Goal: Communication & Community: Answer question/provide support

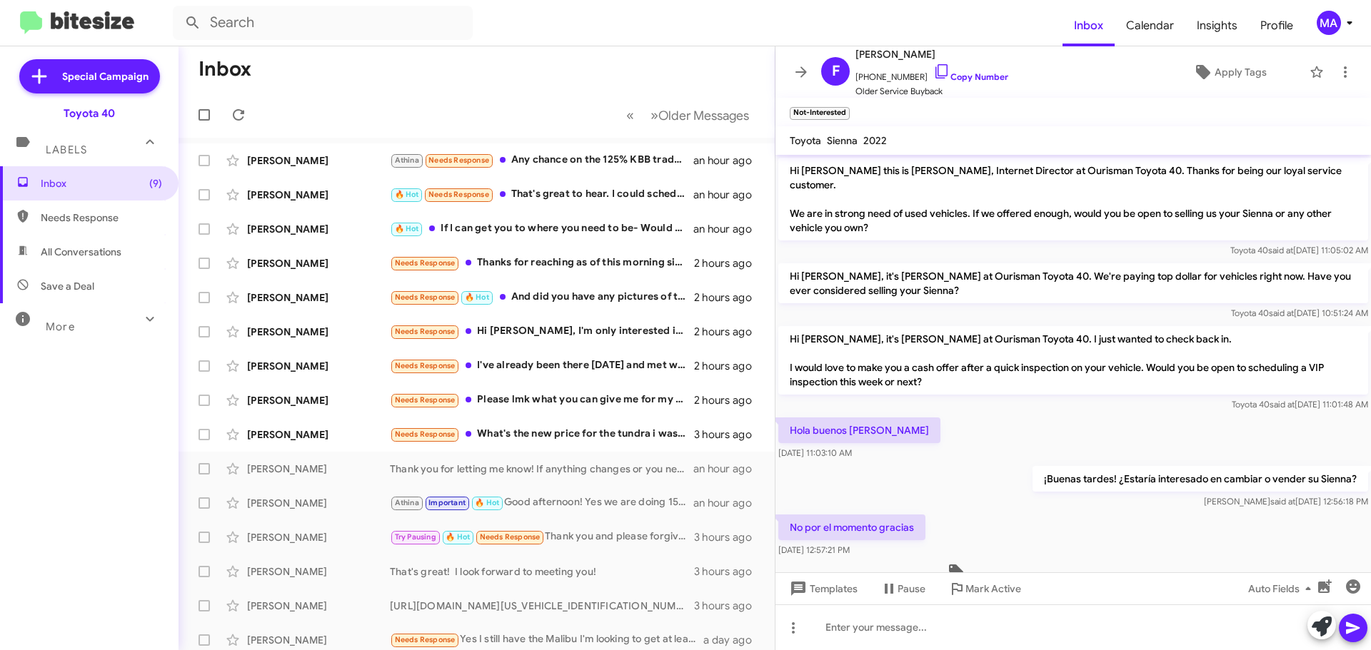
scroll to position [39, 0]
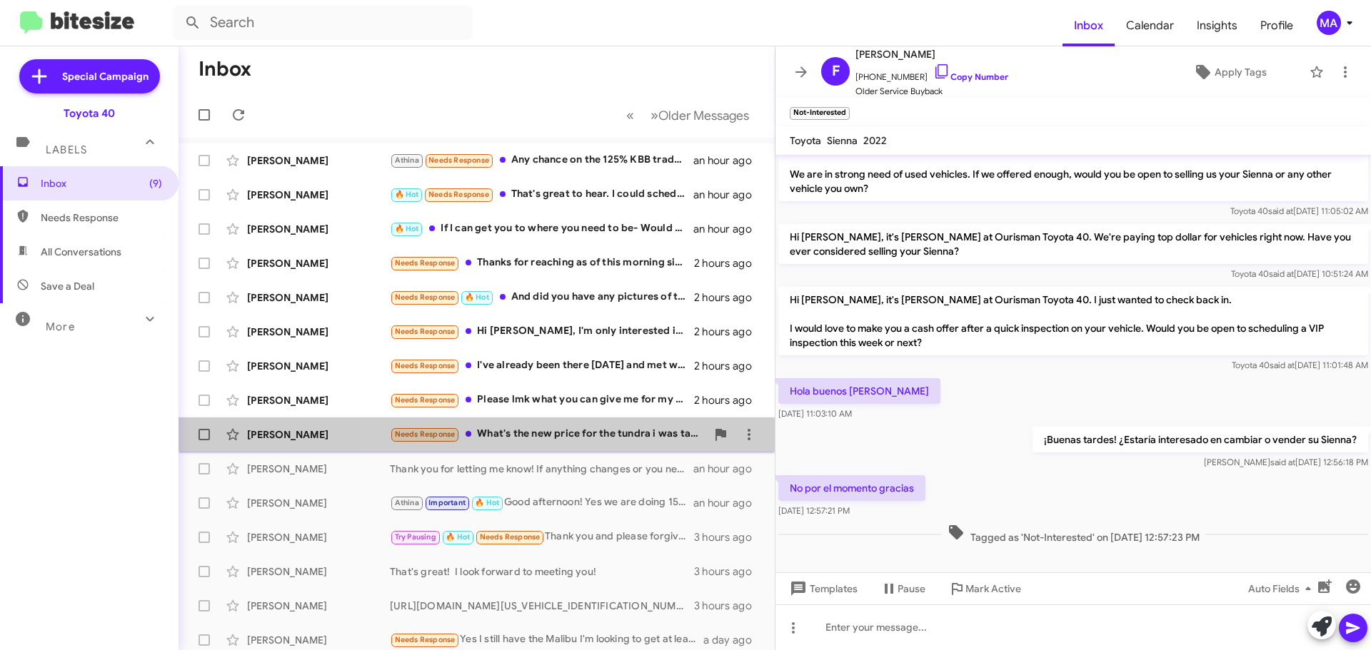
click at [599, 429] on div "Needs Response What's the new price for the tundra i was taking to Texas Ted ab…" at bounding box center [548, 434] width 316 height 16
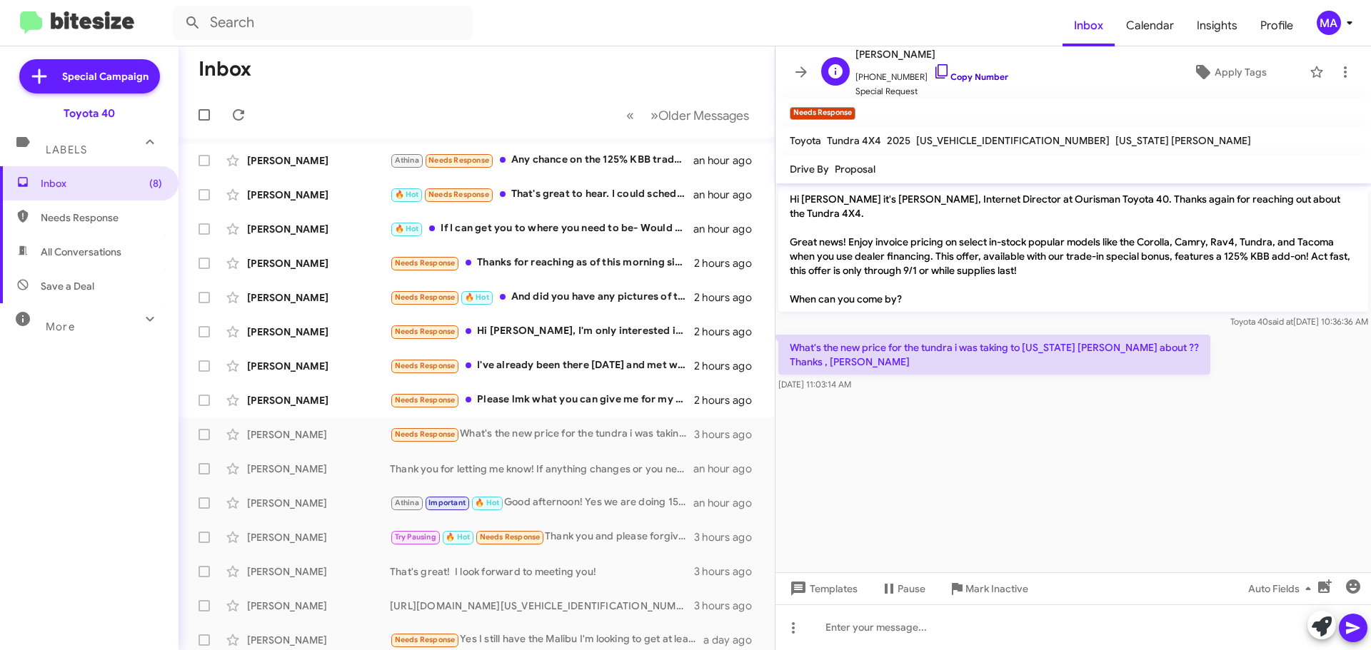
click at [934, 70] on icon at bounding box center [941, 71] width 17 height 17
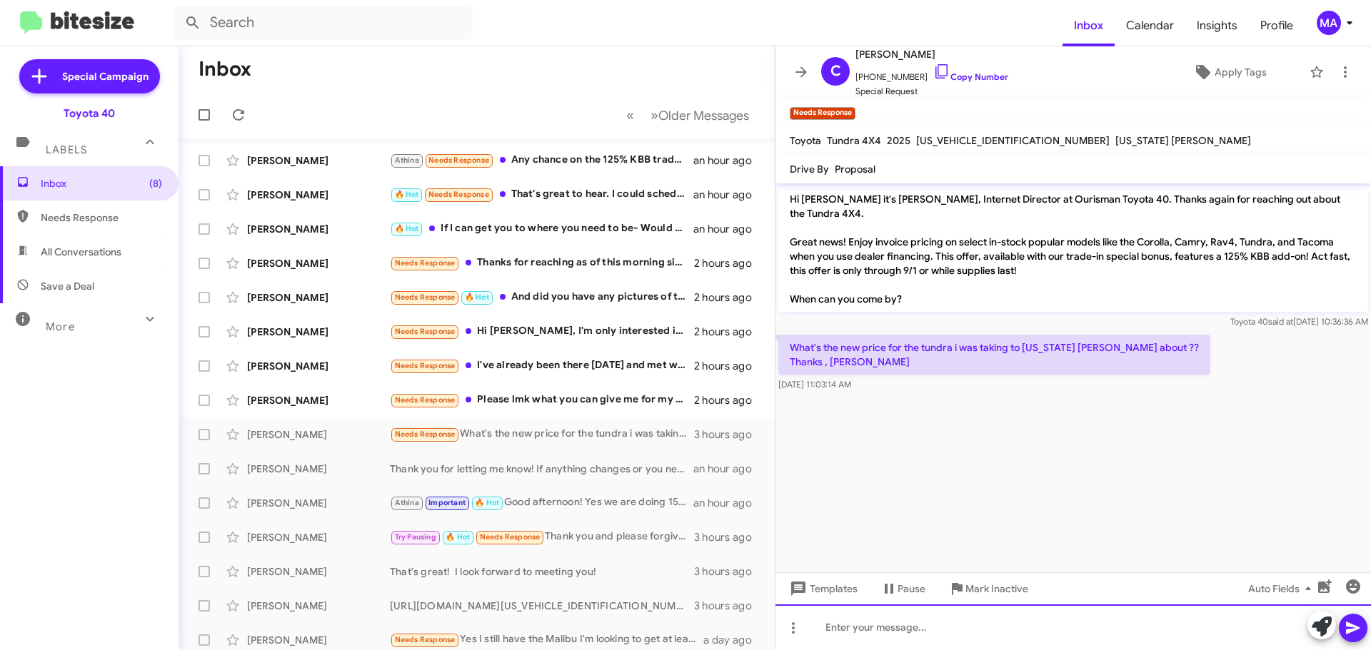
click at [900, 627] on div at bounding box center [1072, 628] width 595 height 46
click at [1089, 625] on div "HI! I can get with Texas Greg and see if this Tundra is" at bounding box center [1072, 628] width 595 height 46
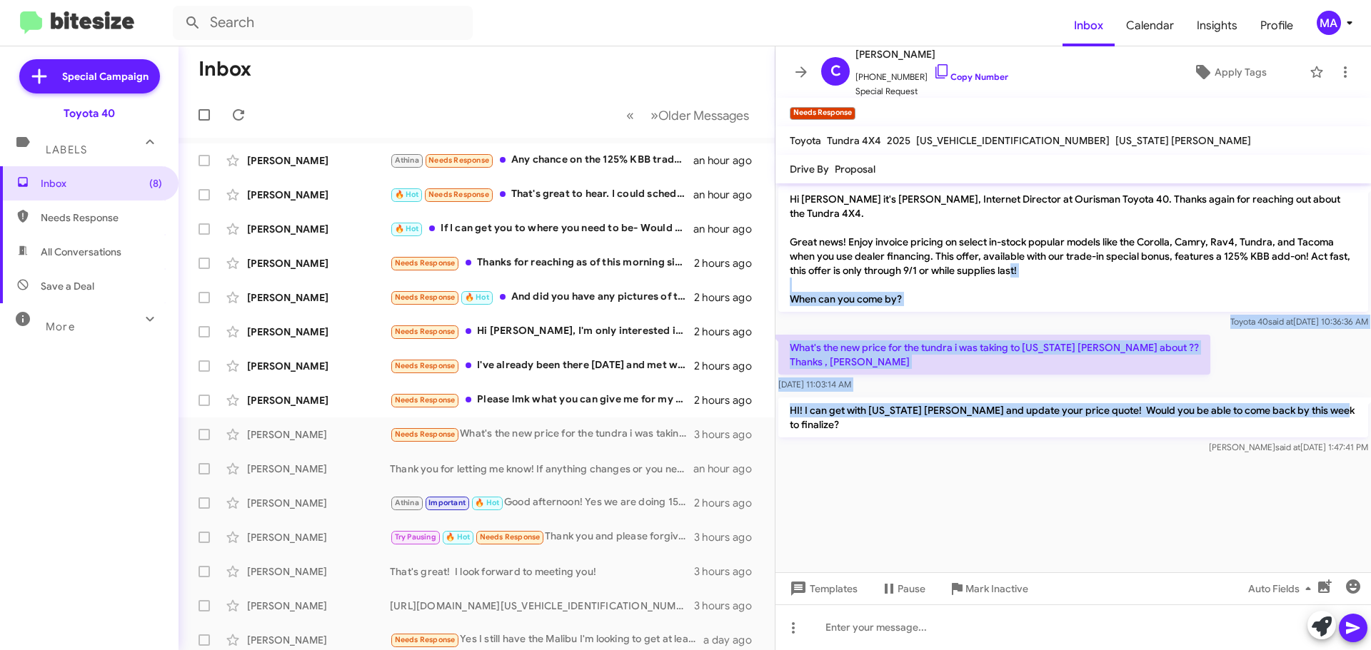
drag, startPoint x: 790, startPoint y: 299, endPoint x: 1365, endPoint y: 422, distance: 587.6
click at [1365, 422] on div "Hi Charles it's Morgan Anderson, Internet Director at Ourisman Toyota 40. Thank…" at bounding box center [1072, 320] width 595 height 274
copy div "When can you come by? Toyota 40 said at Aug 25, 2025, 10:36:36 AM What's the ne…"
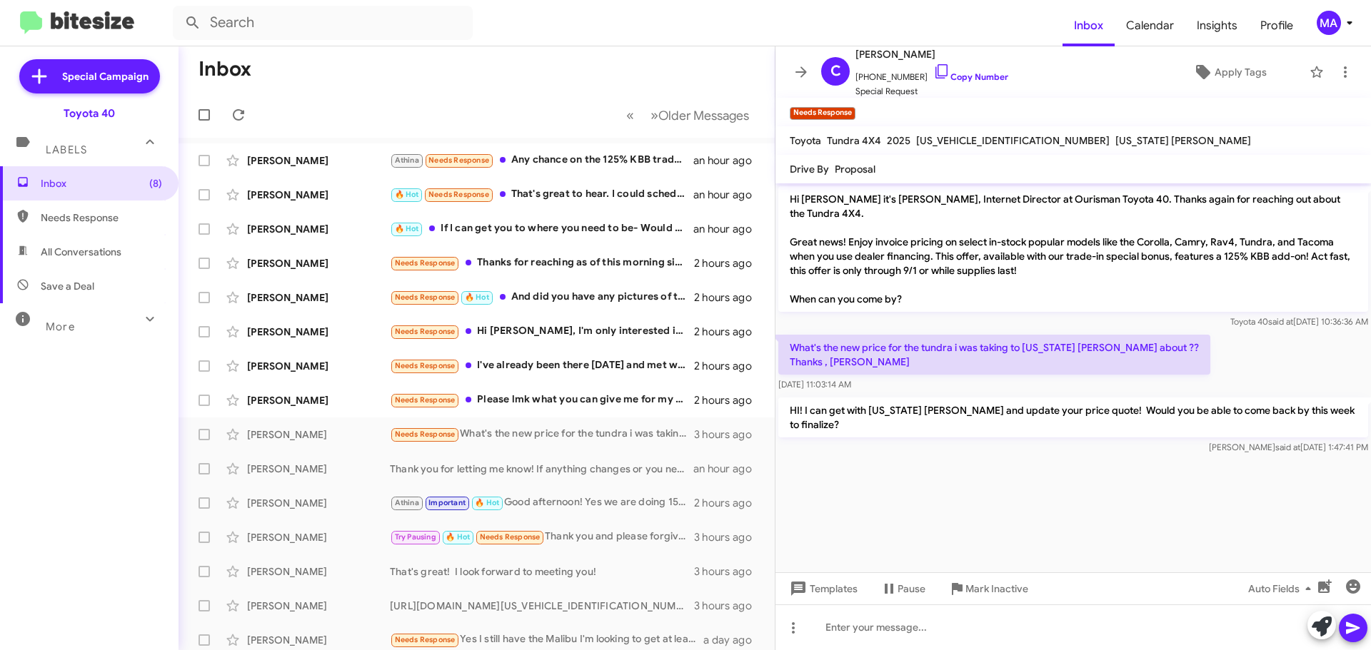
click at [1029, 493] on cdk-virtual-scroll-viewport "Hi Charles it's Morgan Anderson, Internet Director at Ourisman Toyota 40. Thank…" at bounding box center [1072, 377] width 595 height 389
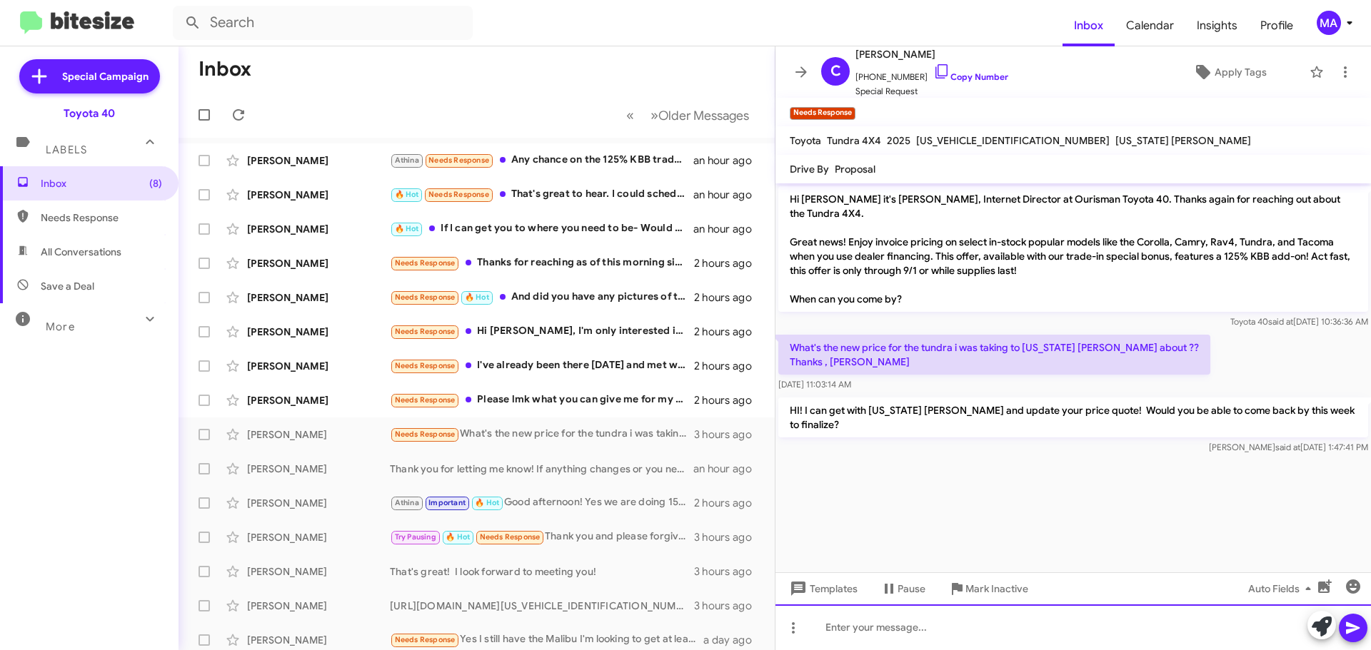
click at [918, 626] on div at bounding box center [1072, 628] width 595 height 46
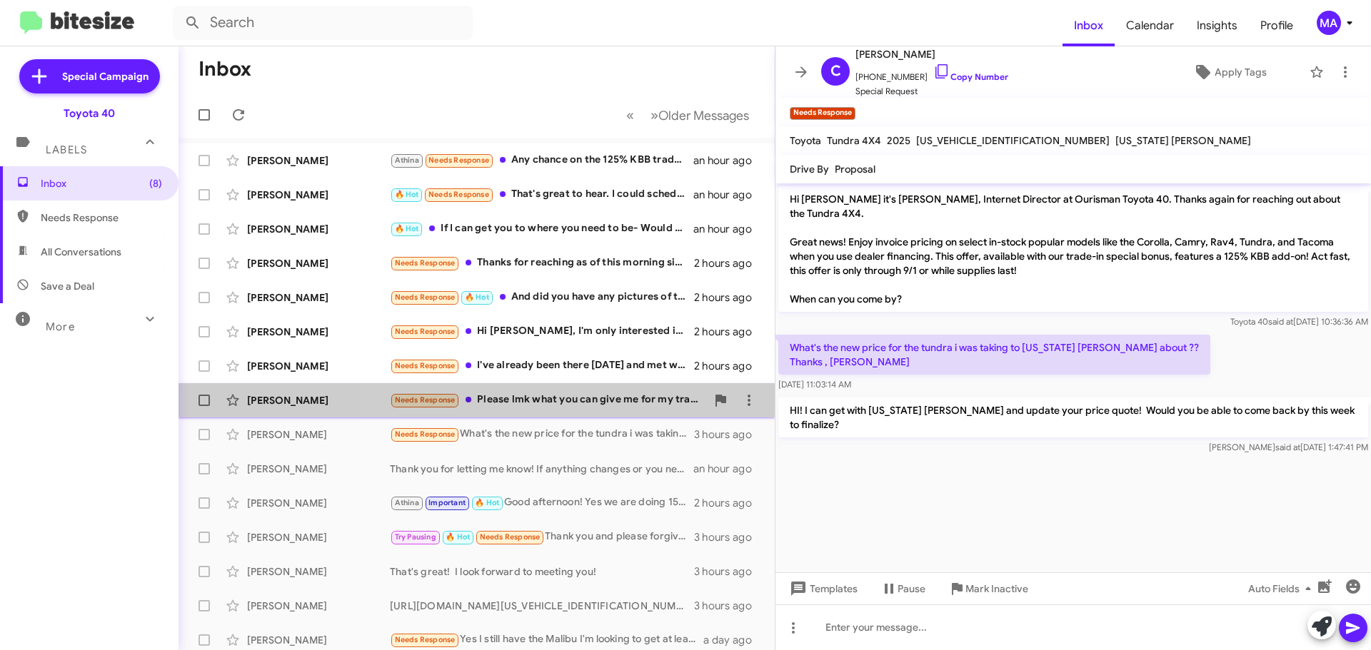
click at [575, 396] on div "Needs Response Please lmk what you can give me for my trade" at bounding box center [548, 400] width 316 height 16
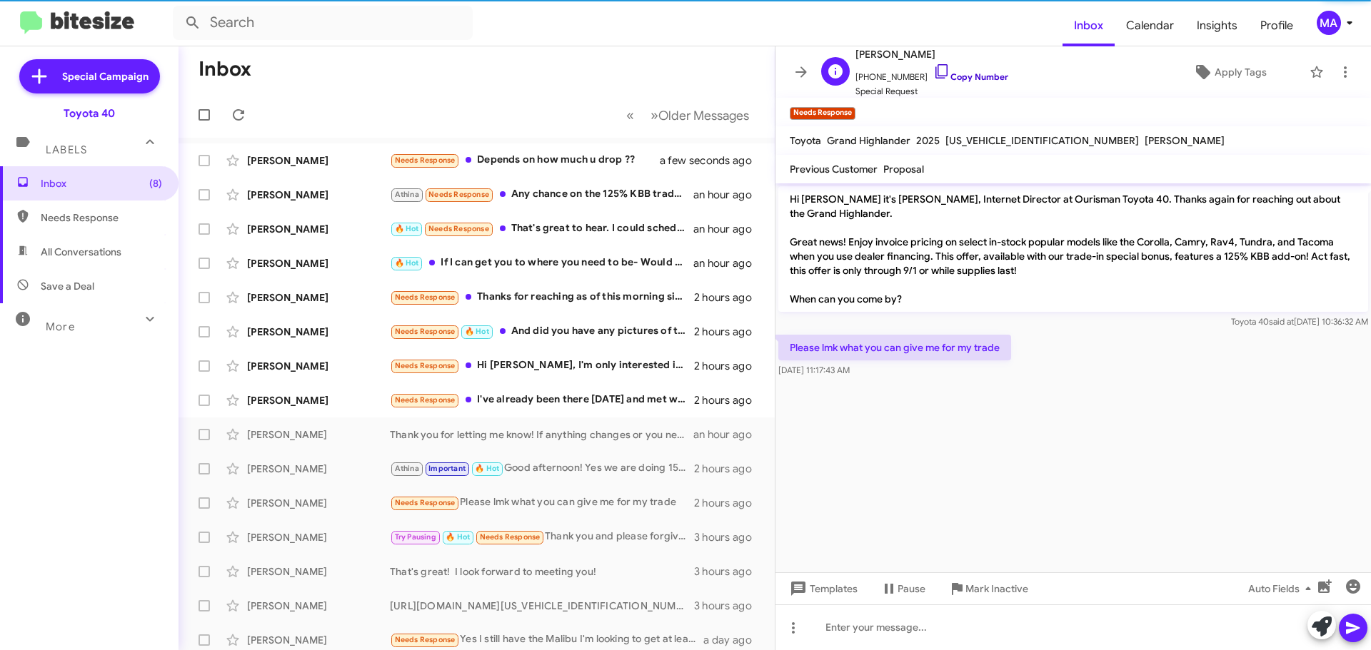
click at [933, 71] on icon at bounding box center [941, 71] width 17 height 17
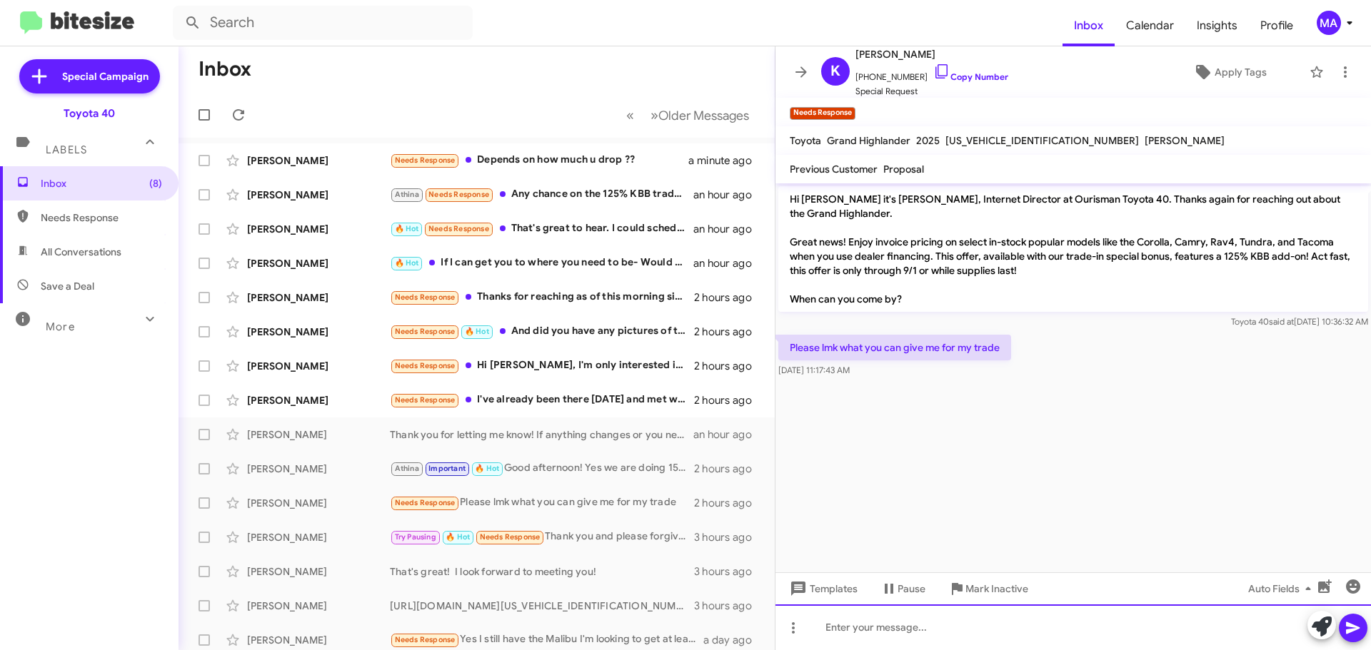
click at [885, 629] on div at bounding box center [1072, 628] width 595 height 46
click at [907, 630] on div "HI Mrs Carter!" at bounding box center [1072, 628] width 595 height 46
click at [849, 636] on div at bounding box center [1072, 628] width 595 height 46
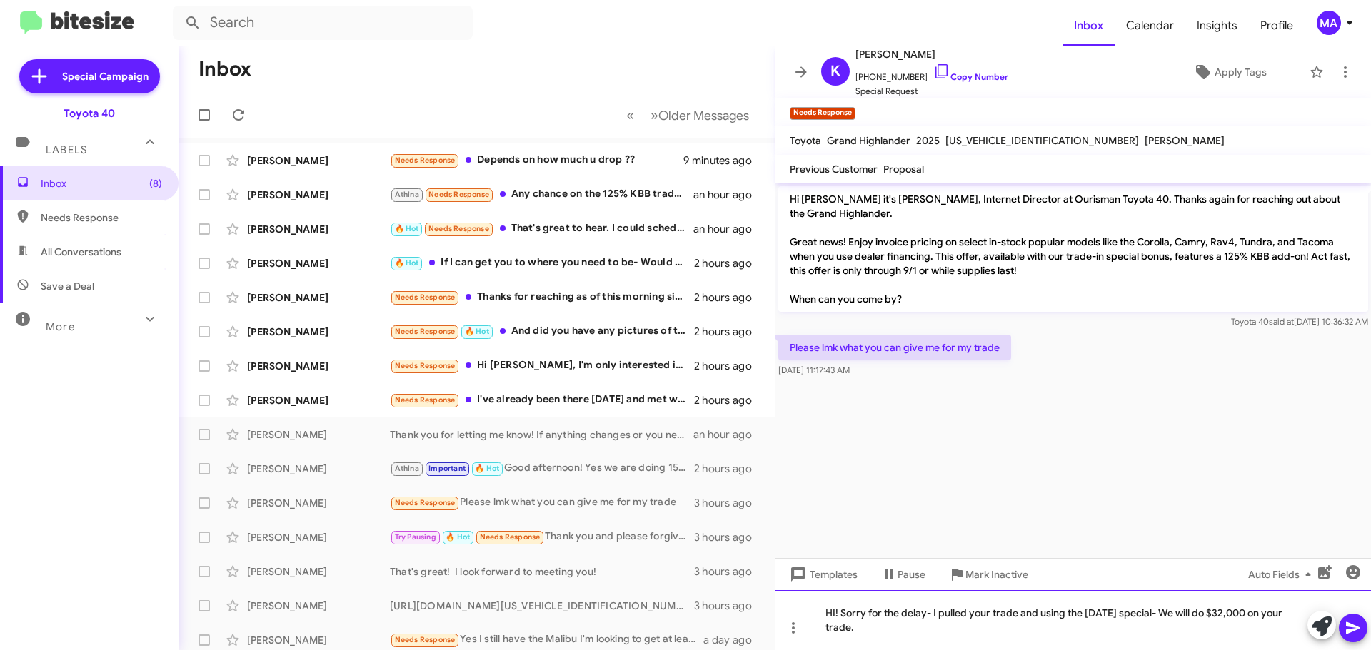
click at [866, 627] on div "HI! Sorry for the delay- I pulled your trade and using the Labor Day special- W…" at bounding box center [1072, 620] width 595 height 60
click at [1037, 635] on div "HI! Sorry for the delay- I pulled your trade and using the Labor Day special- W…" at bounding box center [1072, 620] width 595 height 60
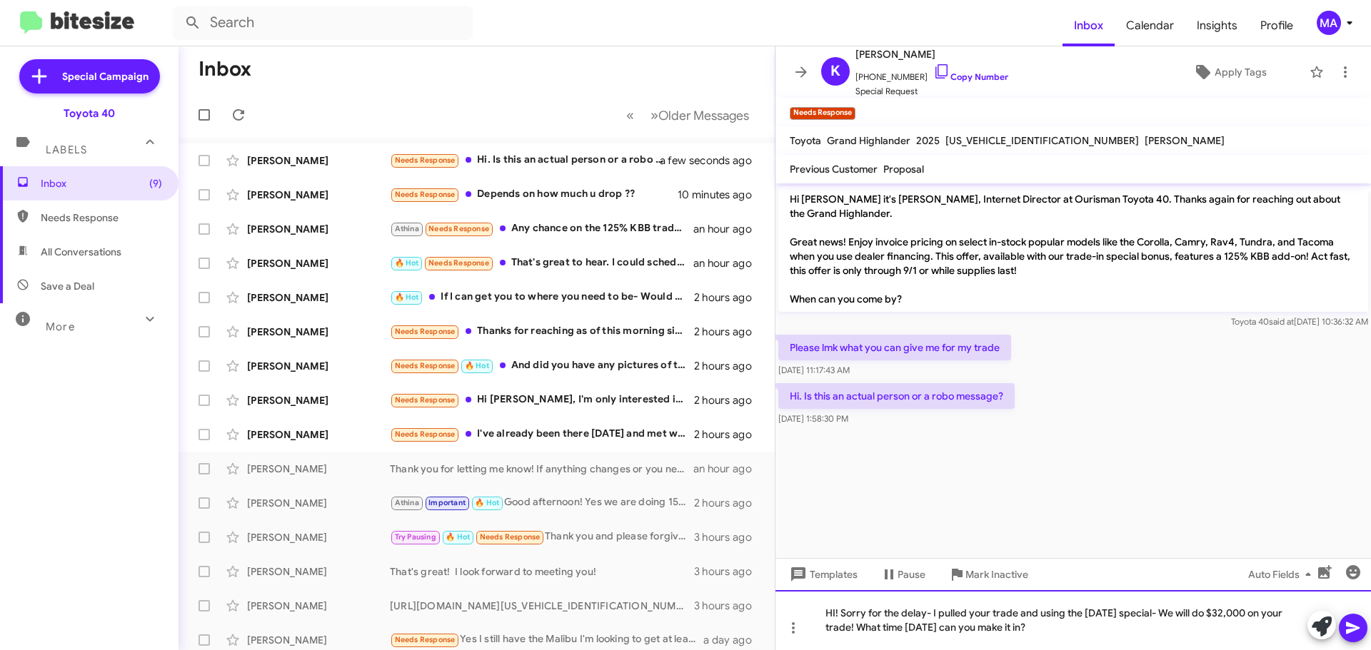
click at [1041, 642] on div "HI! Sorry for the delay- I pulled your trade and using the Labor Day special- W…" at bounding box center [1072, 620] width 595 height 60
click at [1039, 634] on div "HI! Sorry for the delay- I pulled your trade and using the Labor Day special- W…" at bounding box center [1072, 620] width 595 height 60
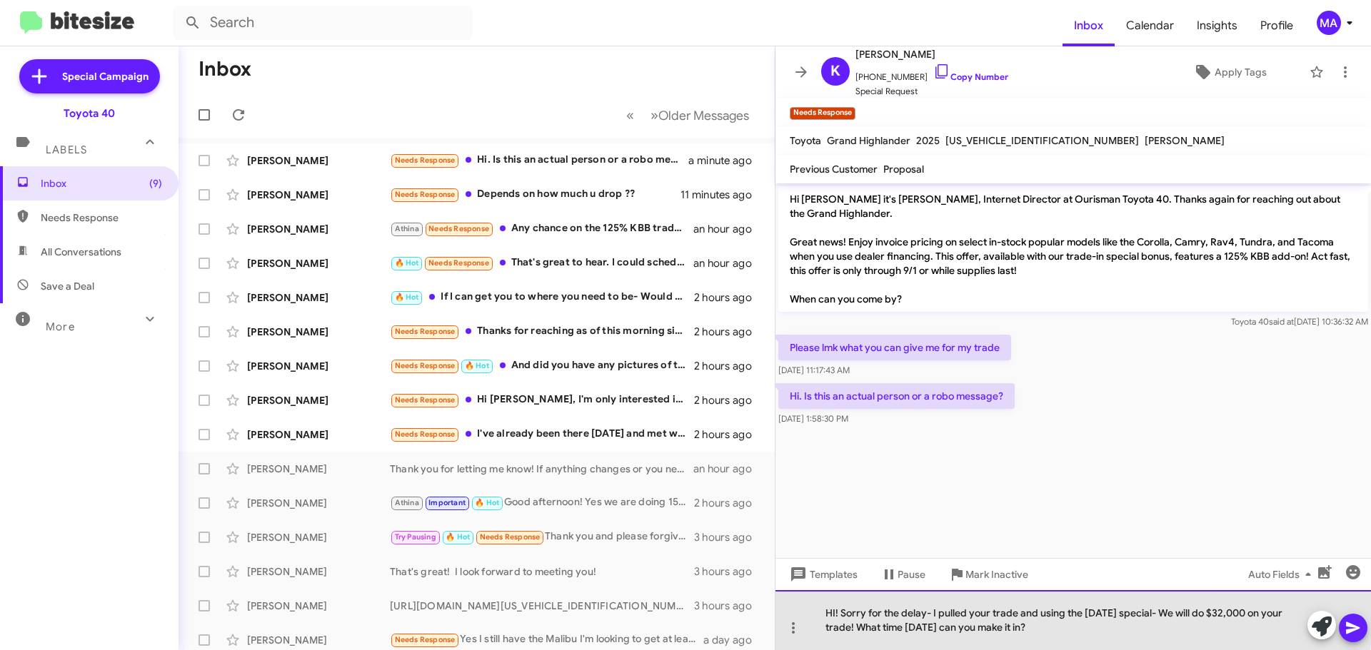
click at [931, 612] on div "HI! Sorry for the delay- I pulled your trade and using the Labor Day special- W…" at bounding box center [1072, 620] width 595 height 60
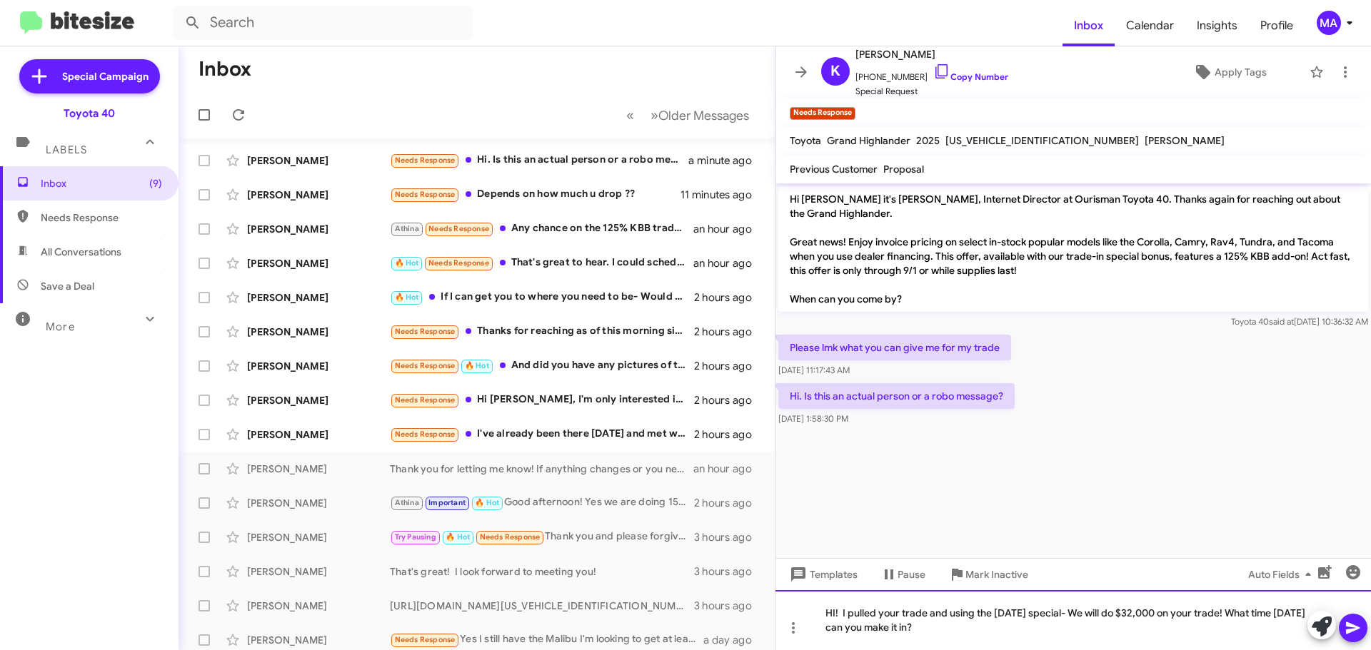
click at [949, 625] on div "HI! I pulled your trade and using the Labor Day special- We will do $32,000 on …" at bounding box center [1072, 620] width 595 height 60
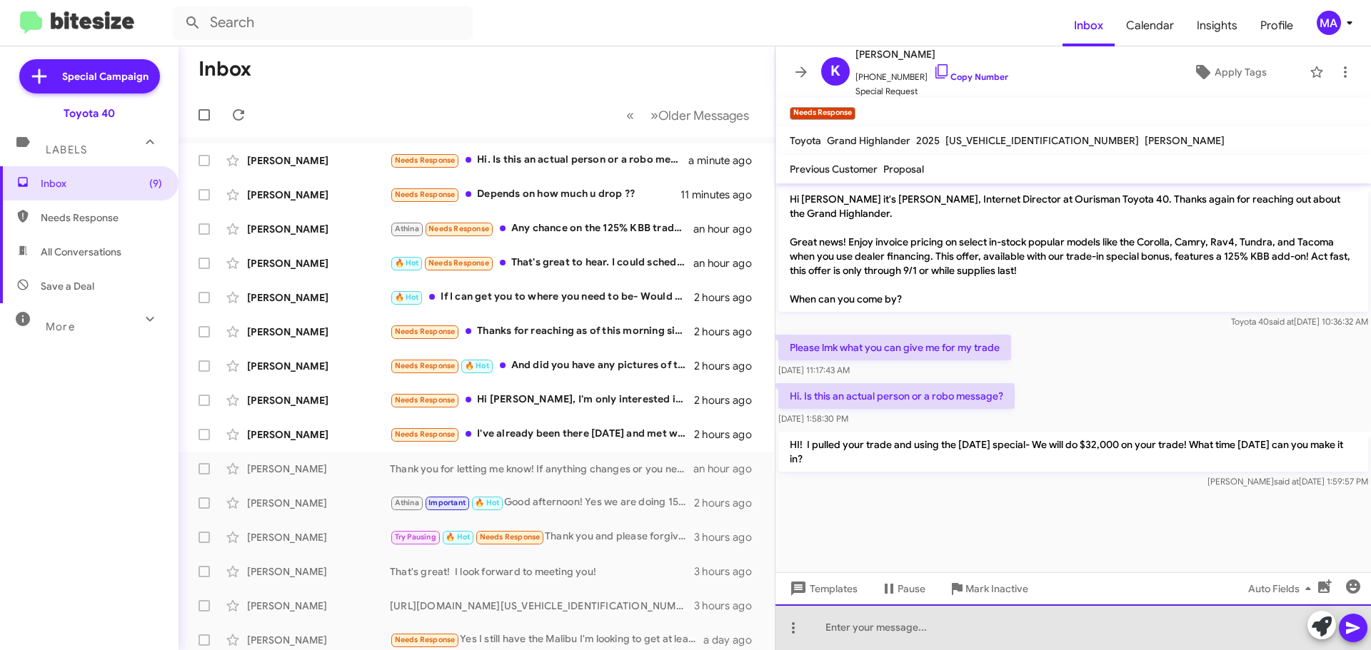
click at [885, 628] on div at bounding box center [1072, 628] width 595 height 46
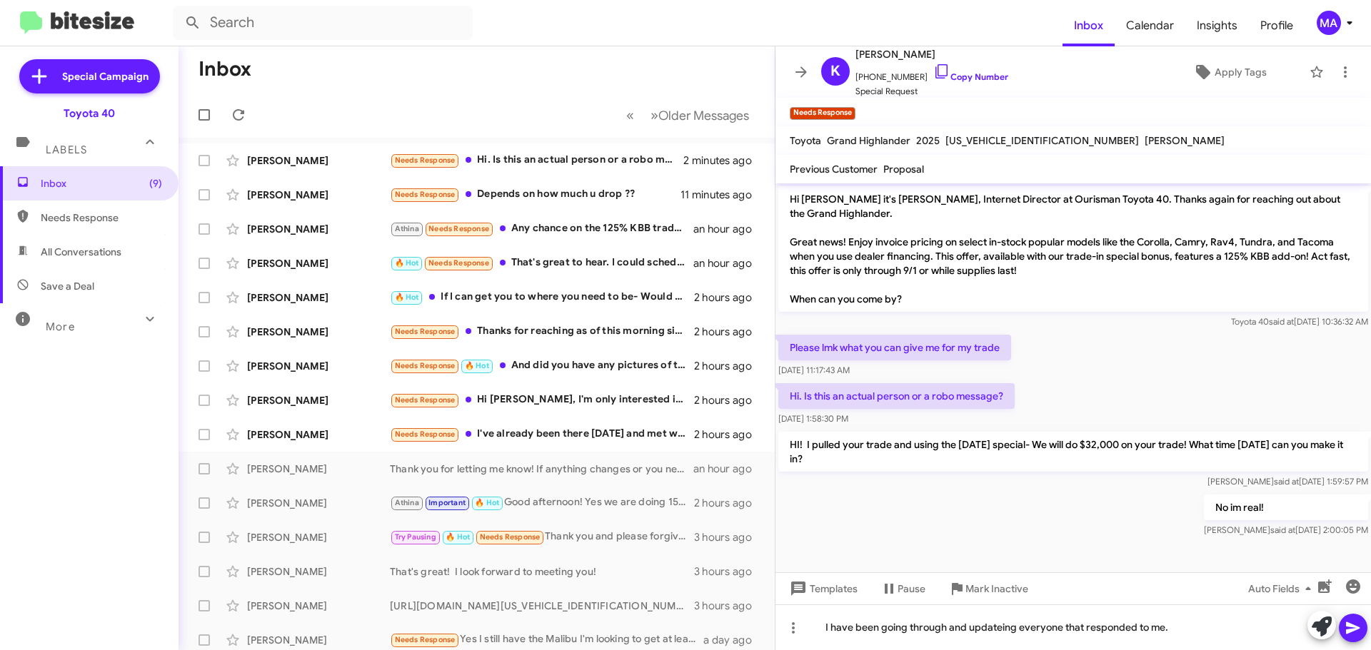
drag, startPoint x: 998, startPoint y: 623, endPoint x: 1045, endPoint y: 311, distance: 316.2
click at [1045, 311] on p "Hi Kelly it's Morgan Anderson, Internet Director at Ourisman Toyota 40. Thanks …" at bounding box center [1073, 249] width 590 height 126
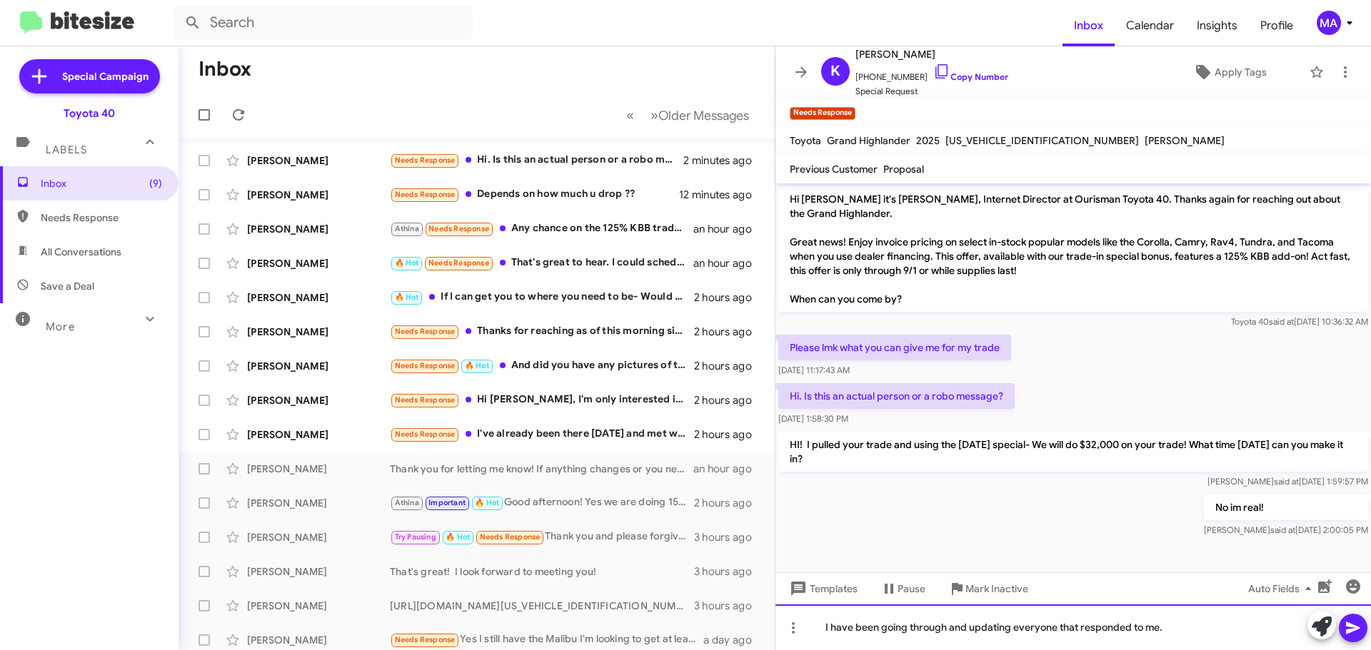
click at [1197, 628] on div "I have been going through and updating everyone that responded to me." at bounding box center [1072, 628] width 595 height 46
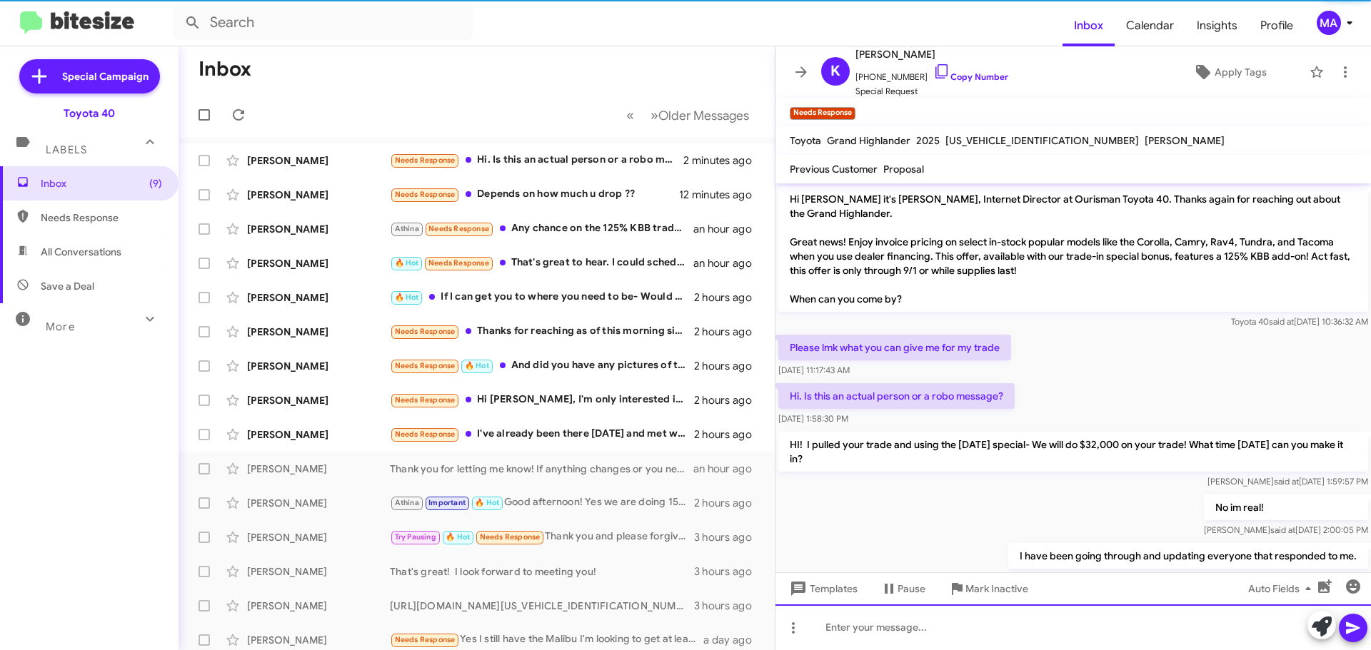
scroll to position [38, 0]
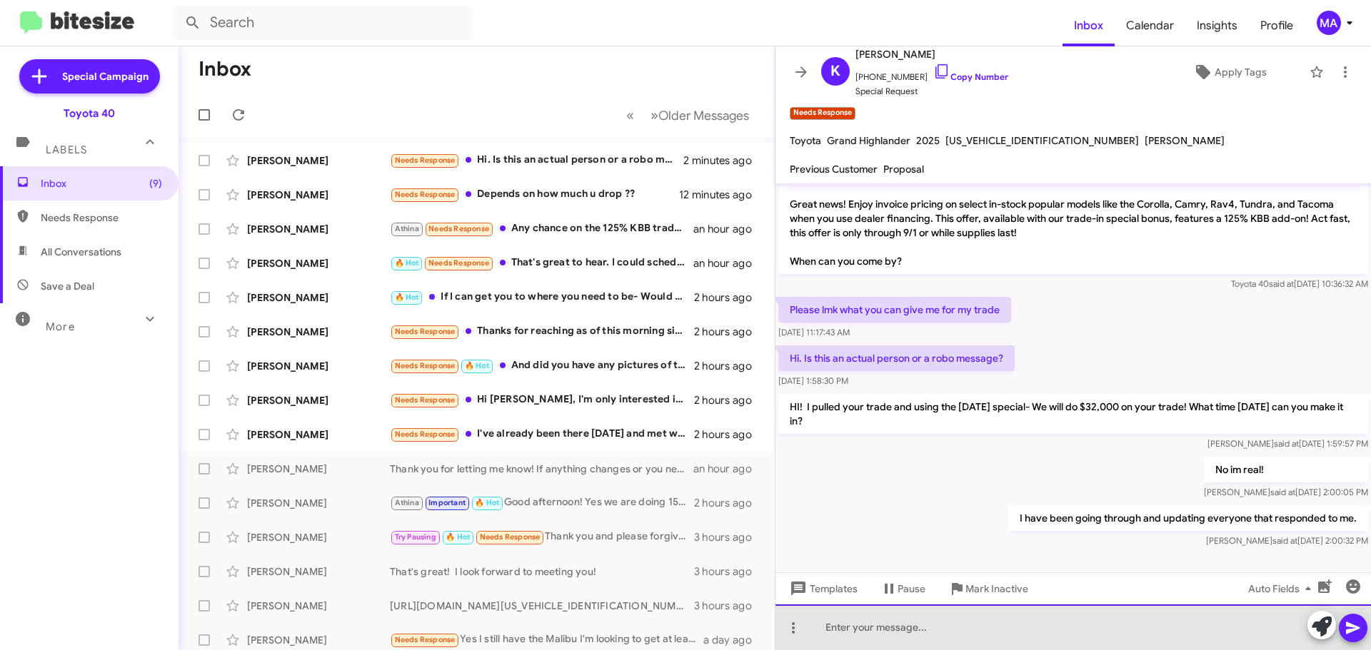
click at [889, 627] on div at bounding box center [1072, 628] width 595 height 46
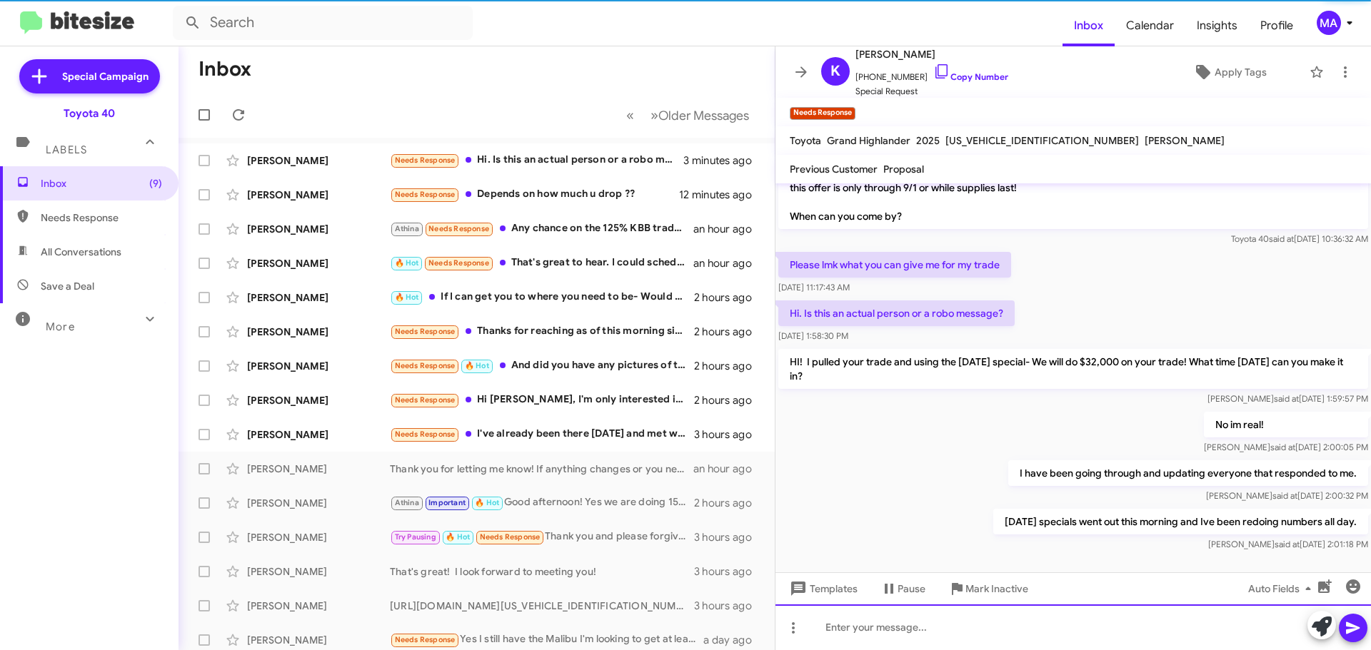
scroll to position [90, 0]
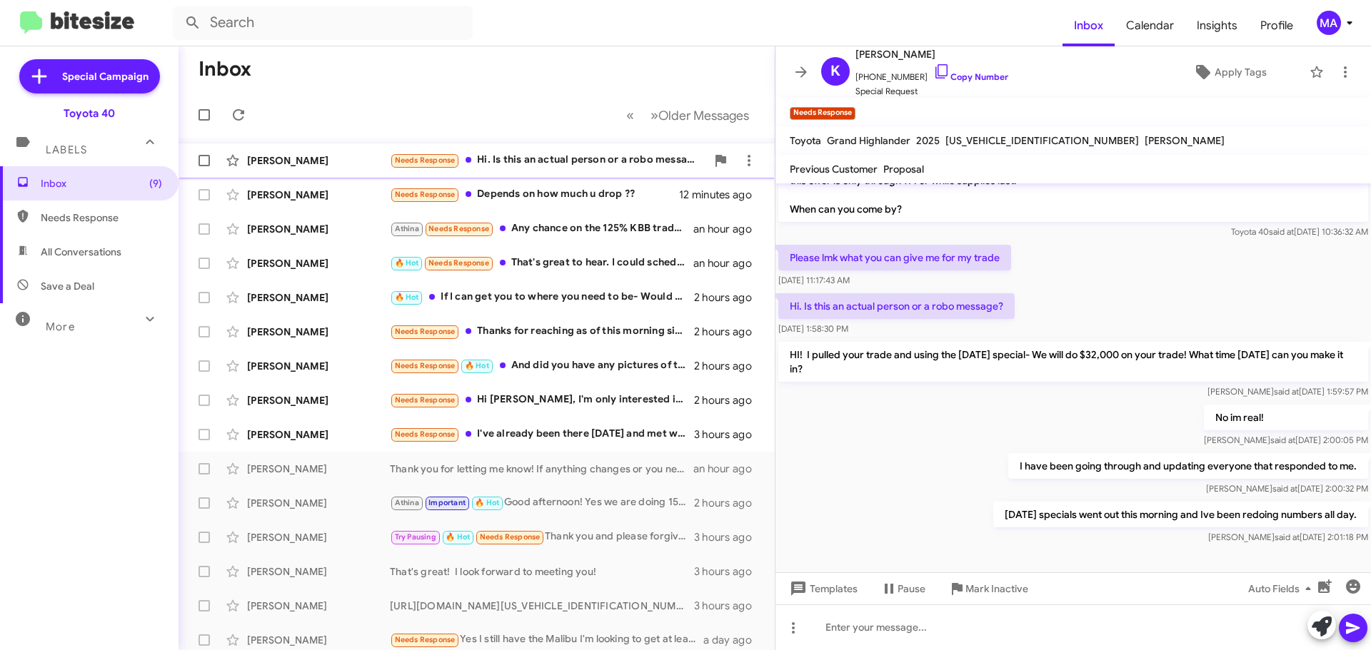
click at [507, 156] on div "Needs Response Hi. Is this an actual person or a robo message?" at bounding box center [548, 160] width 316 height 16
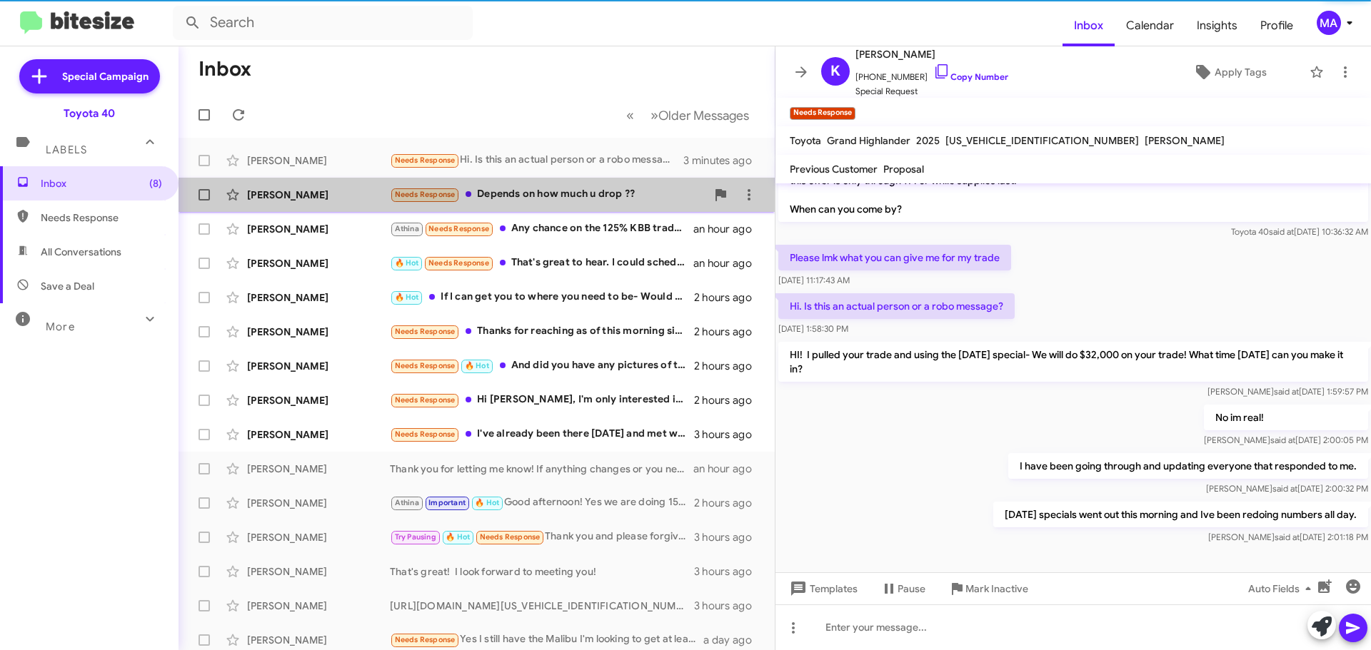
click at [599, 192] on div "Needs Response Depends on how much u drop ??" at bounding box center [548, 194] width 316 height 16
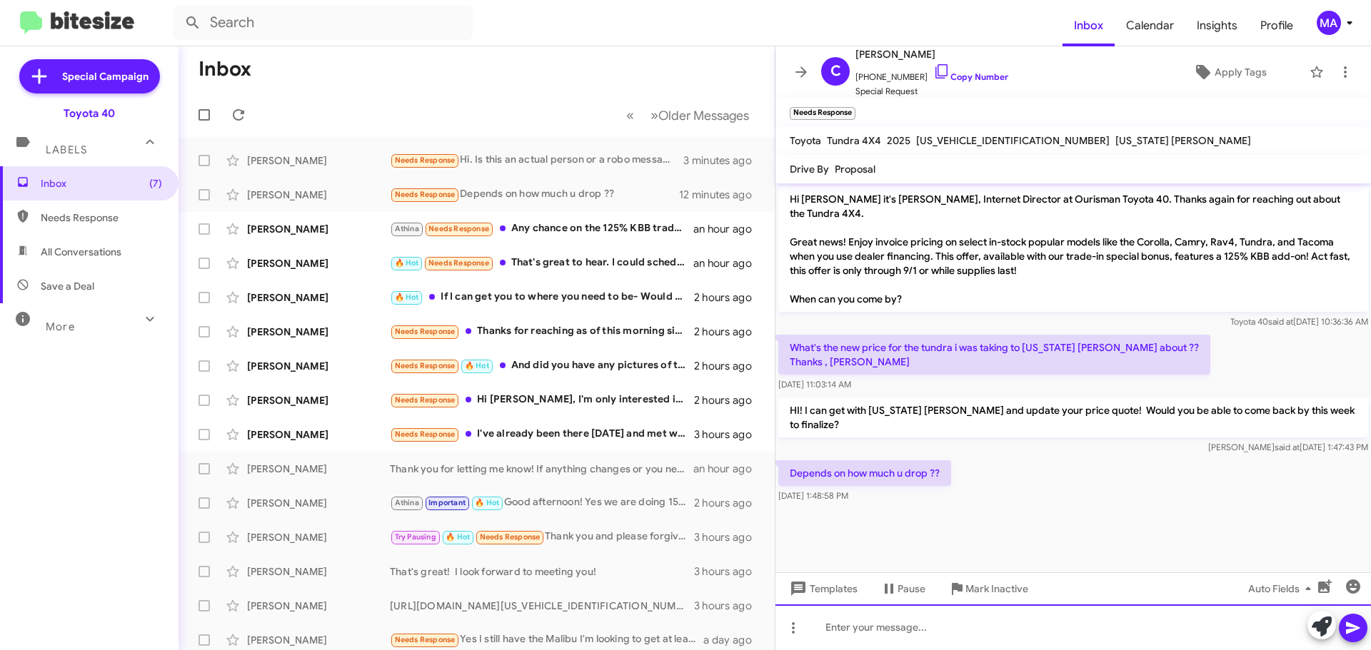
click at [914, 626] on div at bounding box center [1072, 628] width 595 height 46
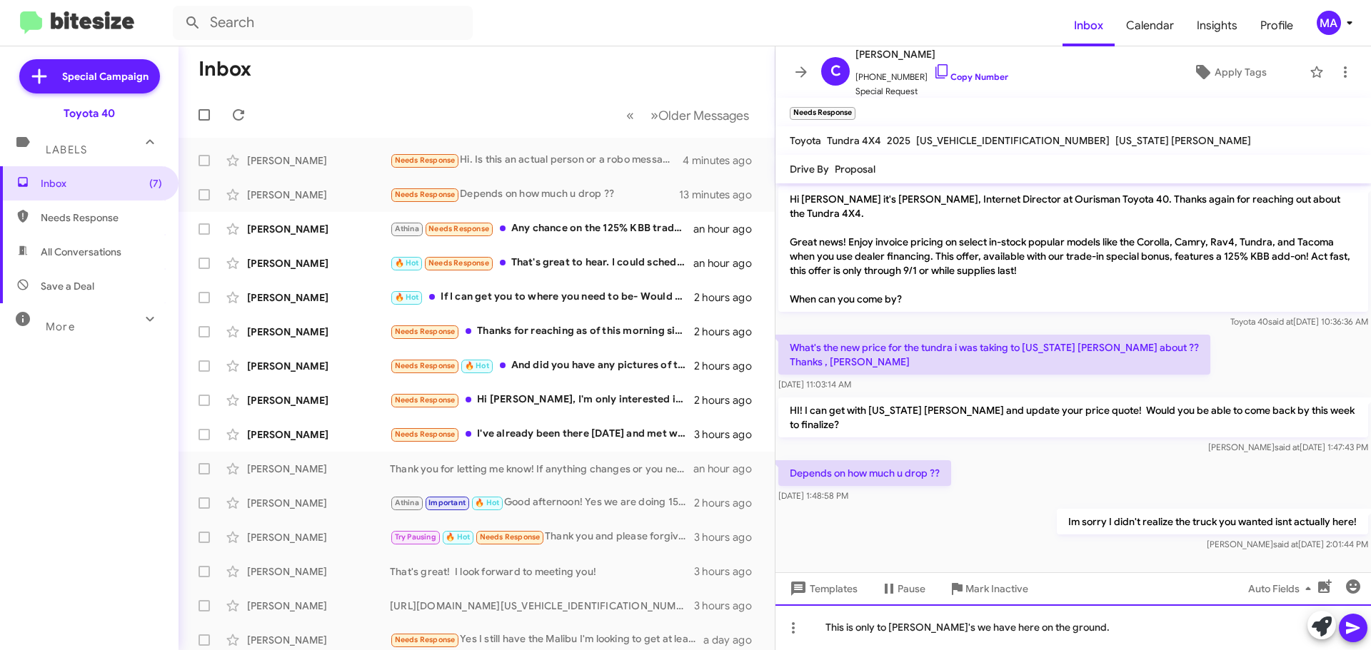
click at [1085, 631] on div "This is only to Tundra's we have here on the ground." at bounding box center [1072, 628] width 595 height 46
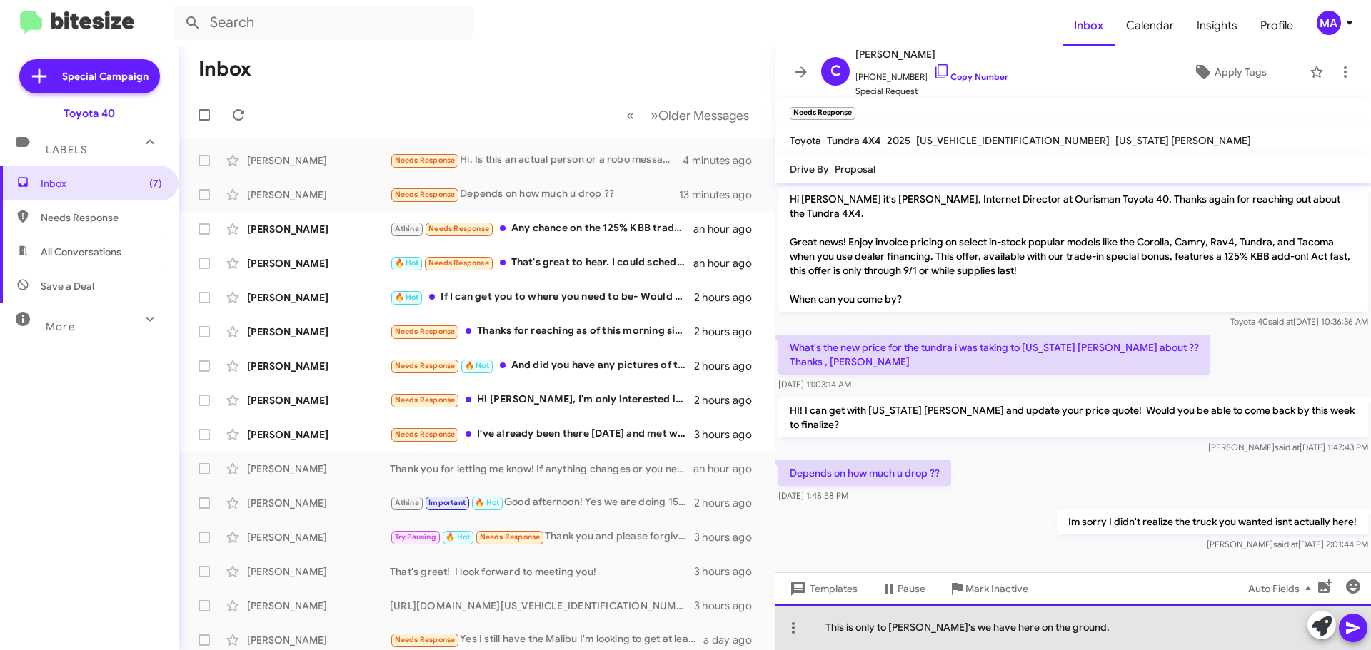
click at [889, 627] on div "This is only to Tundra's we have here on the ground." at bounding box center [1072, 628] width 595 height 46
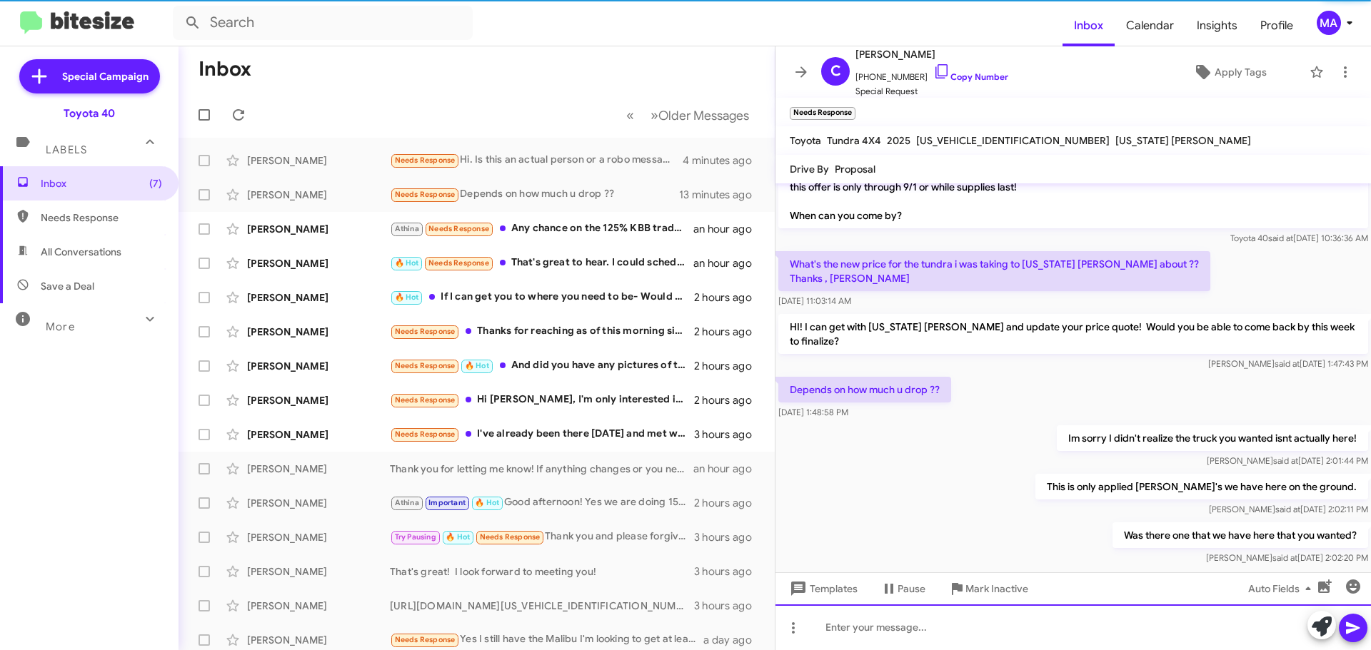
scroll to position [90, 0]
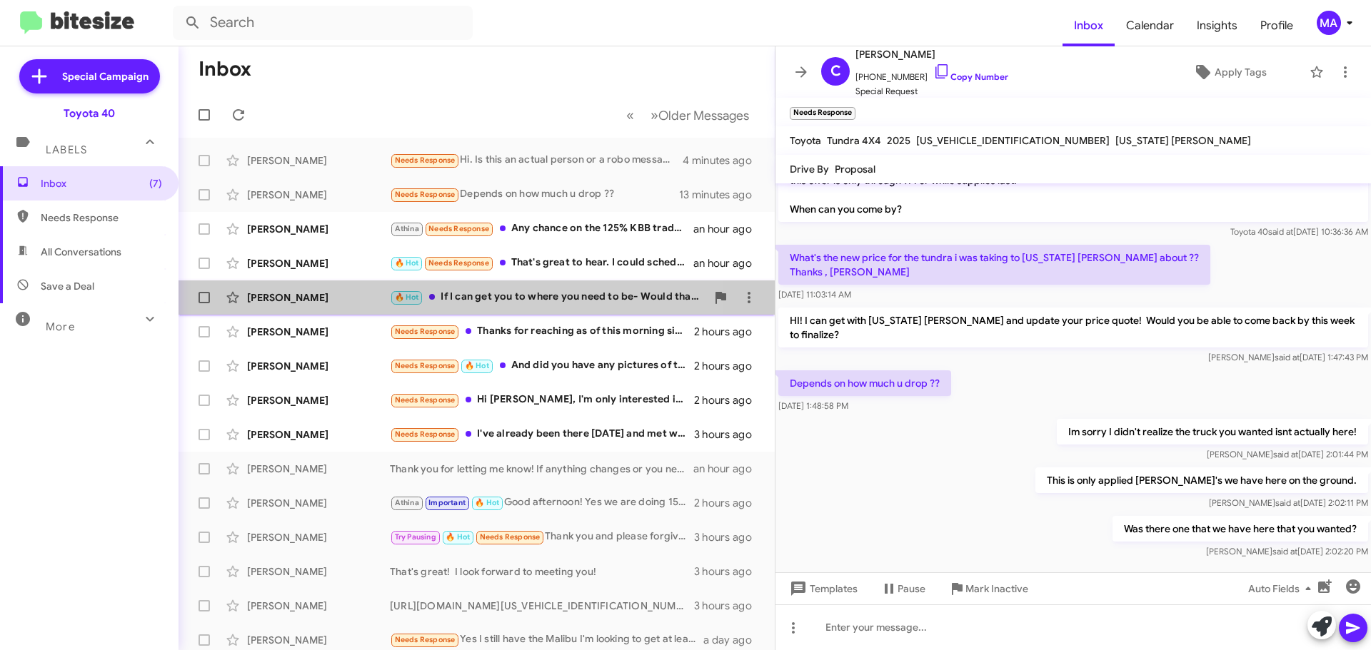
click at [518, 297] on div "🔥 Hot If I can get you to where you need to be- Would that change things?" at bounding box center [548, 297] width 316 height 16
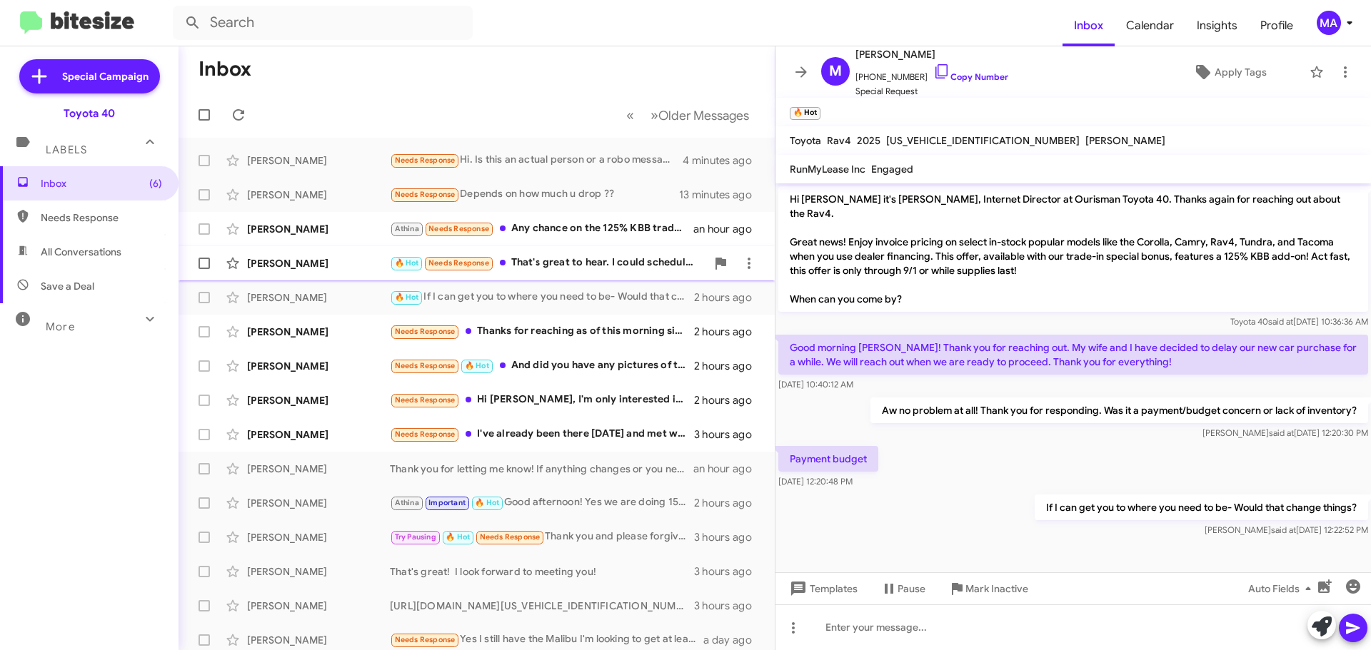
click at [565, 259] on div "🔥 Hot Needs Response That's great to hear. I could schedule something then?" at bounding box center [548, 263] width 316 height 16
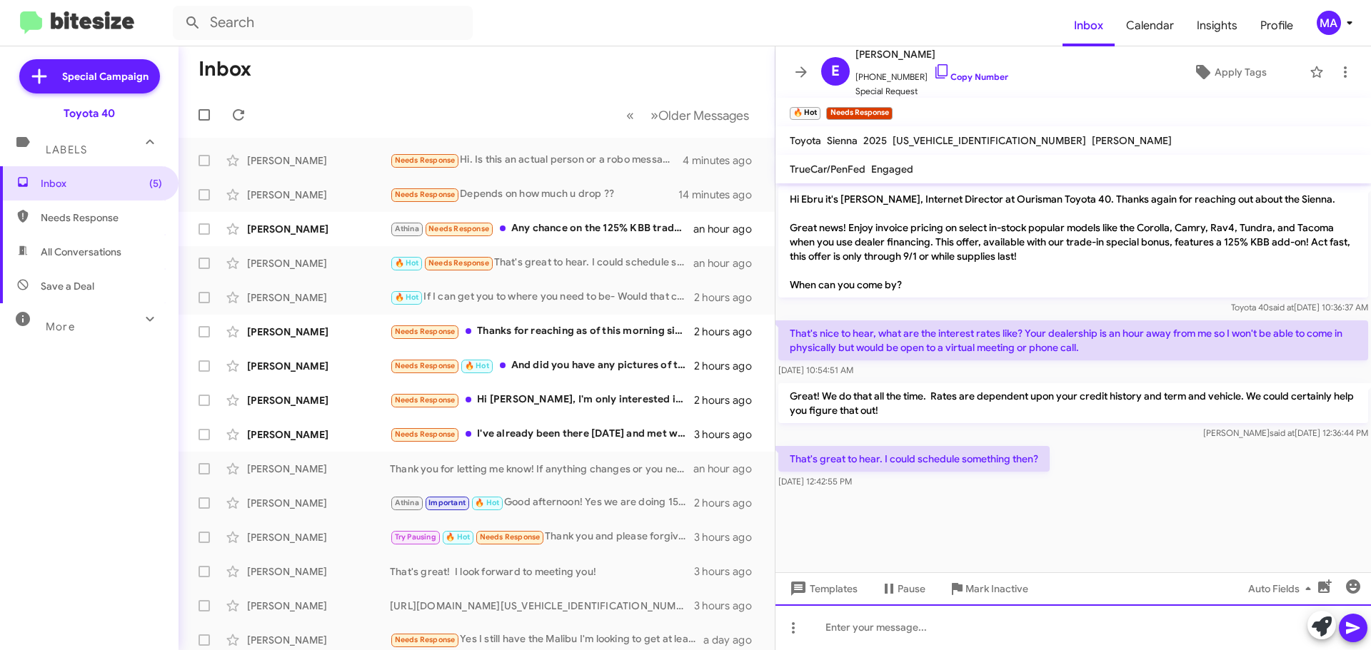
click at [859, 627] on div at bounding box center [1072, 628] width 595 height 46
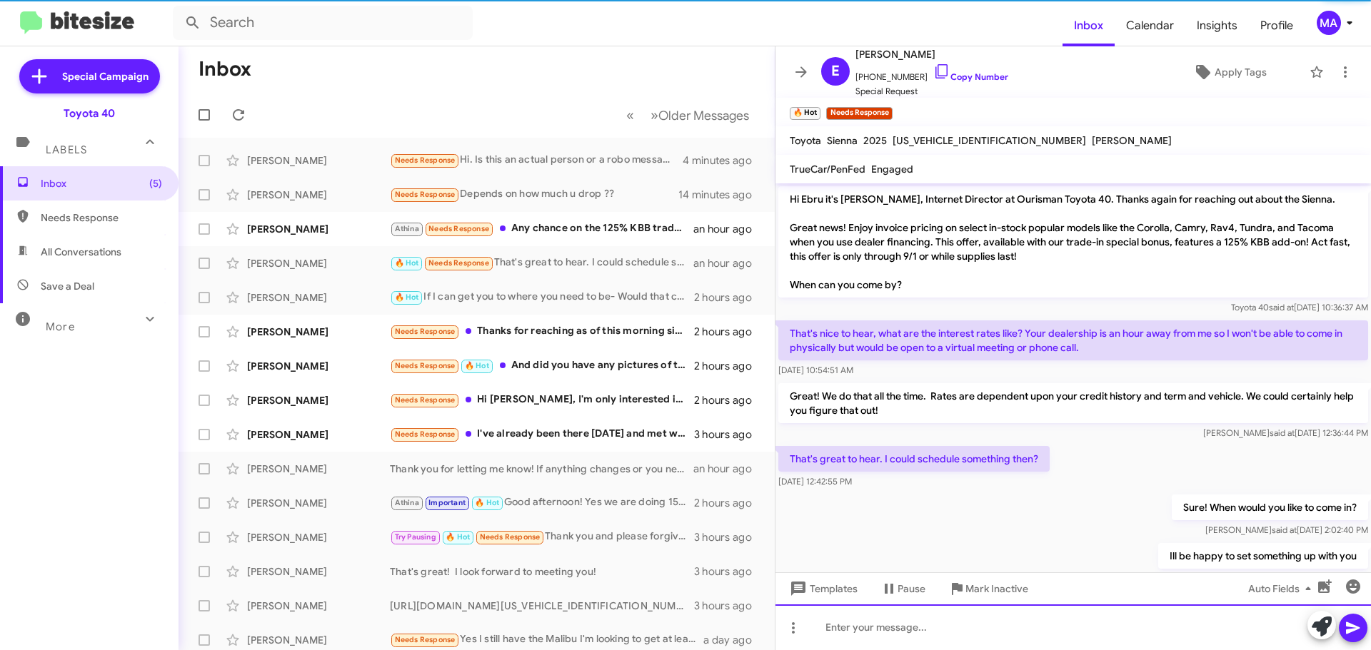
scroll to position [38, 0]
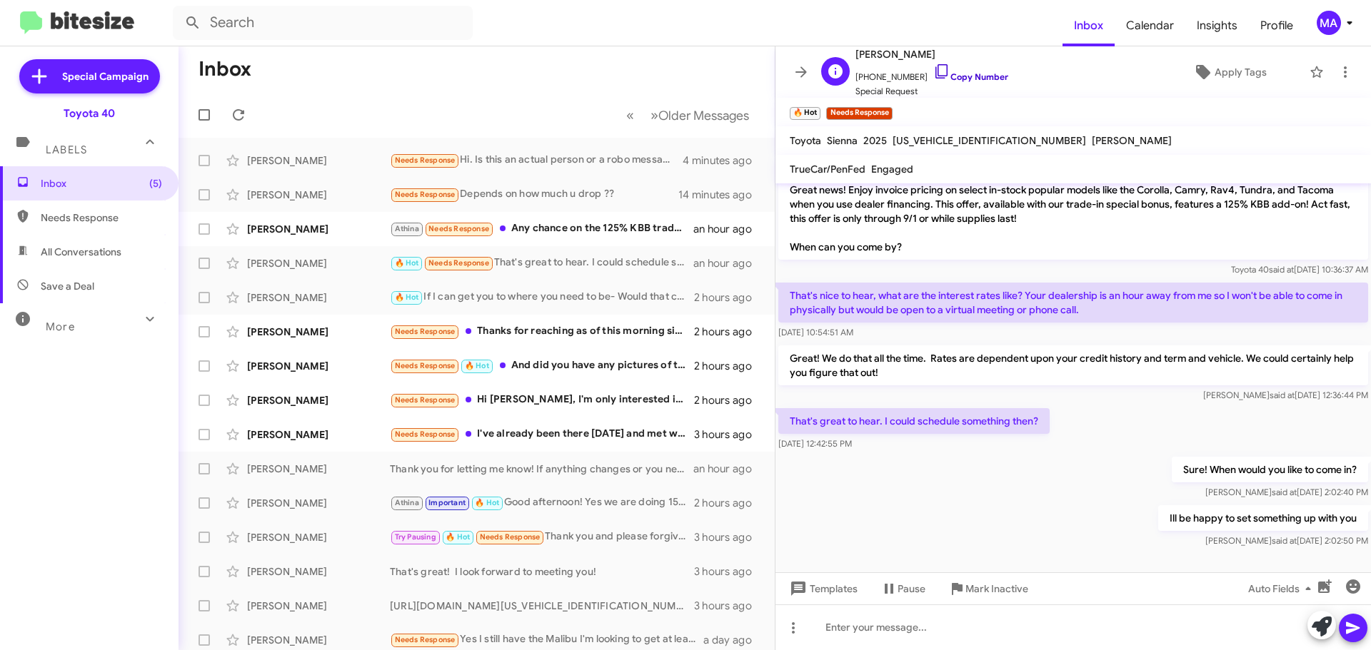
click at [933, 70] on icon at bounding box center [941, 71] width 17 height 17
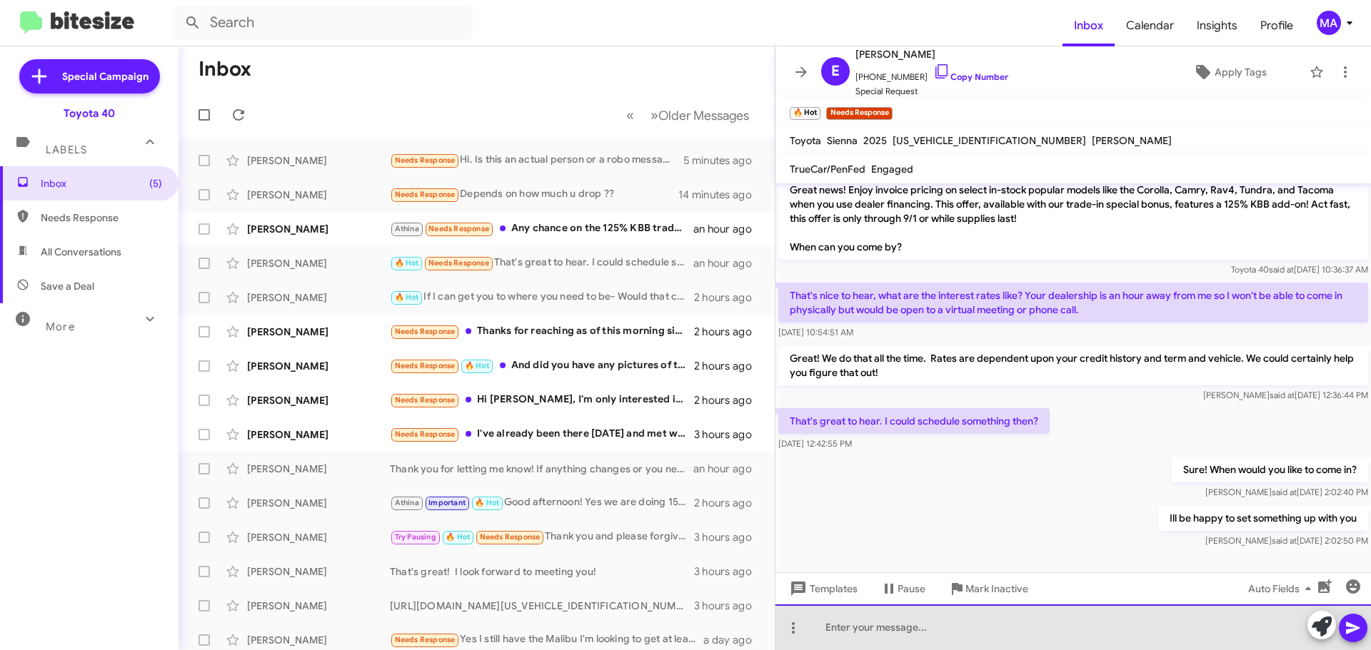
click at [877, 629] on div at bounding box center [1072, 628] width 595 height 46
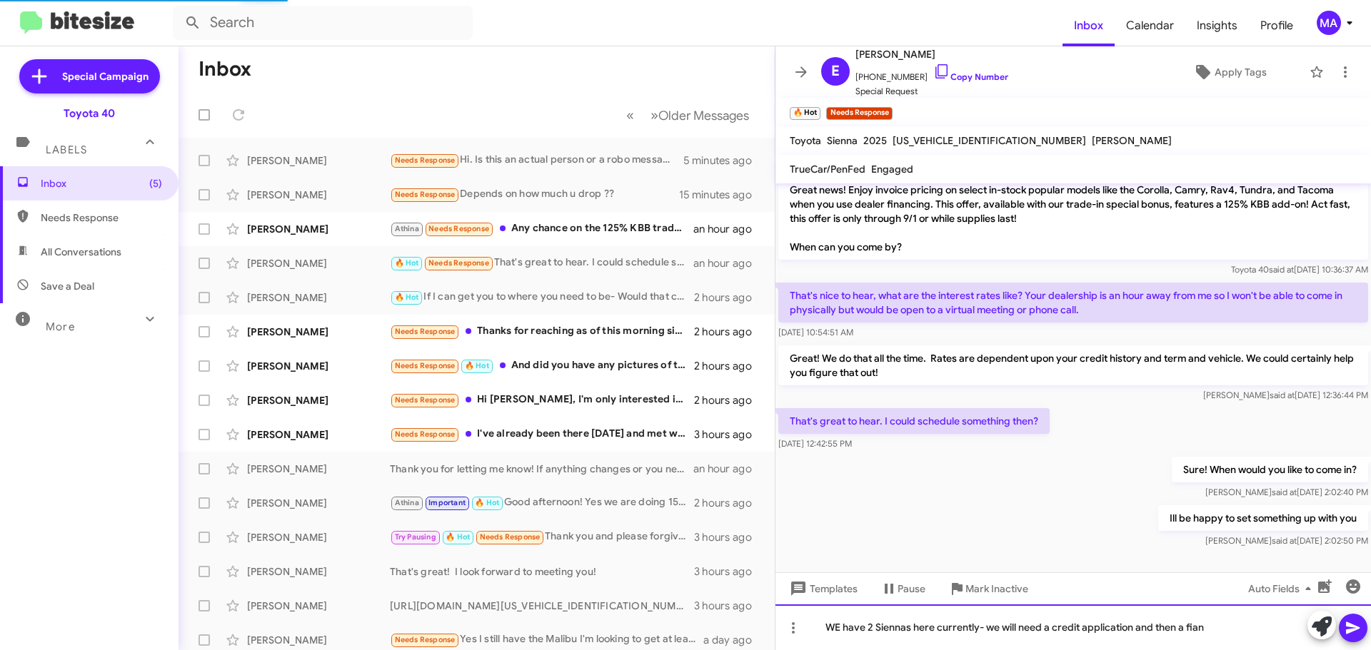
scroll to position [90, 0]
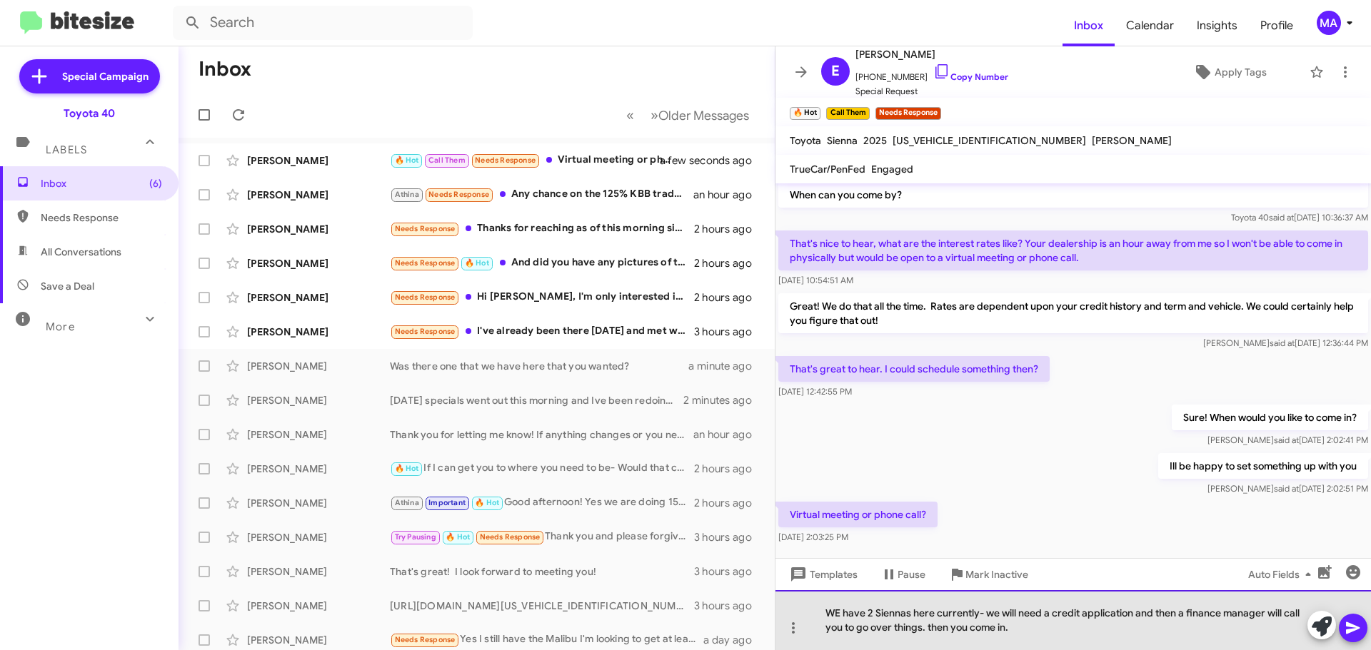
click at [1028, 630] on div "WE have 2 Siennas here currently- we will need a credit application and then a …" at bounding box center [1072, 620] width 595 height 60
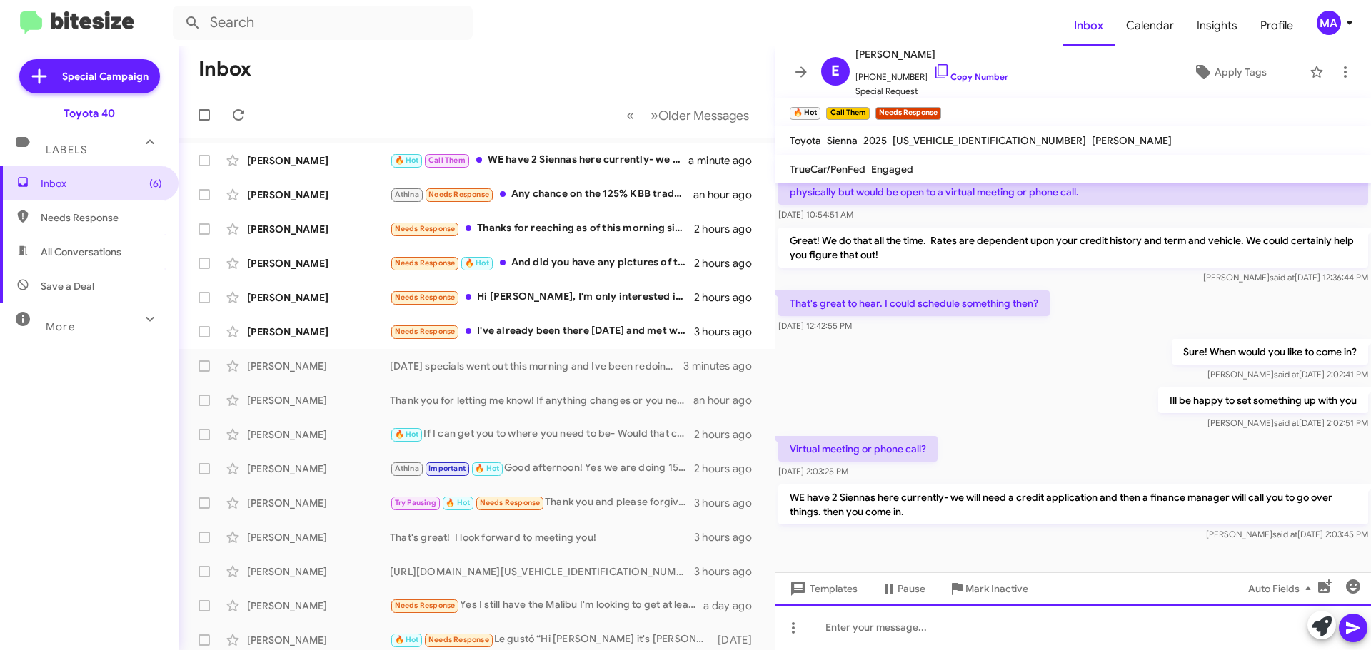
scroll to position [156, 0]
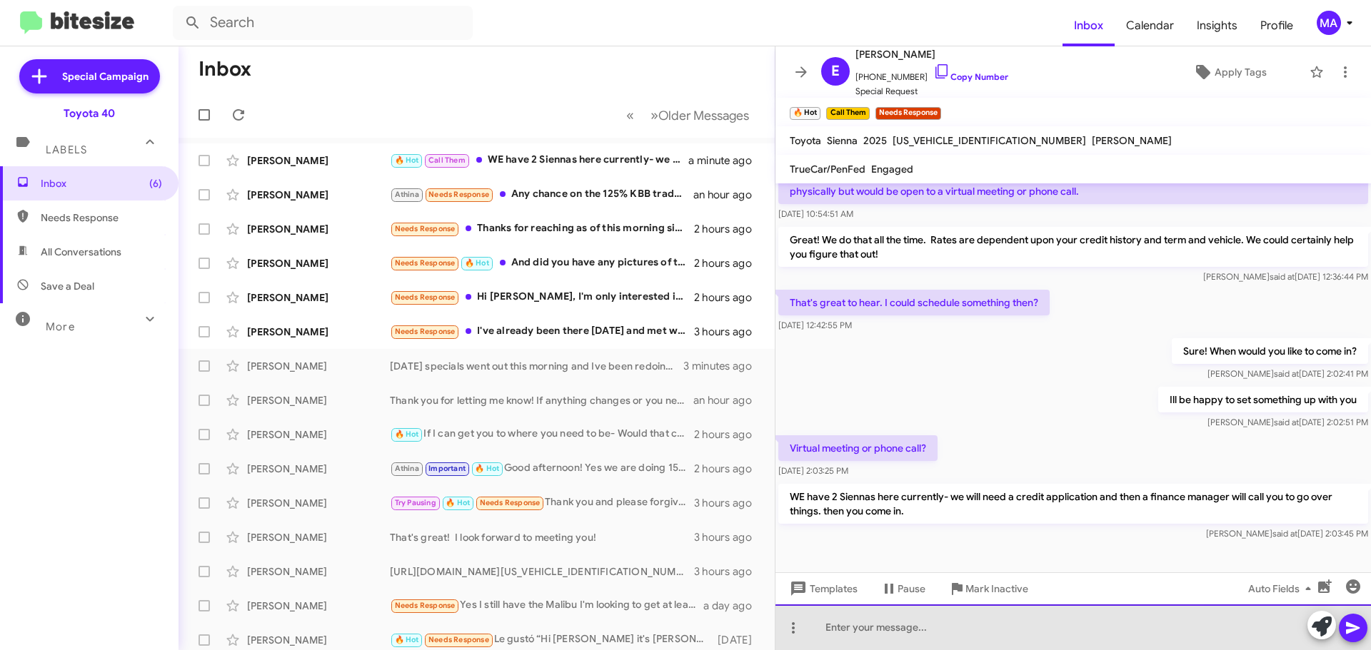
click at [924, 630] on div at bounding box center [1072, 628] width 595 height 46
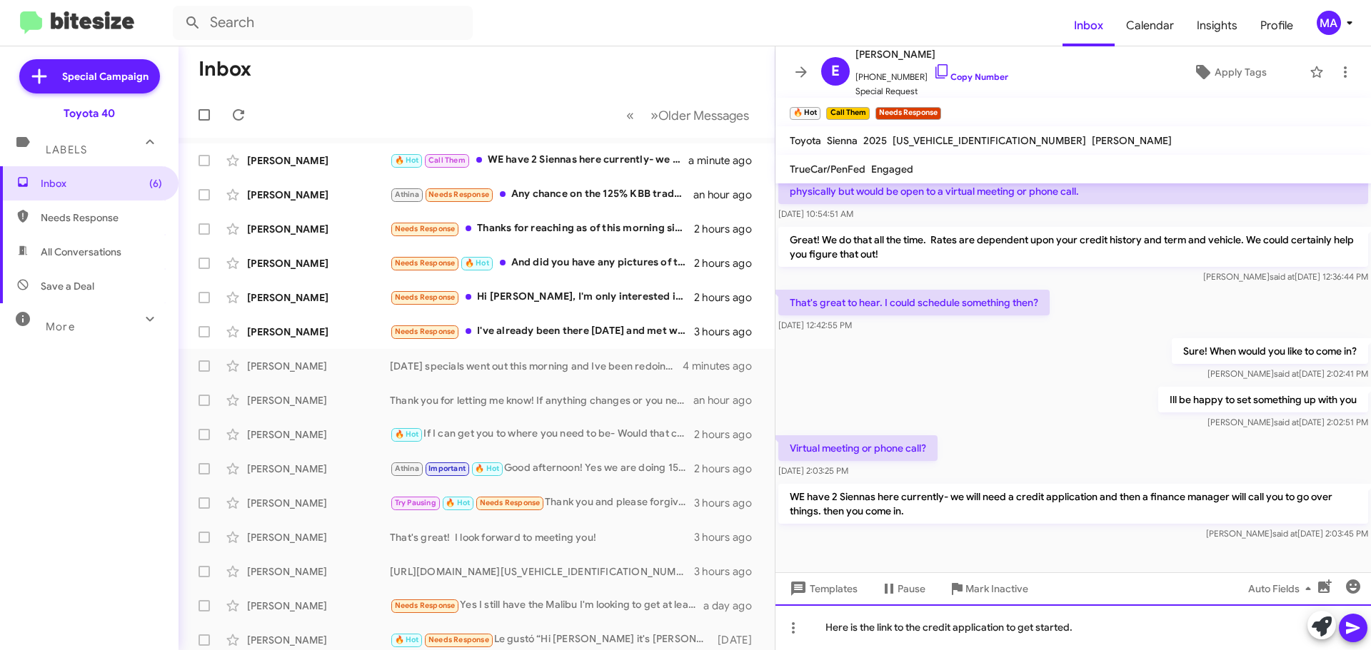
click at [1099, 636] on div "Here is the link to the credit application to get started." at bounding box center [1072, 628] width 595 height 46
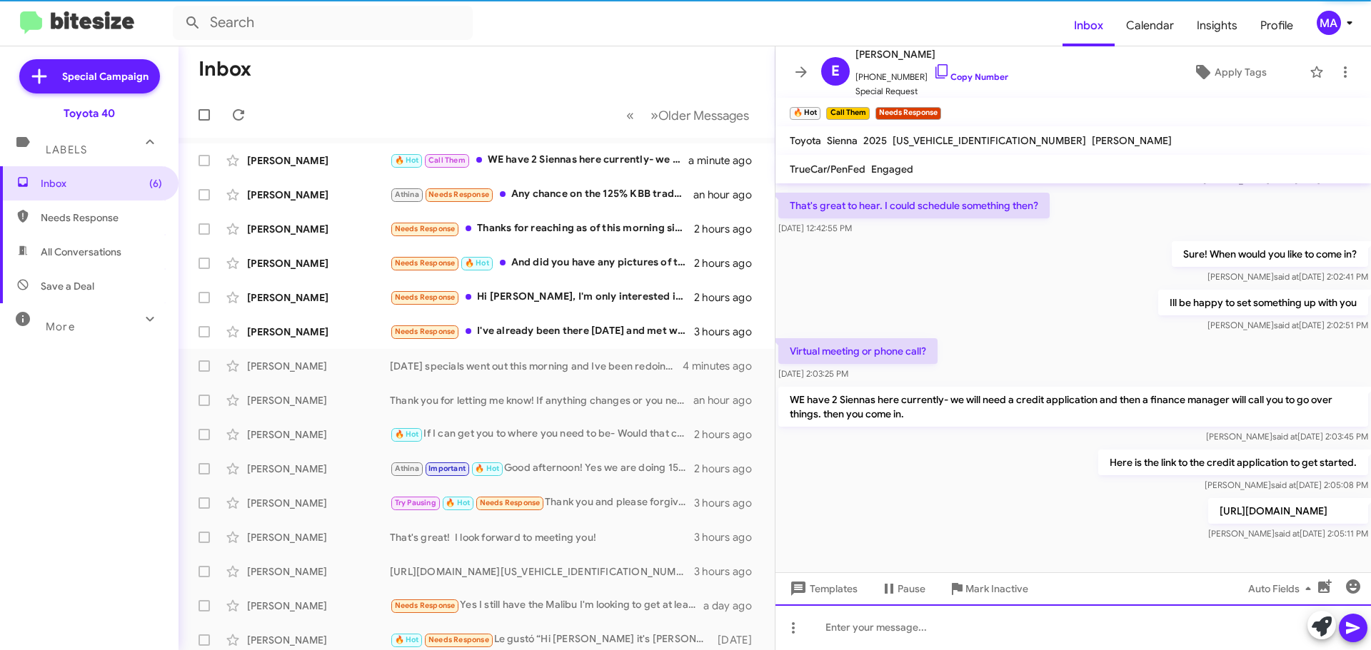
scroll to position [261, 0]
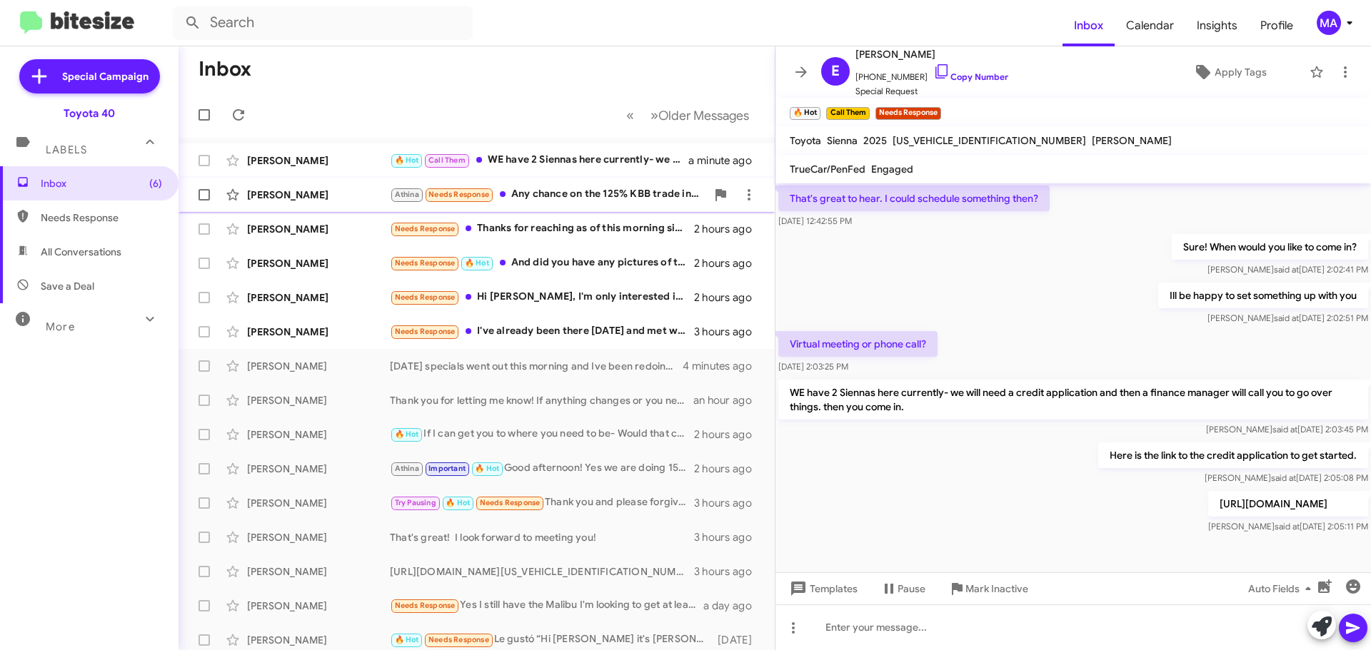
click at [554, 197] on div "Athina Needs Response Any chance on the 125% KBB trade in bonus? 😁" at bounding box center [548, 194] width 316 height 16
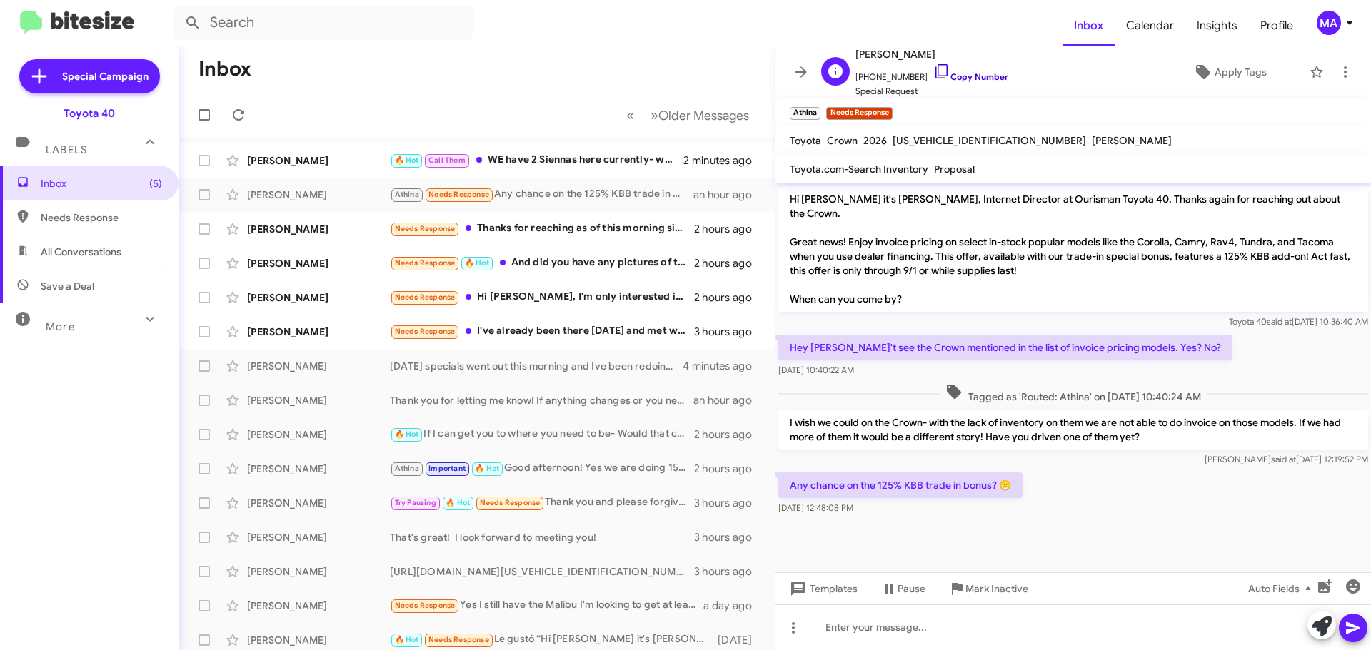
click at [933, 72] on icon at bounding box center [941, 71] width 17 height 17
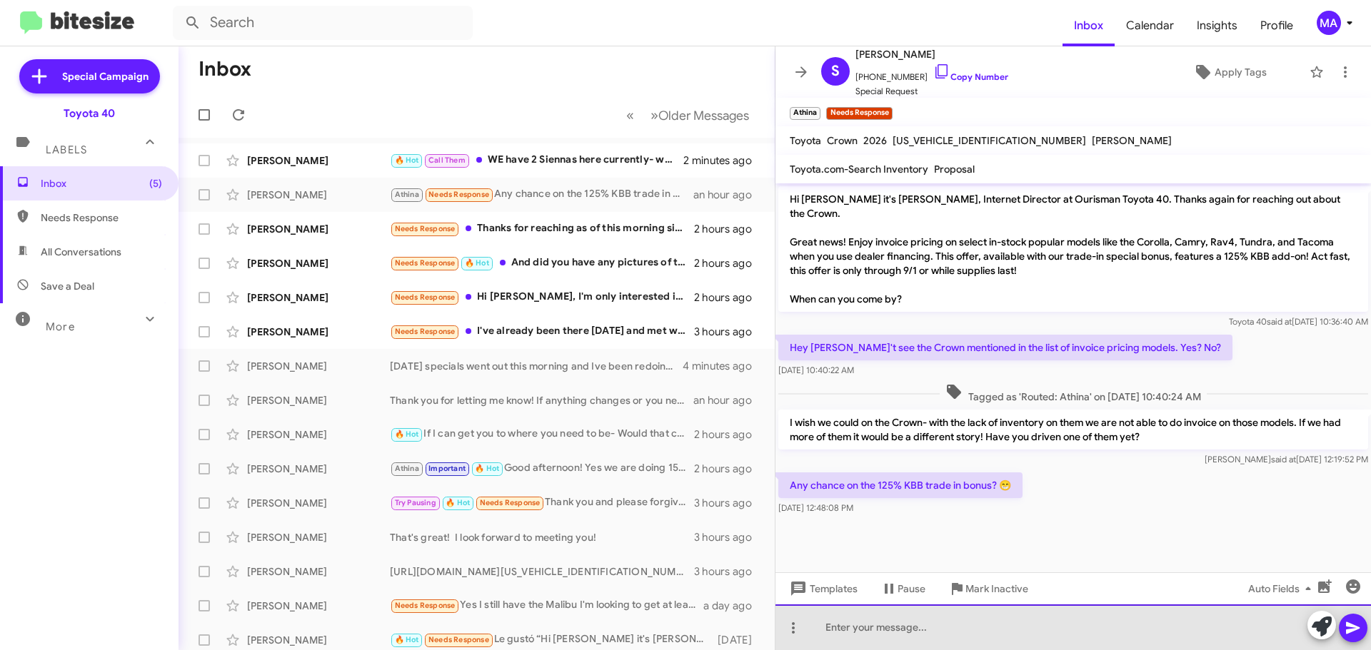
click at [884, 638] on div at bounding box center [1072, 628] width 595 height 46
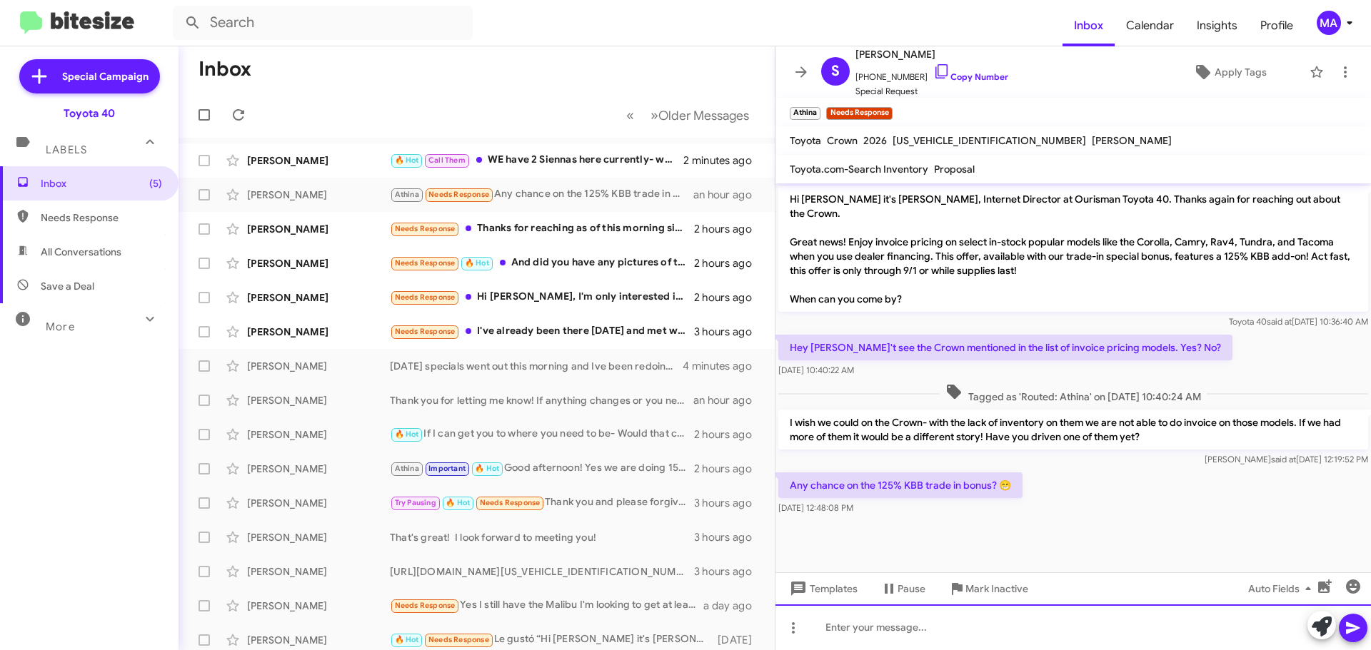
click at [862, 630] on div at bounding box center [1072, 628] width 595 height 46
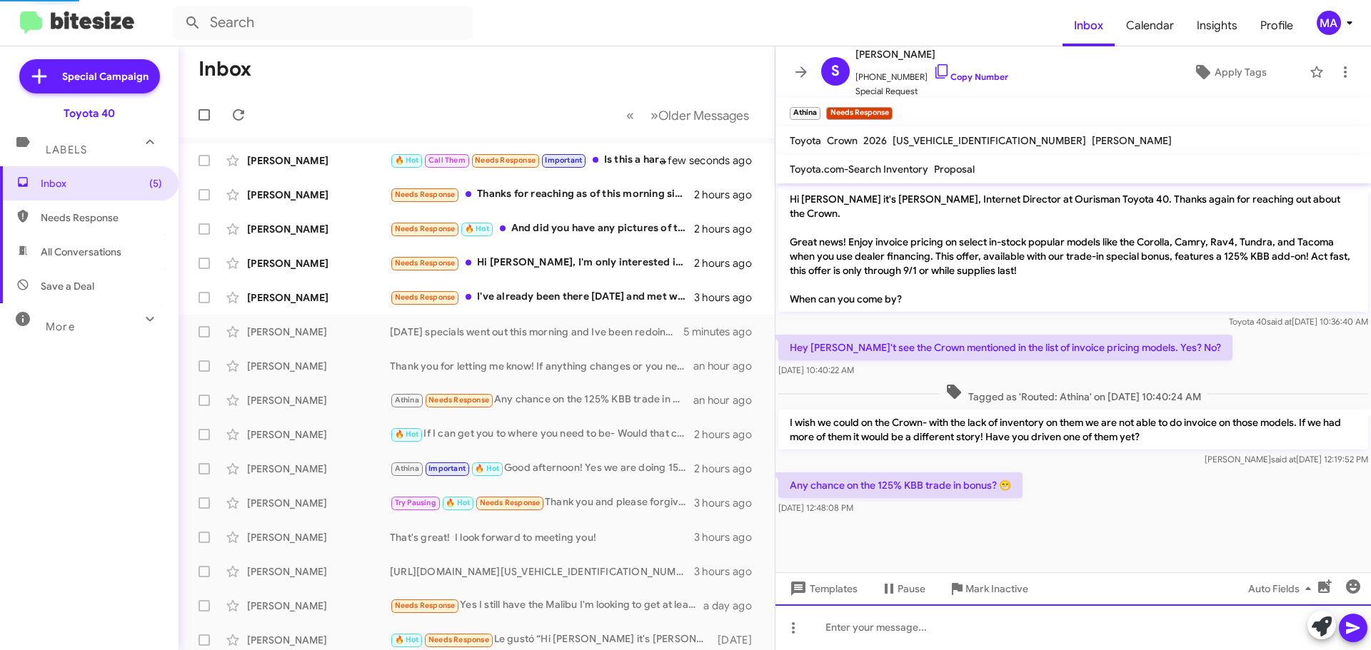
scroll to position [1, 0]
click at [859, 632] on div at bounding box center [1072, 628] width 595 height 46
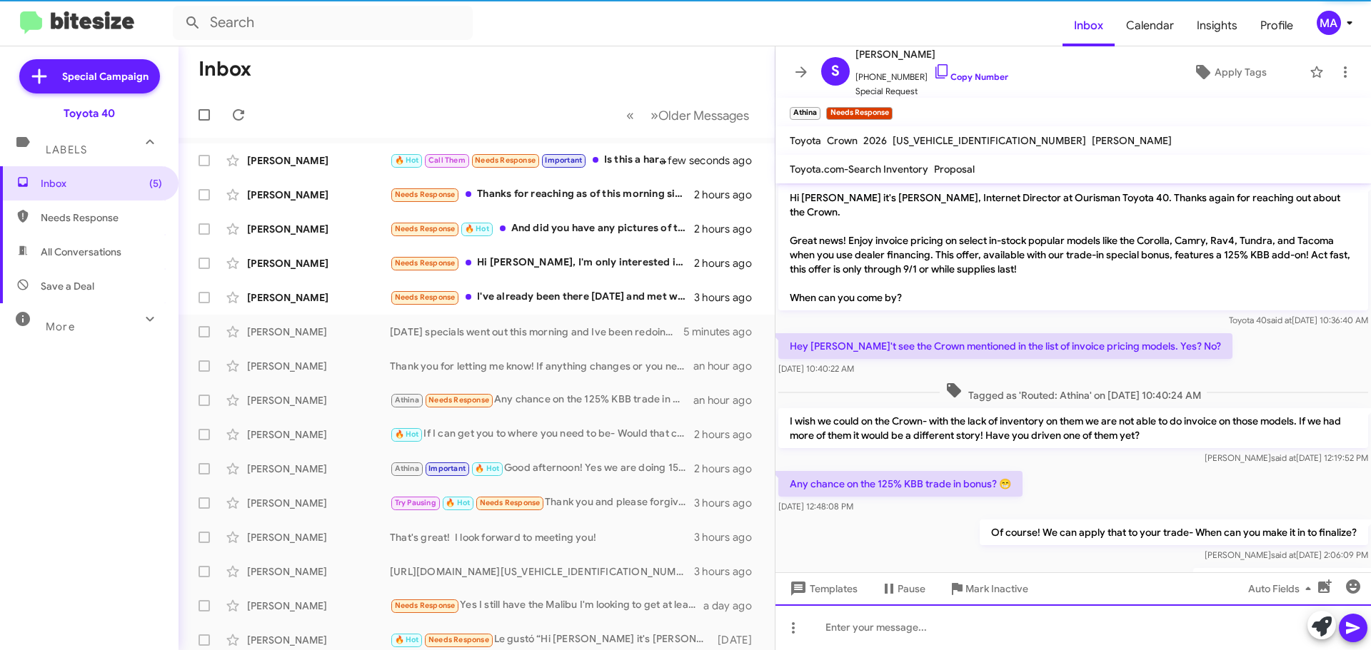
scroll to position [54, 0]
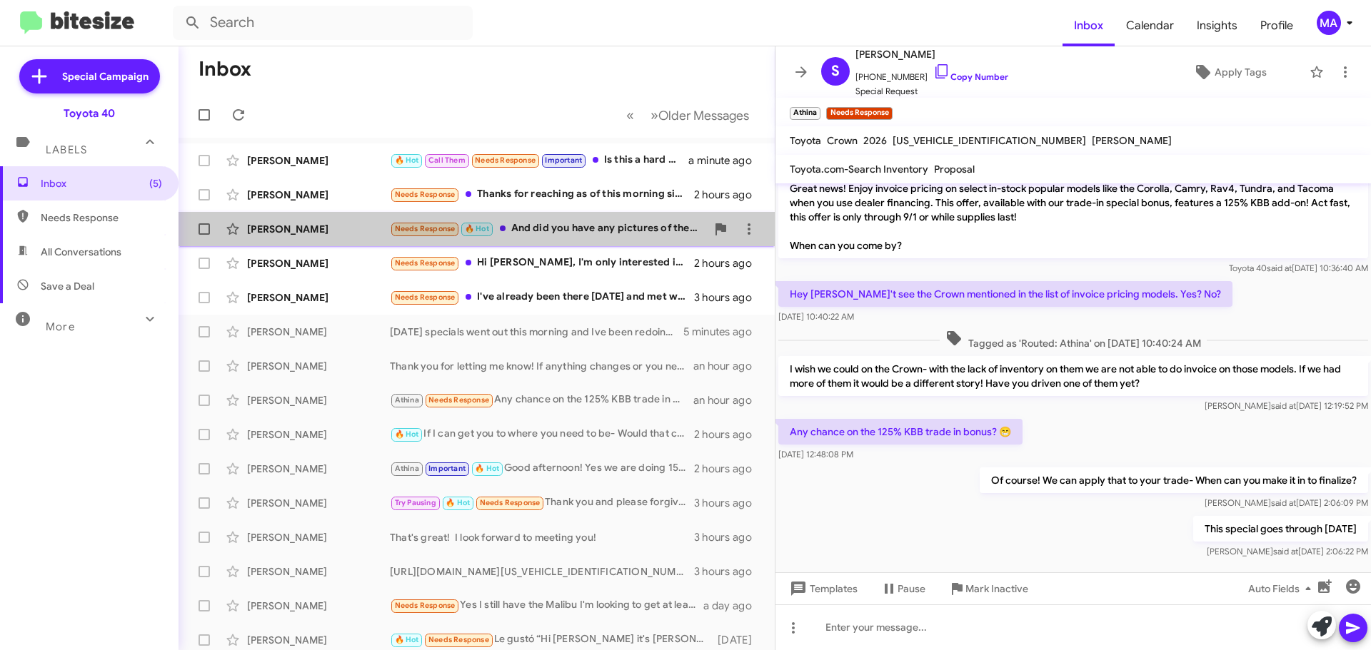
click at [567, 231] on div "Needs Response 🔥 Hot And did you have any pictures of the vehicle as there is n…" at bounding box center [548, 229] width 316 height 16
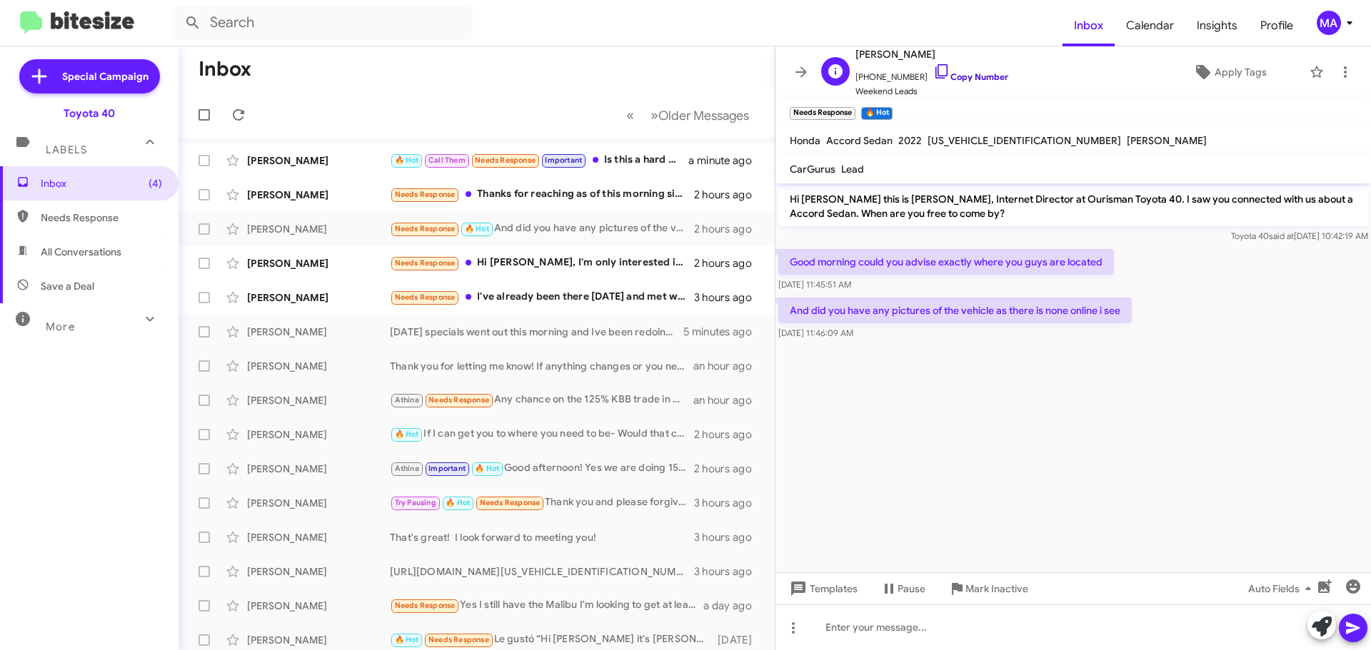
click at [933, 74] on icon at bounding box center [941, 71] width 17 height 17
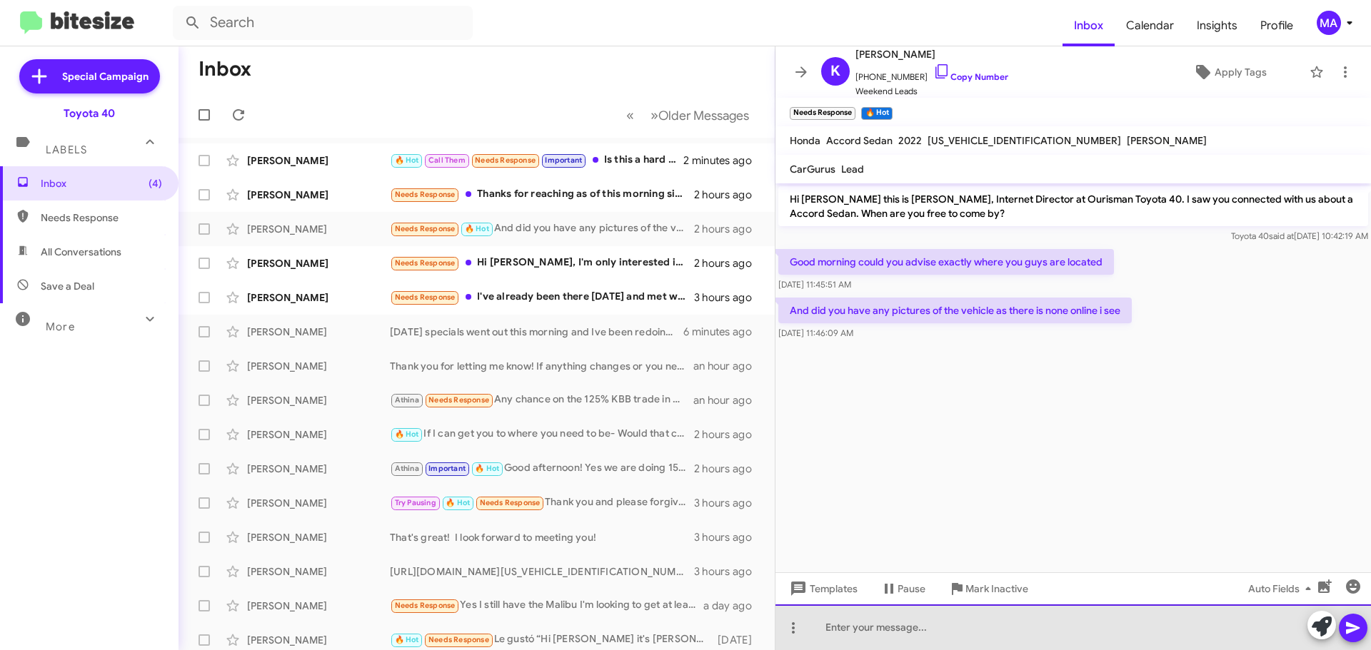
click at [856, 628] on div at bounding box center [1072, 628] width 595 height 46
click at [1074, 627] on div "HI! I am so sorry for the delay! Our address is" at bounding box center [1072, 628] width 595 height 46
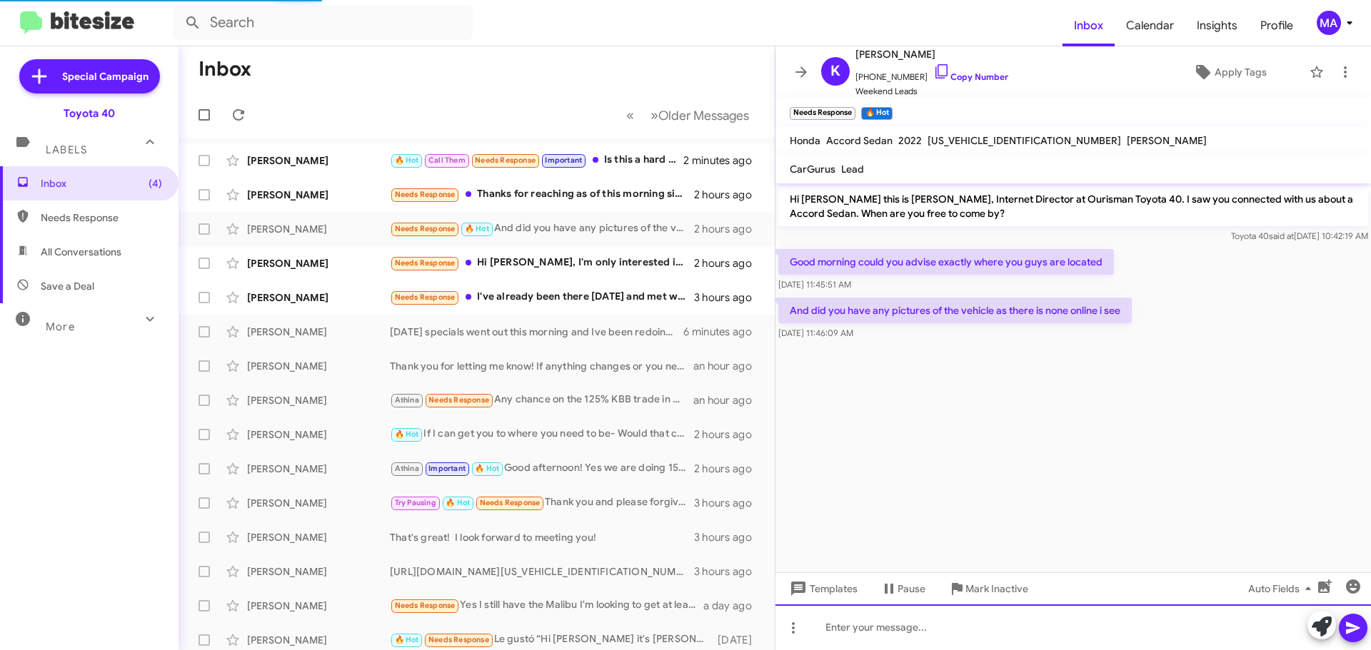
click at [1074, 627] on div at bounding box center [1072, 628] width 595 height 46
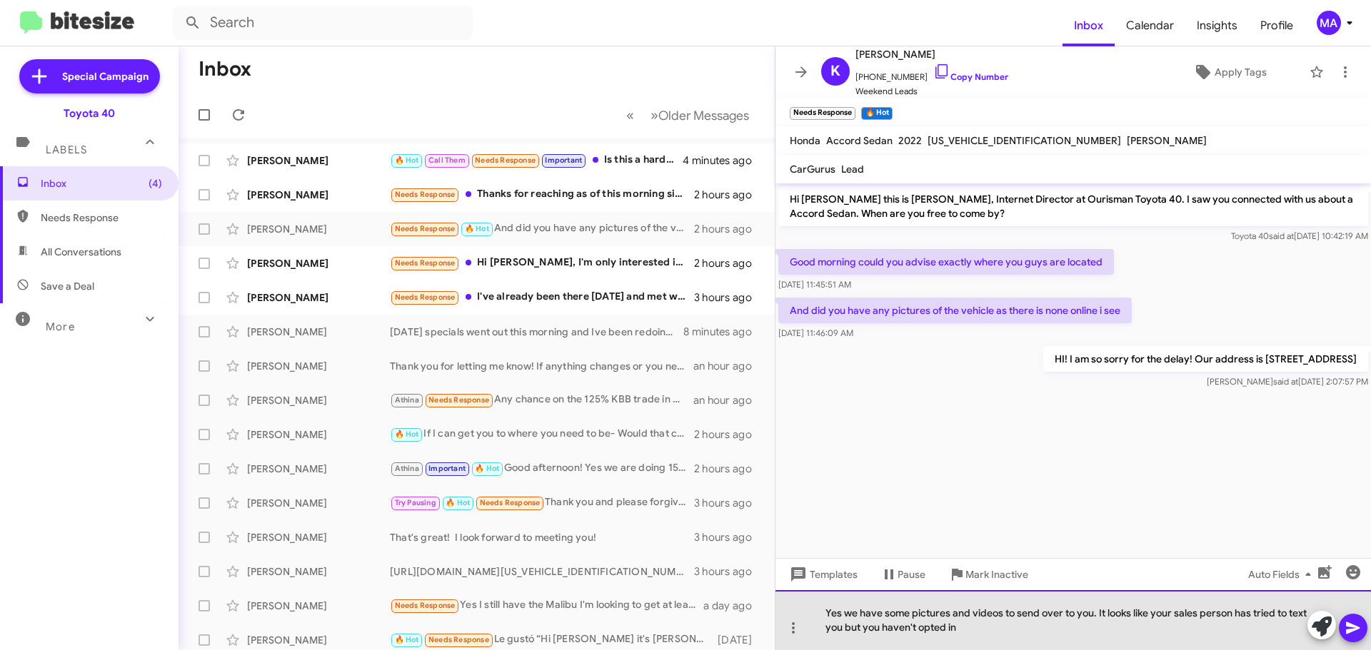
click at [1080, 627] on div "Yes we have some pictures and videos to send over to you. It looks like your sa…" at bounding box center [1072, 620] width 595 height 60
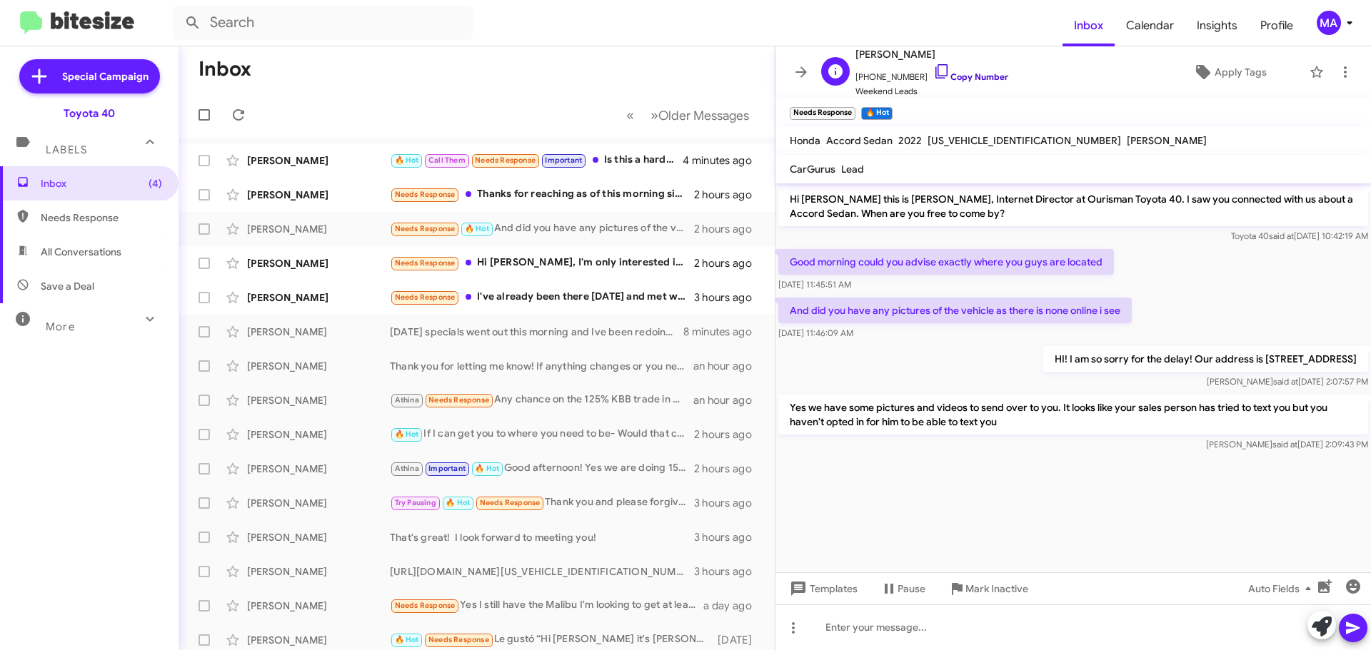
click at [933, 71] on icon at bounding box center [941, 71] width 17 height 17
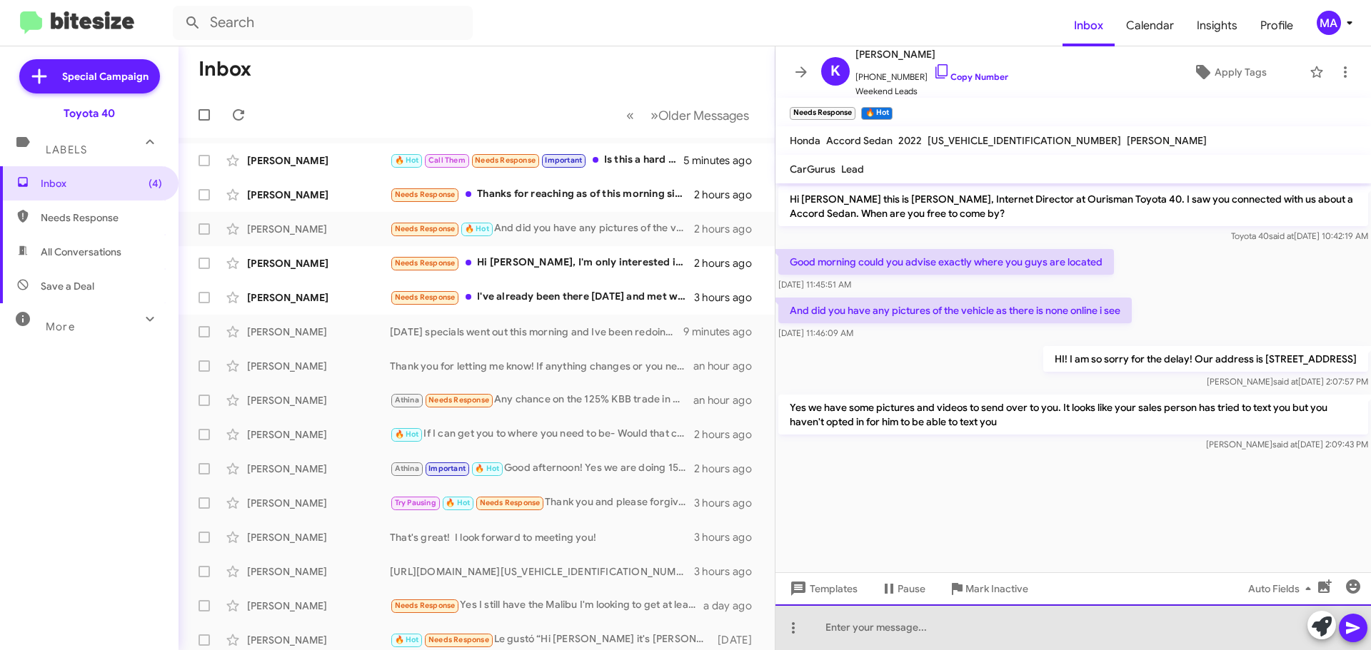
click at [904, 626] on div at bounding box center [1072, 628] width 595 height 46
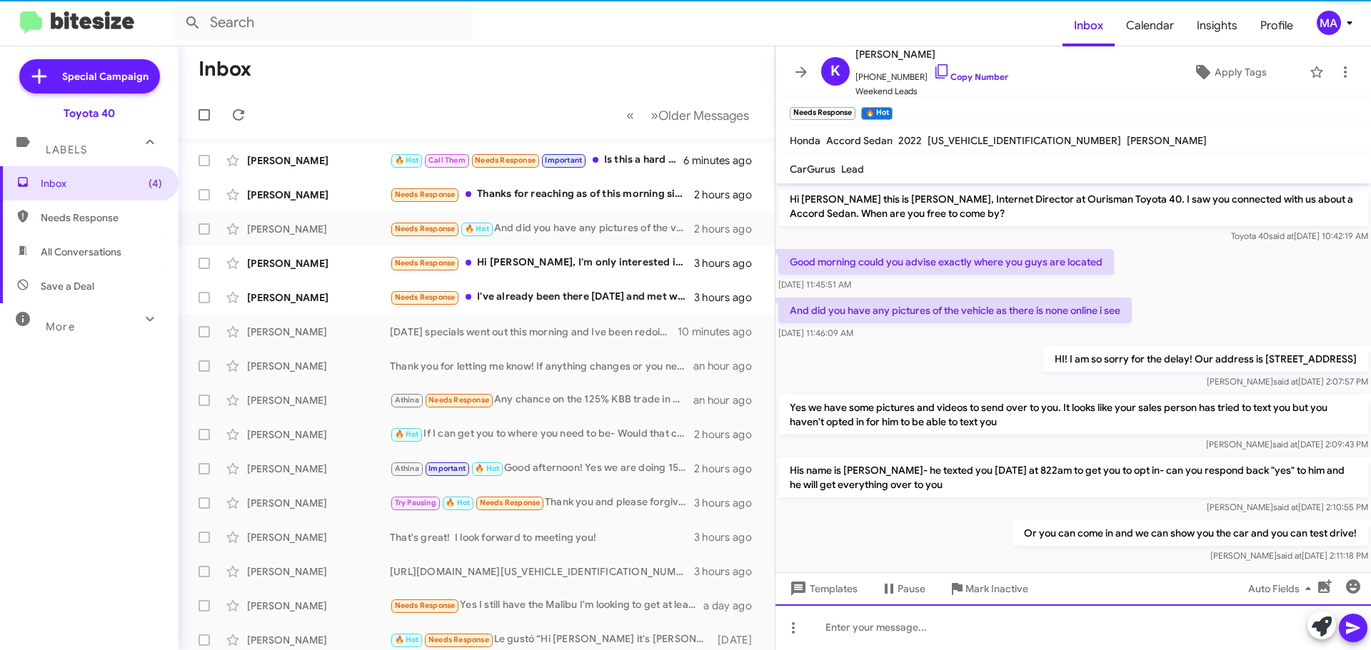
scroll to position [19, 0]
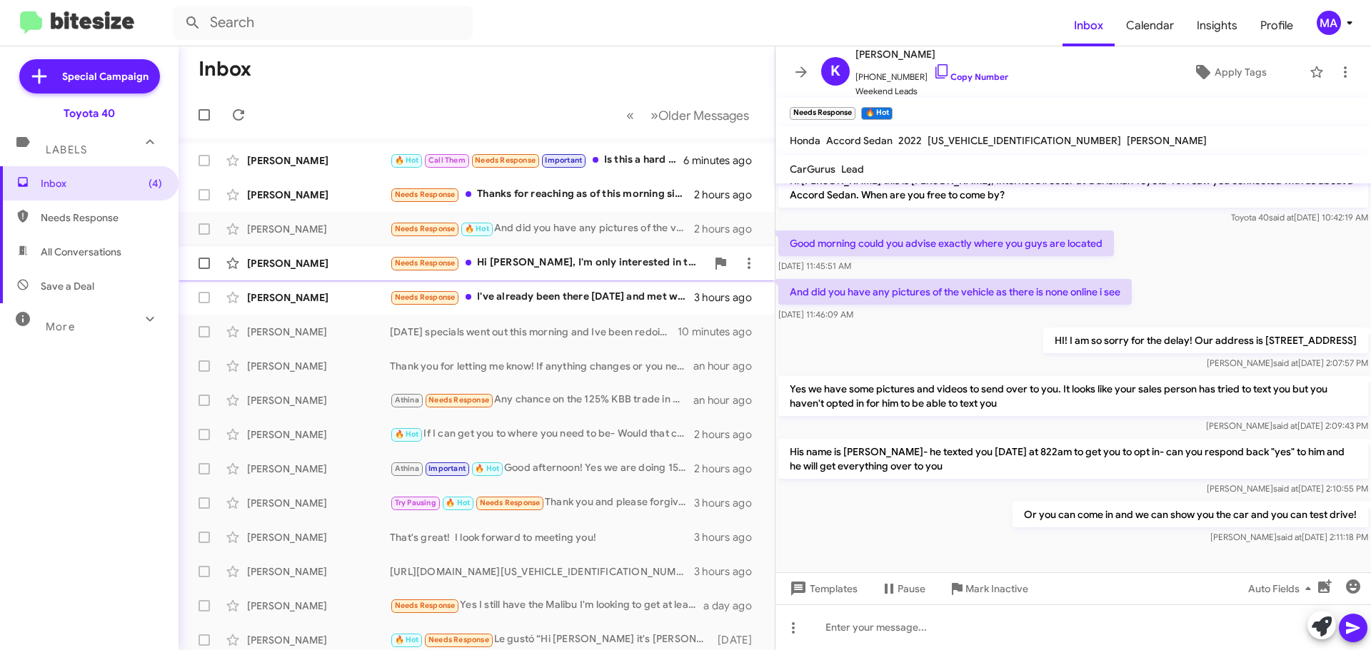
click at [530, 264] on div "Needs Response Hi Morgan, I'm only interested in the Camry LE with the convenie…" at bounding box center [548, 263] width 316 height 16
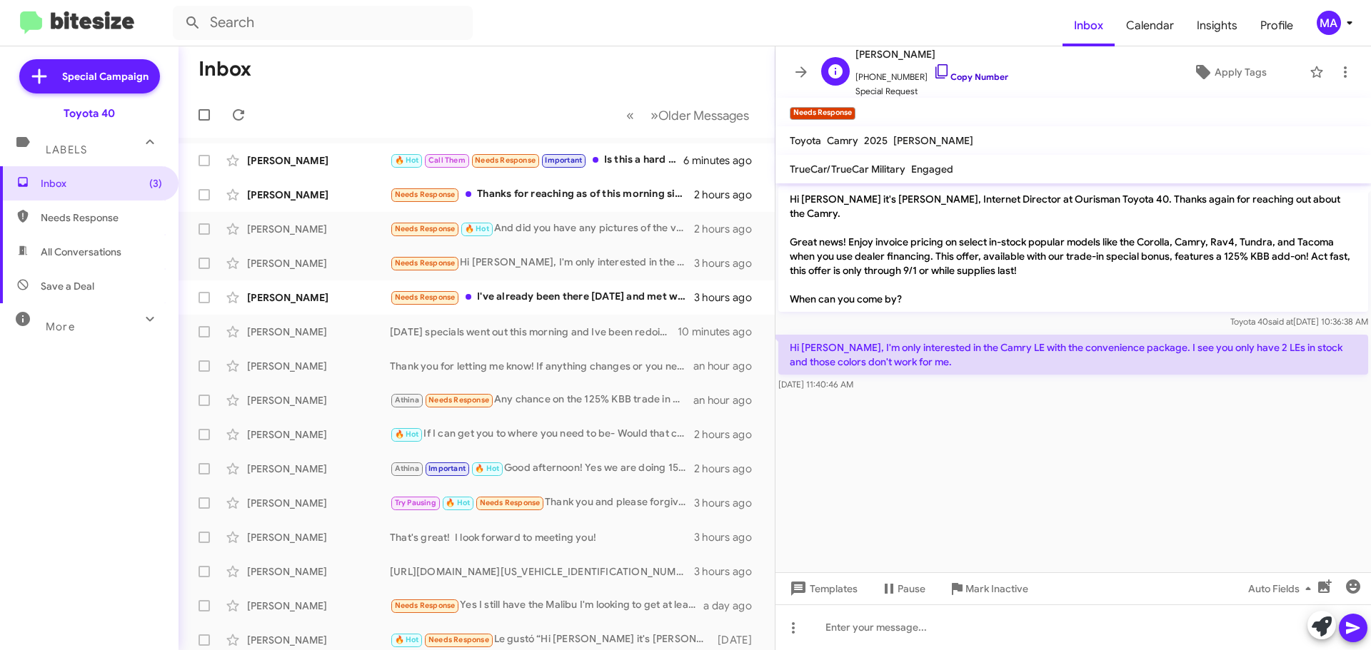
click at [933, 71] on icon at bounding box center [941, 71] width 17 height 17
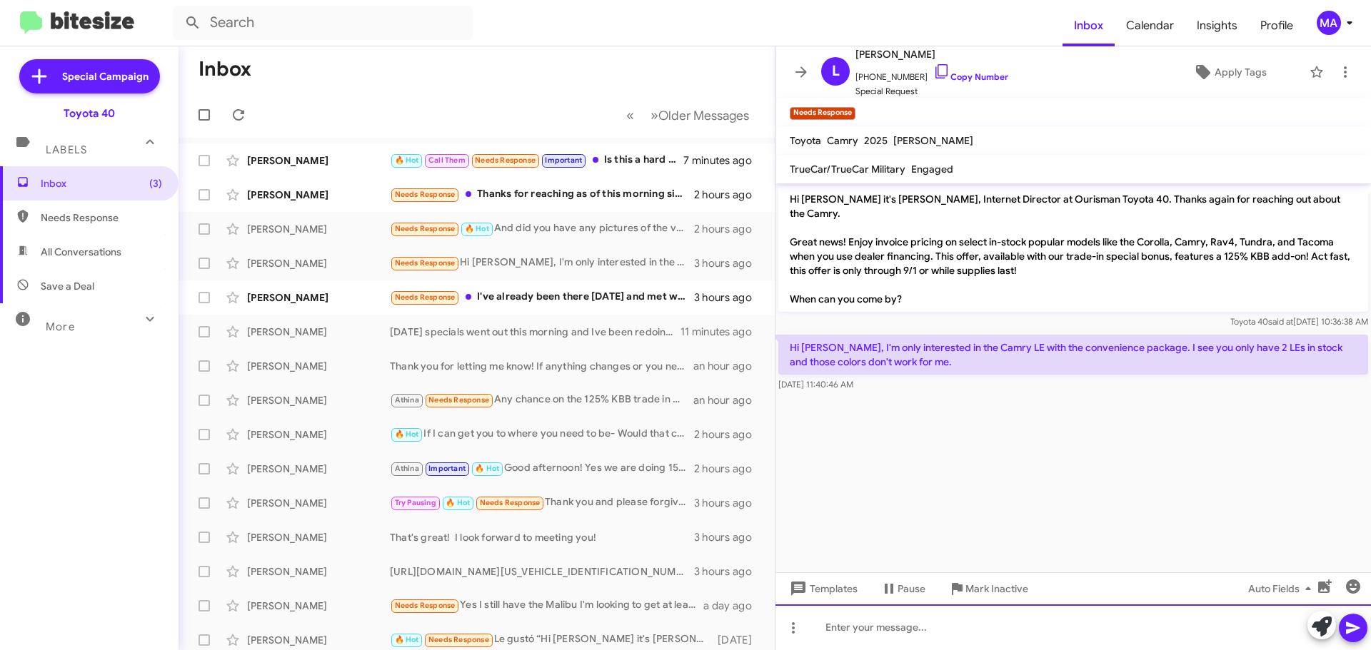
click at [859, 633] on div at bounding box center [1072, 628] width 595 height 46
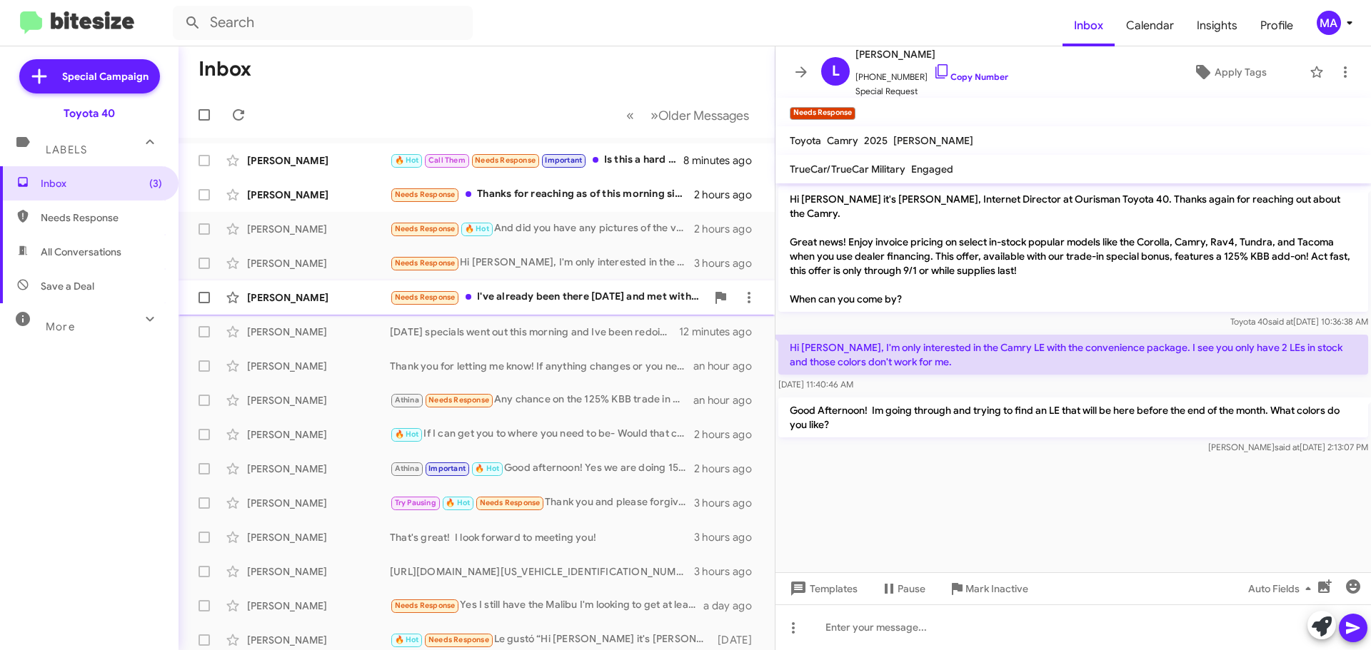
click at [569, 294] on div "Needs Response I've already been there on Saturday and met with Kaitlyn. Thank …" at bounding box center [548, 297] width 316 height 16
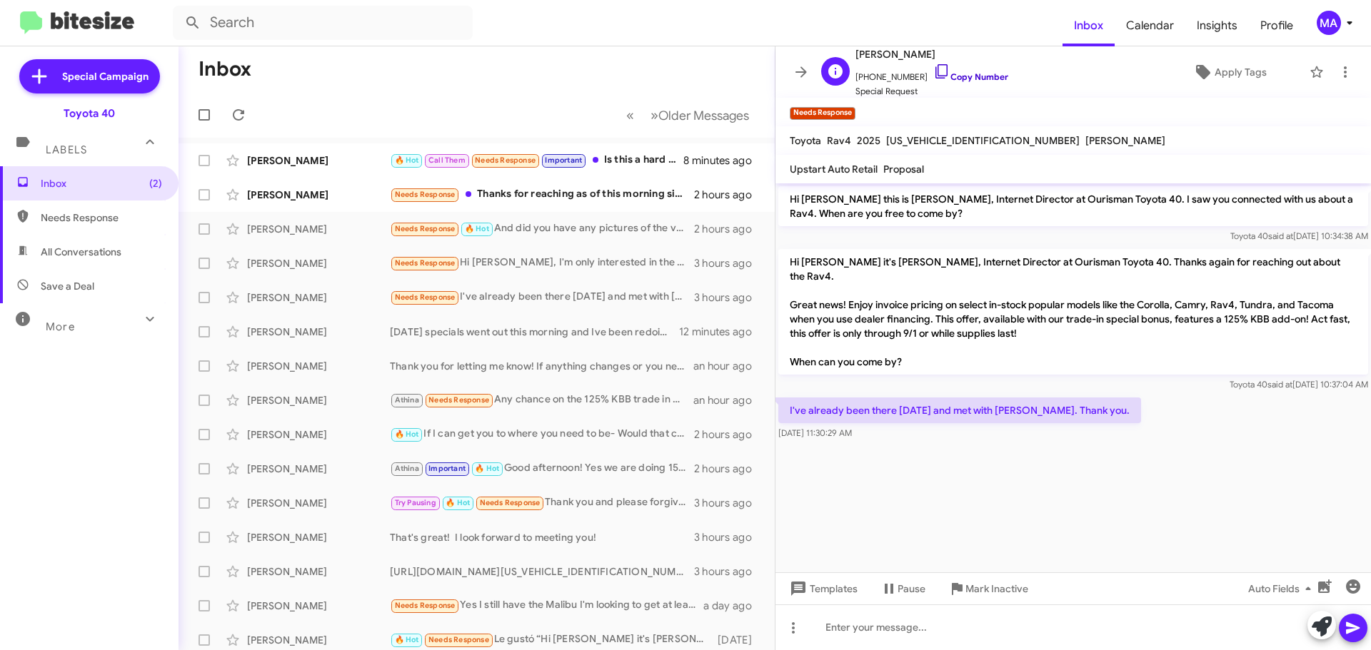
drag, startPoint x: 925, startPoint y: 73, endPoint x: 928, endPoint y: 80, distance: 7.7
click at [933, 74] on icon at bounding box center [941, 71] width 17 height 17
drag, startPoint x: 877, startPoint y: 422, endPoint x: 807, endPoint y: 403, distance: 72.4
click at [787, 398] on div "I've already been there on Saturday and met with Kaitlyn. Thank you. Aug 25, 20…" at bounding box center [959, 419] width 363 height 43
copy div "I've already been there on Saturday and met with Kaitlyn. Thank you. Aug 25, 20…"
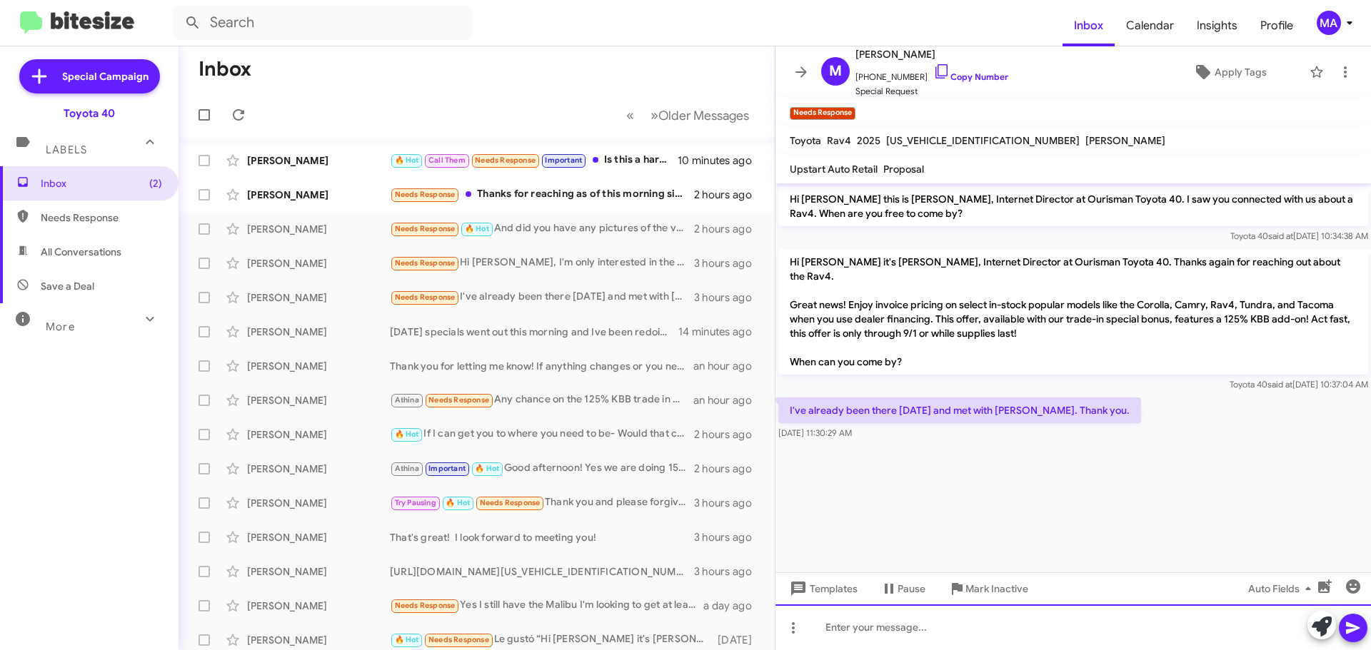
click at [924, 623] on div at bounding box center [1072, 628] width 595 height 46
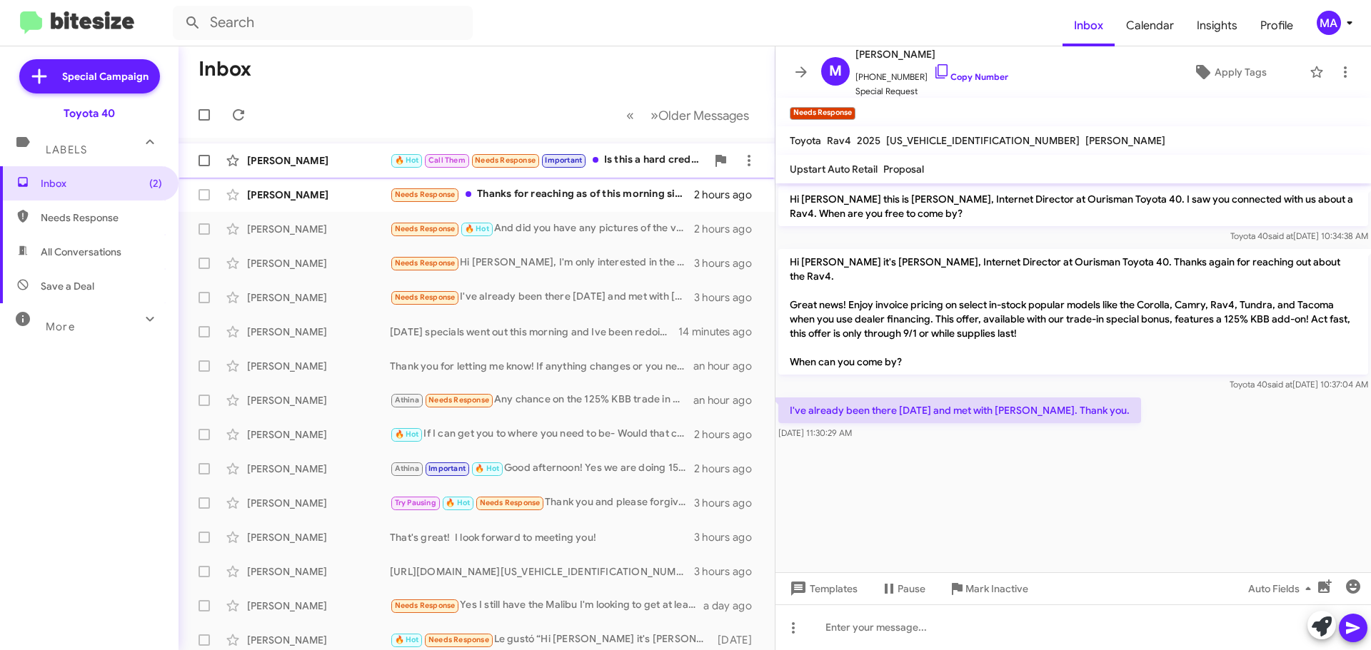
click at [633, 161] on div "🔥 Hot Call Them Needs Response Important Is this a hard credit inquiry?" at bounding box center [548, 160] width 316 height 16
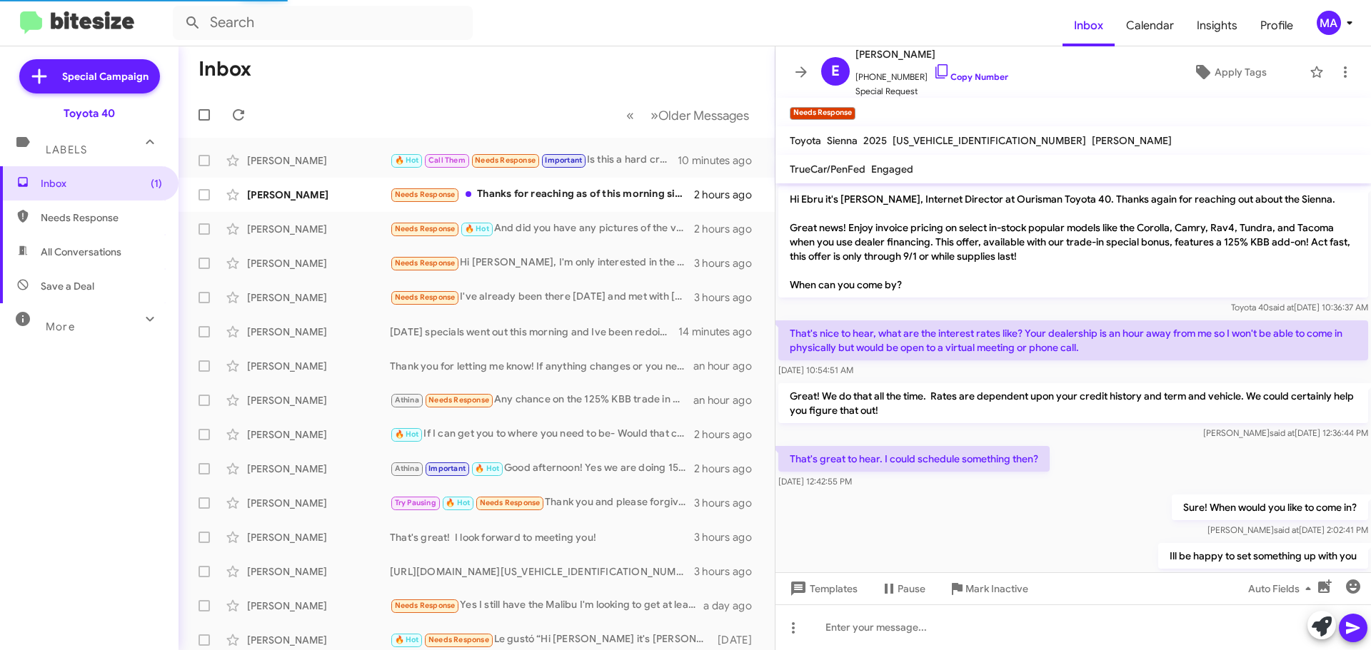
scroll to position [313, 0]
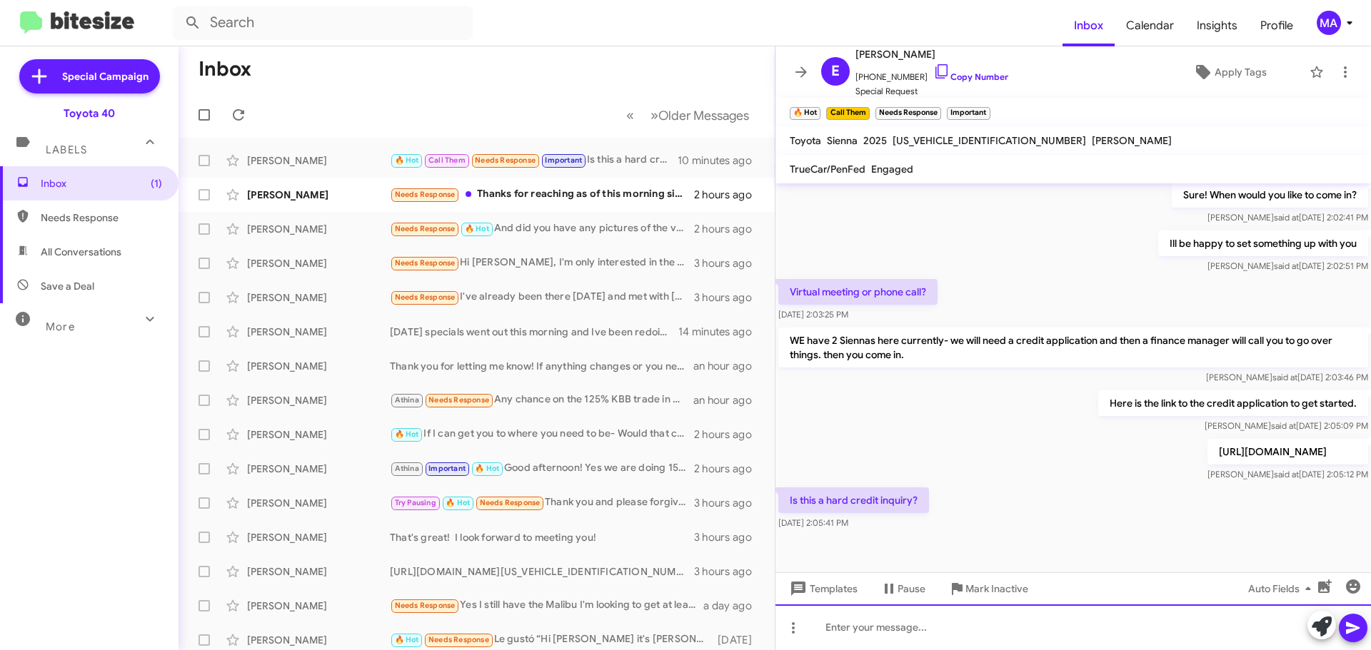
click at [891, 626] on div at bounding box center [1072, 628] width 595 height 46
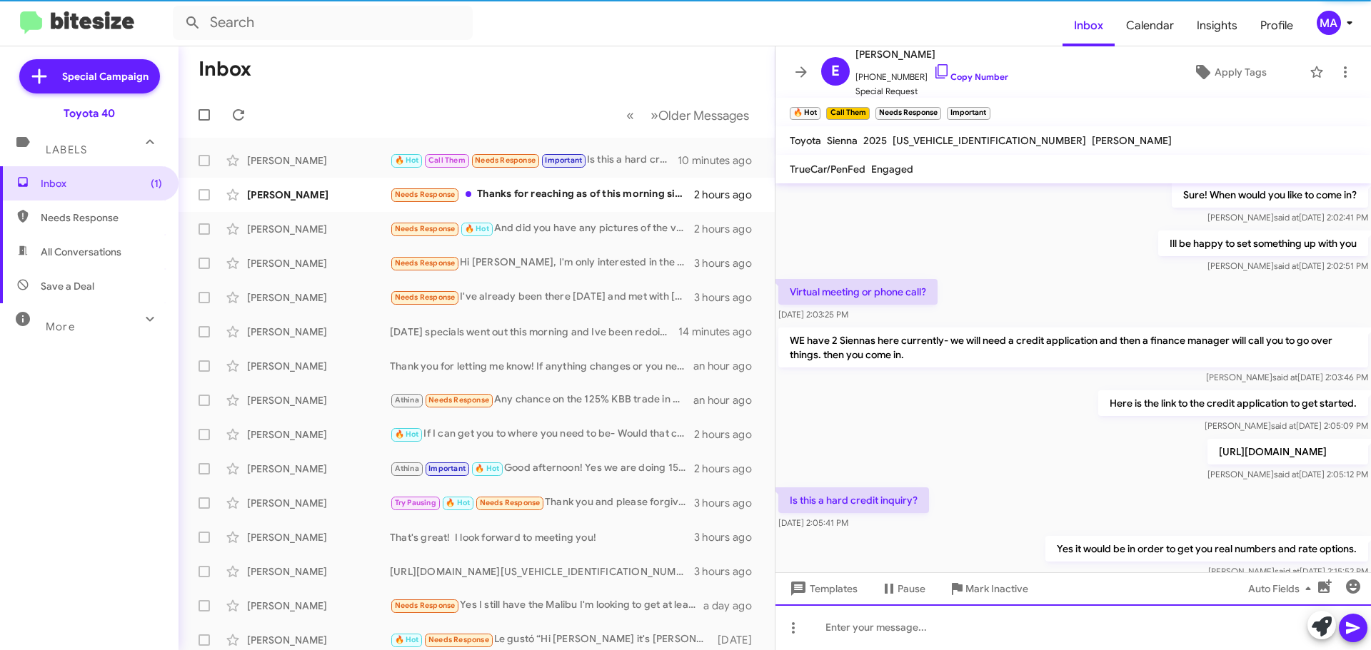
scroll to position [0, 0]
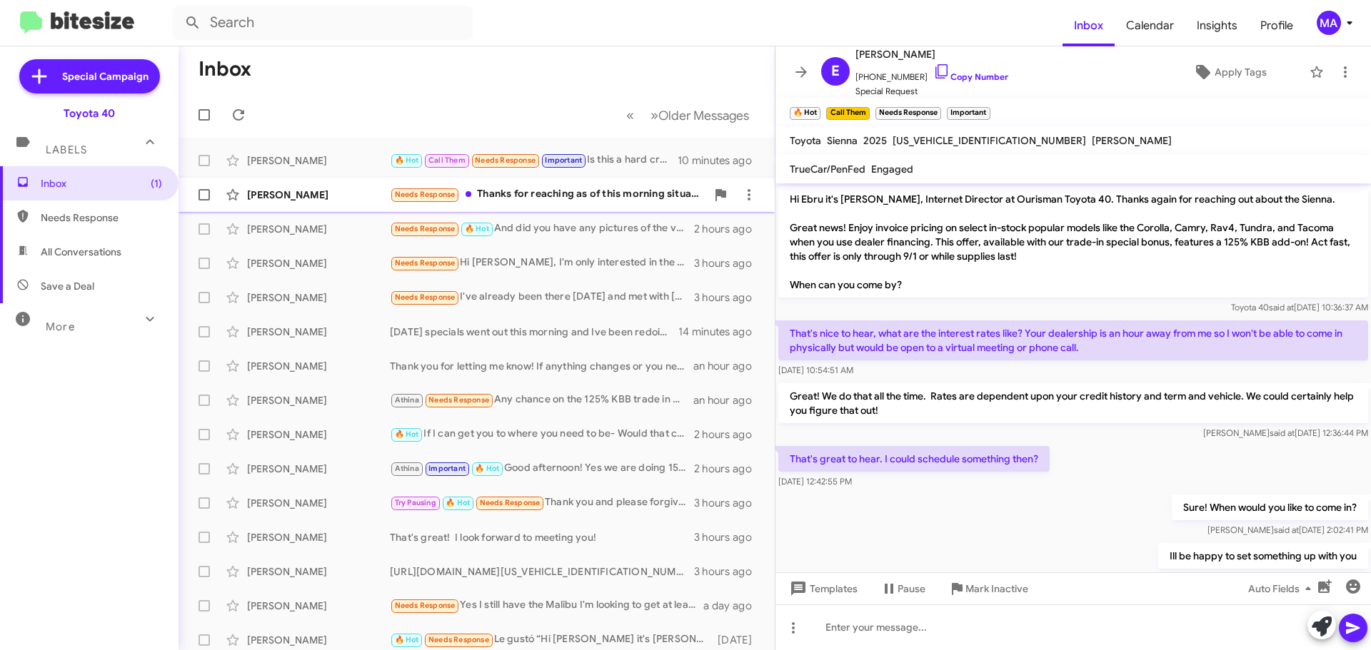
click at [543, 191] on div "Needs Response Thanks for reaching as of this morning situation changed and pau…" at bounding box center [548, 194] width 316 height 16
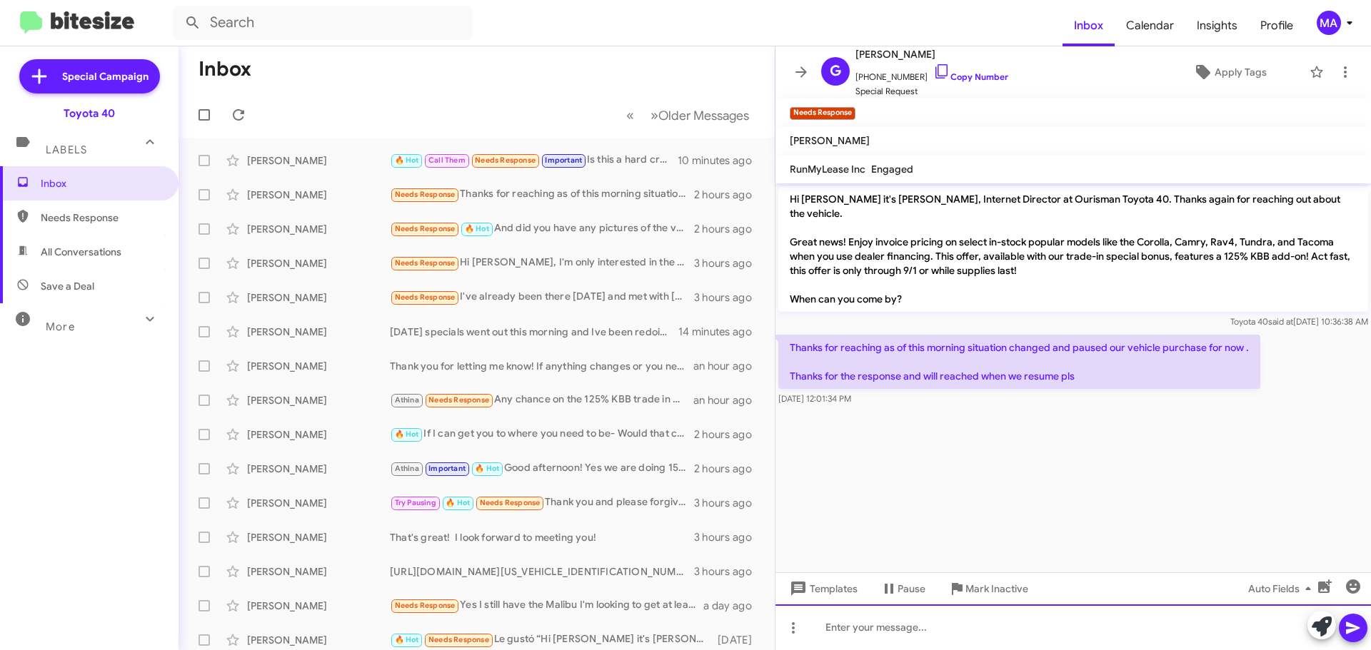
click at [854, 630] on div at bounding box center [1072, 628] width 595 height 46
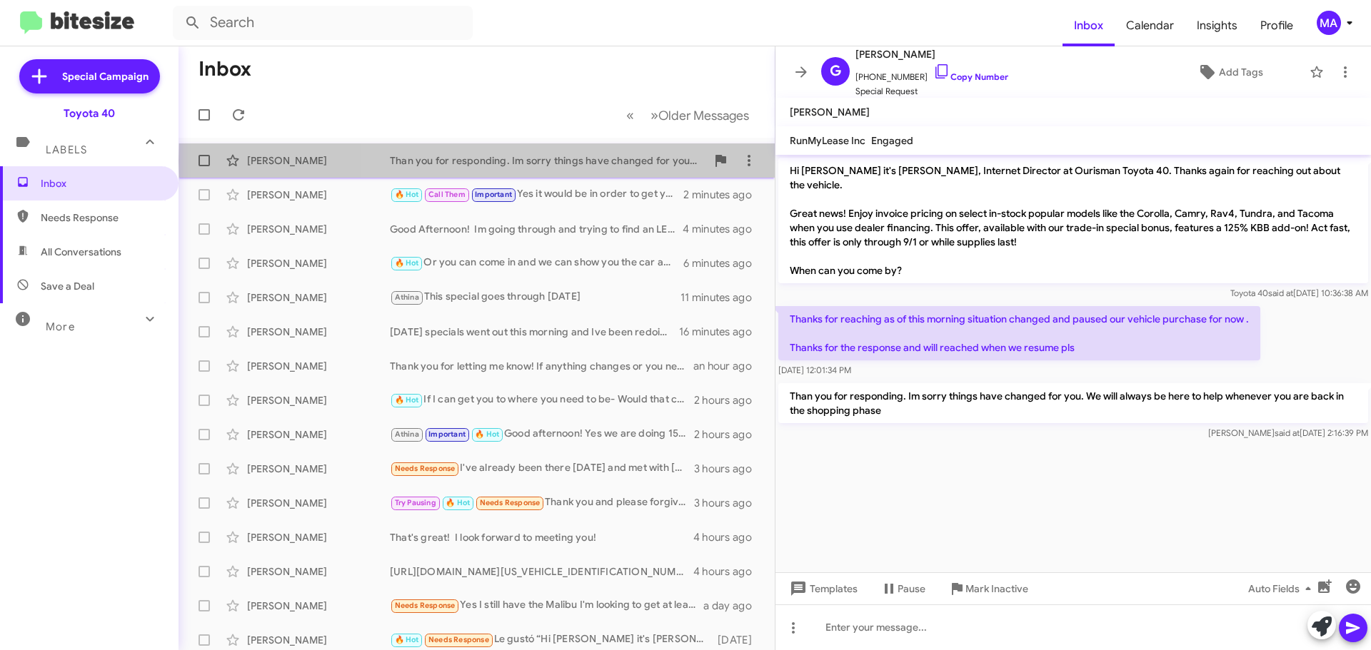
click at [582, 161] on div "Than you for responding. Im sorry things have changed for you. We will always b…" at bounding box center [548, 160] width 316 height 14
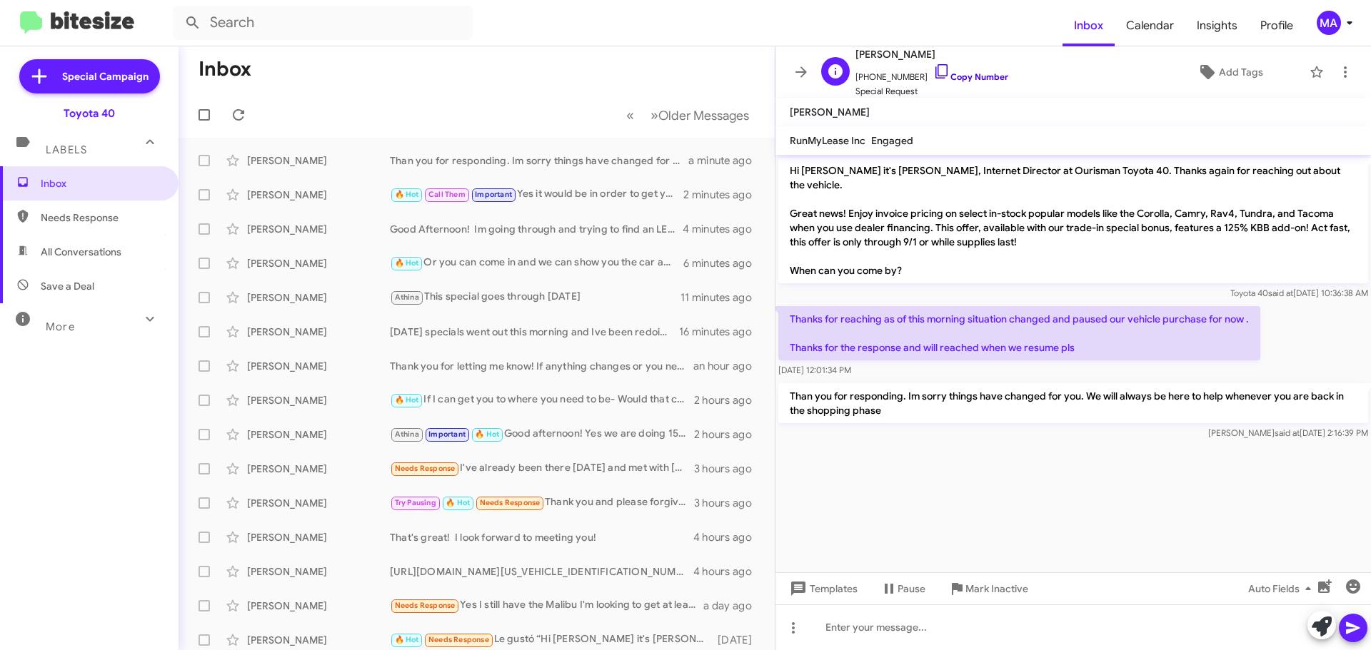
click at [933, 70] on icon at bounding box center [941, 71] width 17 height 17
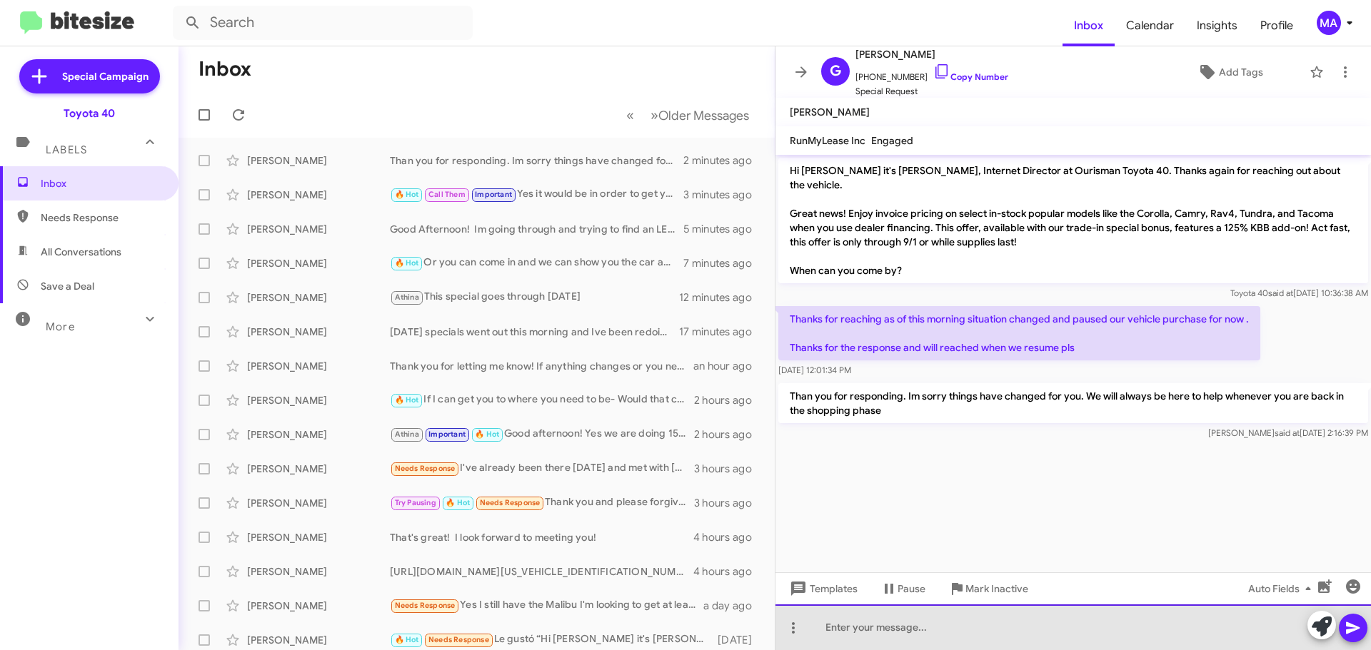
click at [872, 630] on div at bounding box center [1072, 628] width 595 height 46
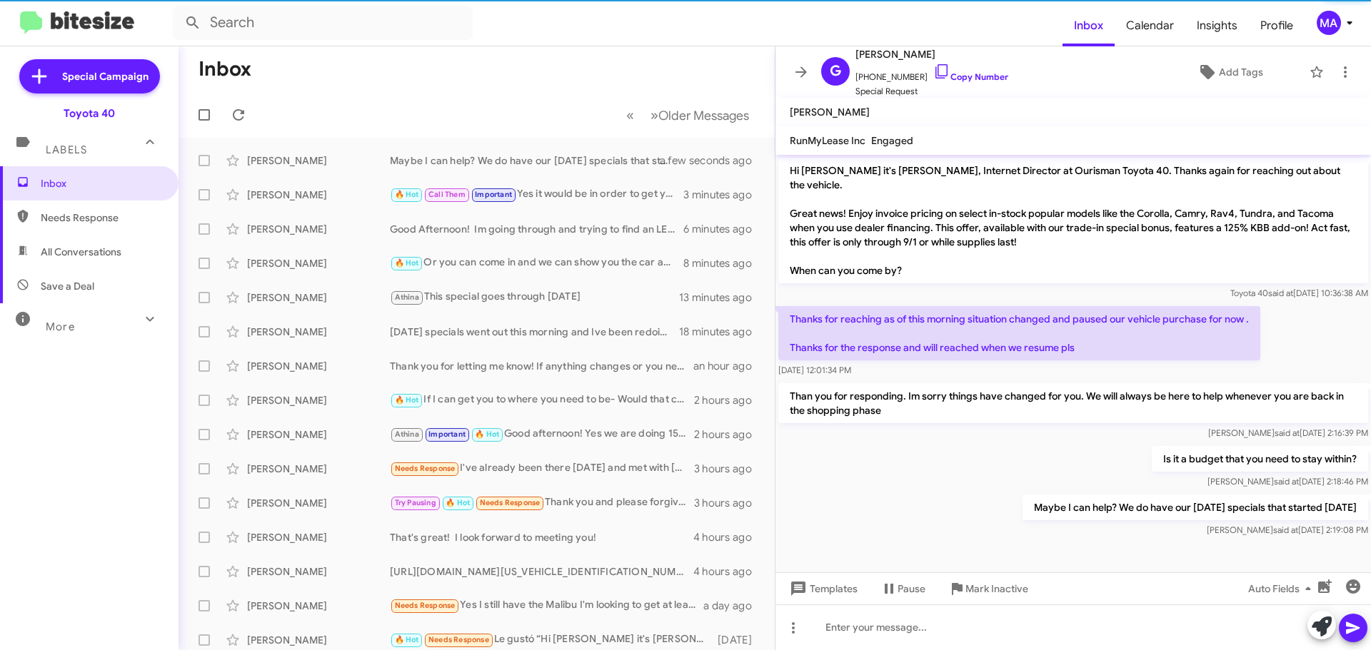
click at [87, 288] on span "Save a Deal" at bounding box center [68, 286] width 54 height 14
type input "in:not-interested"
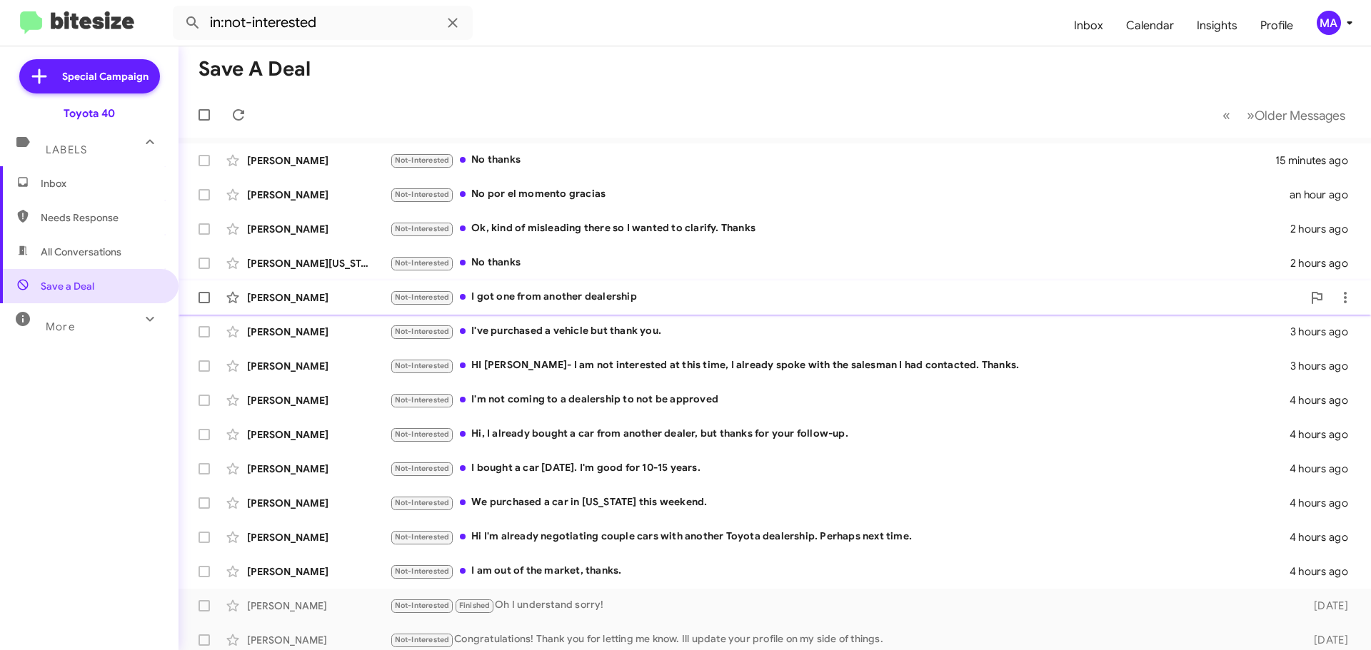
click at [605, 291] on div "Not-Interested I got one from another dealership" at bounding box center [846, 297] width 912 height 16
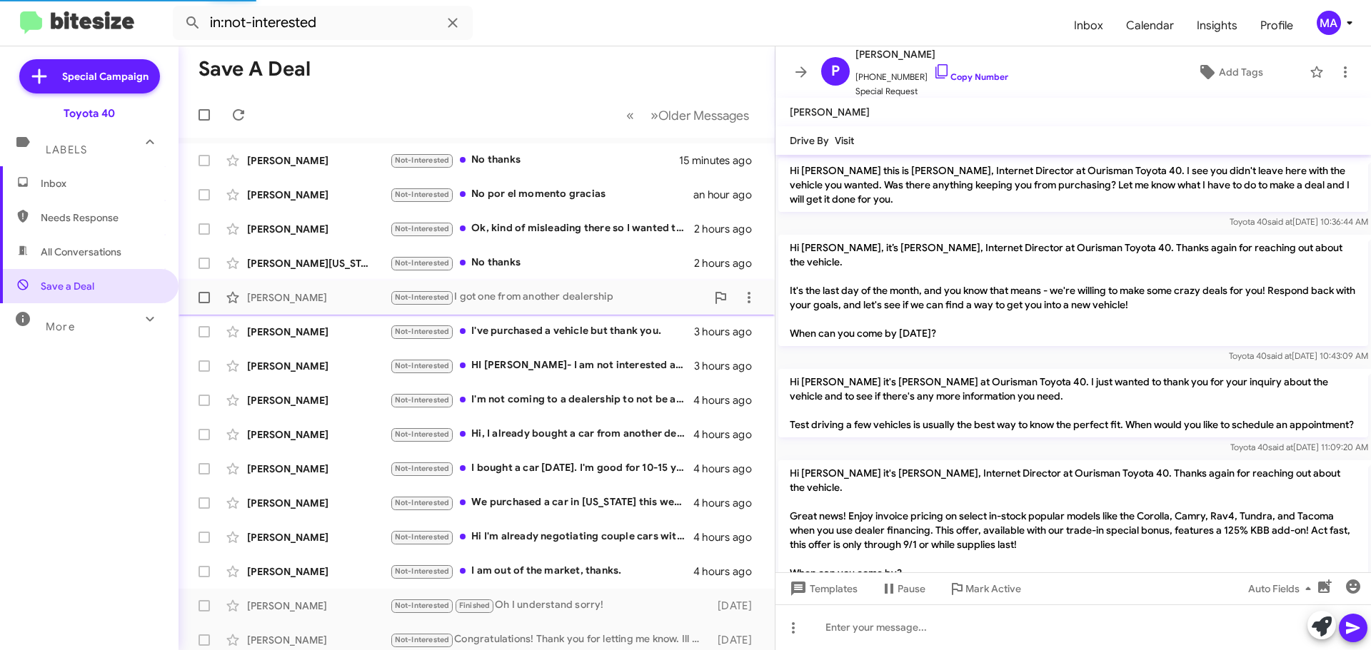
scroll to position [116, 0]
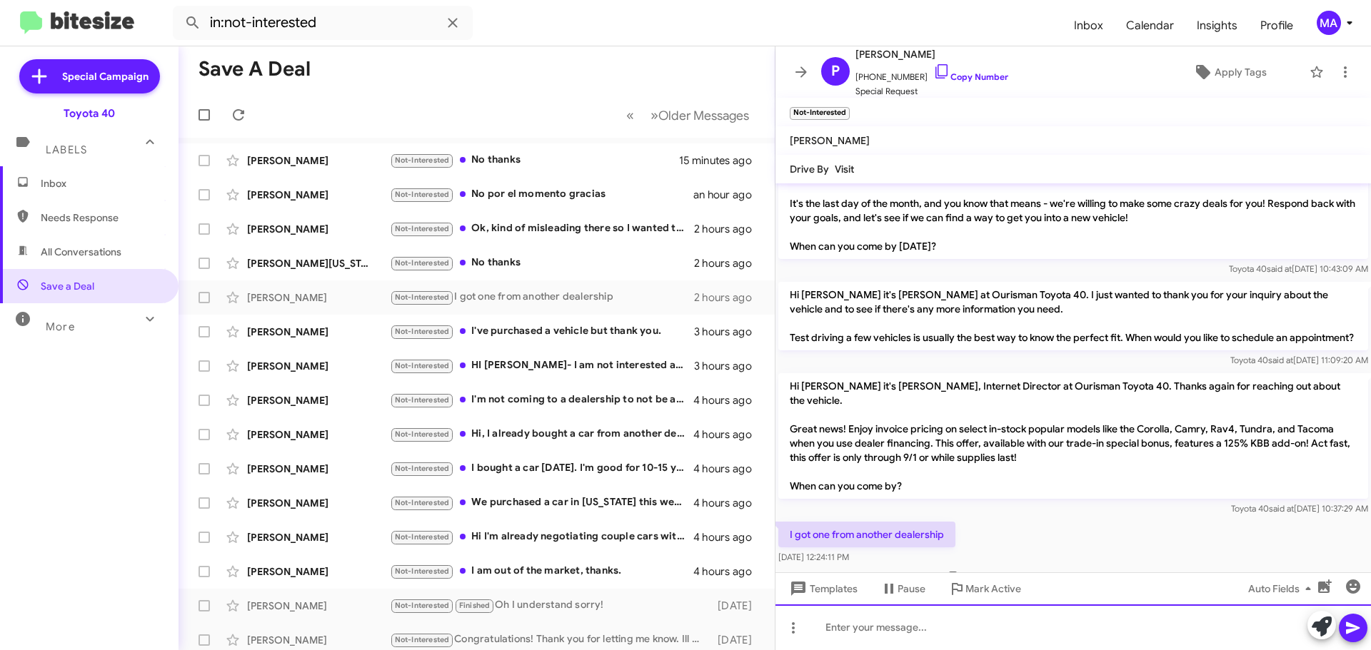
click at [912, 631] on div at bounding box center [1072, 628] width 595 height 46
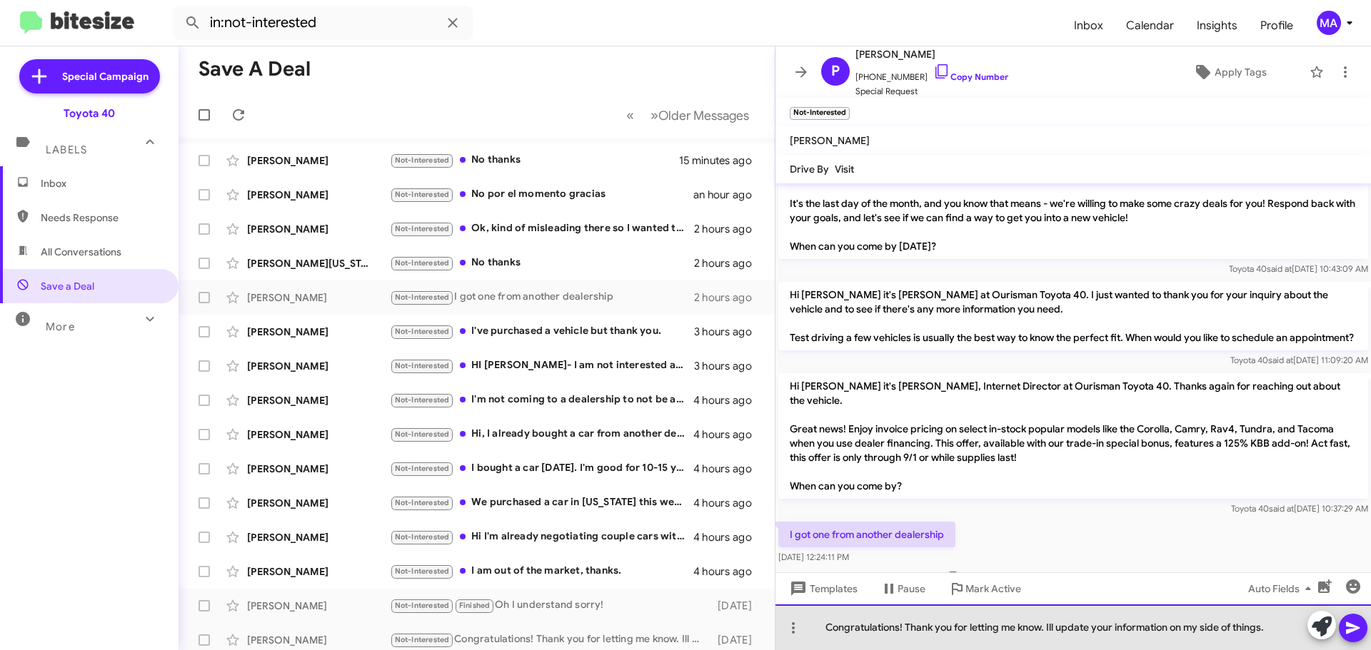
click at [1101, 622] on div "Congratulations! Thank you for letting me know. Ill update your information on …" at bounding box center [1072, 628] width 595 height 46
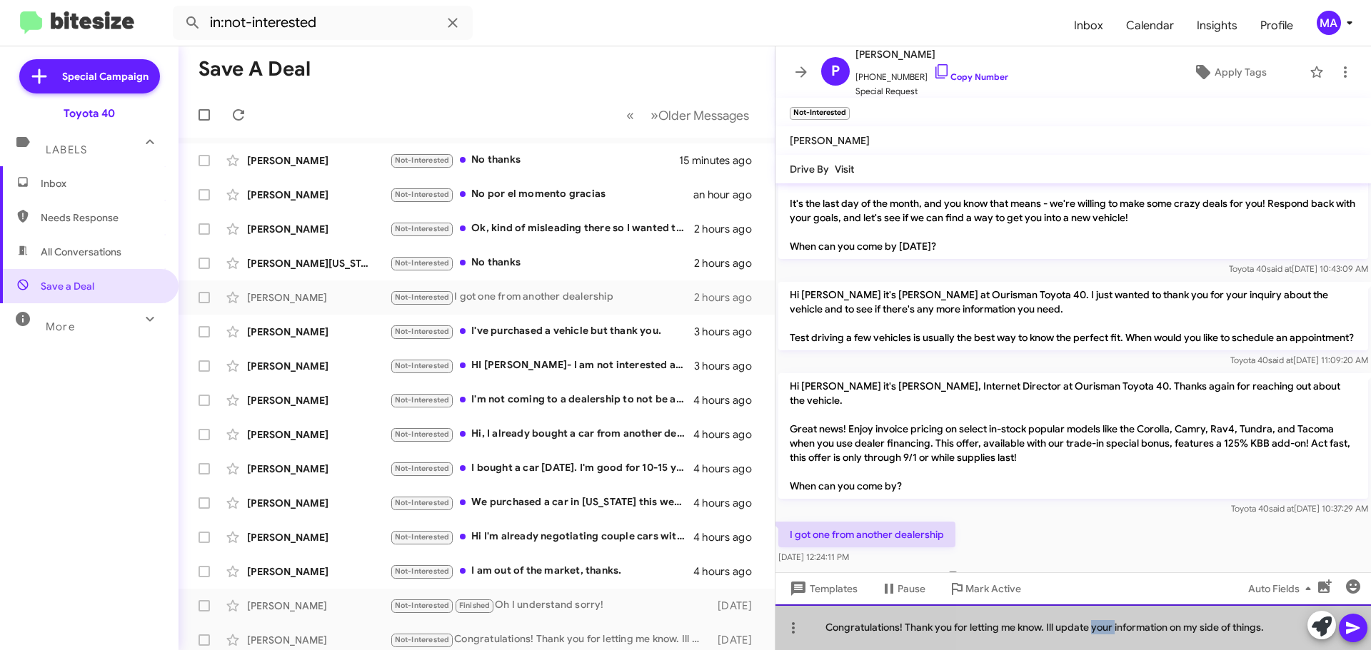
click at [1101, 622] on div "Congratulations! Thank you for letting me know. Ill update your information on …" at bounding box center [1072, 628] width 595 height 46
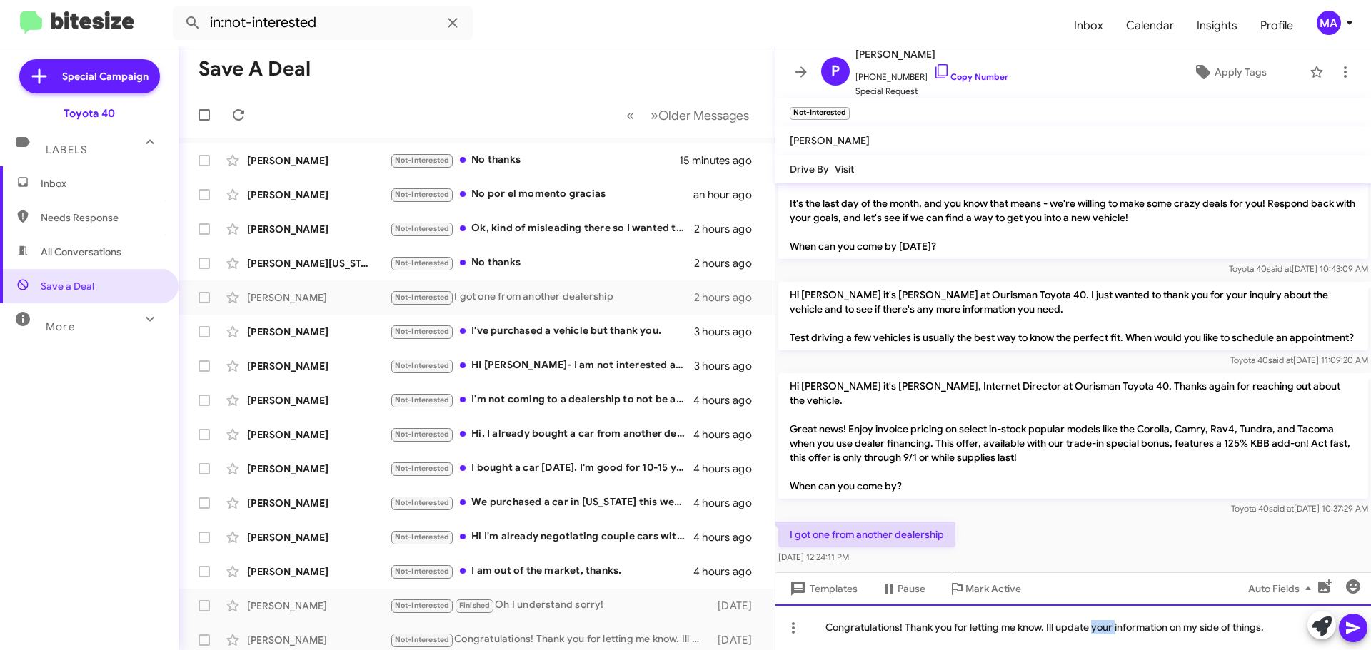
copy div "Congratulations! Thank you for letting me know. Ill update your information on …"
click at [1284, 630] on div "Congratulations! Thank you for letting me know. Ill update your information on …" at bounding box center [1072, 628] width 595 height 46
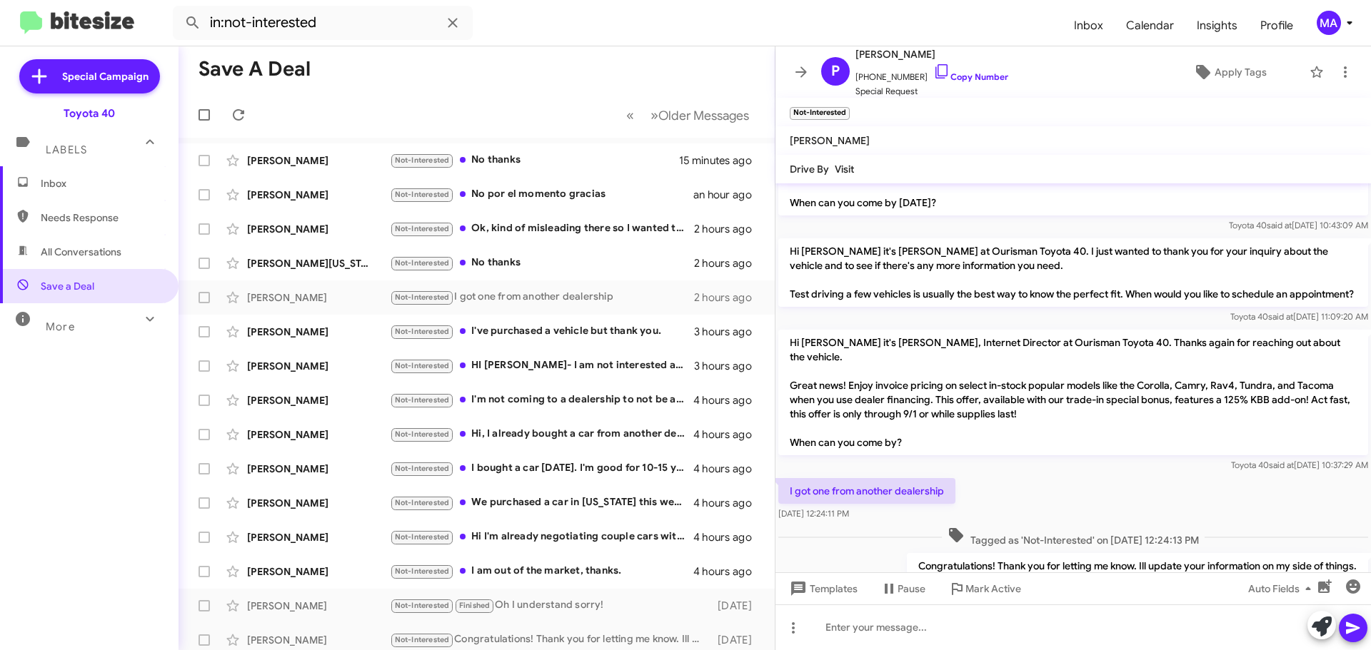
scroll to position [196, 0]
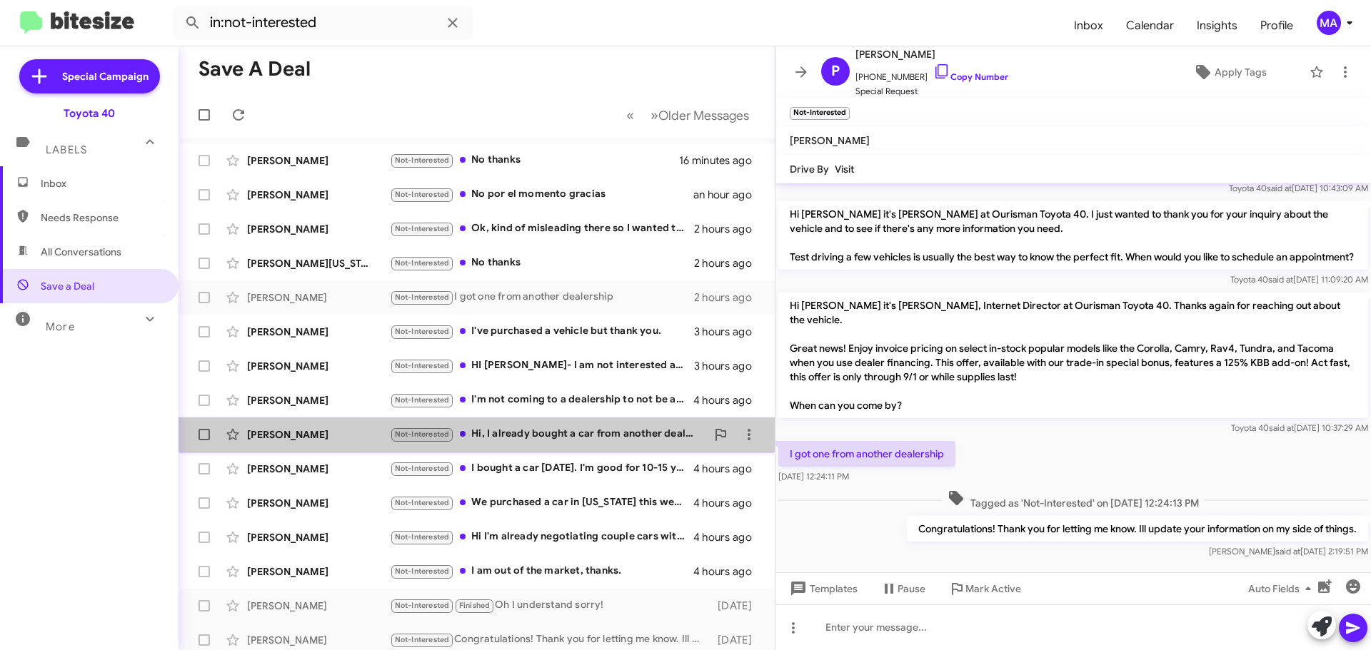
click at [600, 434] on div "Not-Interested Hi, I already bought a car from another dealer, but thanks for y…" at bounding box center [548, 434] width 316 height 16
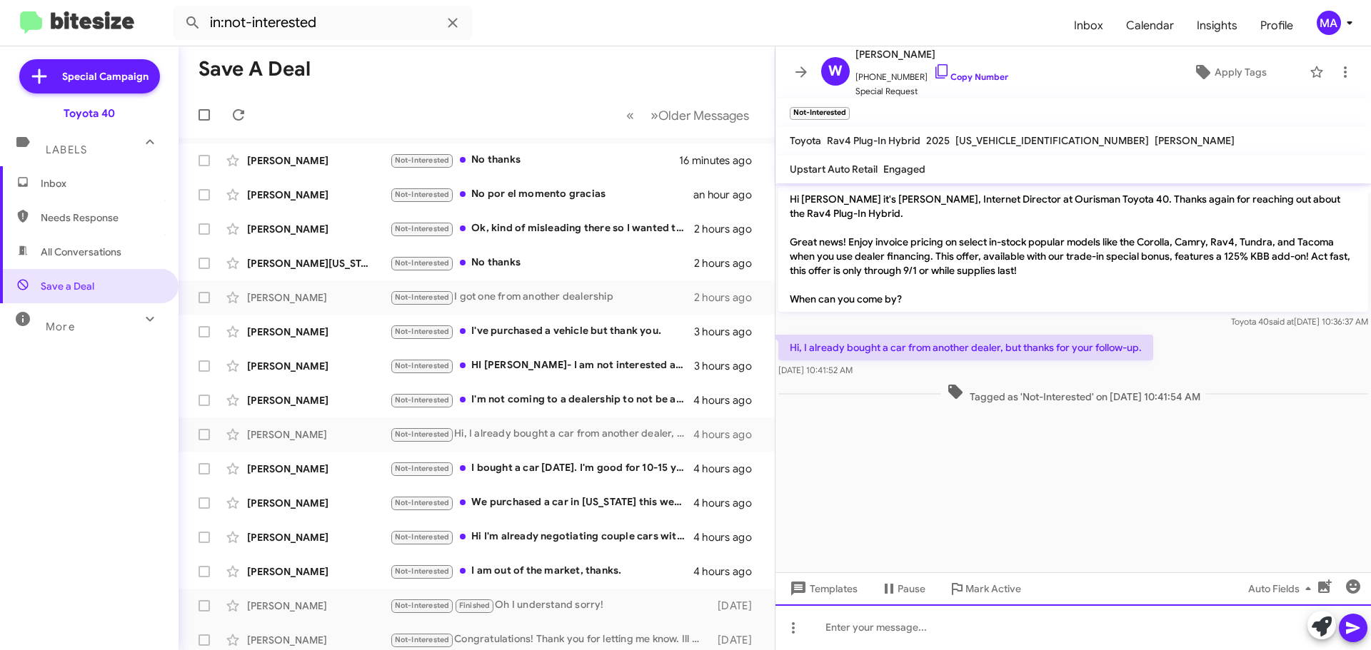
click at [893, 629] on div at bounding box center [1072, 628] width 595 height 46
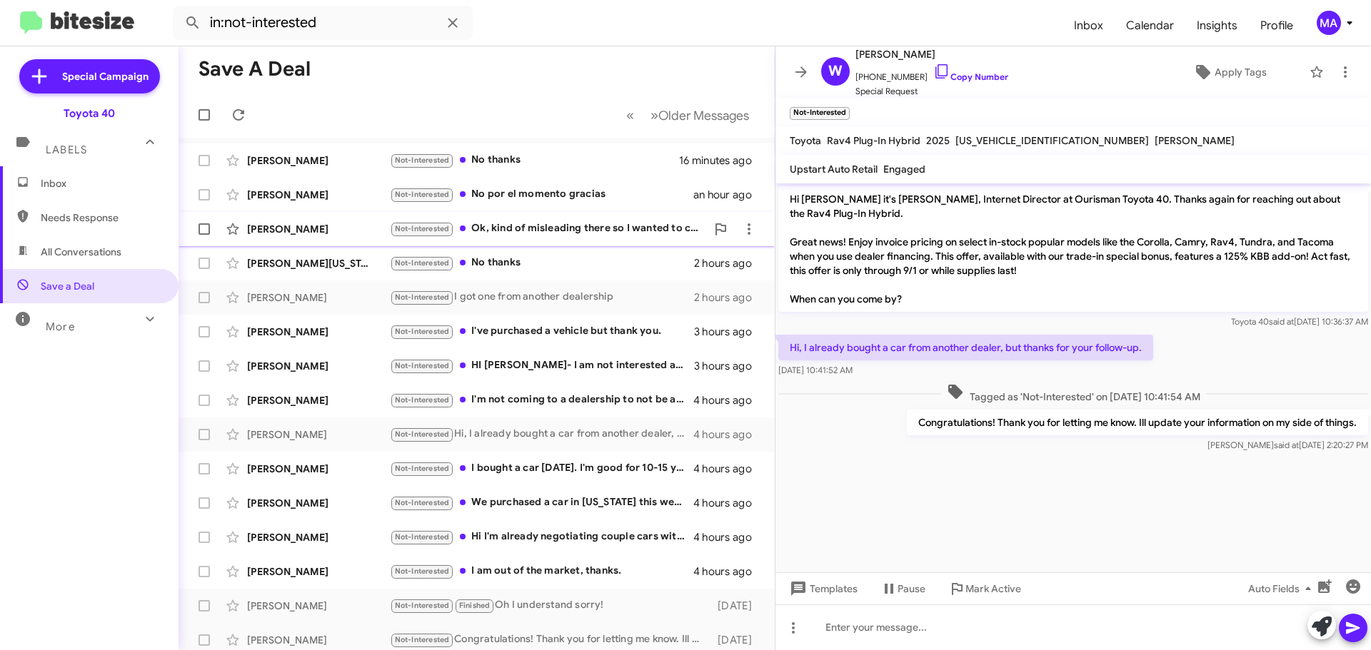
click at [563, 226] on div "Not-Interested Ok, kind of misleading there so I wanted to clarify. Thanks" at bounding box center [548, 229] width 316 height 16
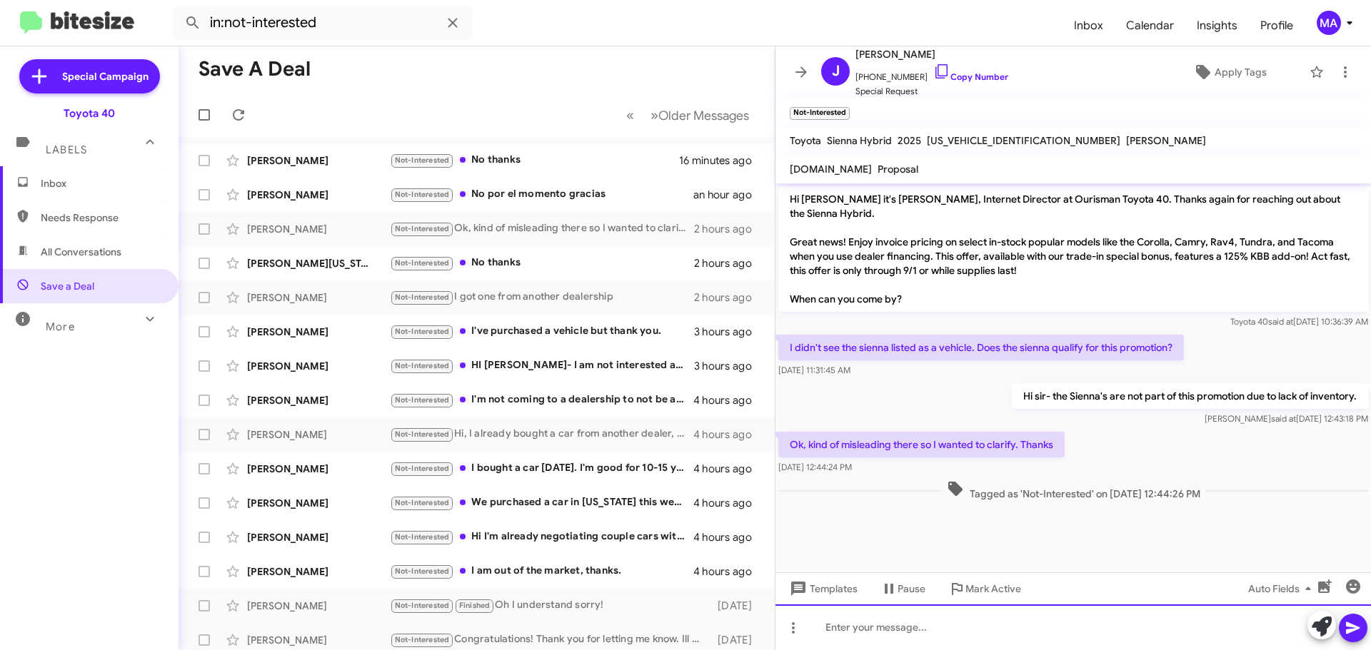
click at [890, 628] on div at bounding box center [1072, 628] width 595 height 46
click at [952, 632] on div "no problem at all." at bounding box center [1072, 628] width 595 height 46
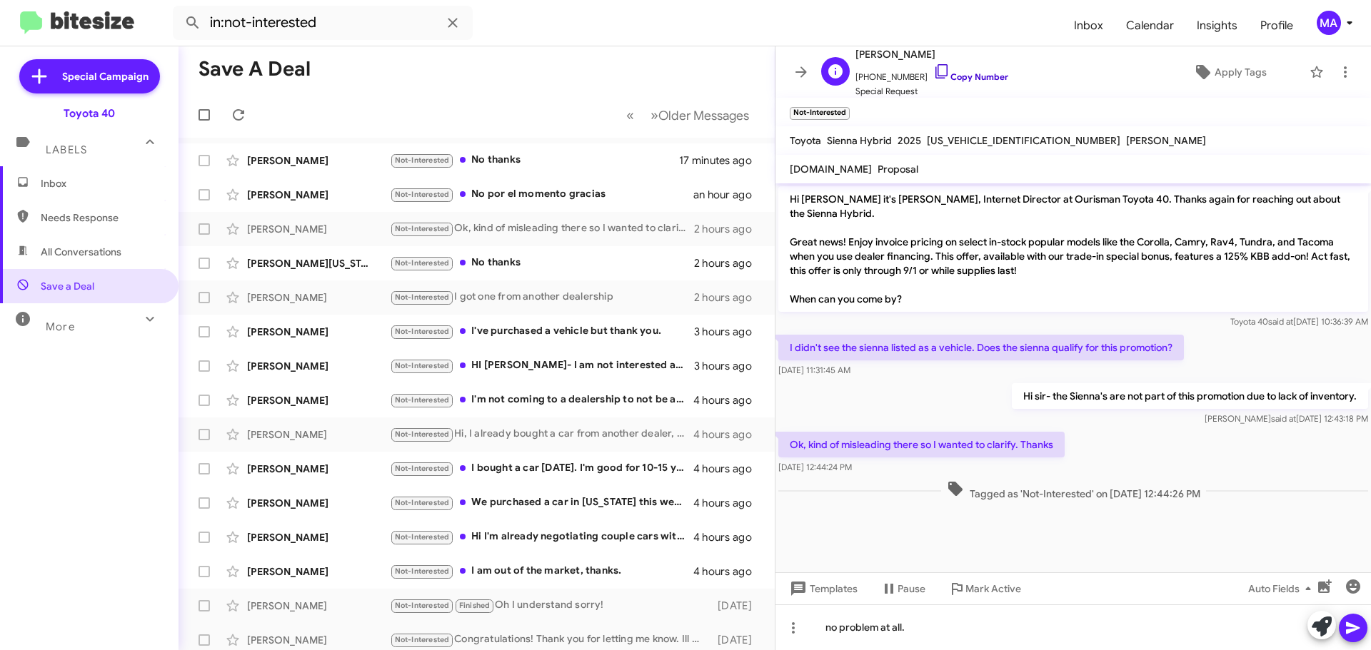
click at [933, 71] on icon at bounding box center [941, 71] width 17 height 17
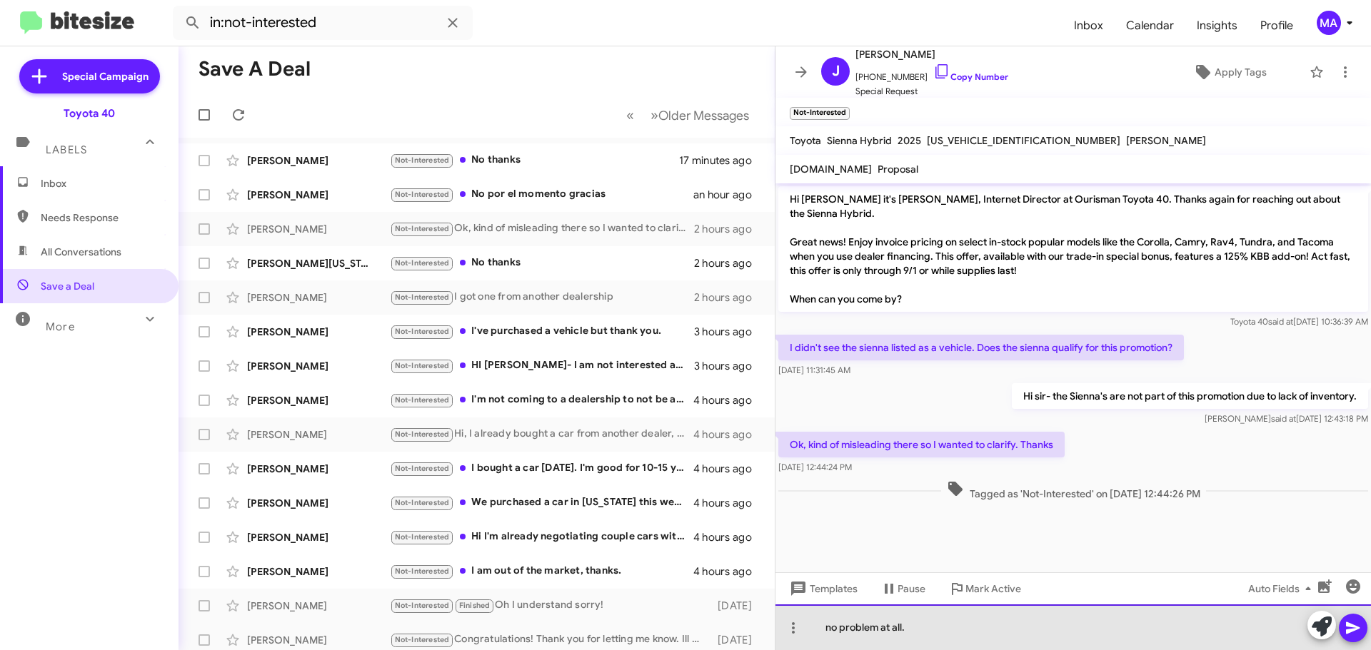
click at [939, 633] on div "no problem at all." at bounding box center [1072, 628] width 595 height 46
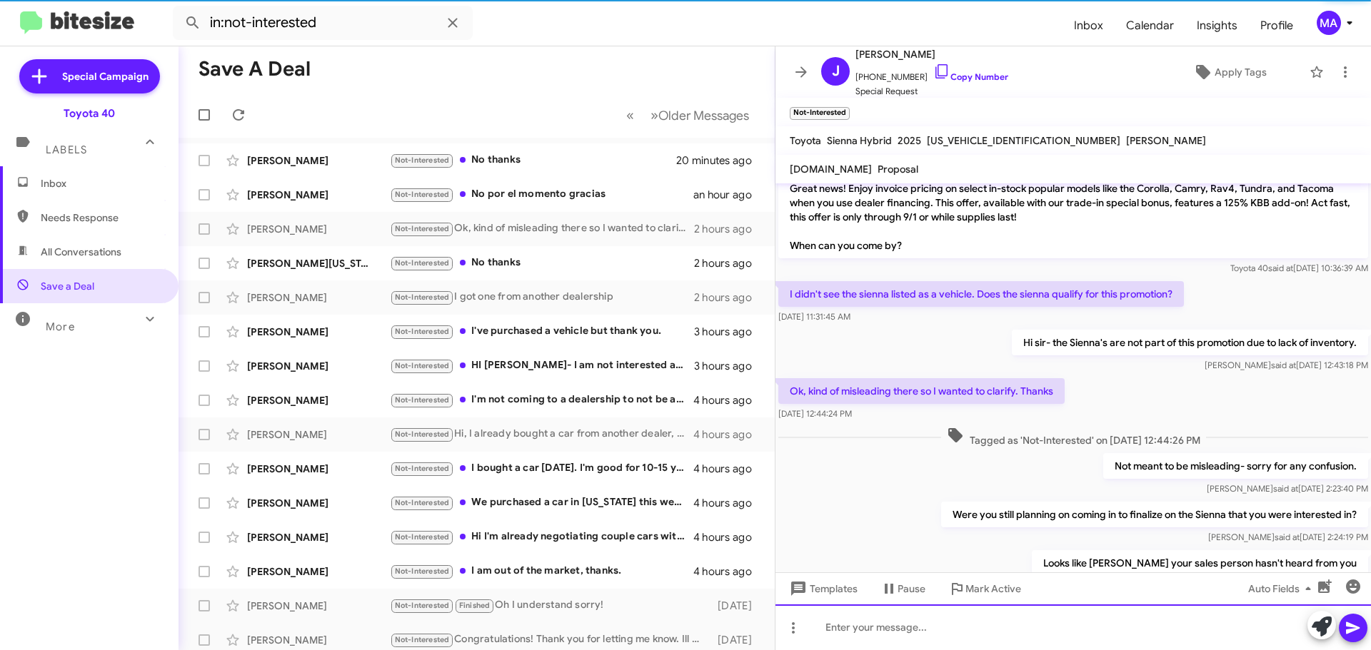
scroll to position [106, 0]
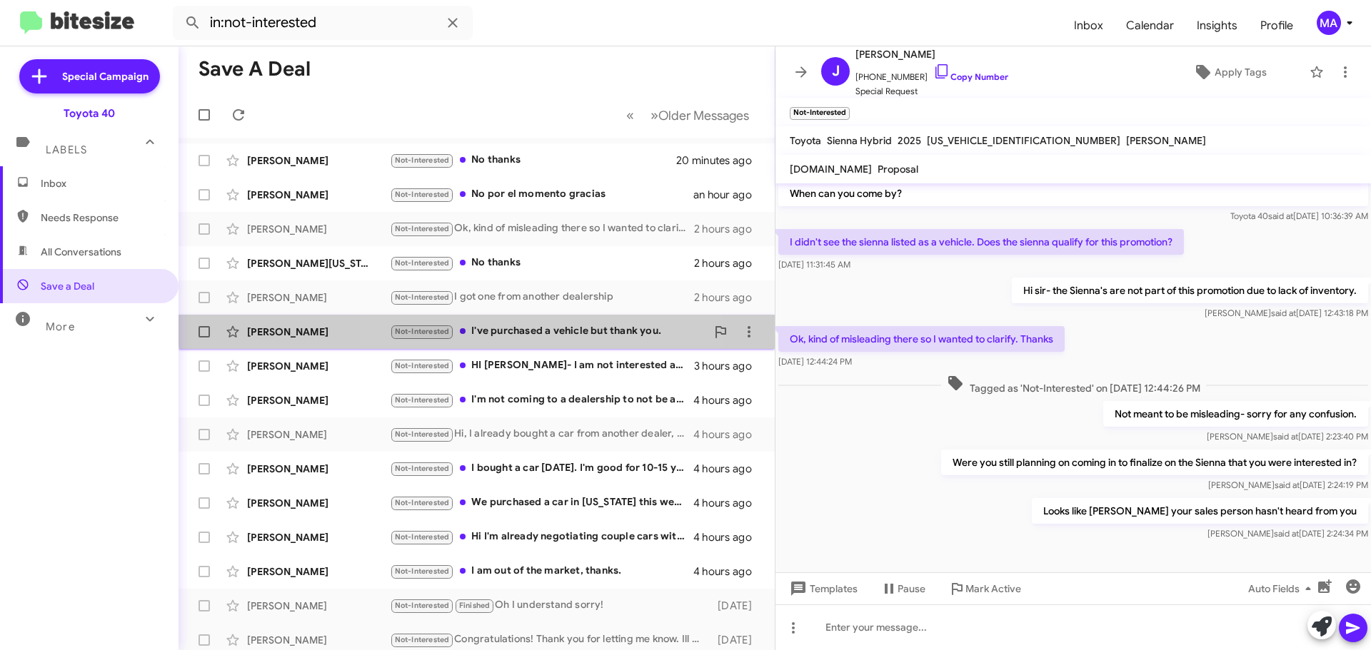
click at [546, 324] on div "Not-Interested I've purchased a vehicle but thank you." at bounding box center [548, 331] width 316 height 16
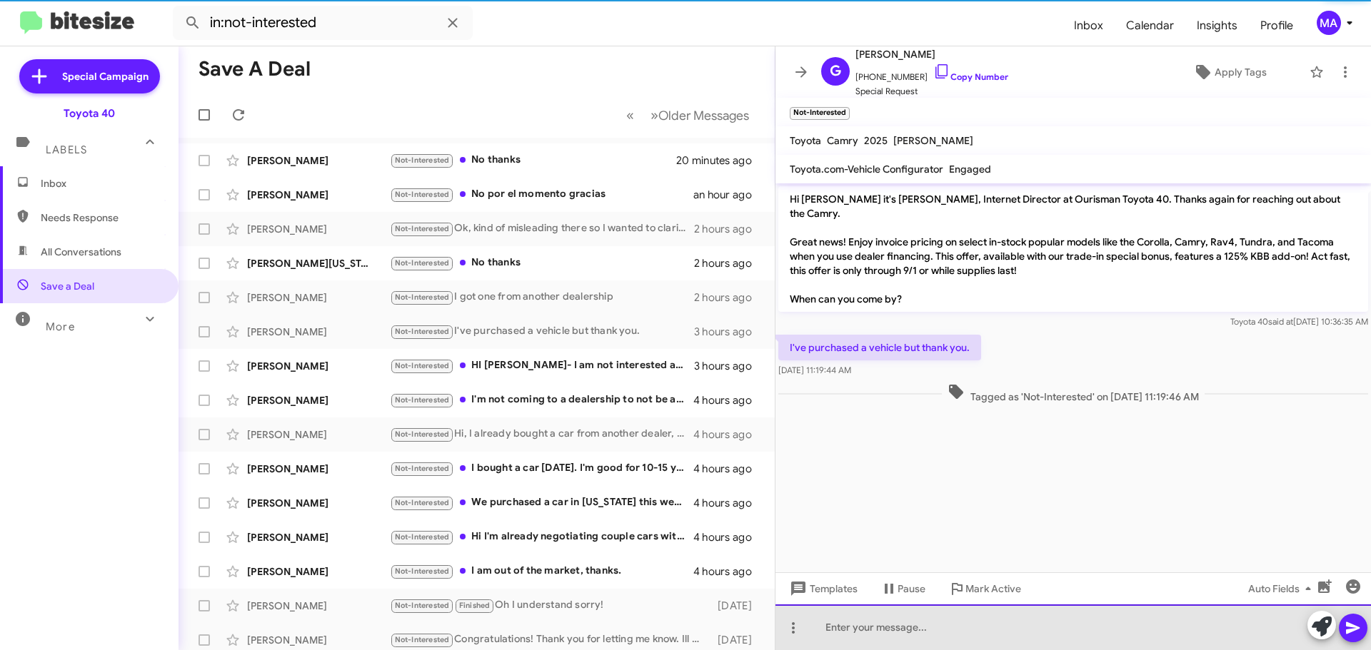
click at [912, 625] on div at bounding box center [1072, 628] width 595 height 46
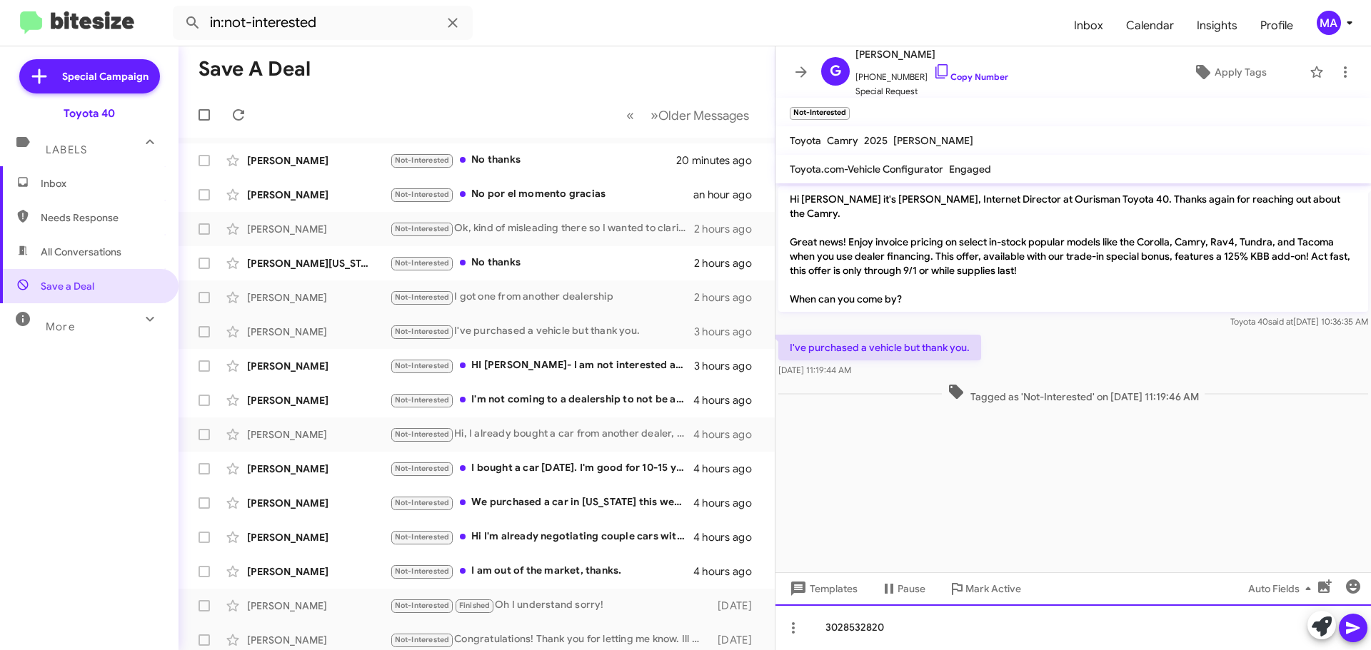
click at [911, 625] on div "3028532820" at bounding box center [1072, 628] width 595 height 46
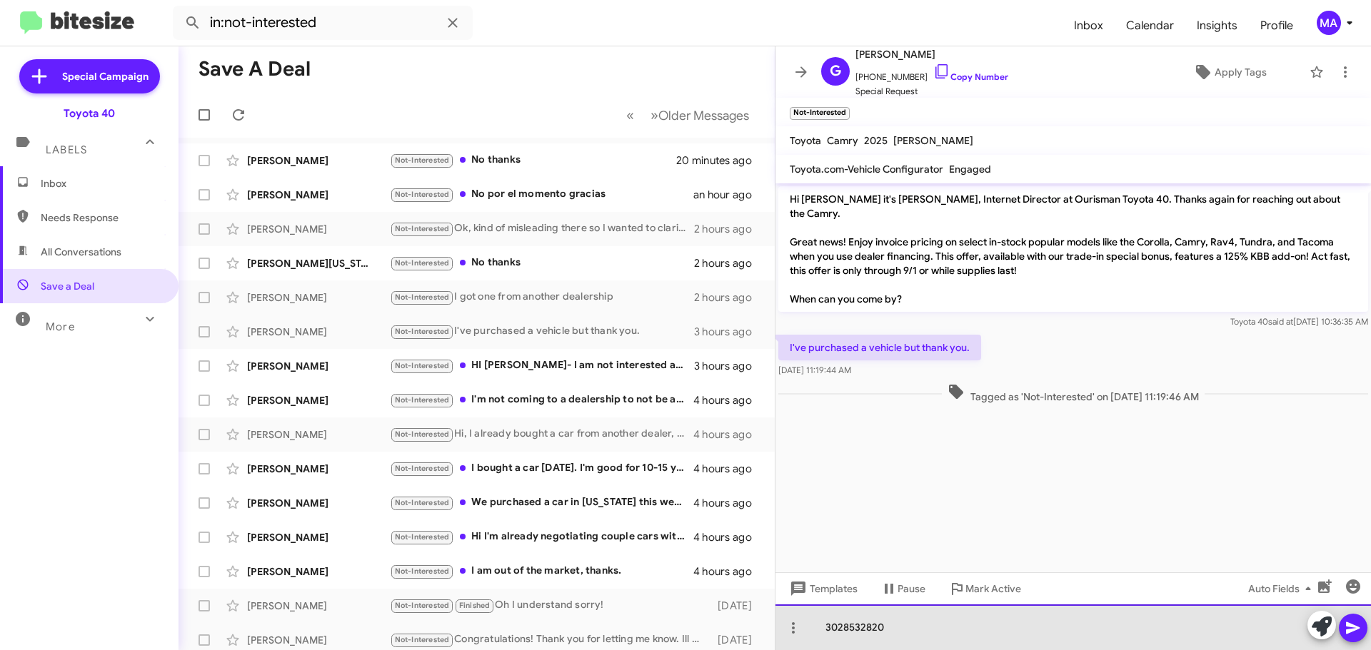
click at [911, 625] on div "3028532820" at bounding box center [1072, 628] width 595 height 46
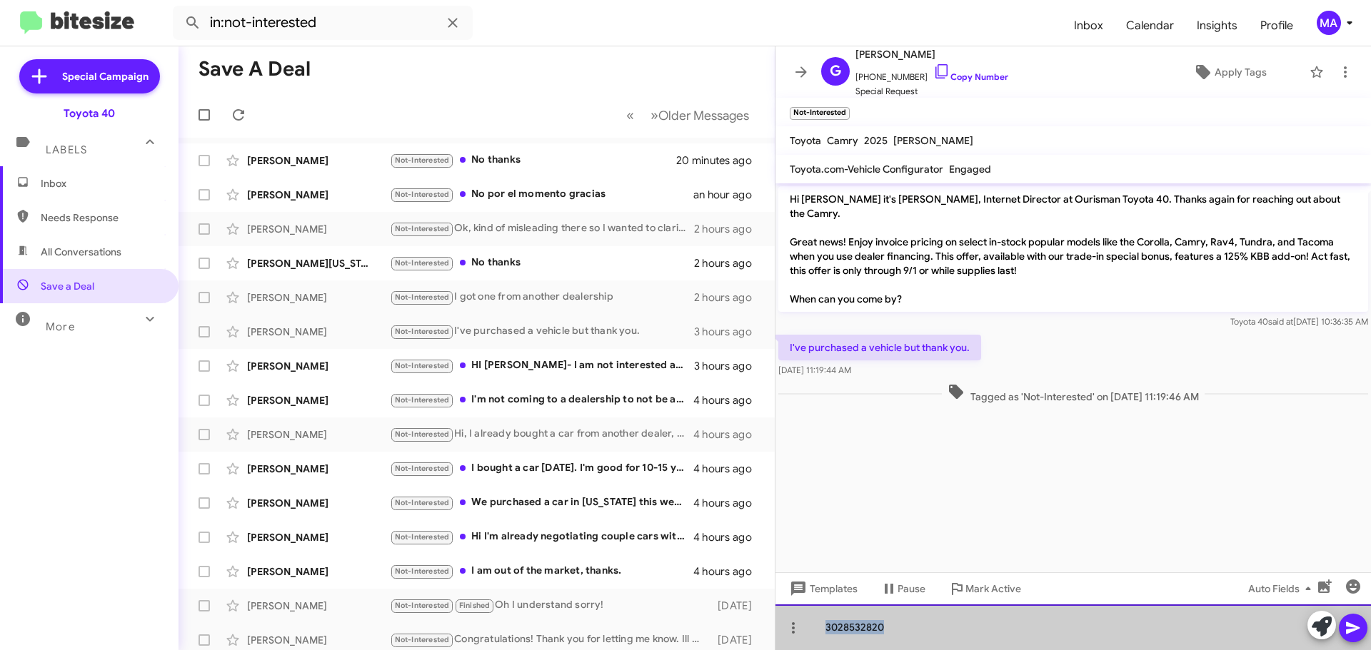
click at [911, 625] on div "3028532820" at bounding box center [1072, 628] width 595 height 46
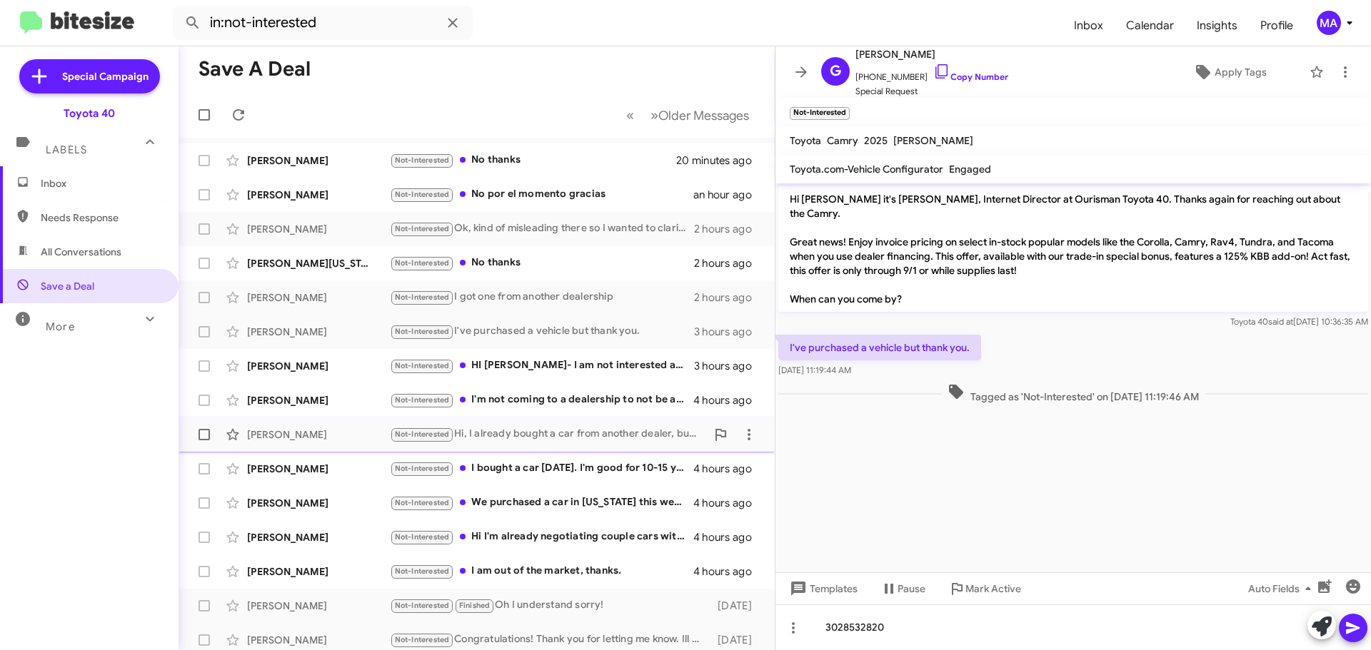
click at [537, 424] on div "William Blattner Not-Interested Hi, I already bought a car from another dealer,…" at bounding box center [476, 434] width 573 height 29
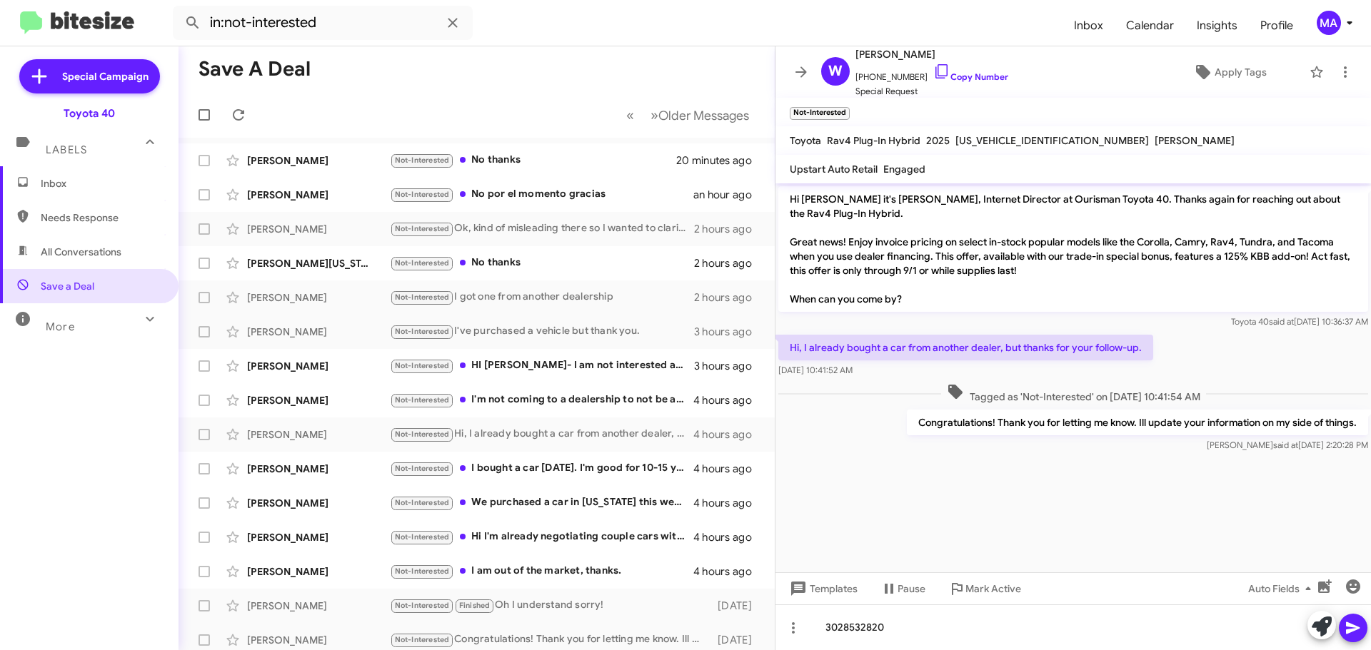
click at [1124, 422] on p "Congratulations! Thank you for letting me know. Ill update your information on …" at bounding box center [1137, 423] width 461 height 26
copy p "Congratulations! Thank you for letting me know. Ill update your information on …"
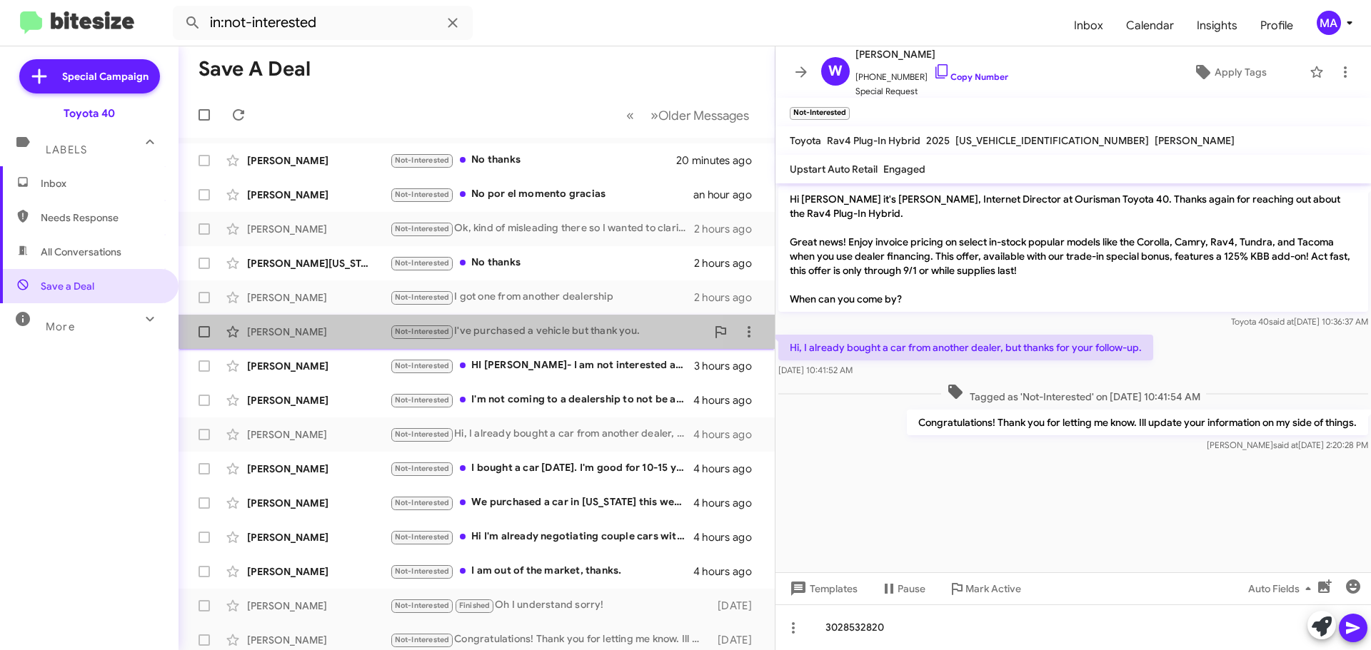
click at [535, 326] on div "Not-Interested I've purchased a vehicle but thank you." at bounding box center [548, 331] width 316 height 16
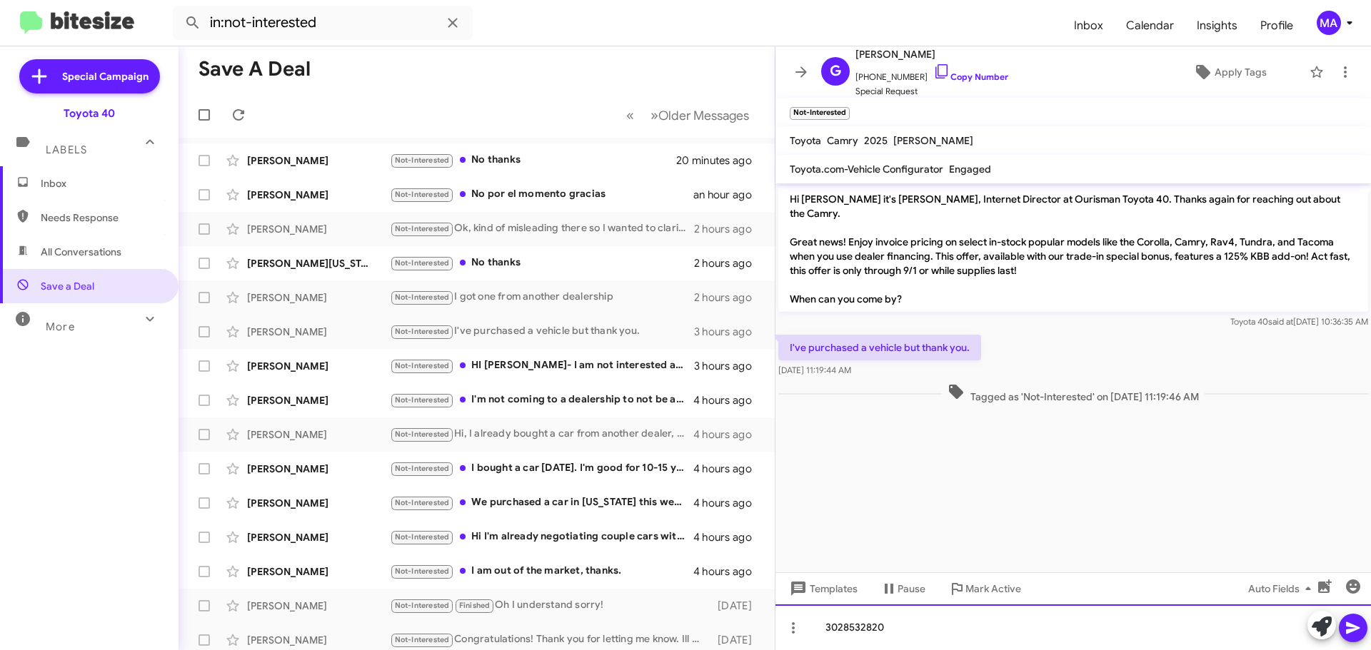
click at [914, 633] on div "3028532820" at bounding box center [1072, 628] width 595 height 46
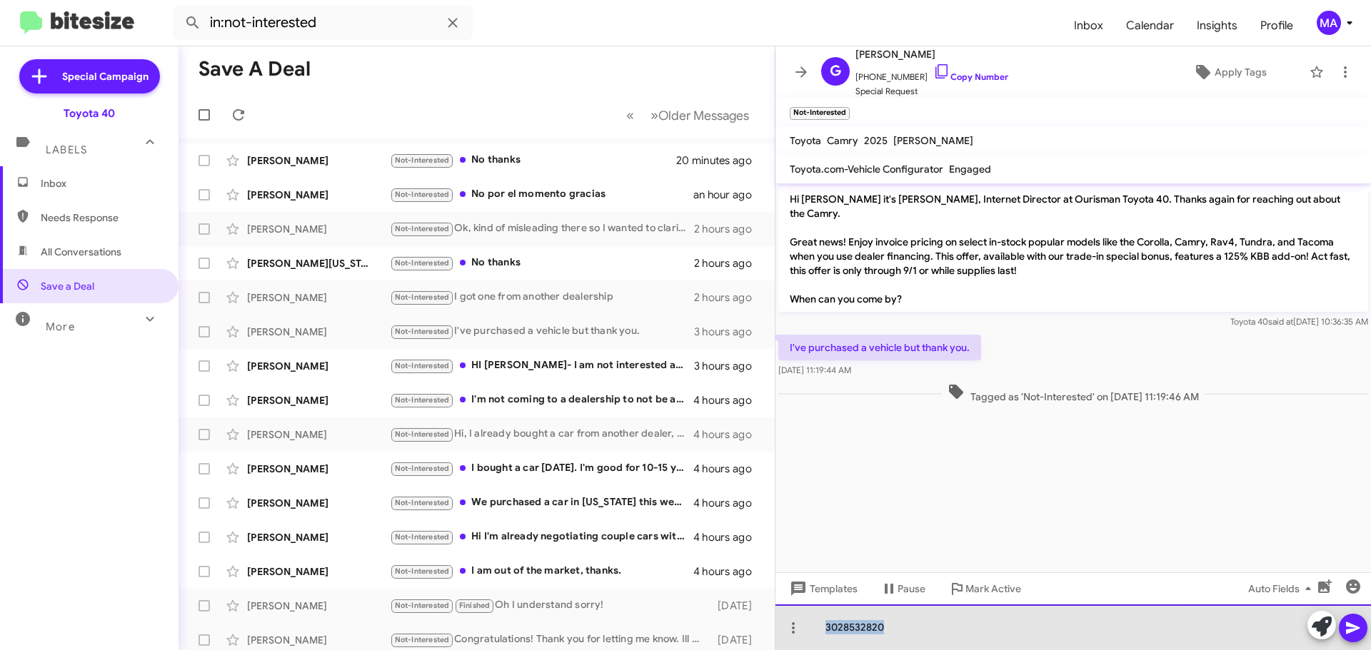
click at [914, 633] on div "3028532820" at bounding box center [1072, 628] width 595 height 46
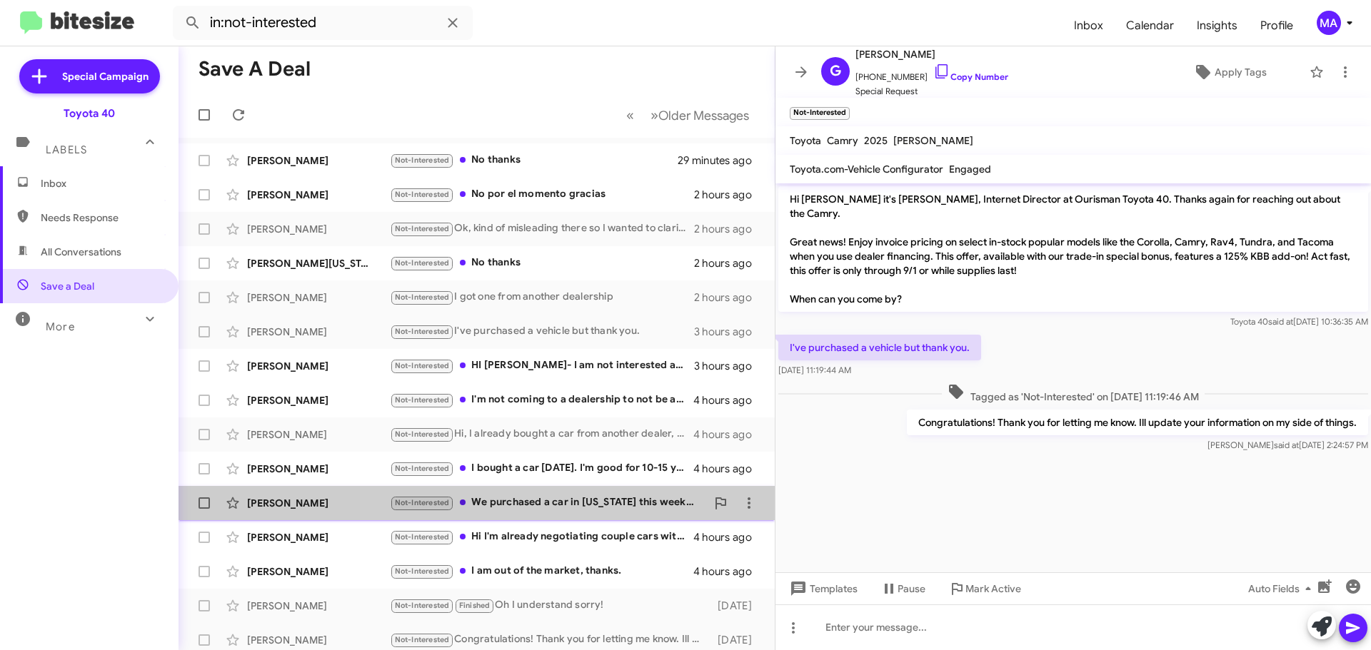
click at [581, 498] on div "Not-Interested We purchased a car in Florida this weekend." at bounding box center [548, 503] width 316 height 16
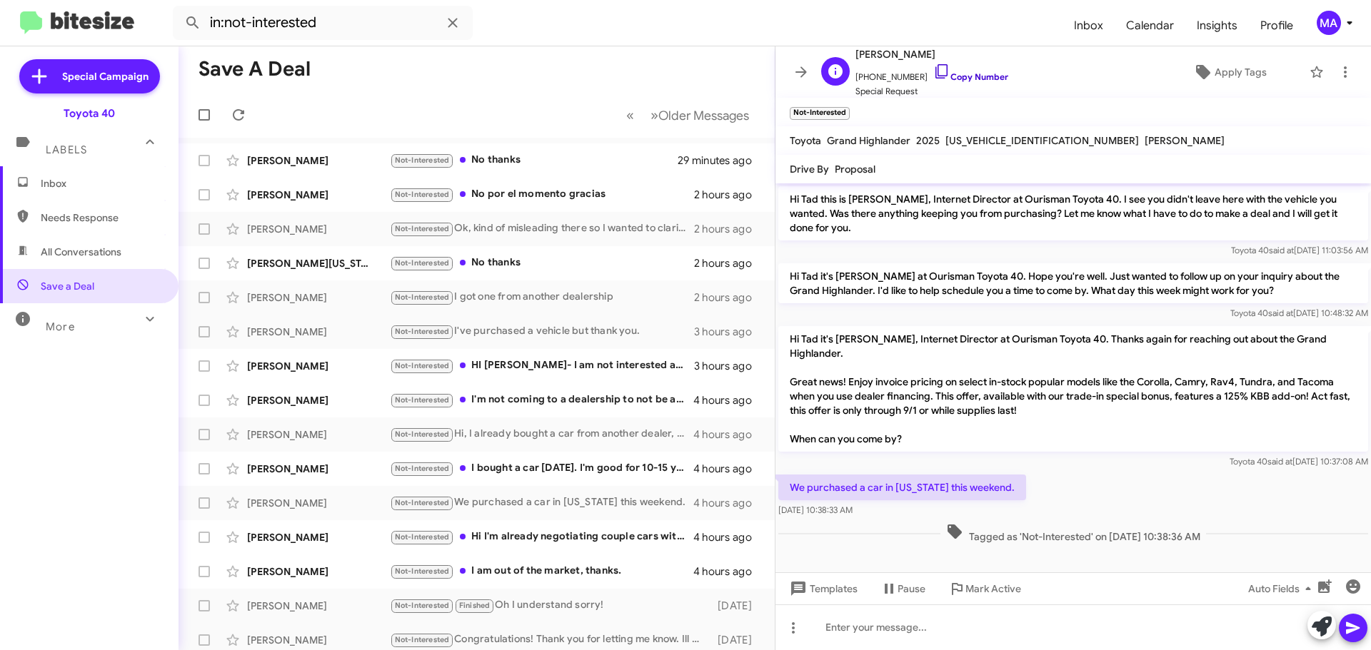
click at [933, 69] on icon at bounding box center [941, 71] width 17 height 17
click at [530, 293] on div "Not-Interested I got one from another dealership" at bounding box center [548, 297] width 316 height 16
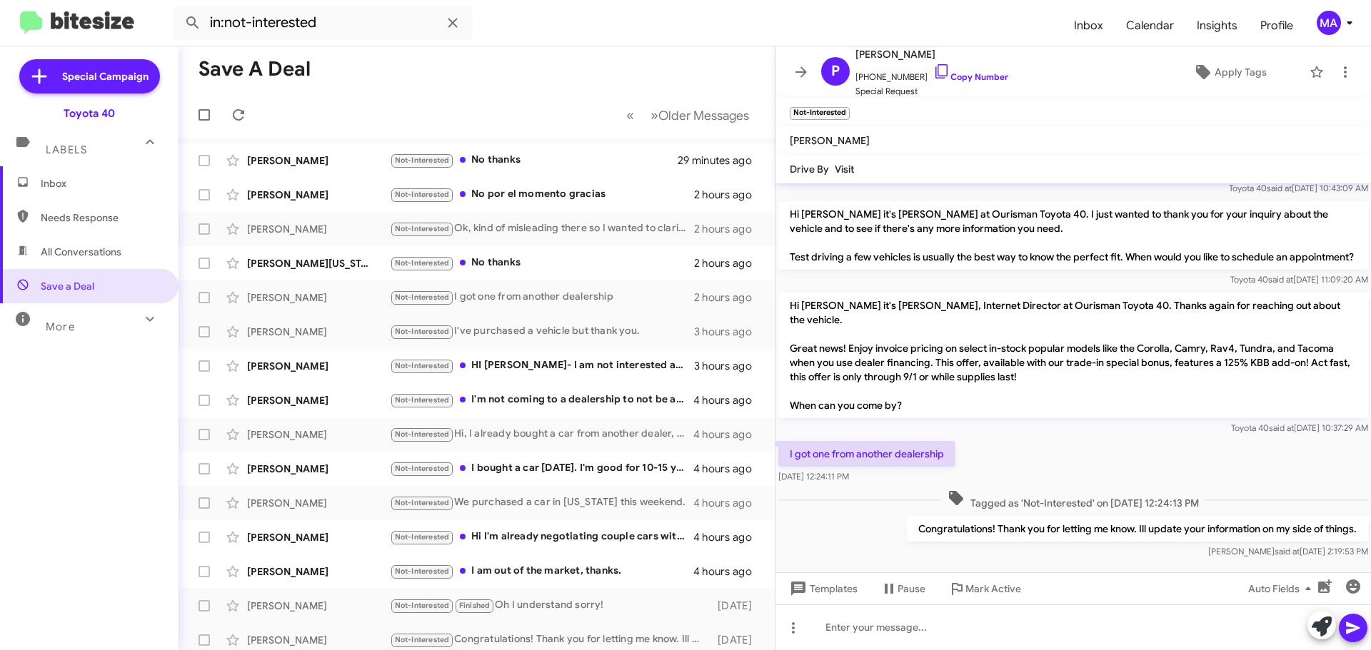
click at [1208, 517] on p "Congratulations! Thank you for letting me know. Ill update your information on …" at bounding box center [1137, 529] width 461 height 26
copy p "Congratulations! Thank you for letting me know. Ill update your information on …"
click at [582, 436] on div "Not-Interested Hi, I already bought a car from another dealer, but thanks for y…" at bounding box center [548, 434] width 316 height 16
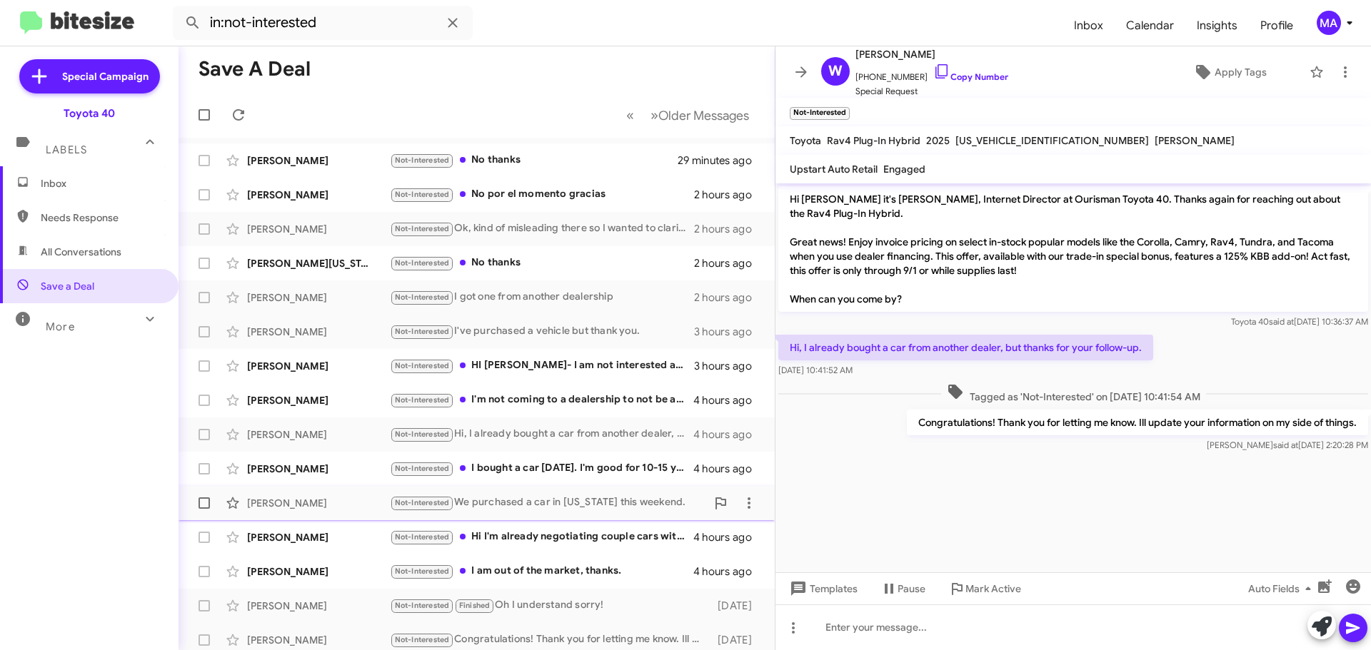
click at [560, 501] on div "Not-Interested We purchased a car in Florida this weekend." at bounding box center [548, 503] width 316 height 16
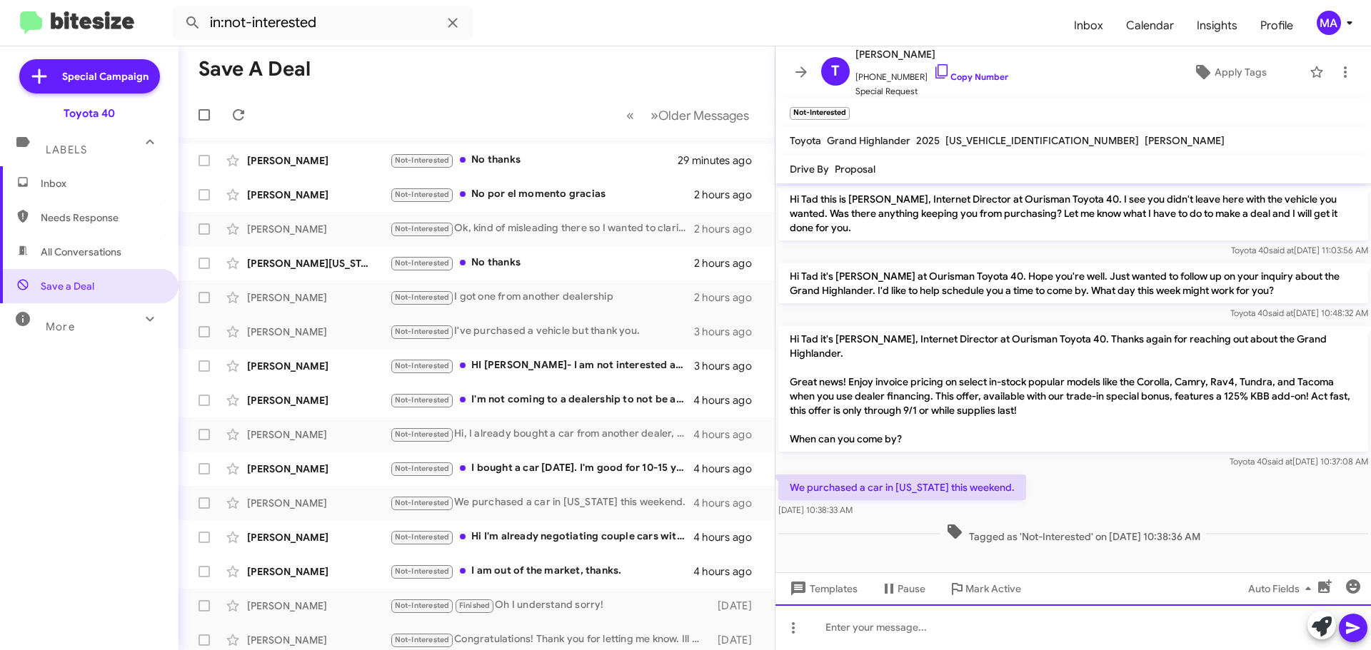
click at [900, 635] on div at bounding box center [1072, 628] width 595 height 46
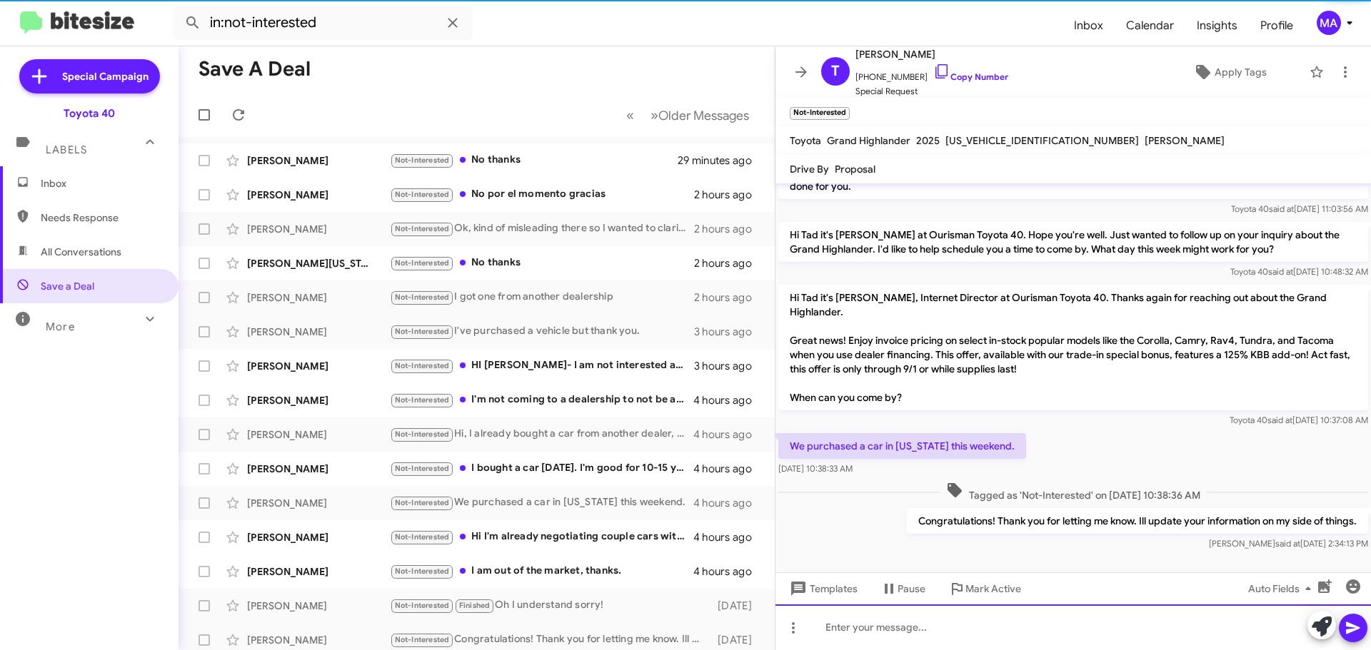
scroll to position [44, 0]
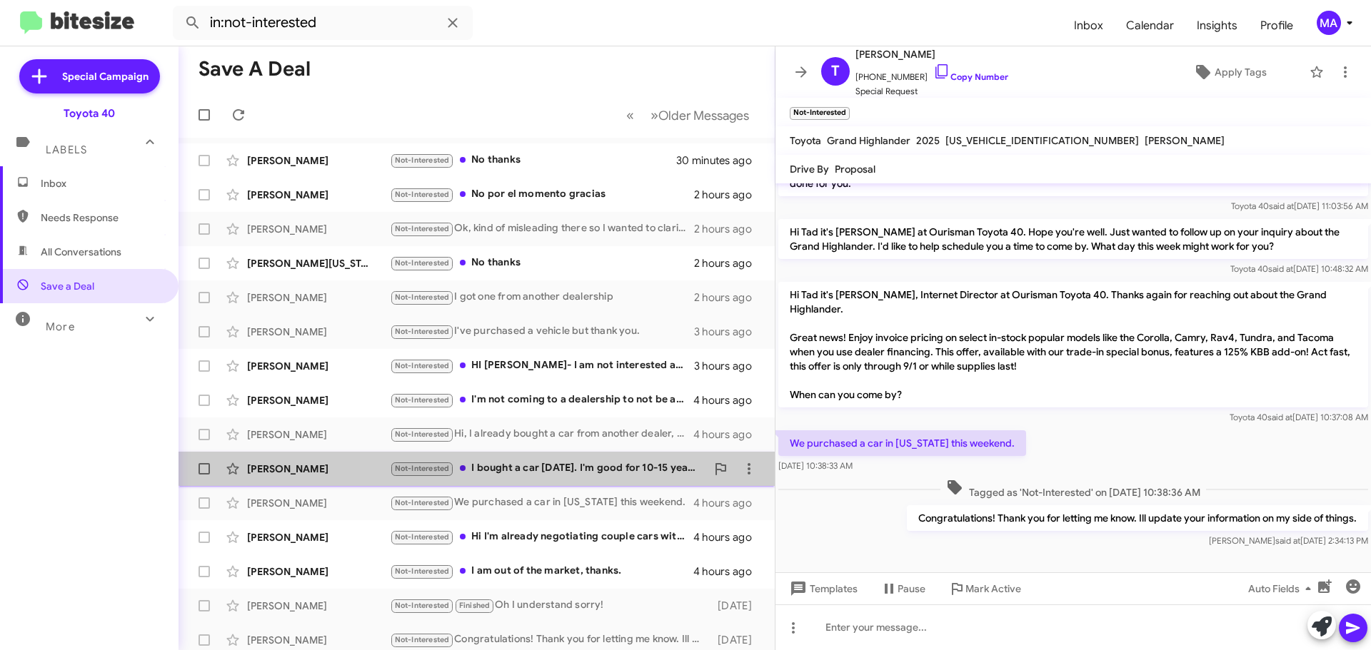
click at [567, 463] on div "Not-Interested I bought a car Saturday. I'm good for 10-15 years." at bounding box center [548, 468] width 316 height 16
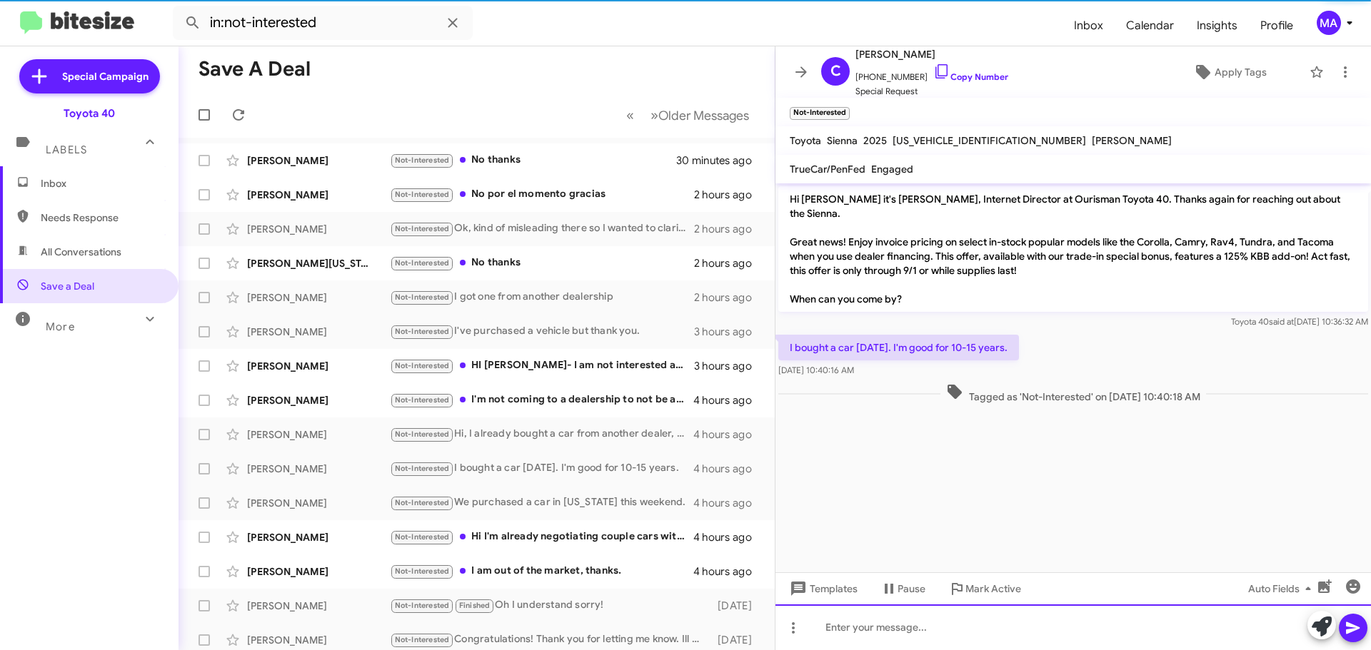
click at [899, 630] on div at bounding box center [1072, 628] width 595 height 46
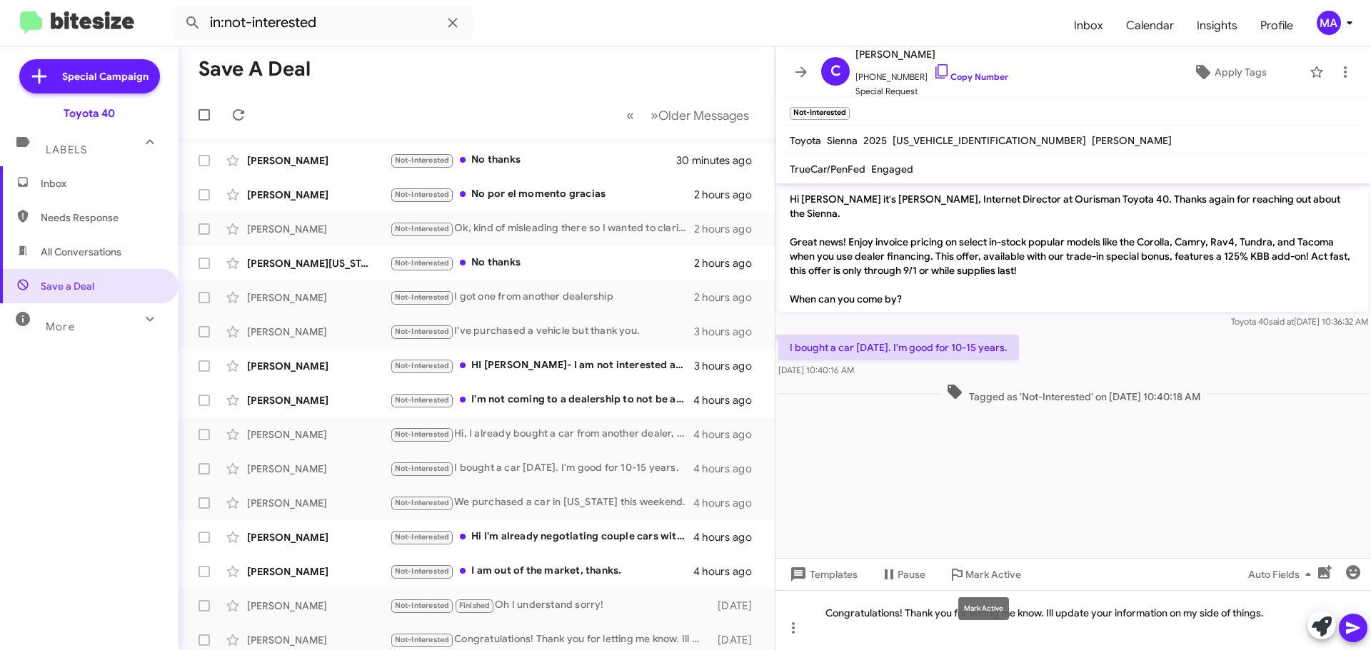
click at [1014, 614] on mat-tooltip-component "Mark Active" at bounding box center [983, 608] width 71 height 43
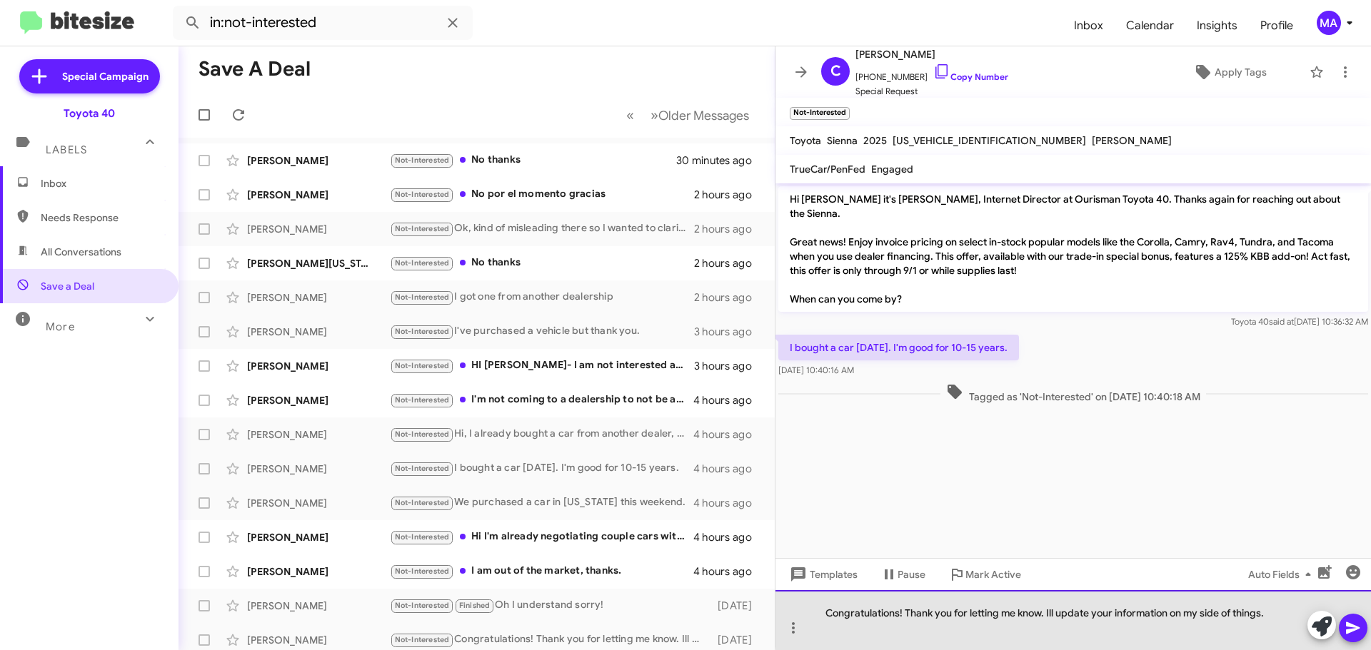
click at [1076, 612] on div "Congratulations! Thank you for letting me know. Ill update your information on …" at bounding box center [1072, 620] width 595 height 60
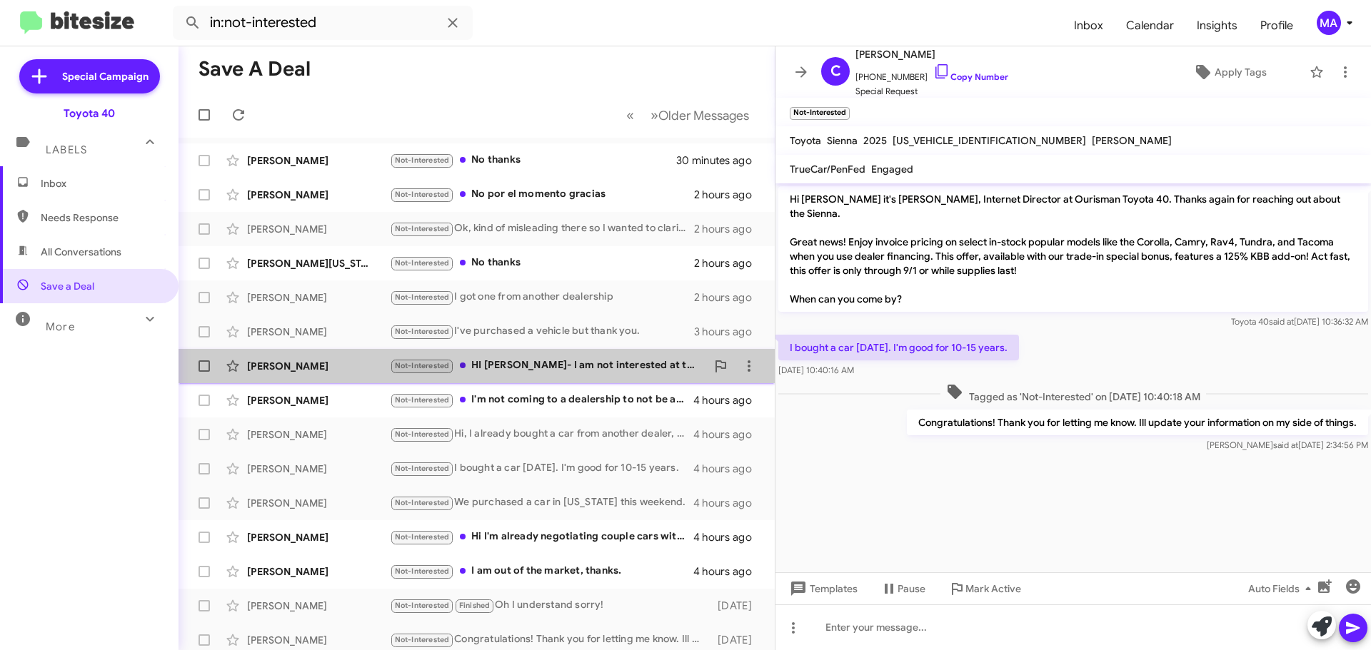
click at [625, 361] on div "Not-Interested HI Morgan- I am not interested at this time, I already spoke wit…" at bounding box center [548, 366] width 316 height 16
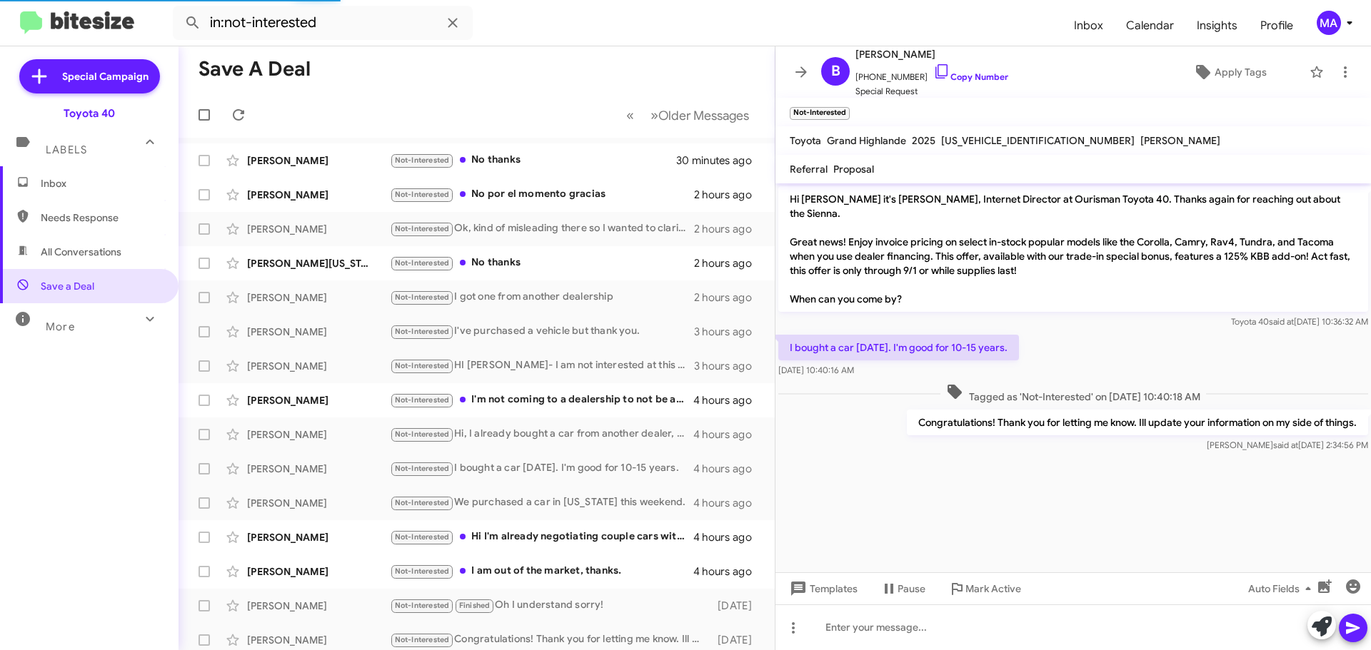
scroll to position [1227, 0]
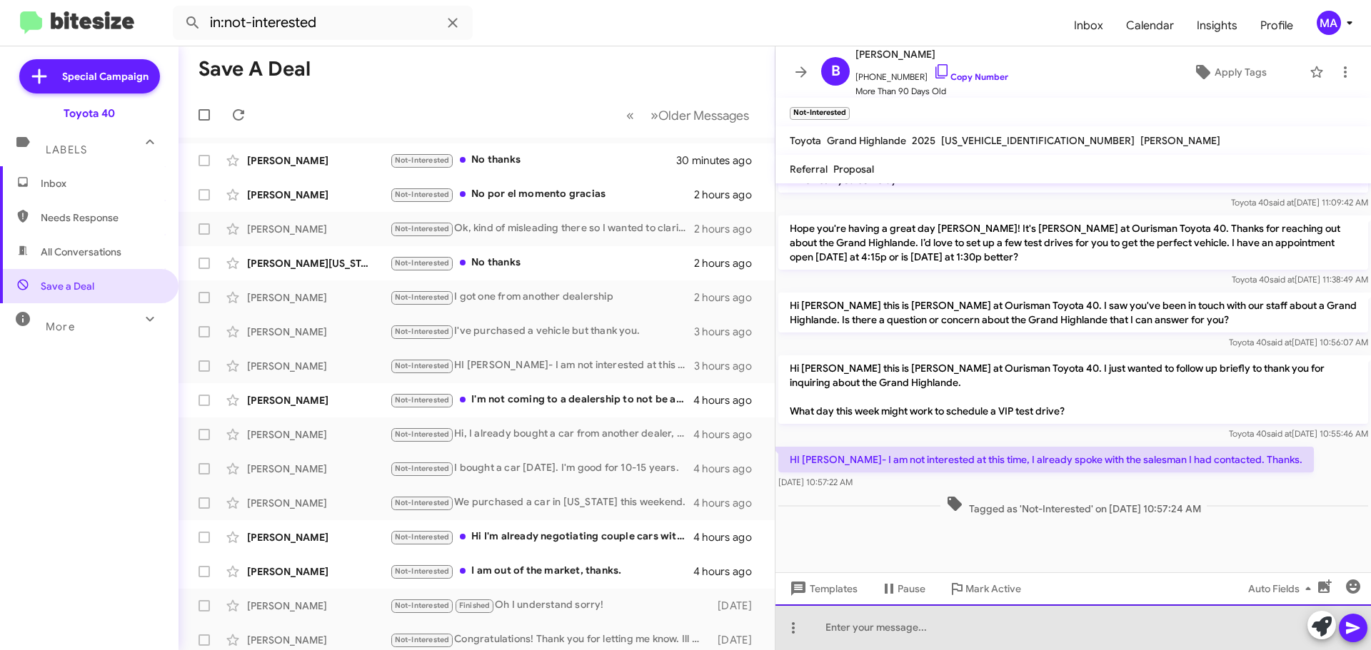
click at [948, 628] on div at bounding box center [1072, 628] width 595 height 46
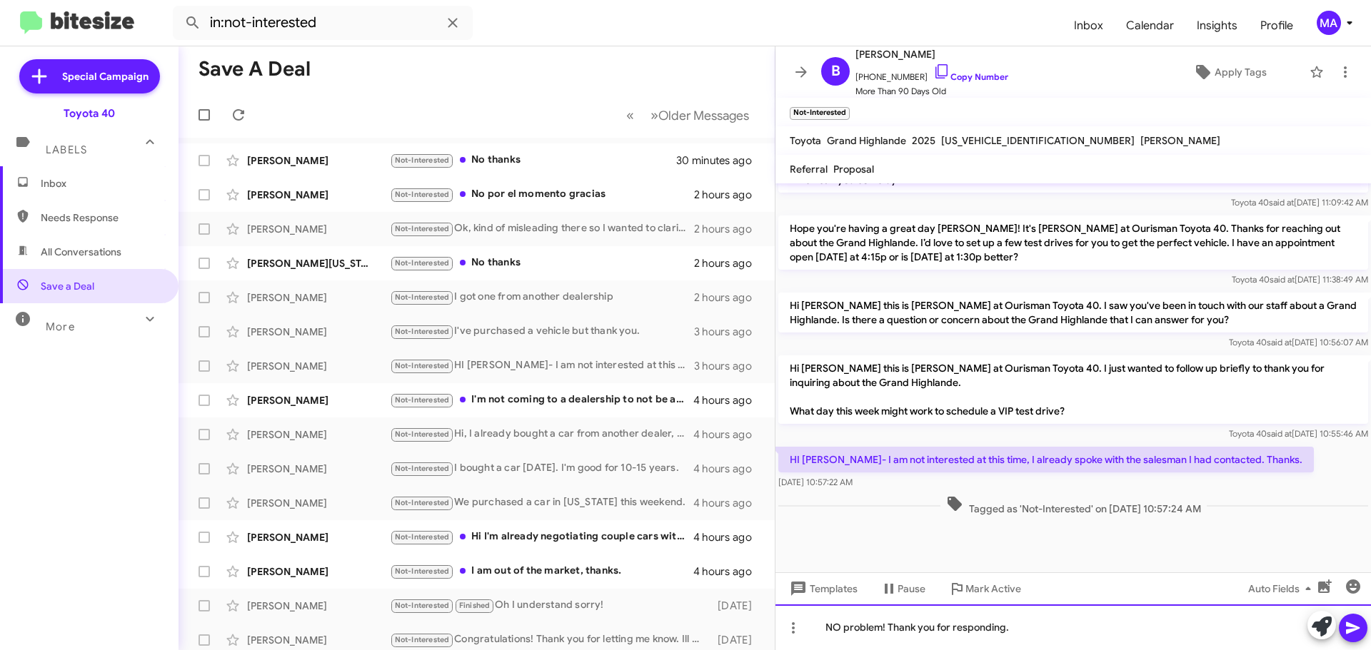
click at [841, 623] on div "NO problem! Thank you for responding." at bounding box center [1072, 628] width 595 height 46
click at [1038, 627] on div "No problem! Thank you for responding." at bounding box center [1072, 628] width 595 height 46
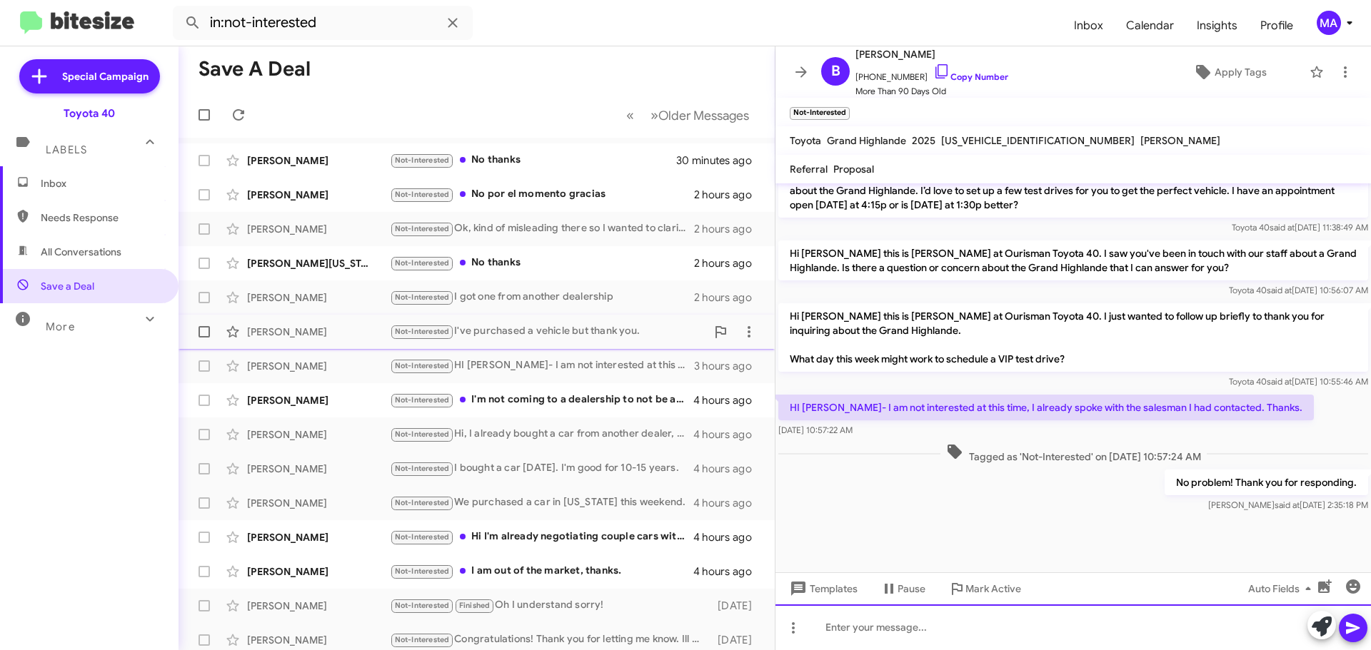
scroll to position [1279, 0]
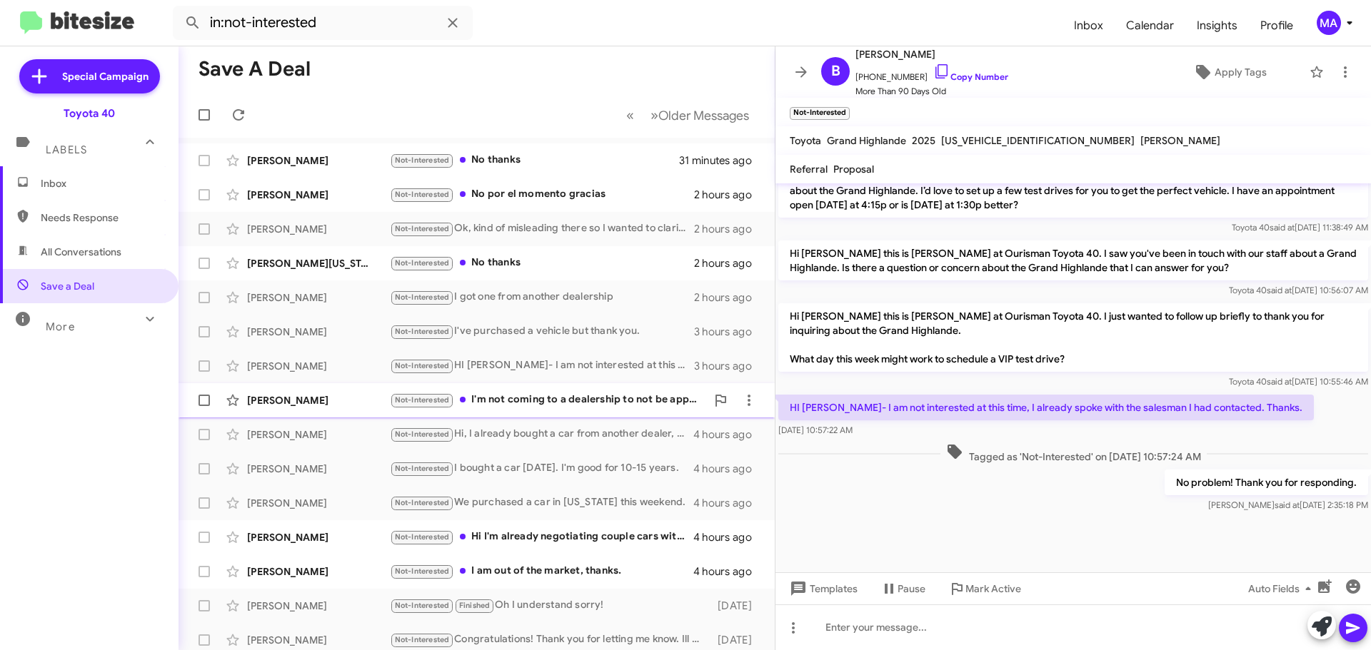
click at [561, 395] on div "Not-Interested I'm not coming to a dealership to not be approved" at bounding box center [548, 400] width 316 height 16
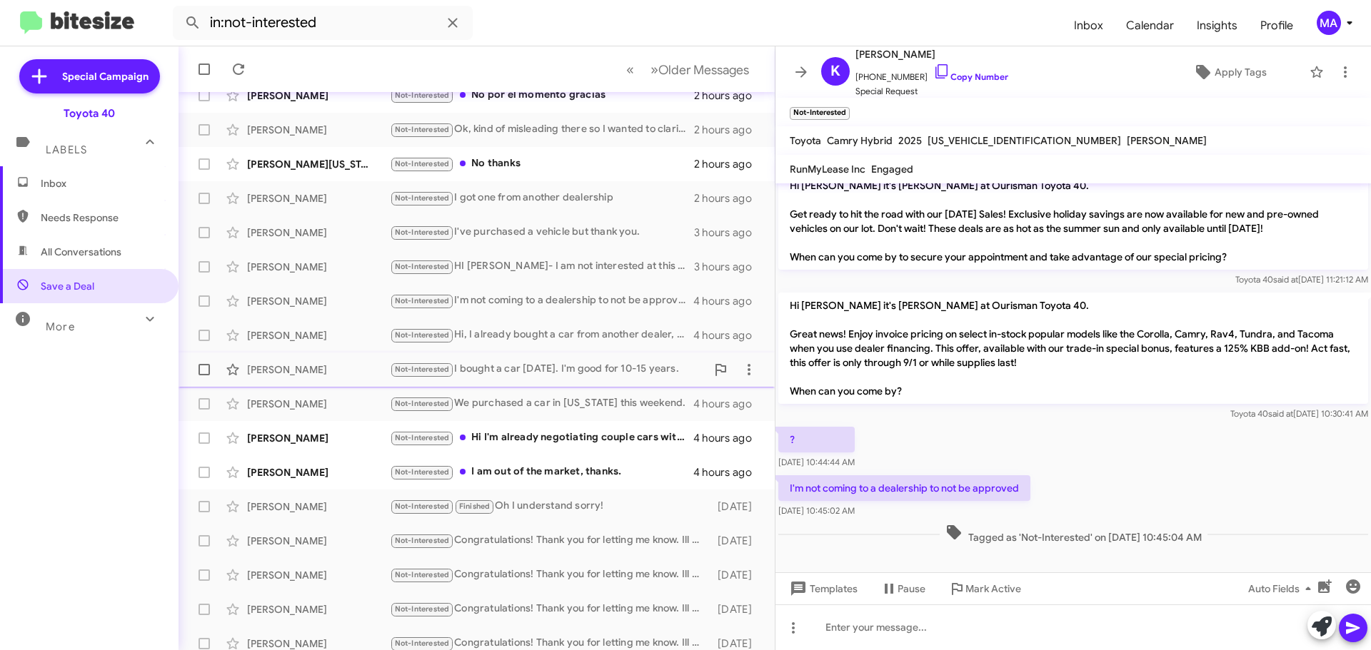
scroll to position [143, 0]
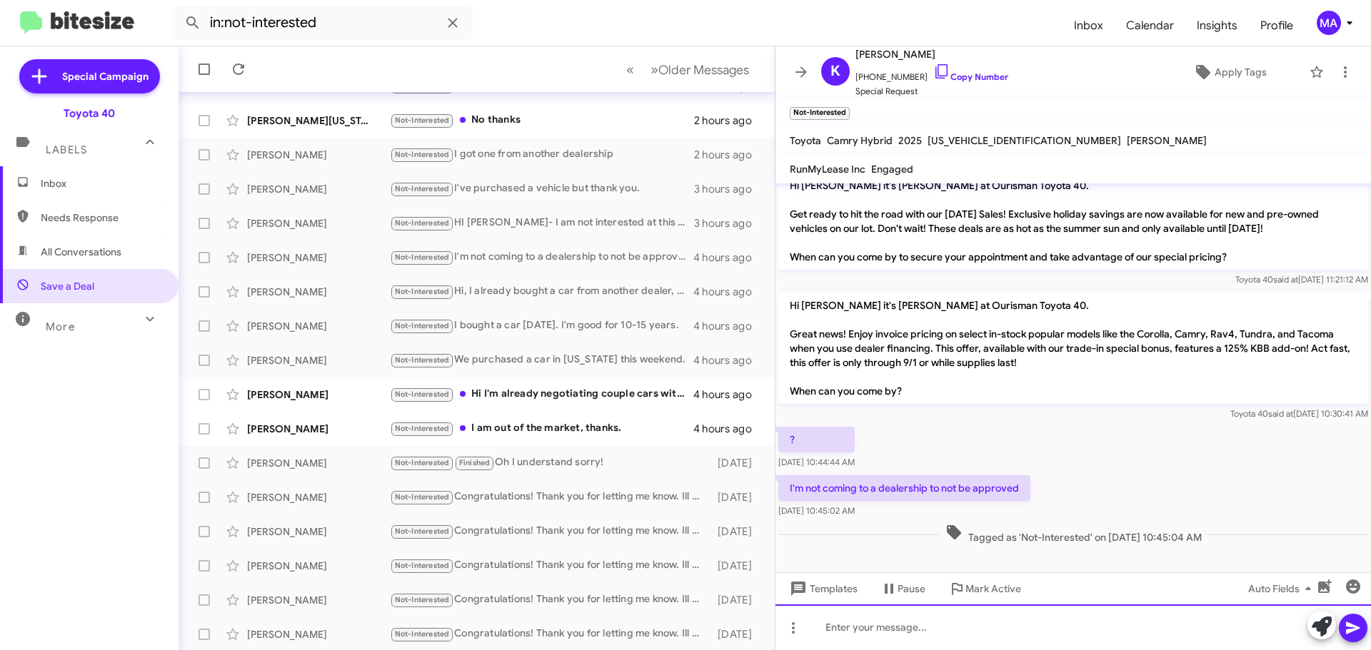
click at [934, 633] on div at bounding box center [1072, 628] width 595 height 46
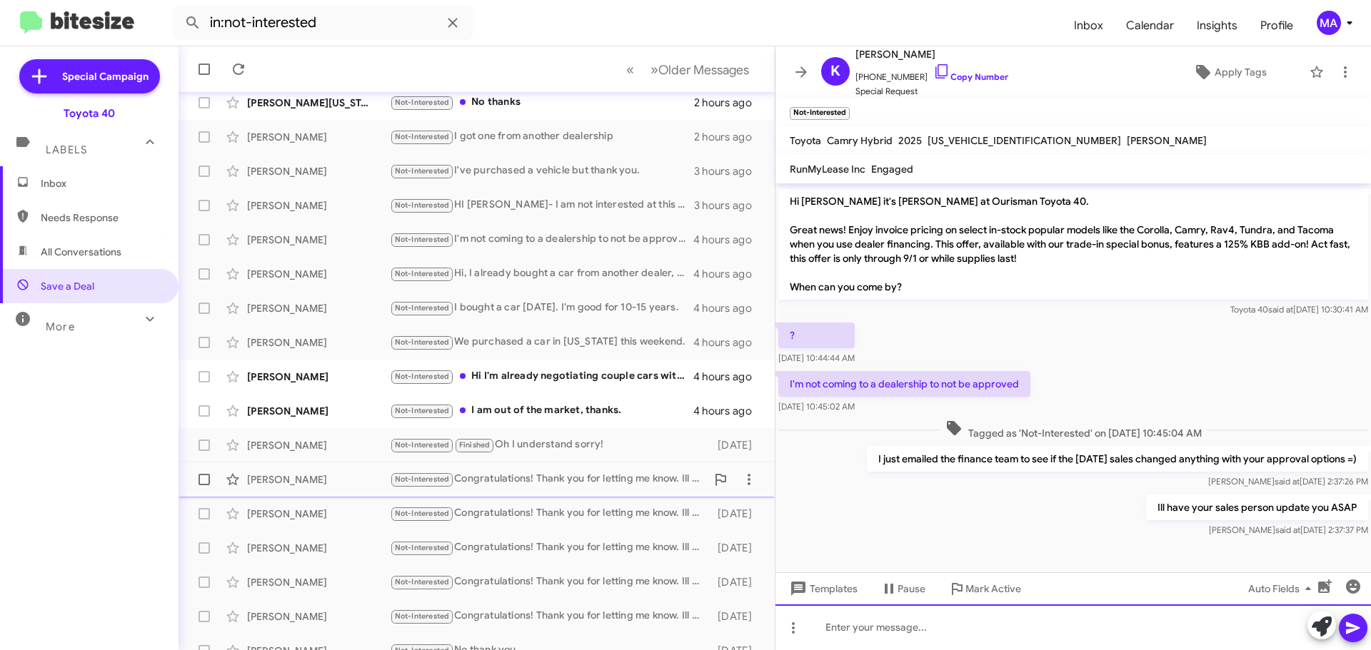
scroll to position [178, 0]
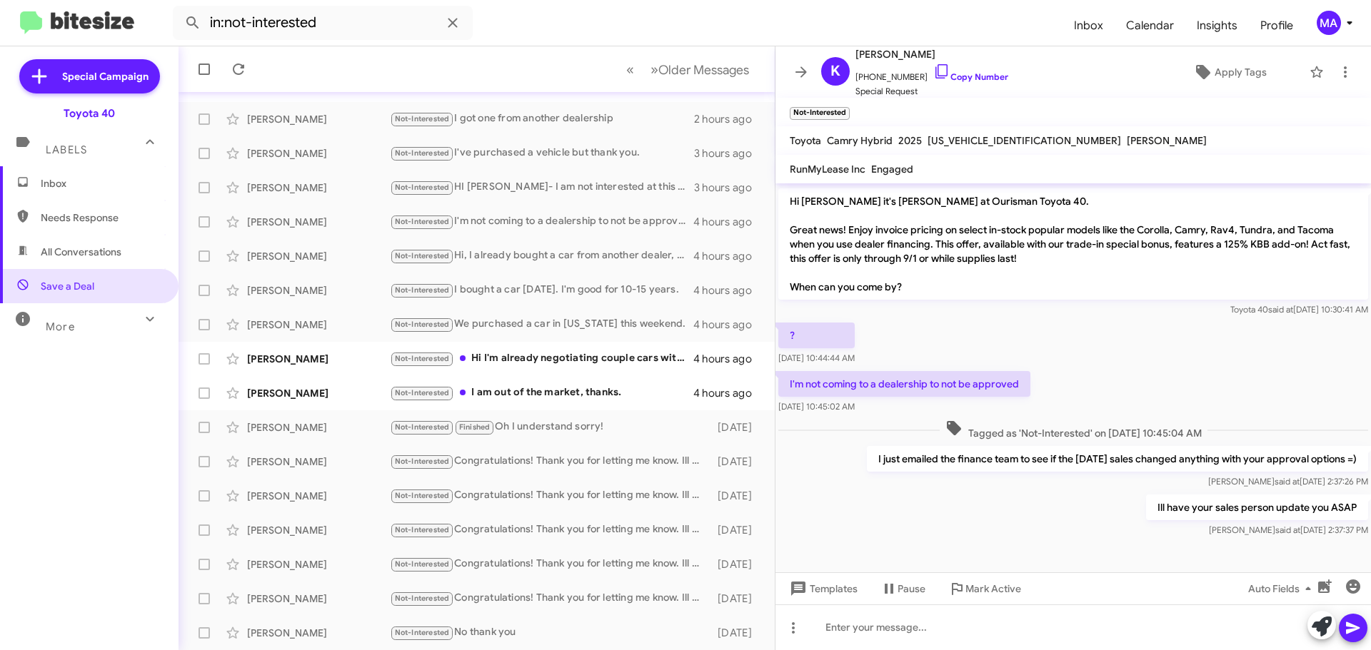
click at [78, 180] on span "Inbox" at bounding box center [101, 183] width 121 height 14
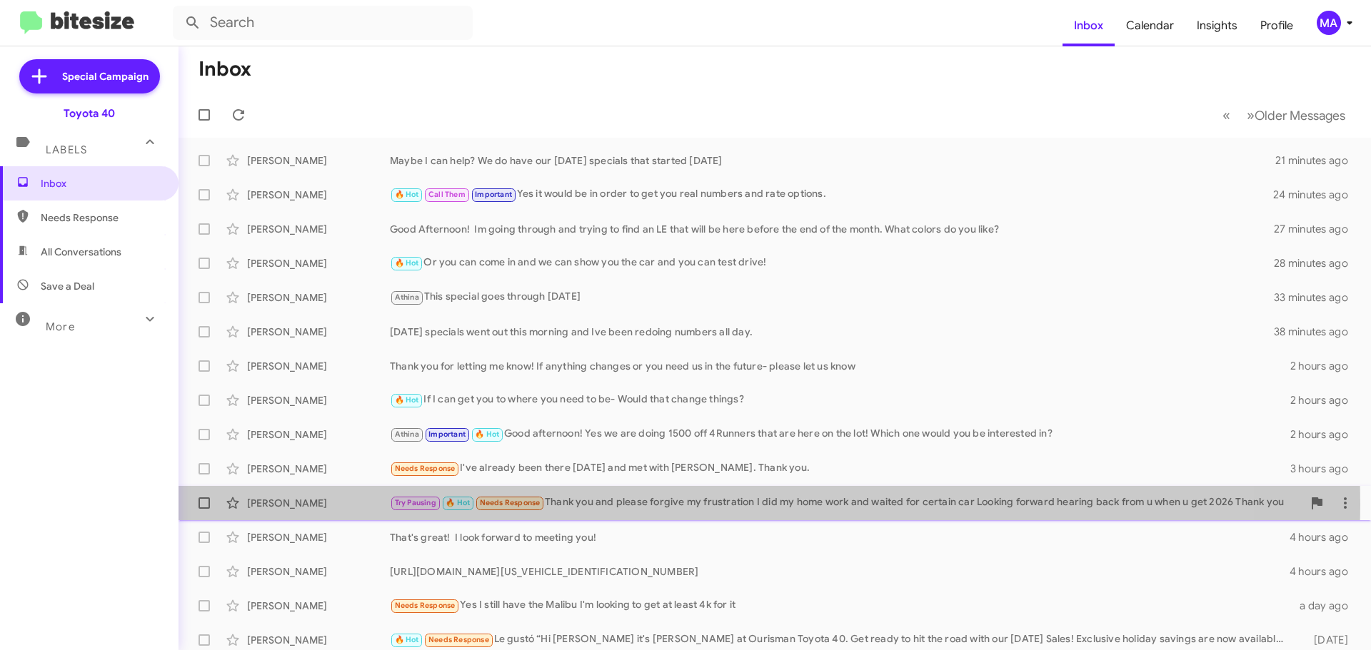
click at [672, 505] on div "Try Pausing 🔥 Hot Needs Response Thank you and please forgive my frustration I …" at bounding box center [846, 503] width 912 height 16
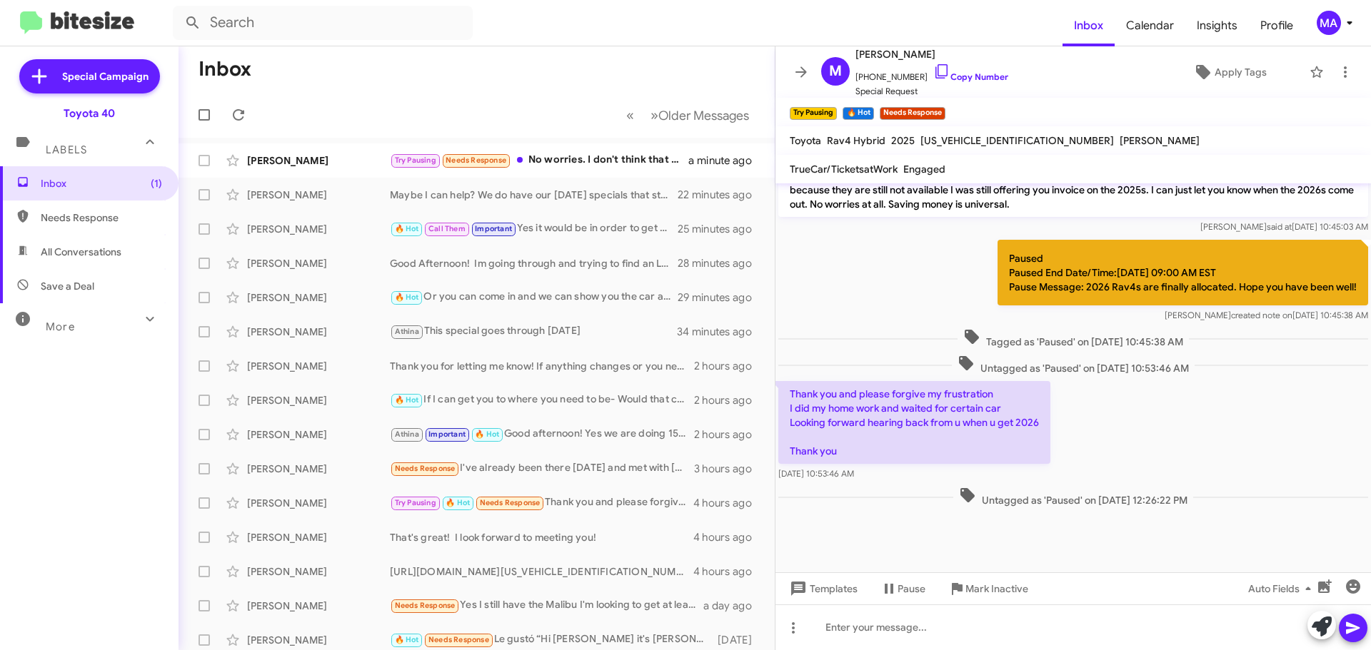
scroll to position [1300, 0]
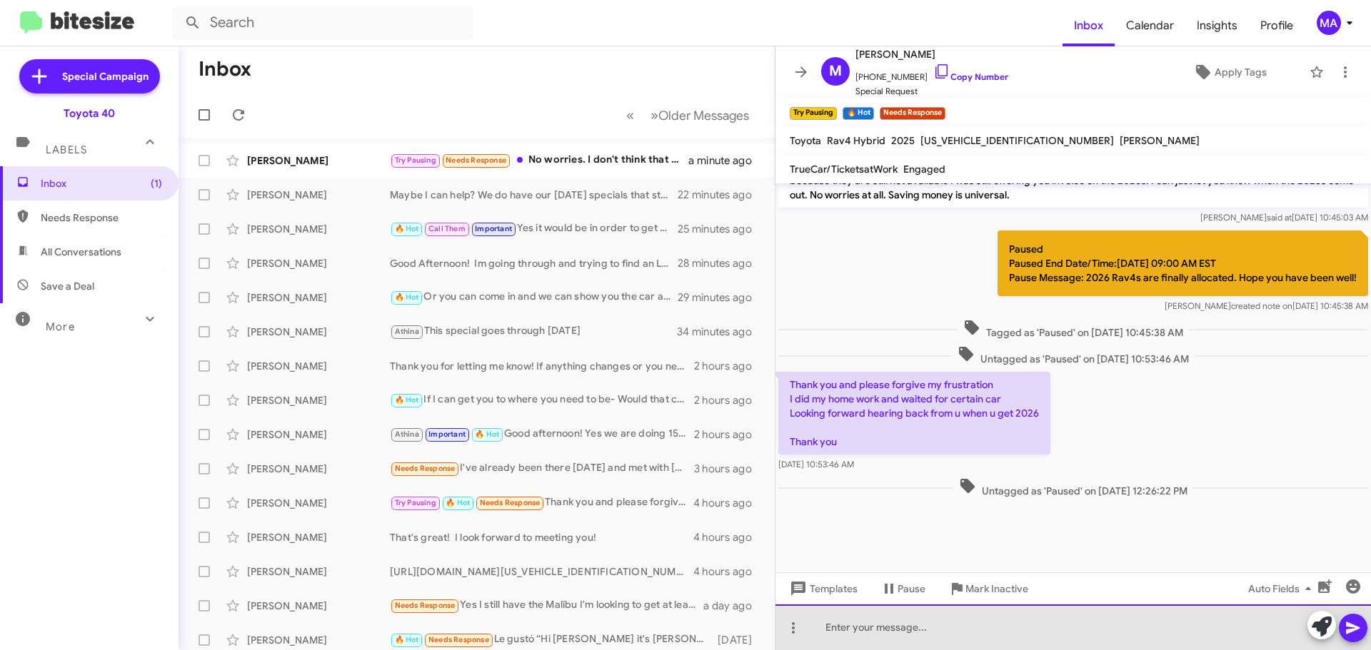
click at [919, 632] on div at bounding box center [1072, 628] width 595 height 46
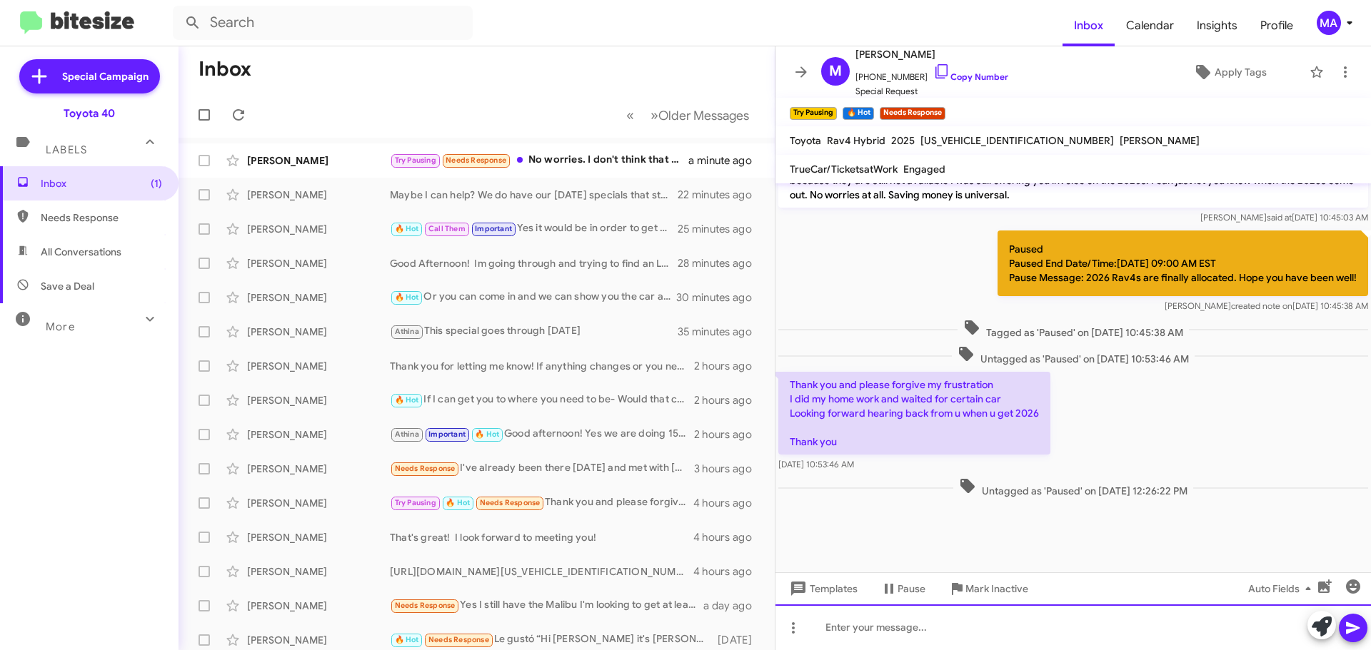
click at [923, 627] on div at bounding box center [1072, 628] width 595 height 46
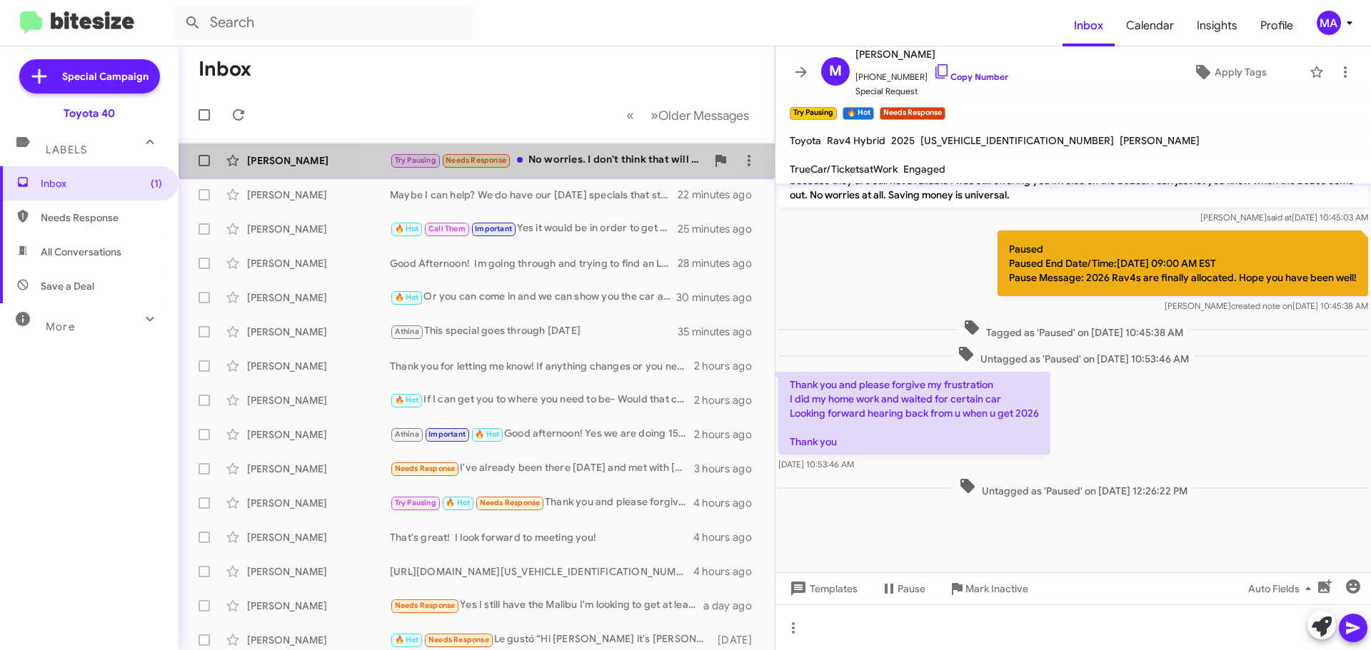
click at [585, 158] on div "Try Pausing Needs Response No worries. I don't think that will work for me unfo…" at bounding box center [548, 160] width 316 height 16
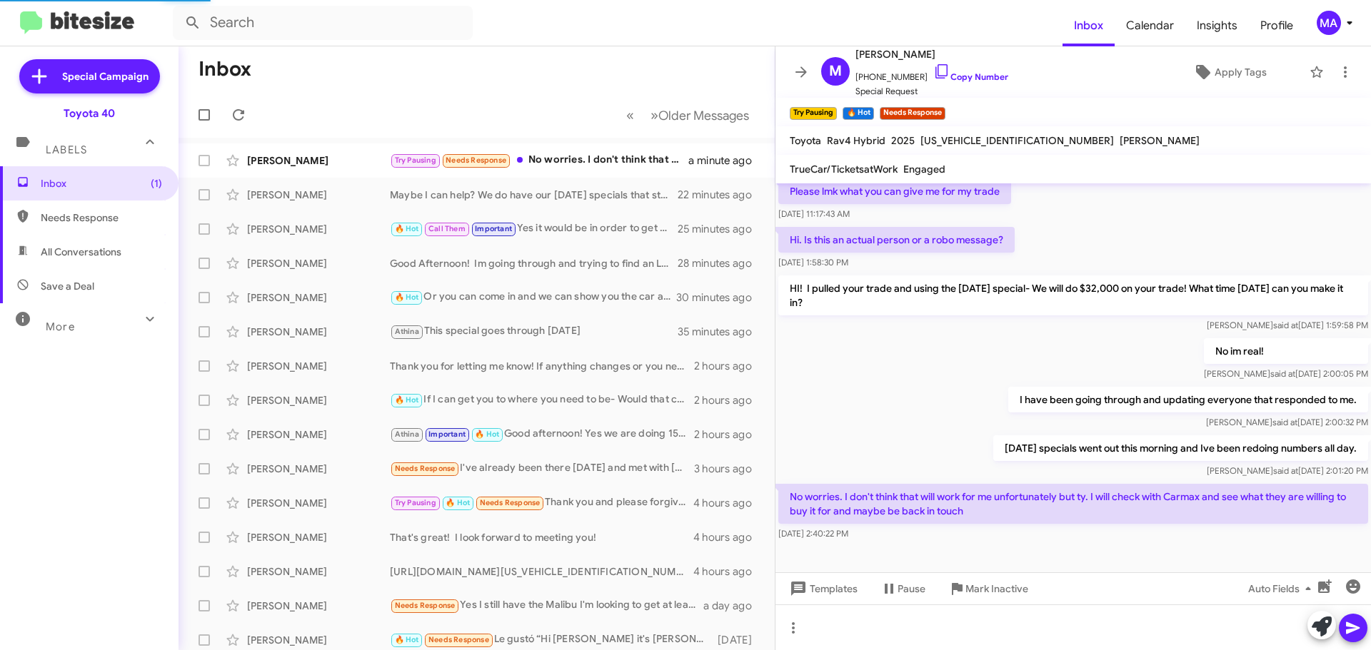
scroll to position [156, 0]
drag, startPoint x: 900, startPoint y: 535, endPoint x: 791, endPoint y: 503, distance: 113.8
click at [791, 503] on div "No worries. I don't think that will work for me unfortunately but ty. I will ch…" at bounding box center [1073, 512] width 590 height 57
copy div "No worries. I don't think that will work for me unfortunately but ty. I will ch…"
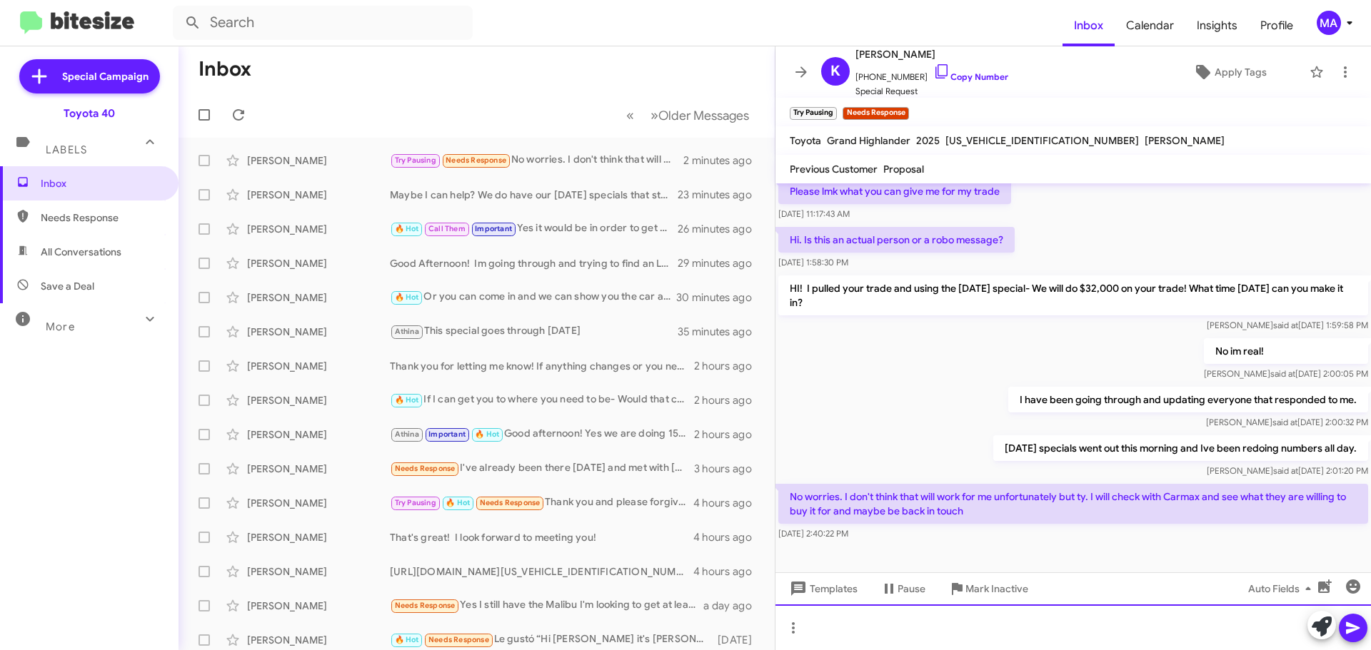
click at [847, 642] on div at bounding box center [1072, 628] width 595 height 46
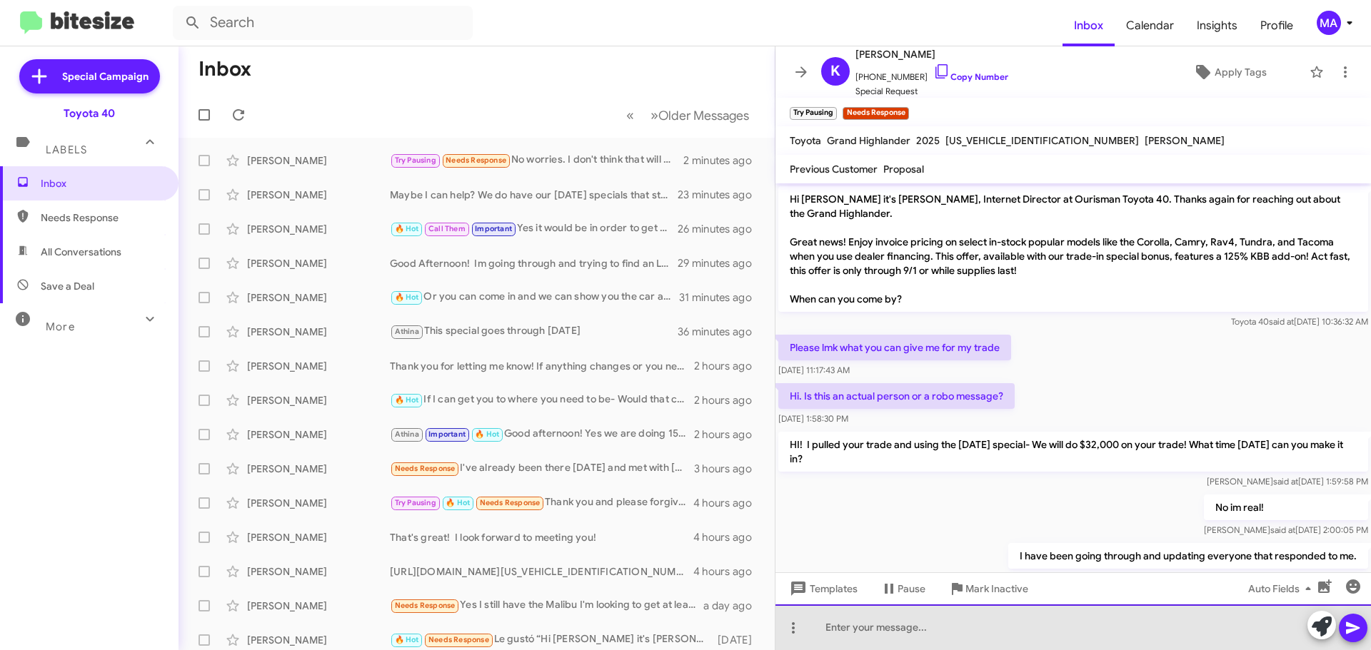
click at [928, 623] on div at bounding box center [1072, 628] width 595 height 46
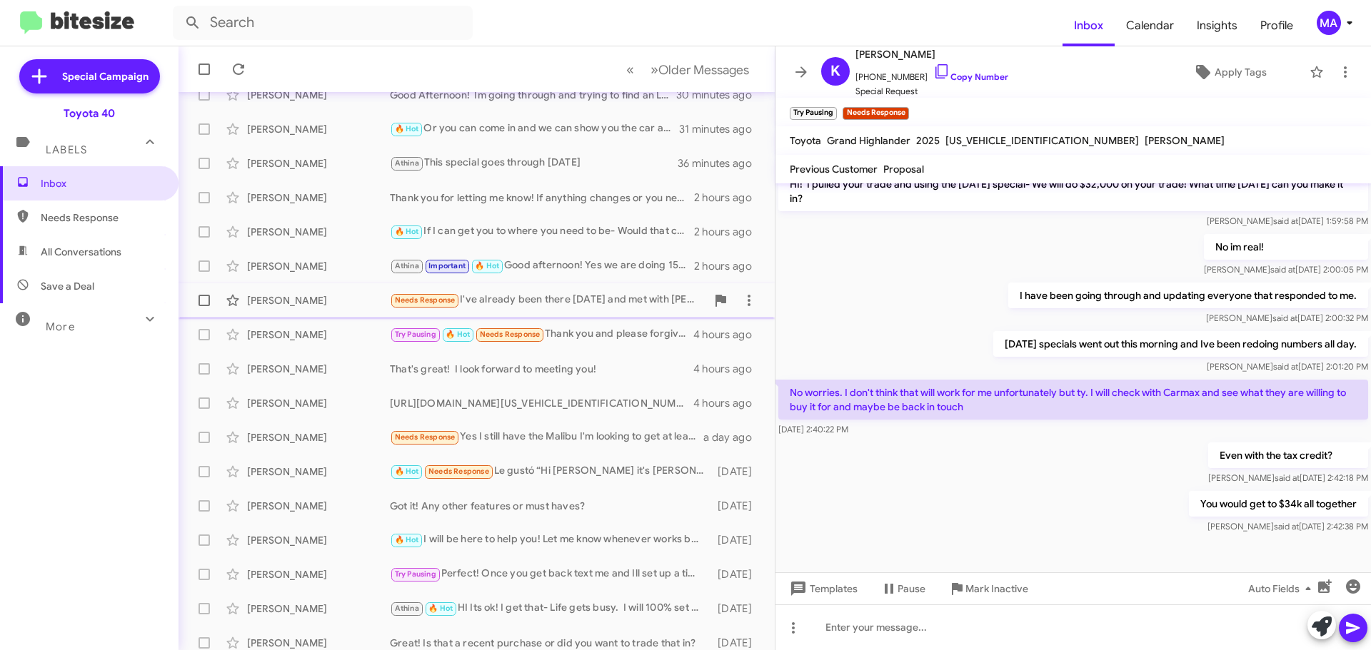
scroll to position [178, 0]
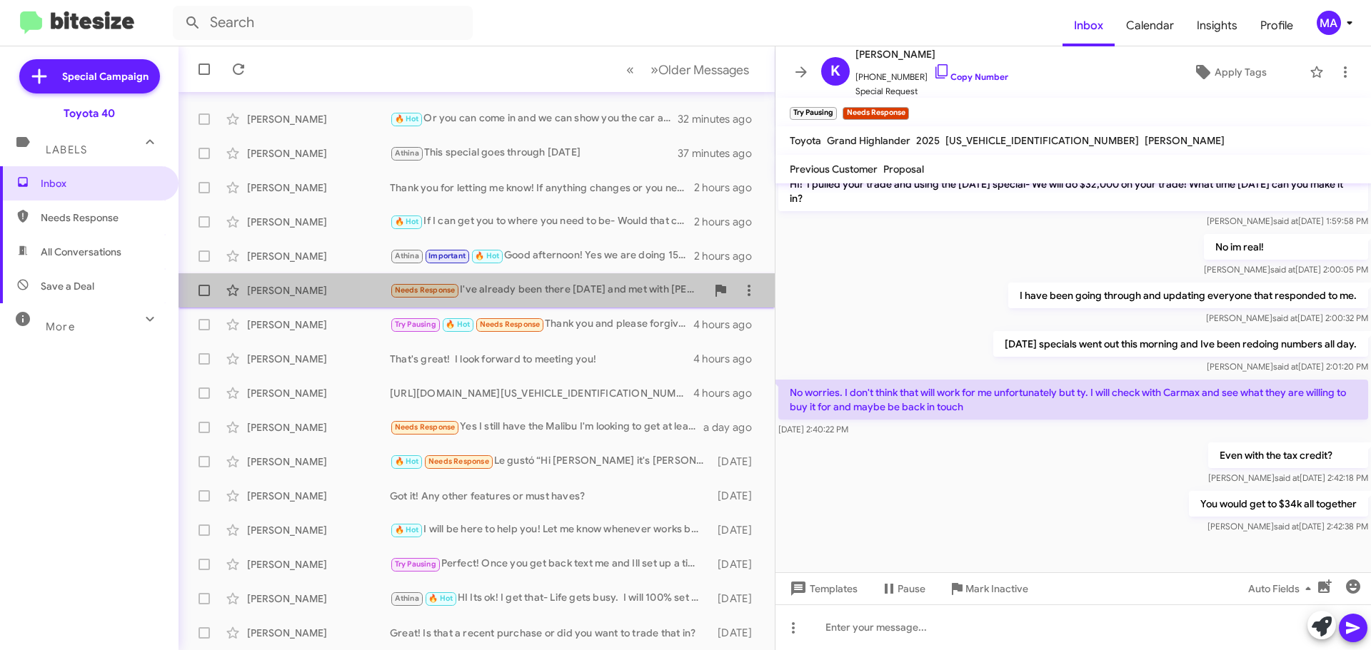
click at [587, 293] on div "Needs Response I've already been there on Saturday and met with Kaitlyn. Thank …" at bounding box center [548, 290] width 316 height 16
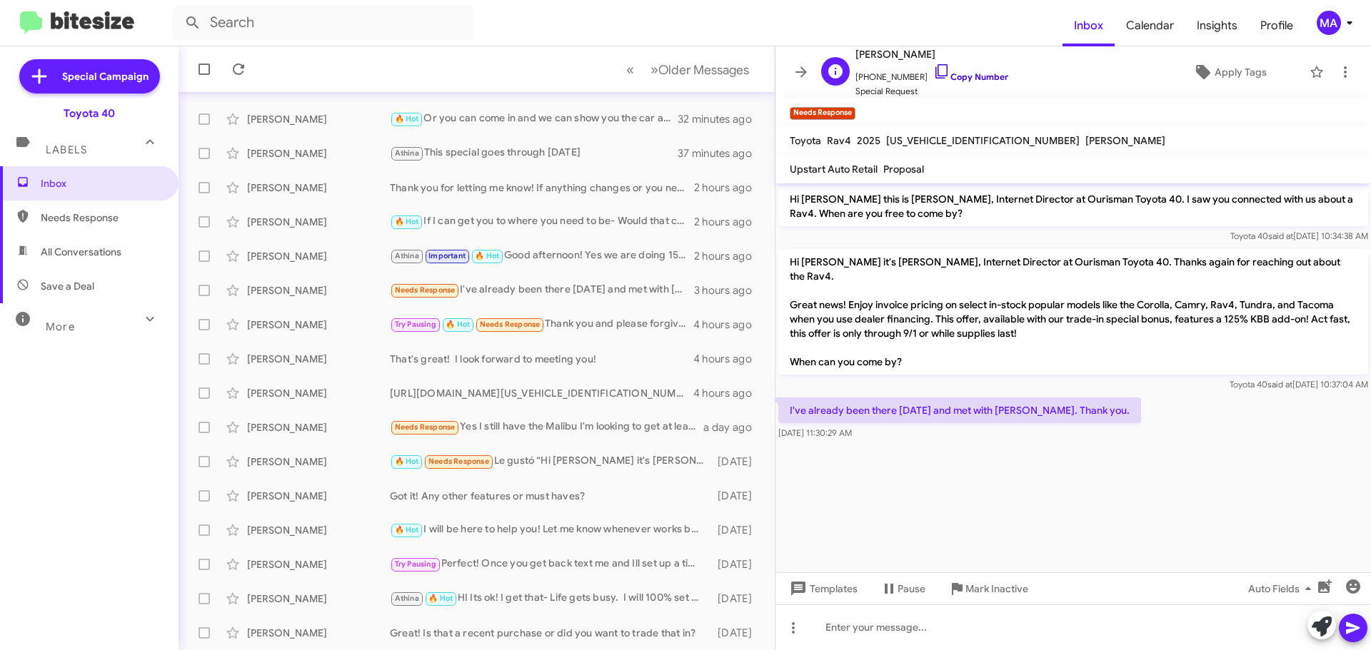
click at [933, 67] on icon at bounding box center [941, 71] width 17 height 17
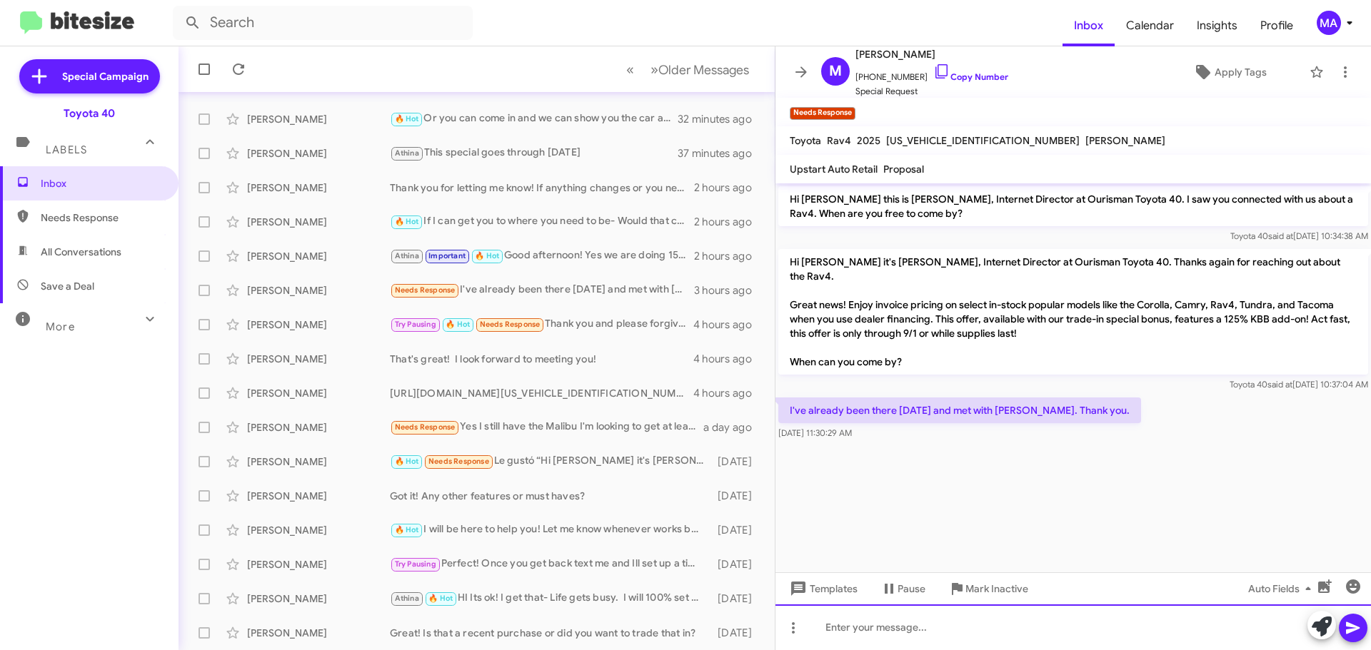
click at [846, 630] on div at bounding box center [1072, 628] width 595 height 46
click at [857, 625] on div "I just walked to Kaitlyn-" at bounding box center [1072, 628] width 595 height 46
click at [952, 632] on div "I just talked to Kaitlyn-" at bounding box center [1072, 628] width 595 height 46
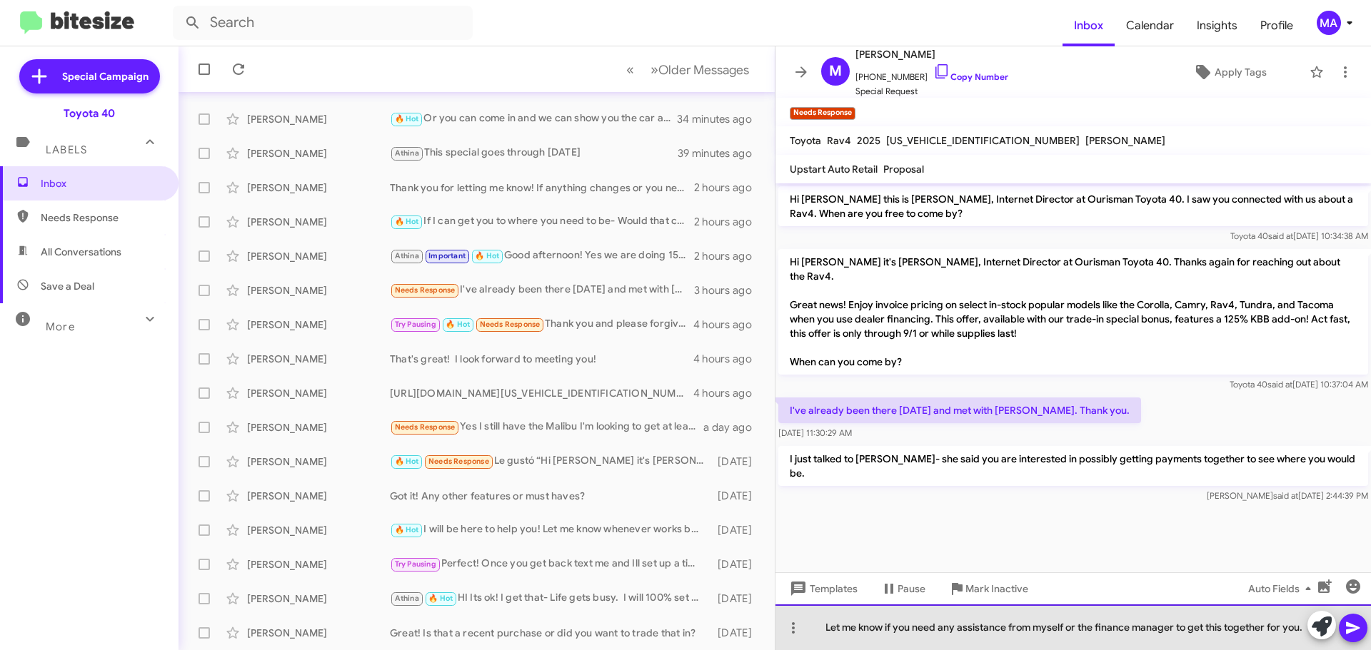
click at [1124, 619] on div "Let me know if you need any assistance from myself or the finance manager to ge…" at bounding box center [1072, 628] width 595 height 46
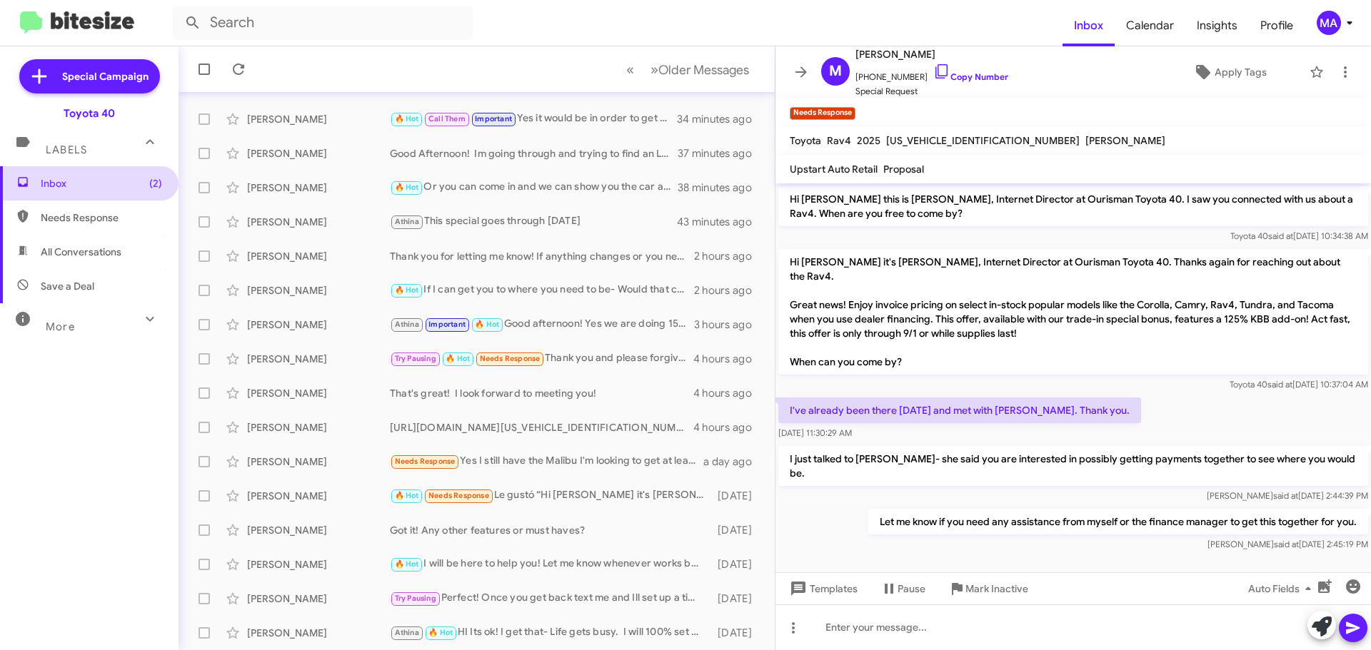
click at [52, 188] on span "Inbox (2)" at bounding box center [101, 183] width 121 height 14
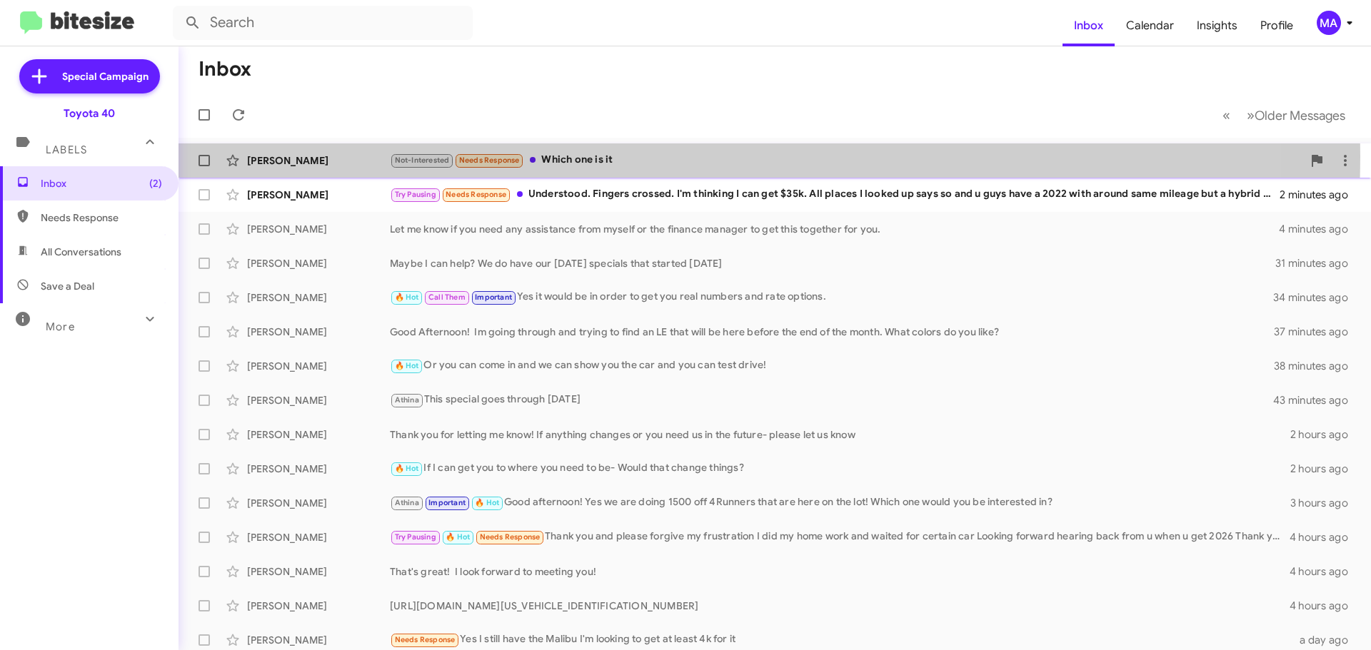
click at [594, 156] on div "Not-Interested Needs Response Which one is it" at bounding box center [846, 160] width 912 height 16
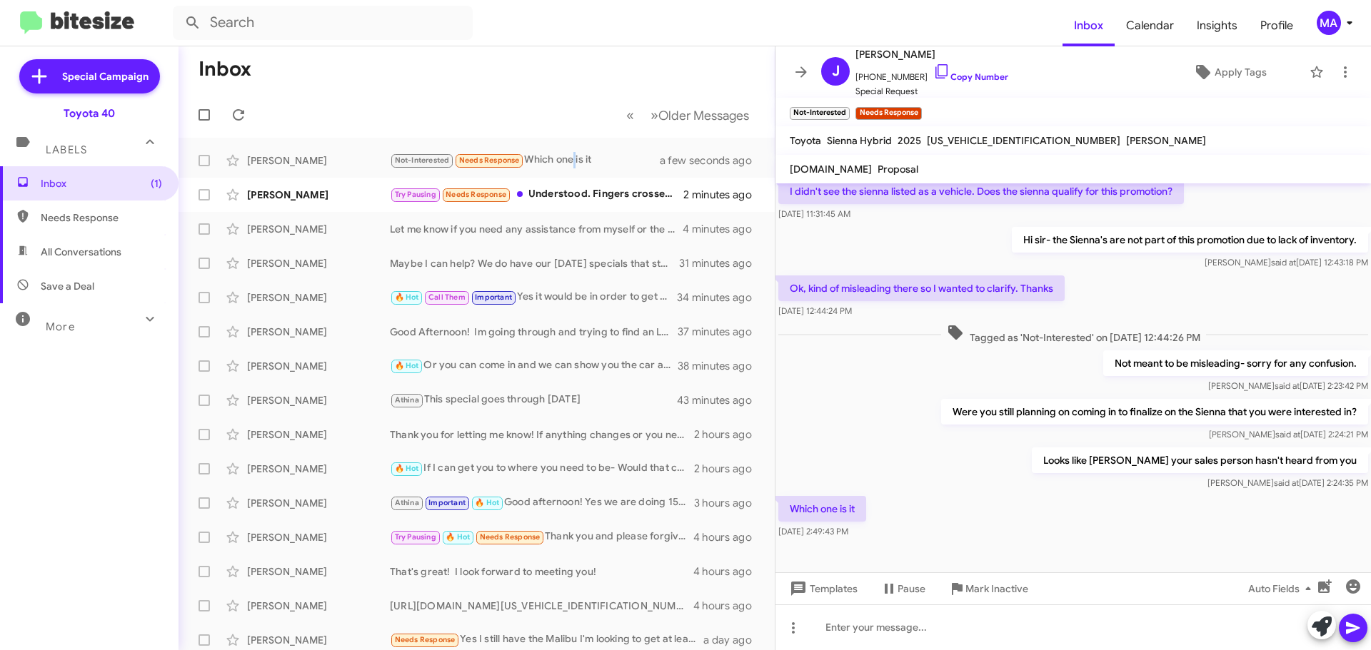
scroll to position [158, 0]
click at [933, 71] on icon at bounding box center [941, 71] width 17 height 17
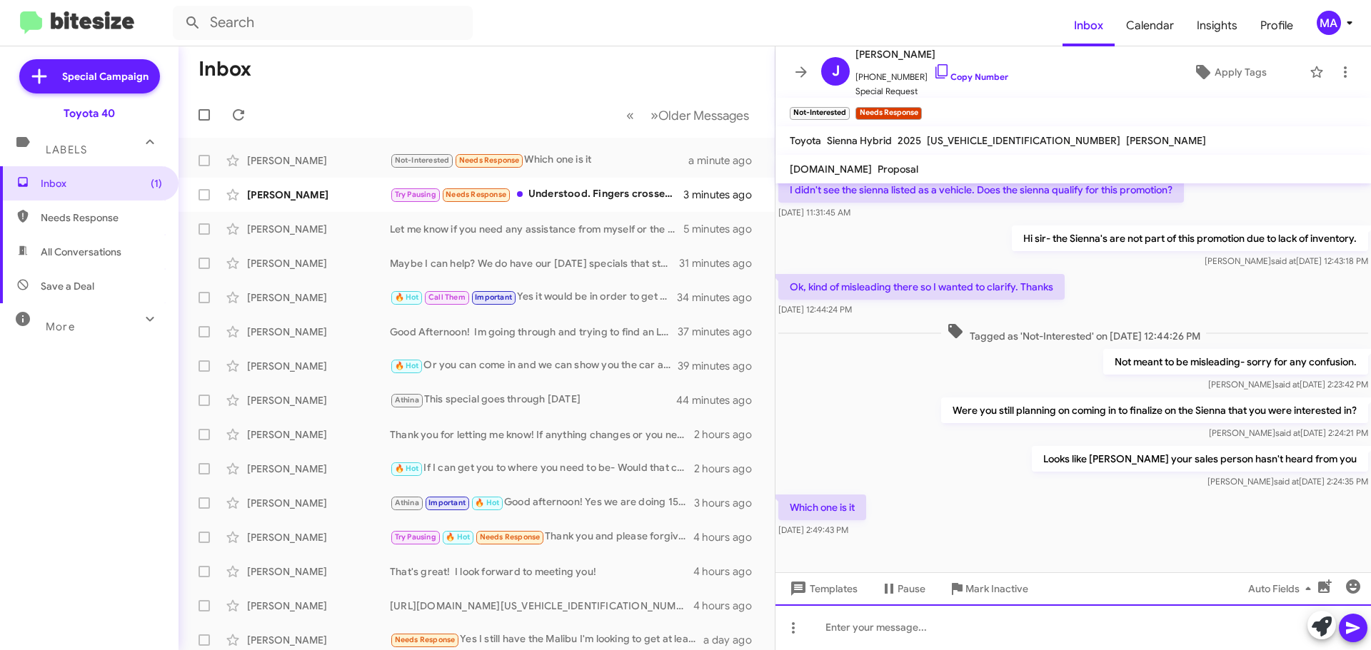
click at [860, 630] on div at bounding box center [1072, 628] width 595 height 46
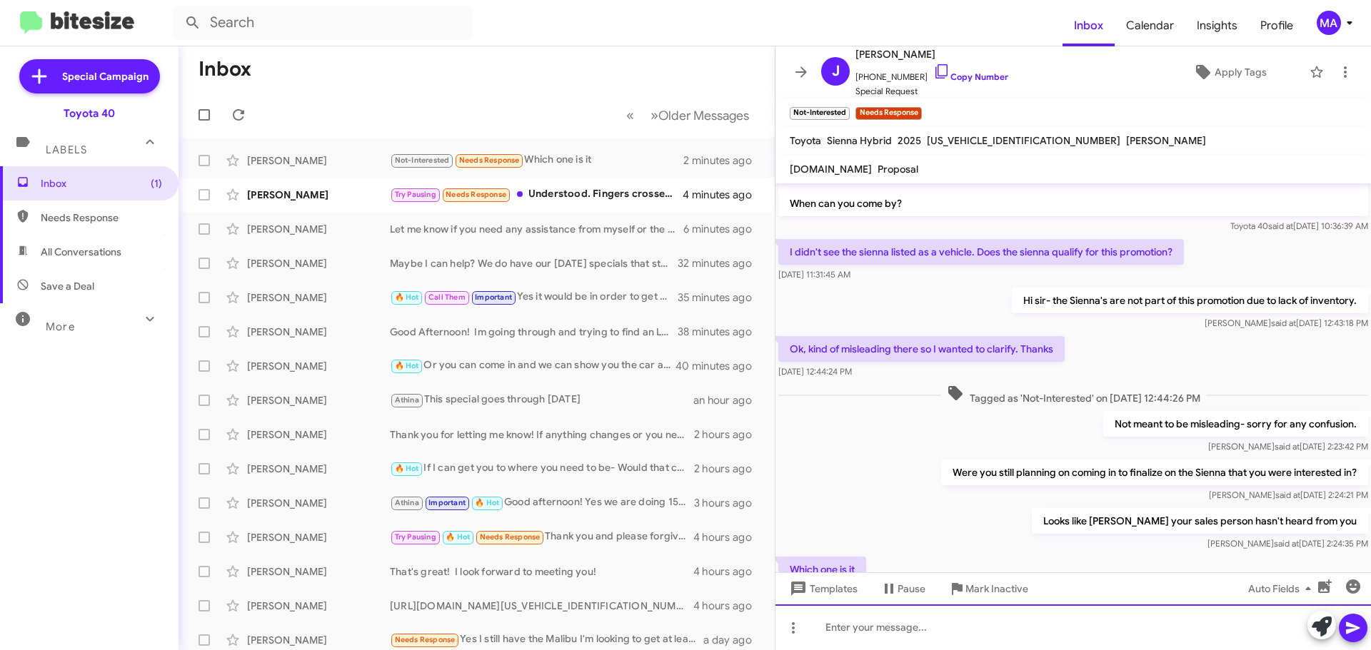
scroll to position [210, 0]
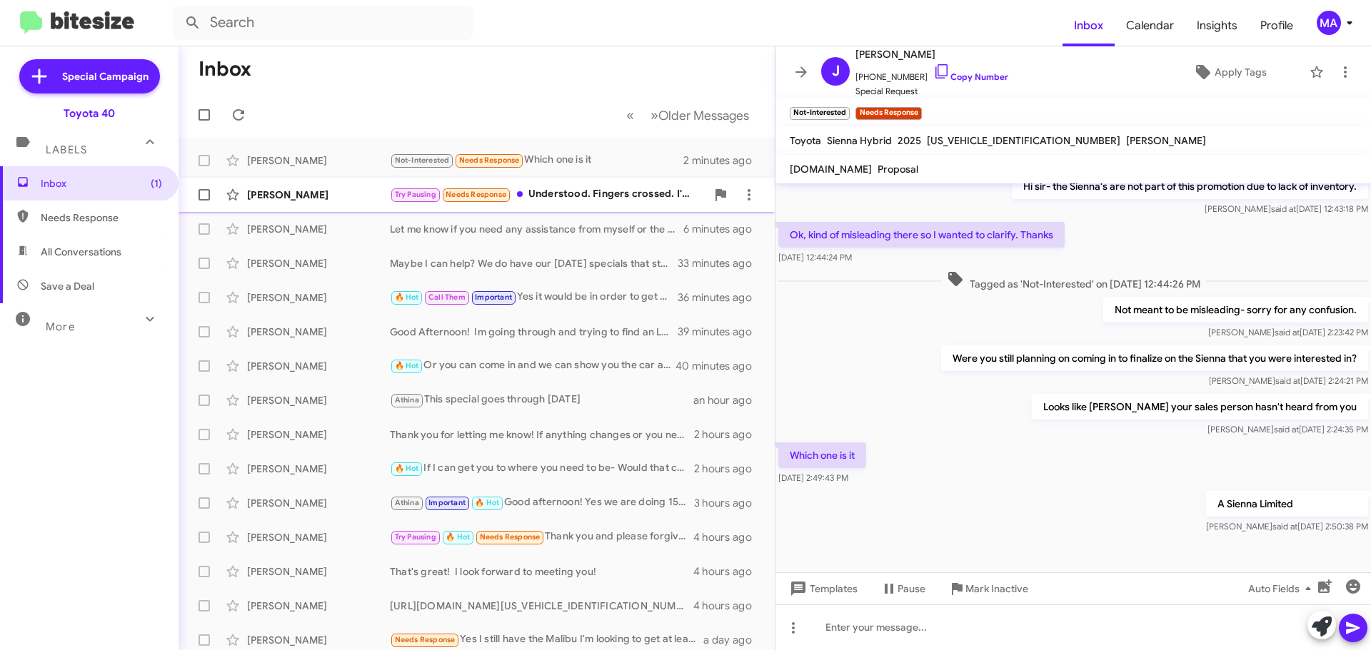
click at [597, 195] on div "Try Pausing Needs Response Understood. Fingers crossed. I'm thinking I can get …" at bounding box center [548, 194] width 316 height 16
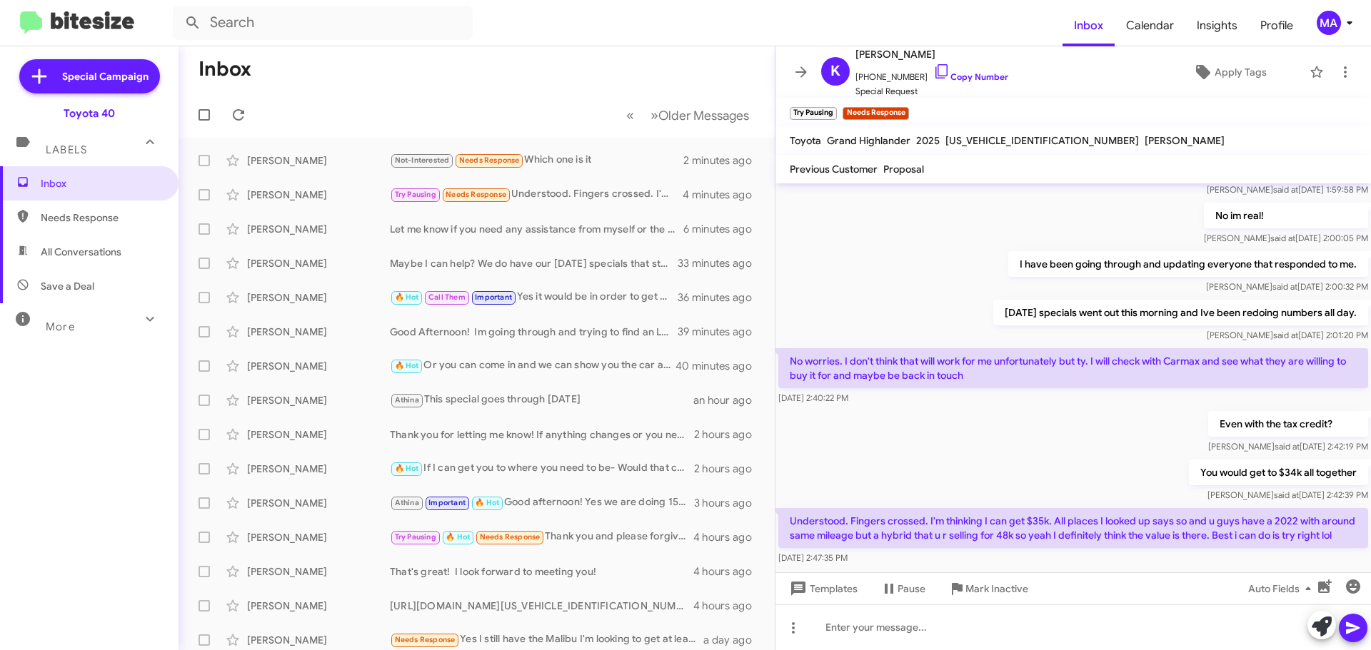
scroll to position [341, 0]
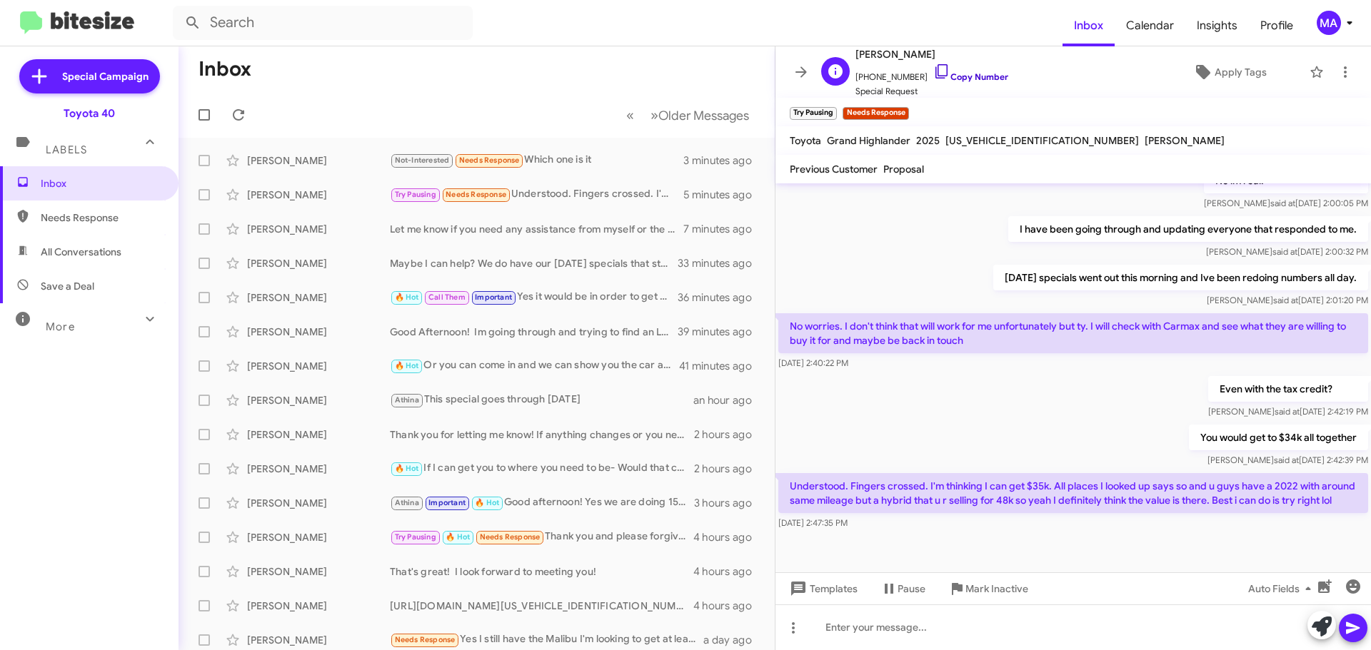
click at [933, 71] on icon at bounding box center [941, 71] width 17 height 17
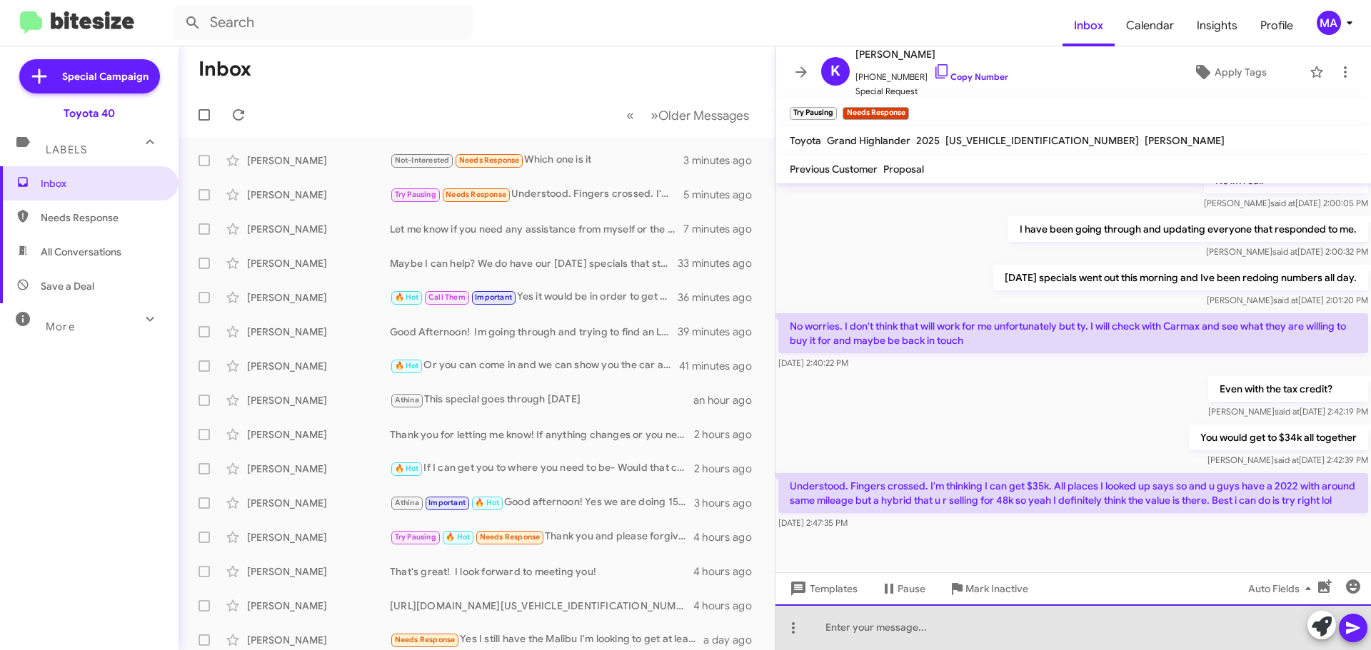
click at [882, 632] on div at bounding box center [1072, 628] width 595 height 46
click at [869, 623] on div at bounding box center [1072, 628] width 595 height 46
click at [1160, 625] on div "Yes the Hybrid Platinum is a very expensive vehicle with only 2" at bounding box center [1072, 628] width 595 height 46
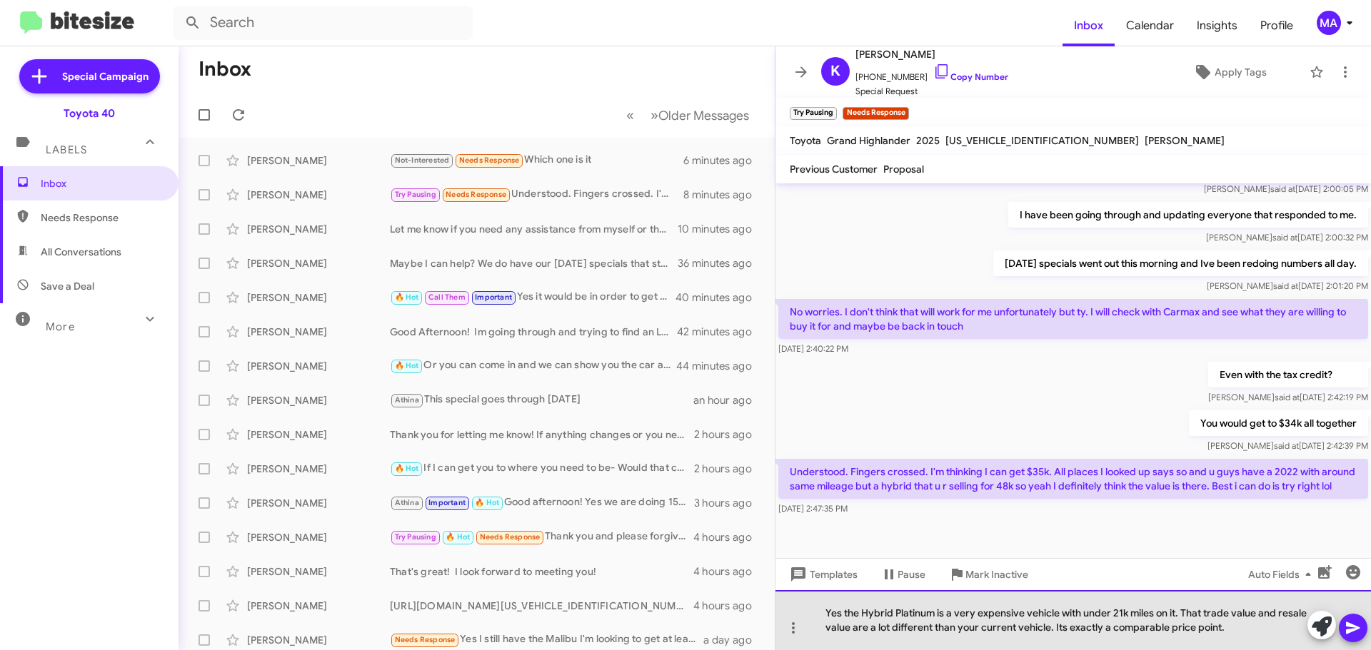
click at [1263, 630] on div "Yes the Hybrid Platinum is a very expensive vehicle with under 21k miles on it.…" at bounding box center [1072, 620] width 595 height 60
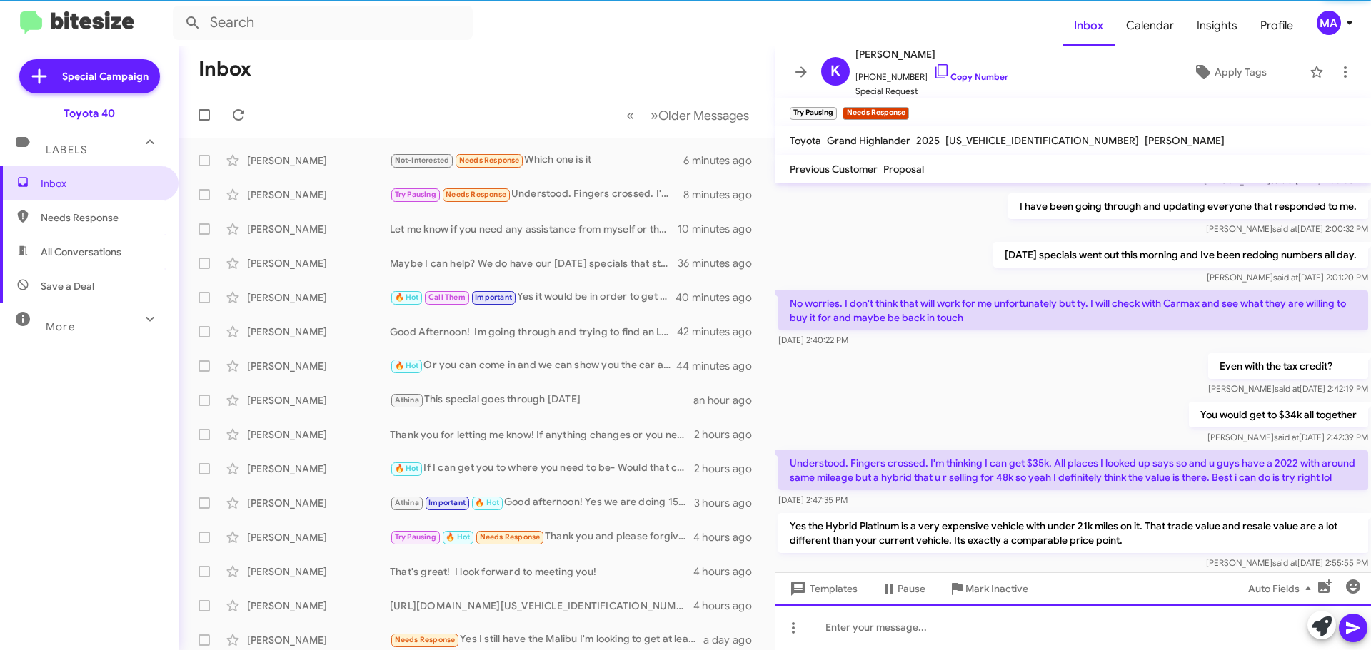
scroll to position [408, 0]
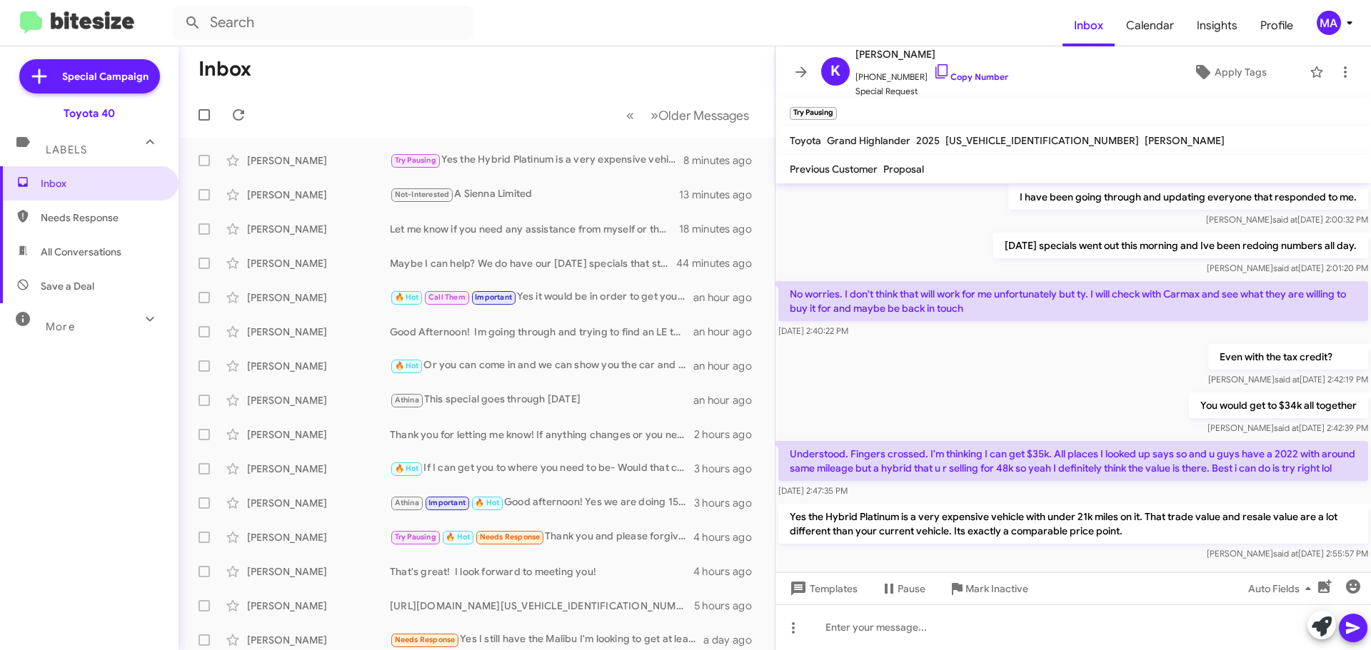
scroll to position [408, 0]
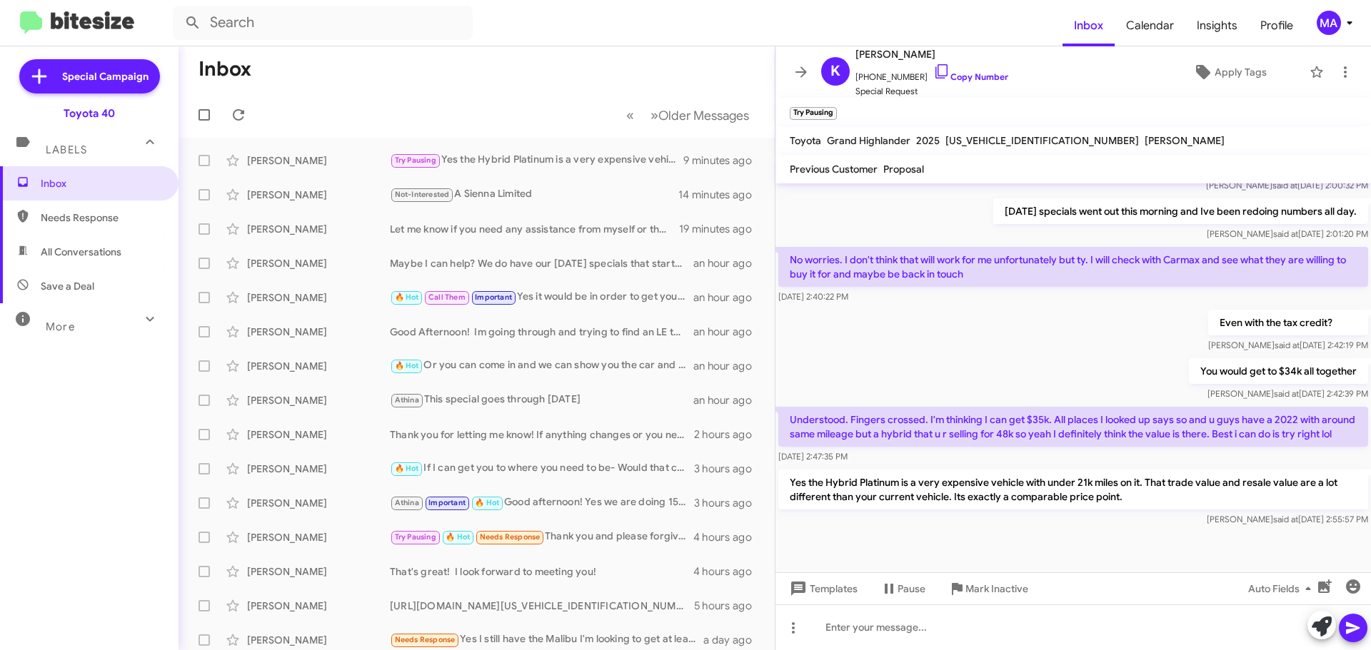
click at [107, 283] on span "Save a Deal" at bounding box center [89, 286] width 178 height 34
type input "in:not-interested"
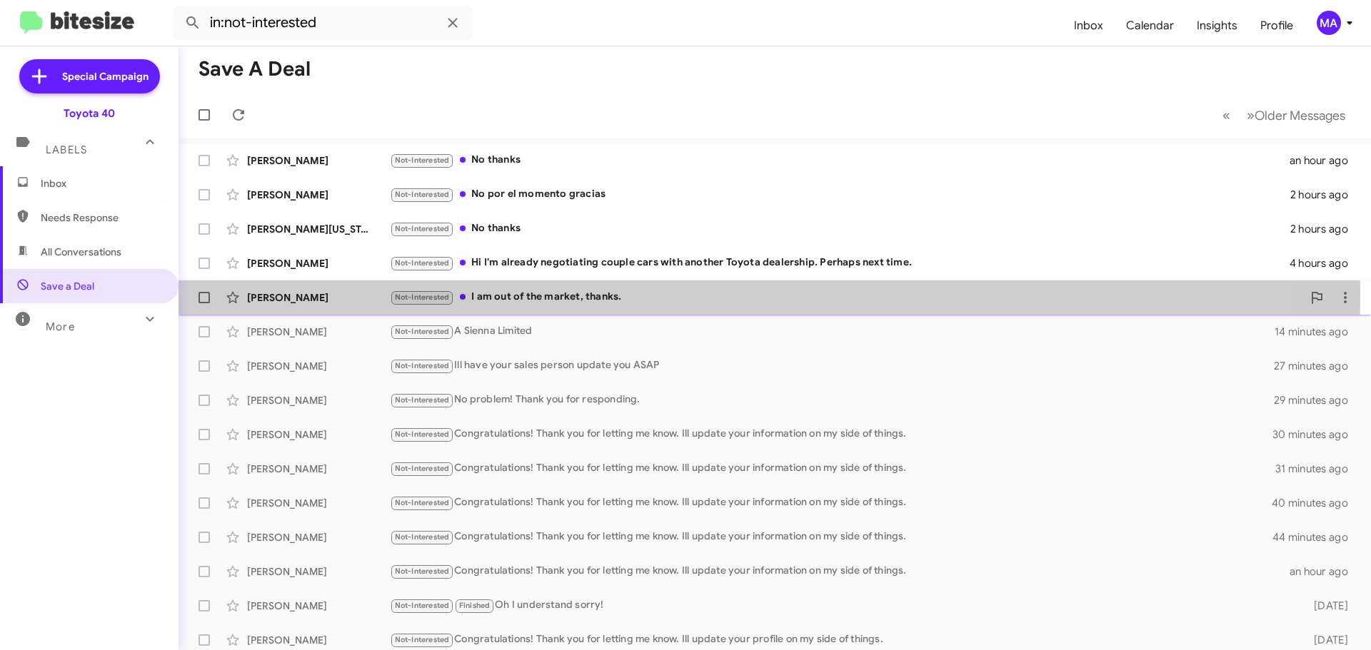
click at [600, 294] on div "Not-Interested I am out of the market, thanks." at bounding box center [846, 297] width 912 height 16
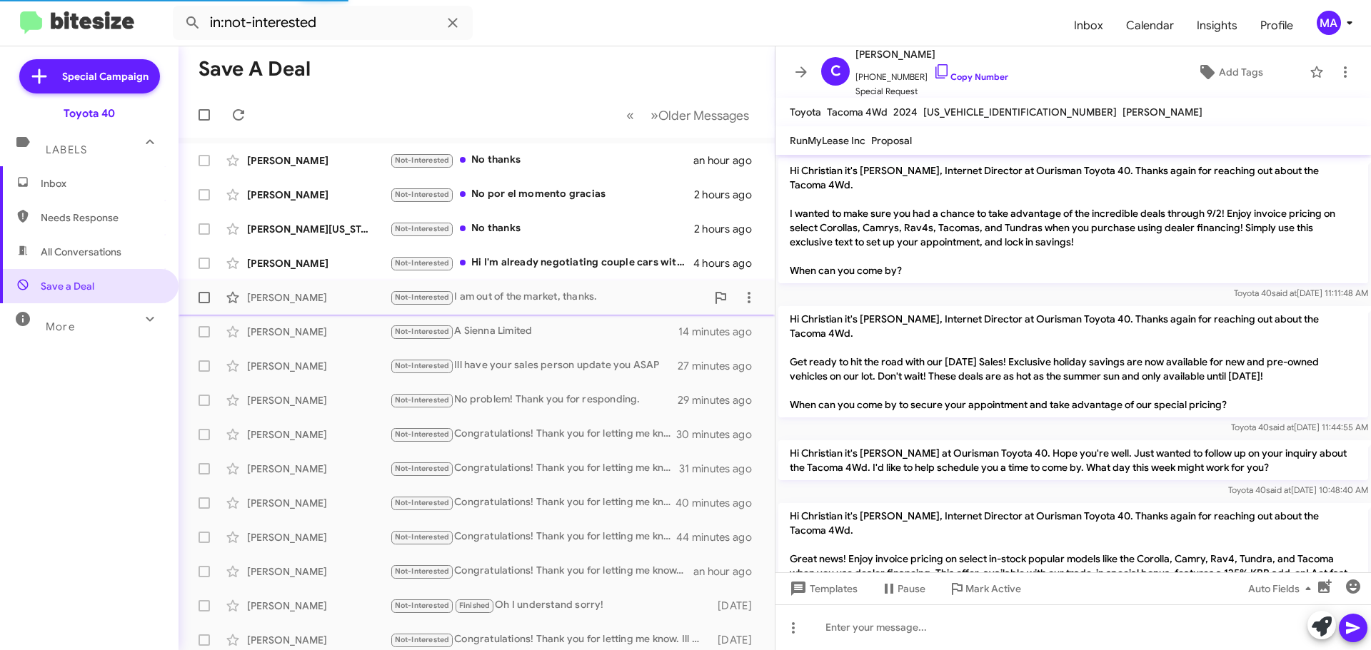
scroll to position [116, 0]
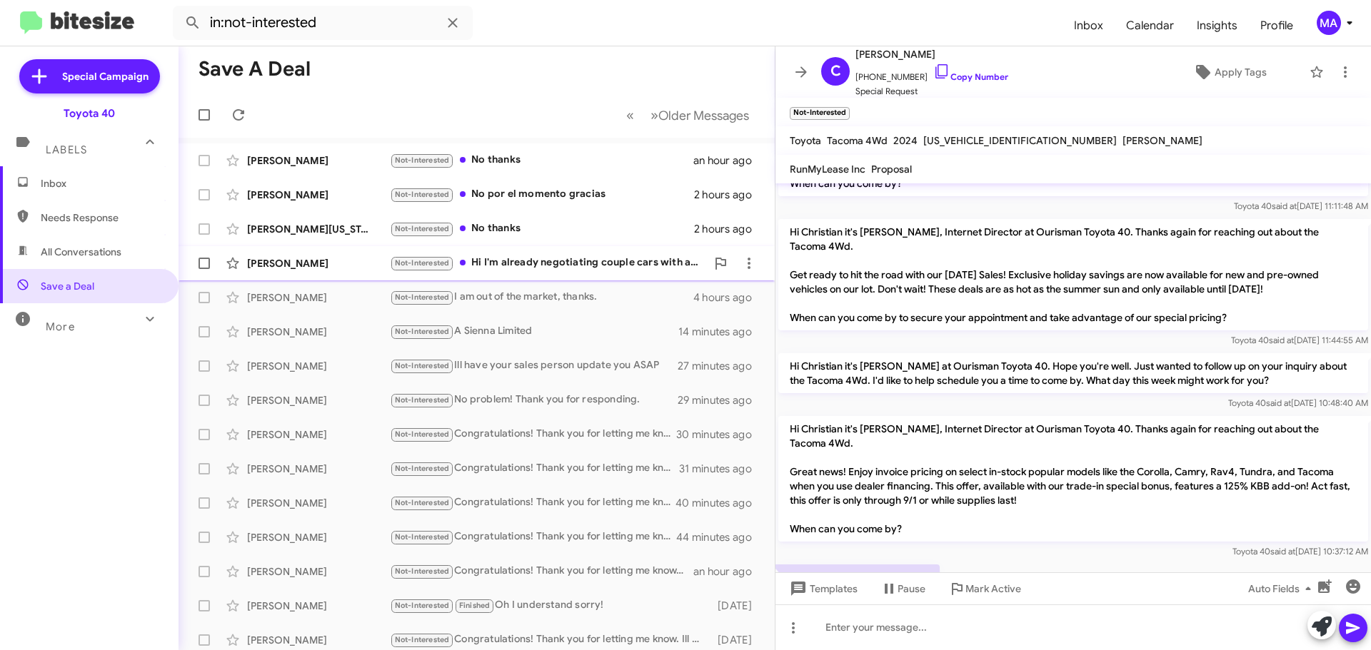
click at [559, 263] on div "Not-Interested Hi I'm already negotiating couple cars with another Toyota deale…" at bounding box center [548, 263] width 316 height 16
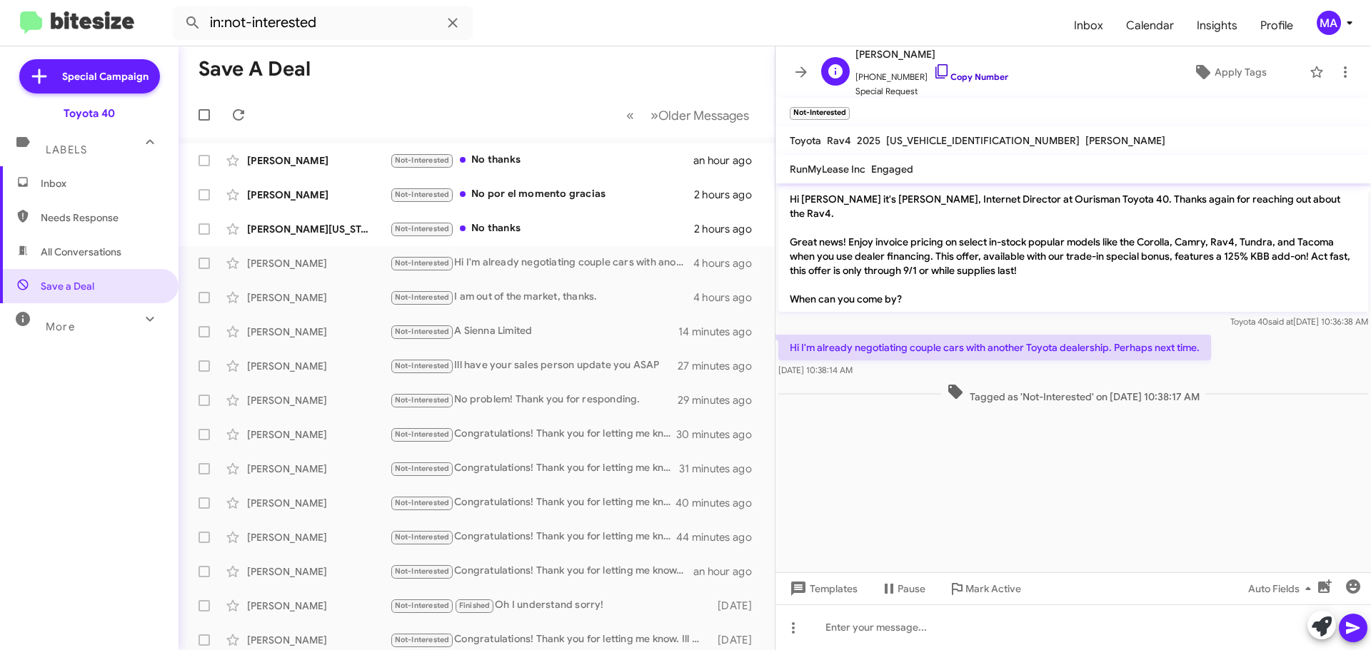
drag, startPoint x: 921, startPoint y: 72, endPoint x: 927, endPoint y: 79, distance: 9.1
click at [933, 71] on icon at bounding box center [941, 71] width 17 height 17
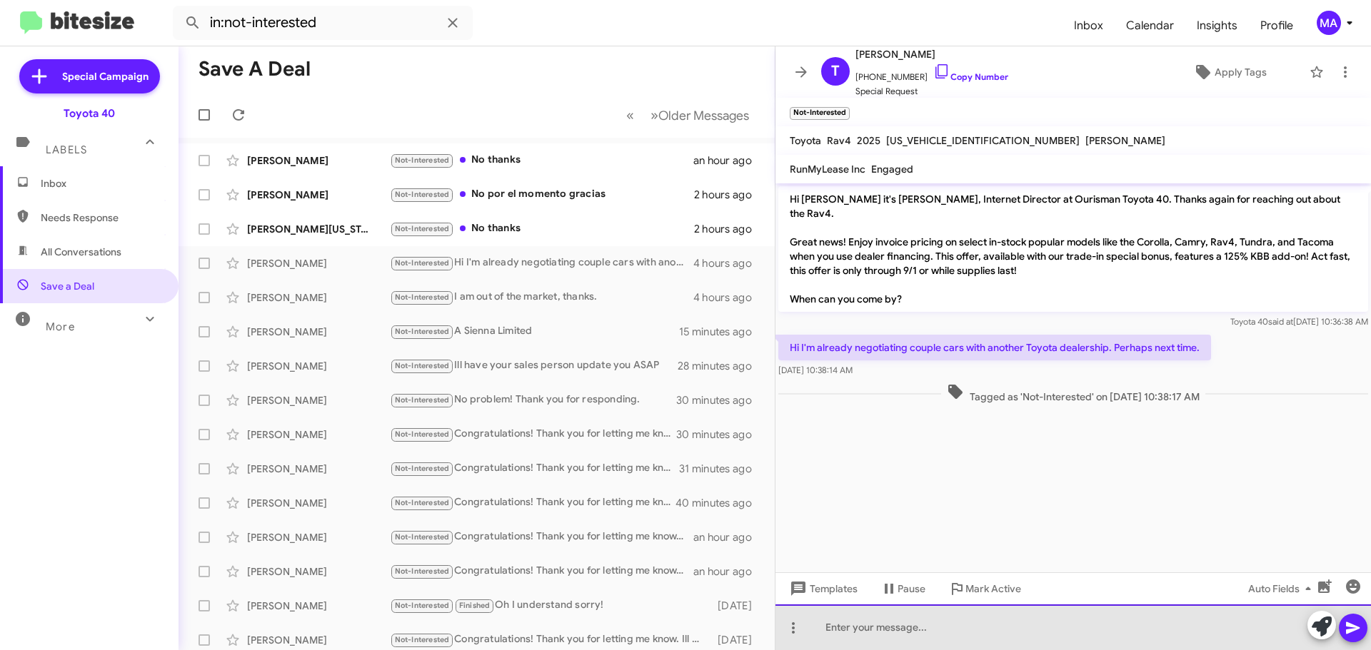
click at [899, 628] on div at bounding box center [1072, 628] width 595 height 46
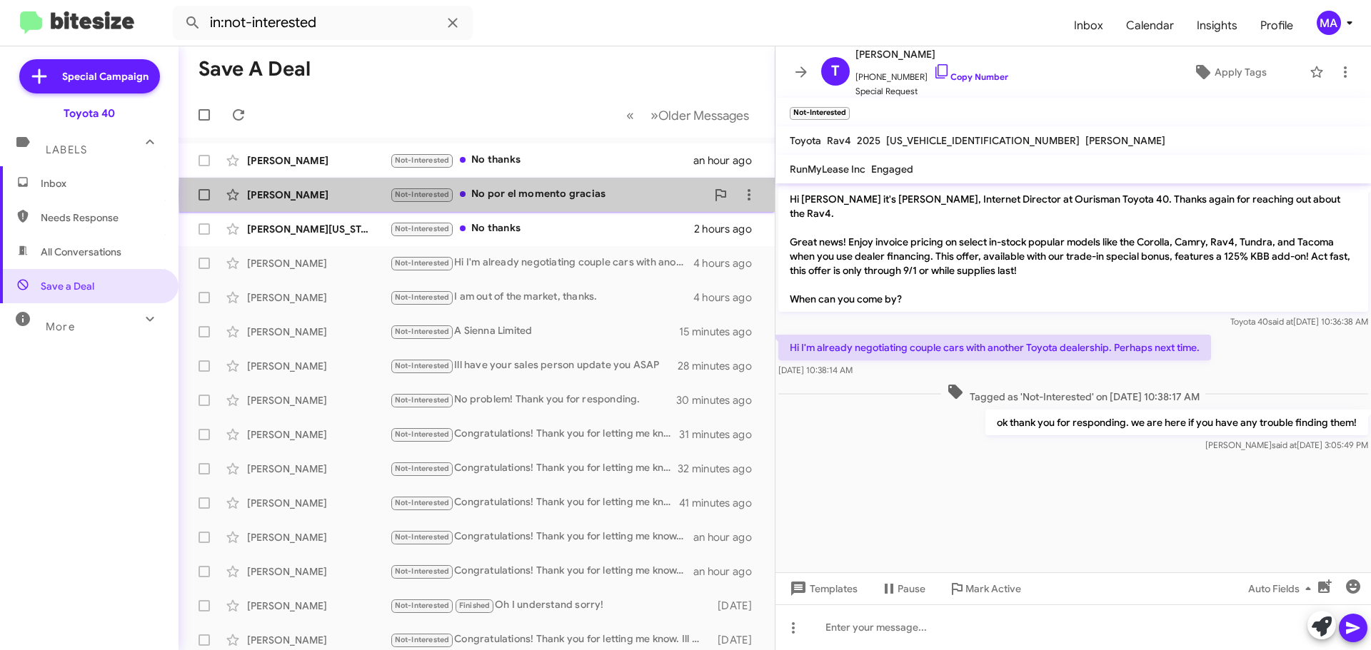
click at [581, 194] on div "Not-Interested No por el momento gracias" at bounding box center [548, 194] width 316 height 16
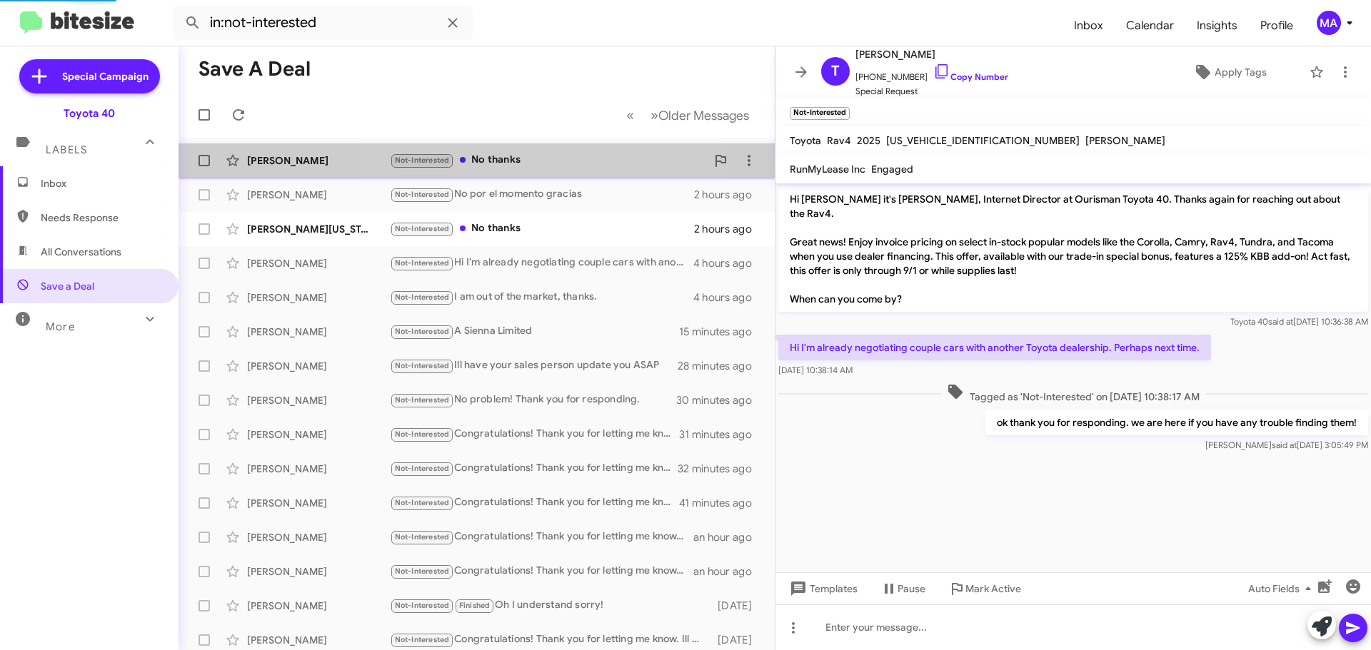
click at [540, 162] on div "Not-Interested No thanks" at bounding box center [548, 160] width 316 height 16
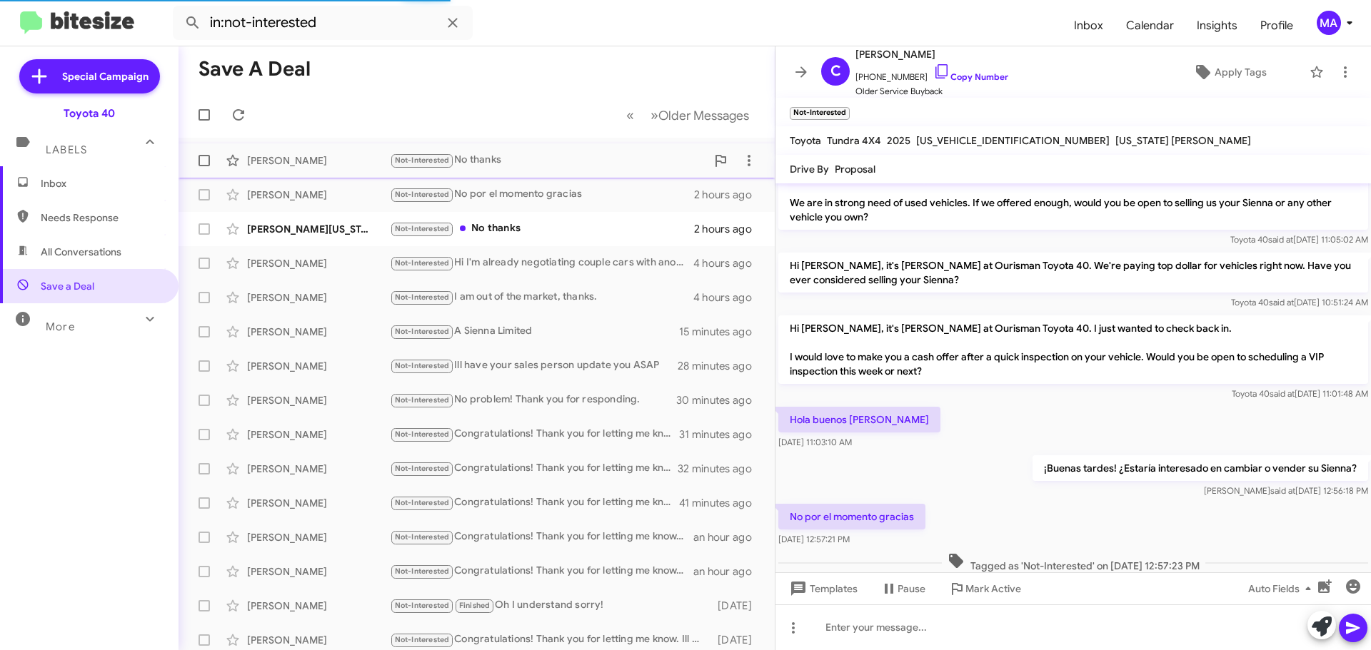
scroll to position [68, 0]
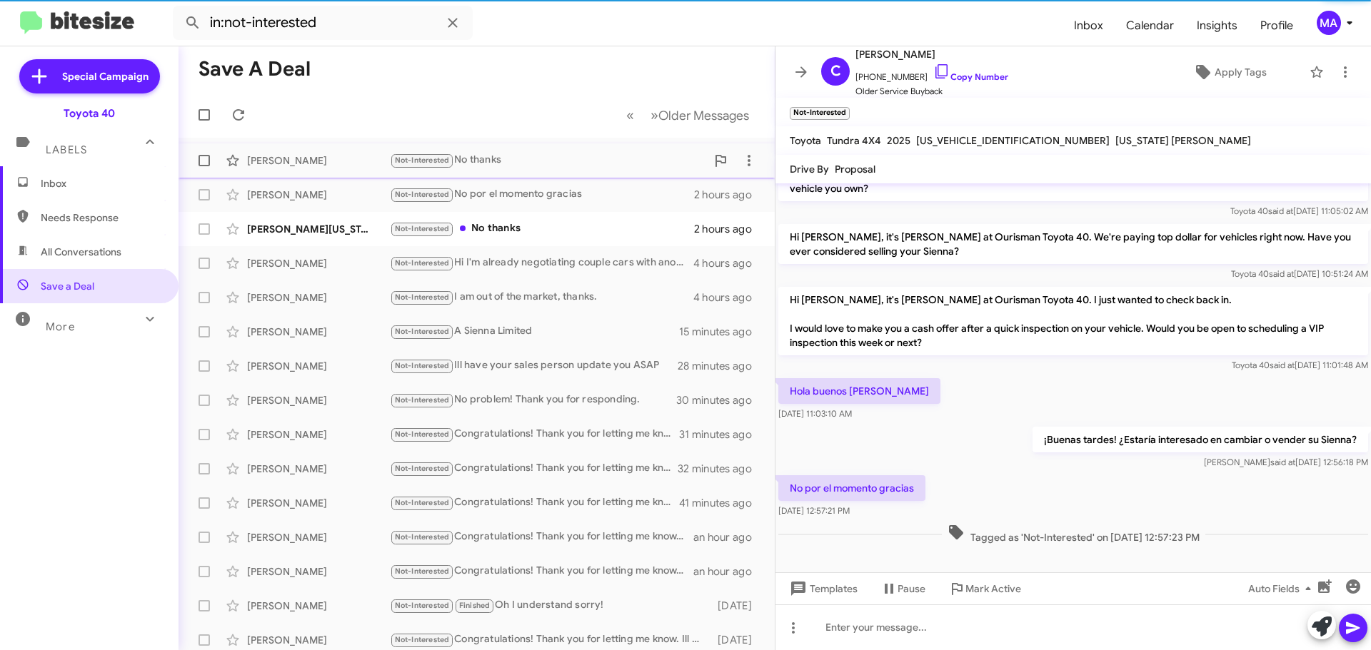
click at [520, 166] on div "Not-Interested No thanks" at bounding box center [548, 160] width 316 height 16
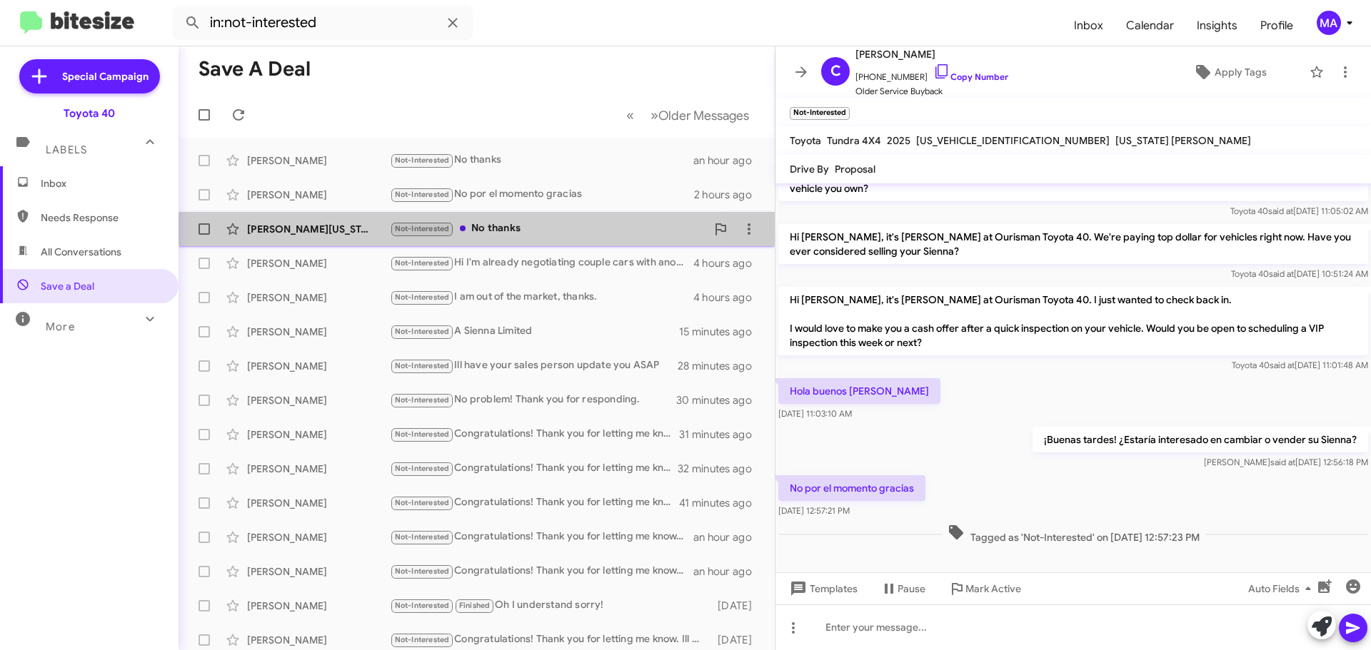
click at [509, 223] on div "Not-Interested No thanks" at bounding box center [548, 229] width 316 height 16
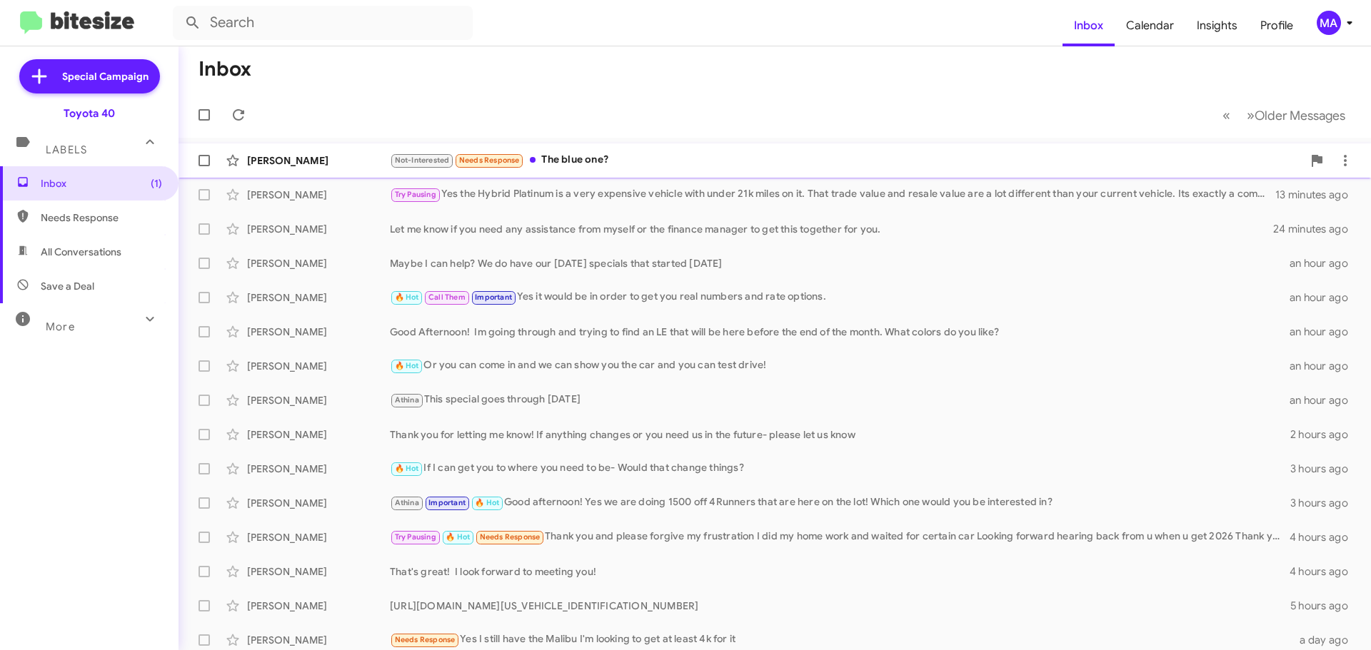
click at [628, 160] on div "Not-Interested Needs Response The blue one?" at bounding box center [846, 160] width 912 height 16
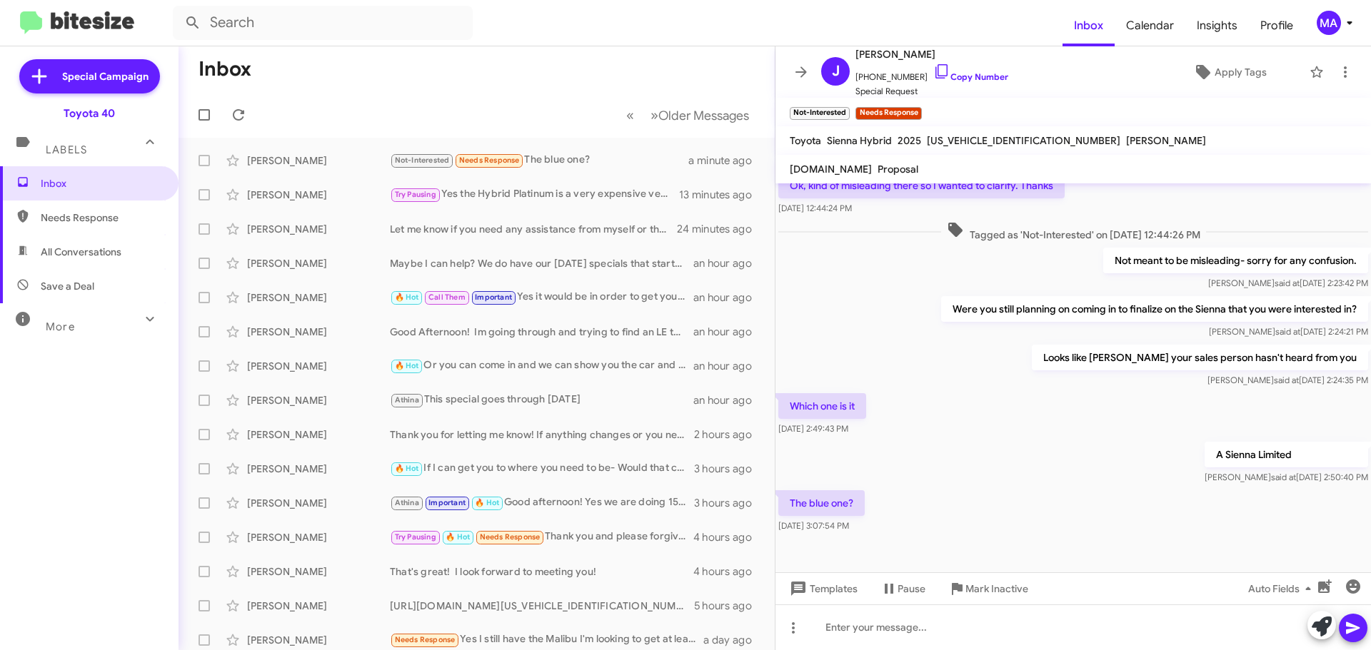
scroll to position [262, 0]
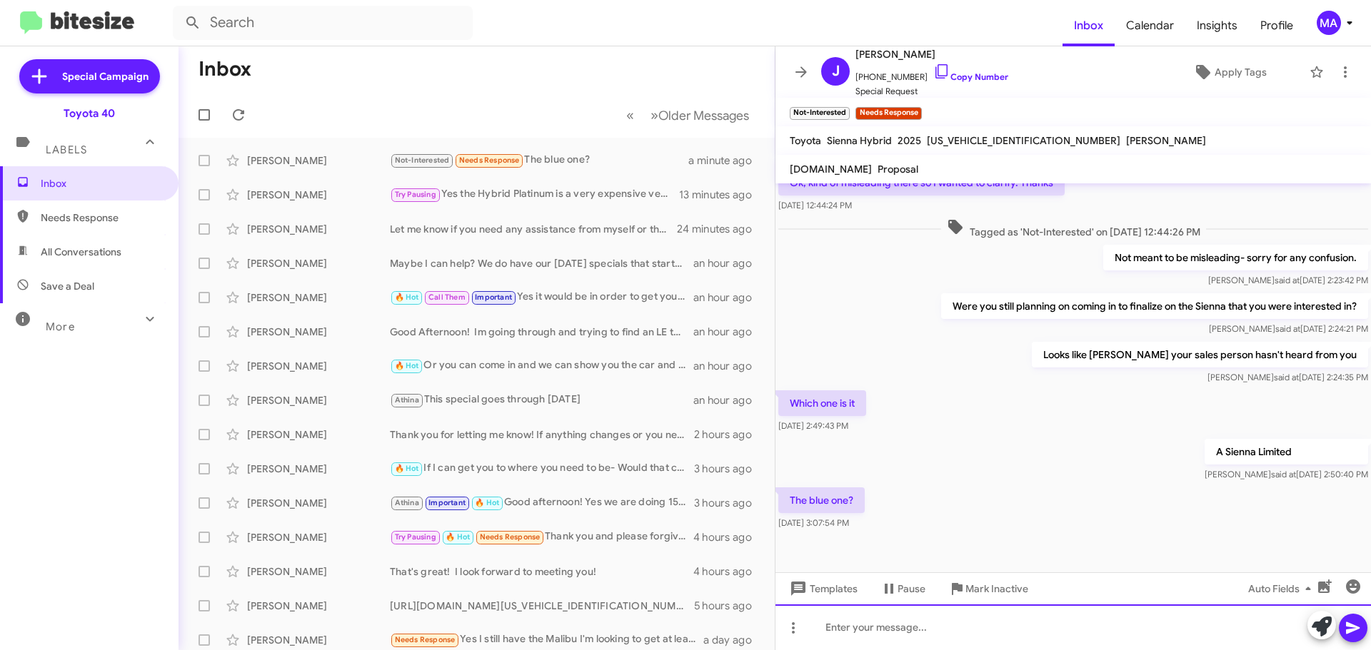
click at [934, 635] on div at bounding box center [1072, 628] width 595 height 46
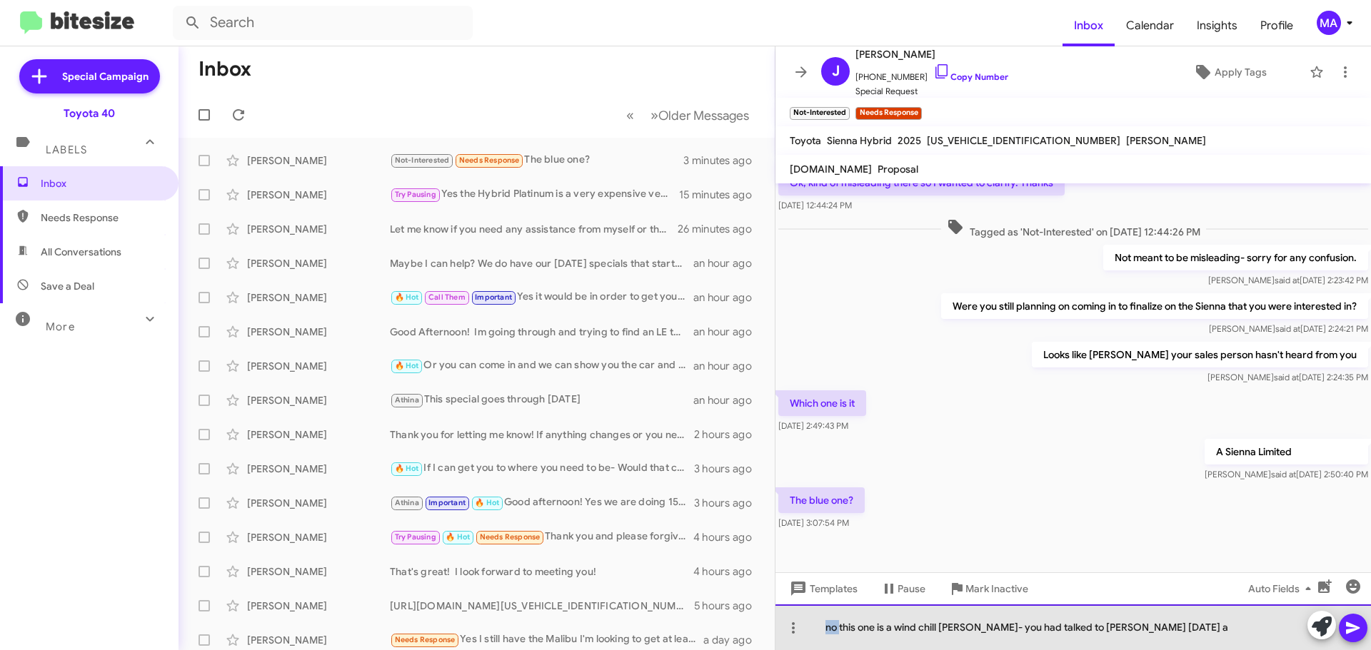
drag, startPoint x: 840, startPoint y: 630, endPoint x: 812, endPoint y: 629, distance: 28.6
click at [812, 629] on div "no this one is a wind chill [PERSON_NAME]- you had talked to [PERSON_NAME] [DAT…" at bounding box center [1072, 628] width 595 height 46
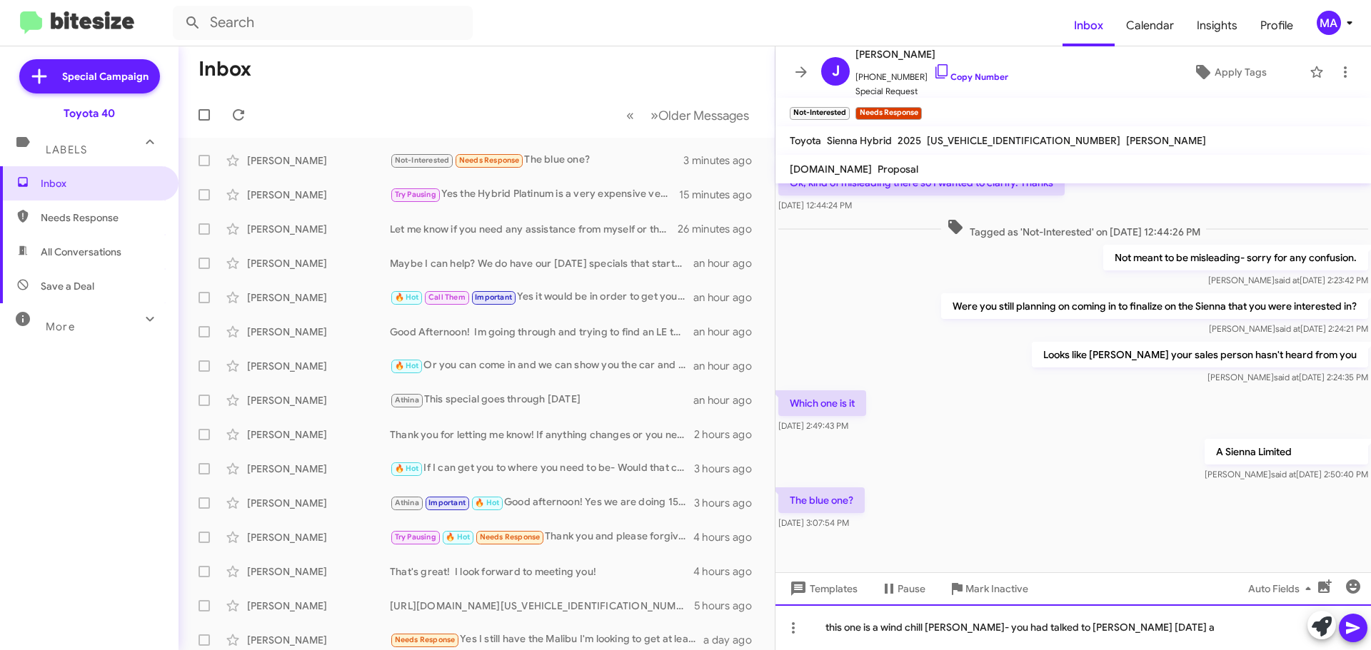
click at [1174, 637] on div "this one is a wind chill [PERSON_NAME]- you had talked to [PERSON_NAME] [DATE] a" at bounding box center [1072, 628] width 595 height 46
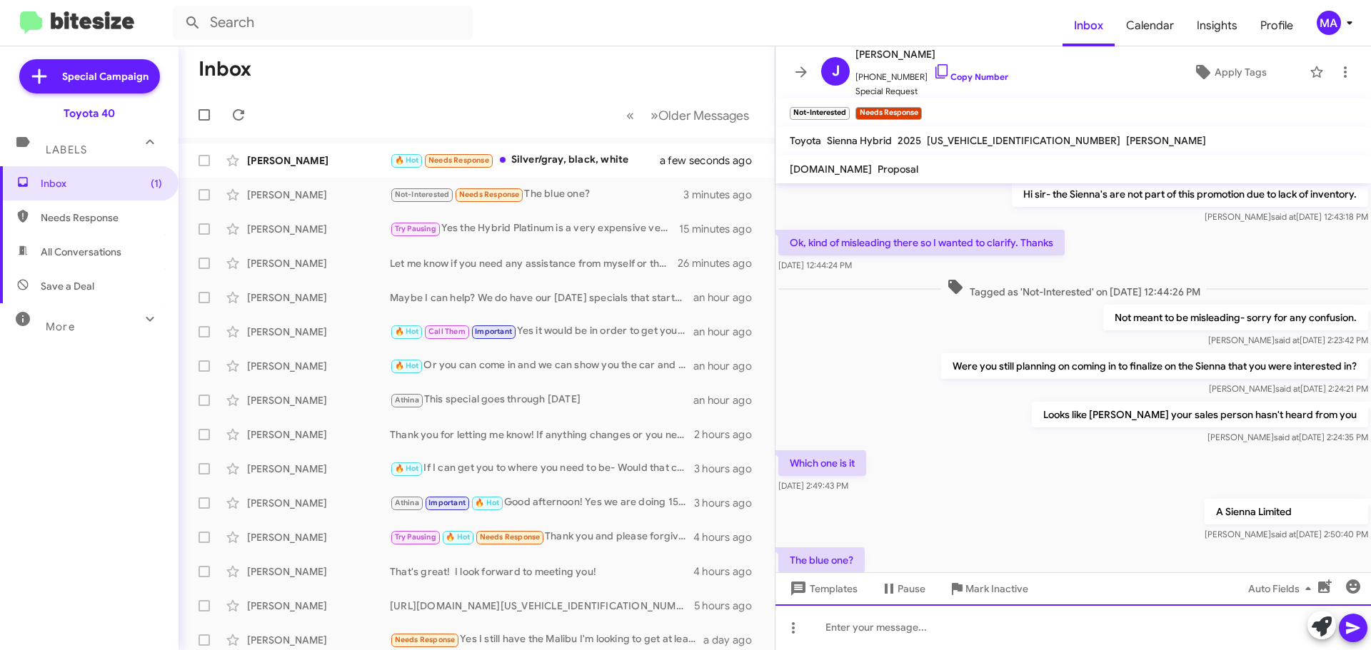
scroll to position [314, 0]
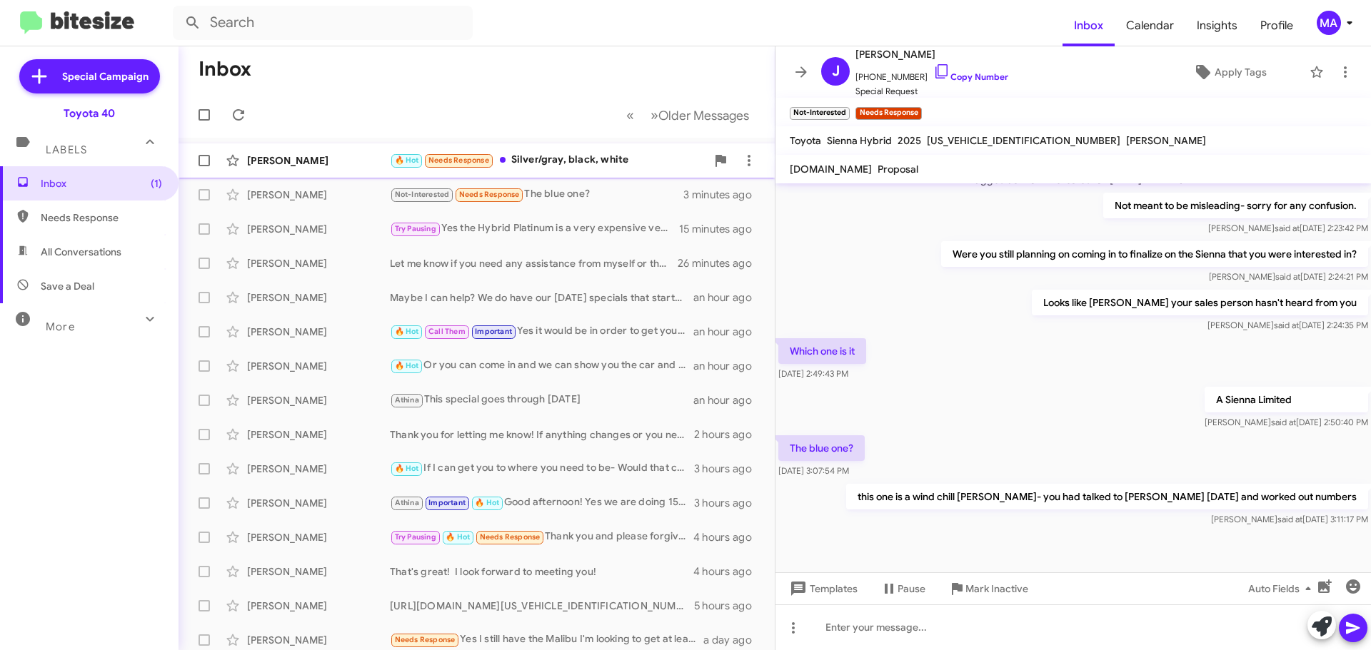
click at [550, 160] on div "🔥 Hot Needs Response Silver/gray, black, white" at bounding box center [548, 160] width 316 height 16
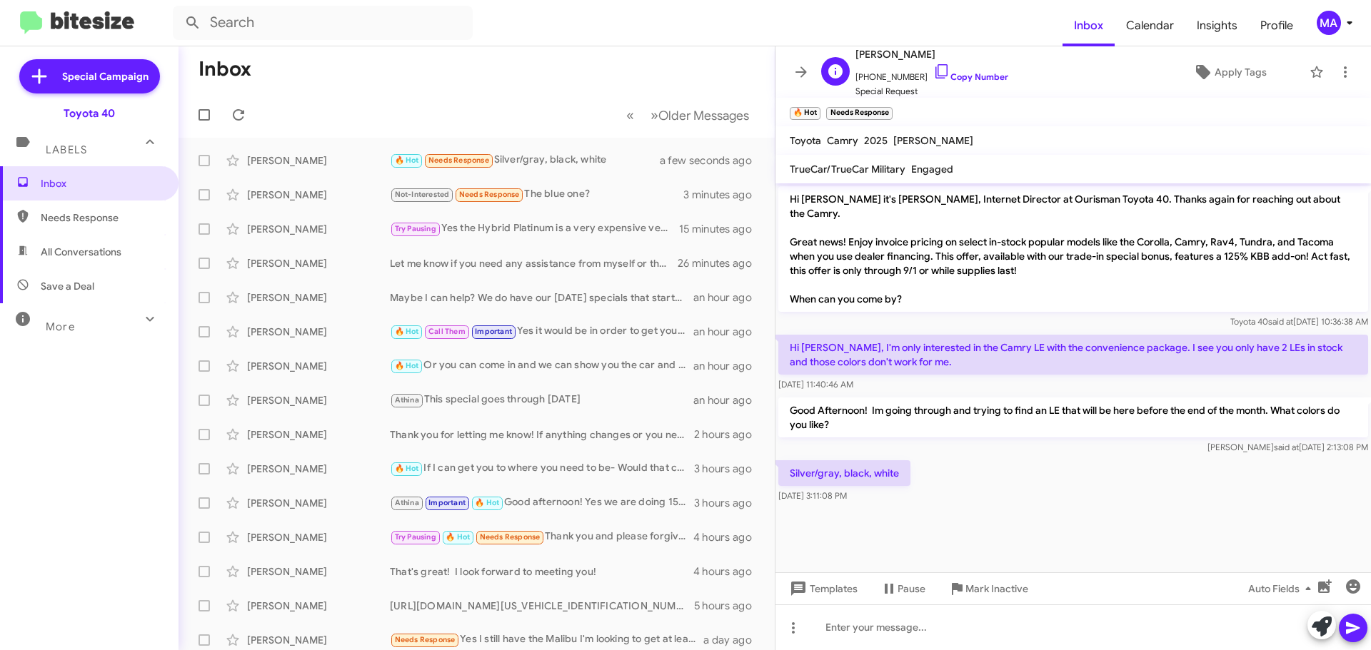
drag, startPoint x: 929, startPoint y: 72, endPoint x: 857, endPoint y: 51, distance: 74.3
click at [933, 72] on icon at bounding box center [941, 71] width 17 height 17
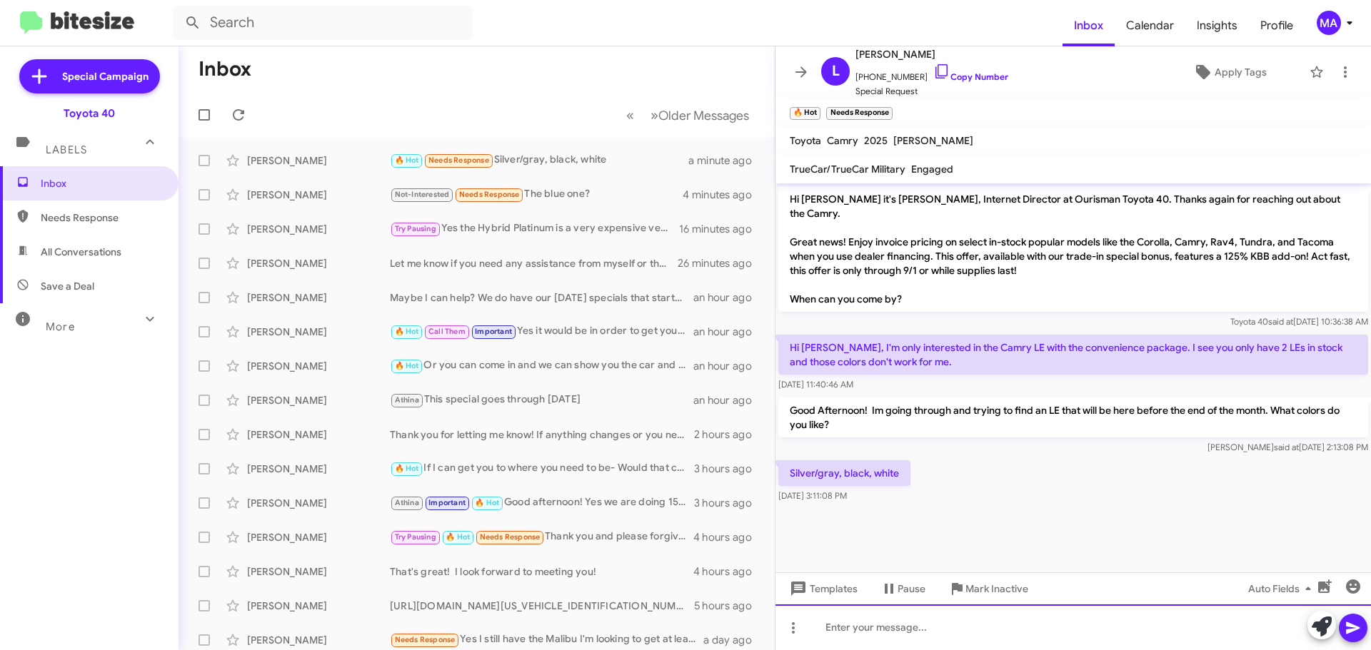
click at [882, 637] on div at bounding box center [1072, 628] width 595 height 46
